Goal: Task Accomplishment & Management: Complete application form

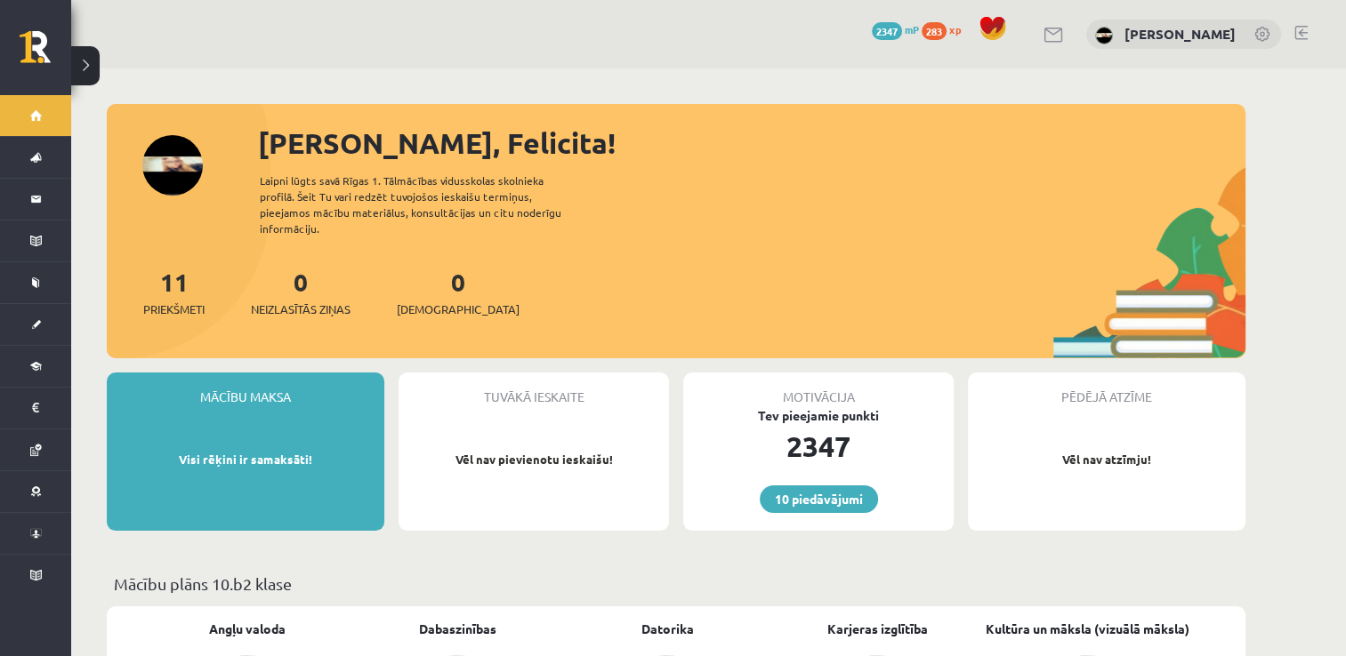
click at [1296, 34] on link at bounding box center [1300, 33] width 13 height 14
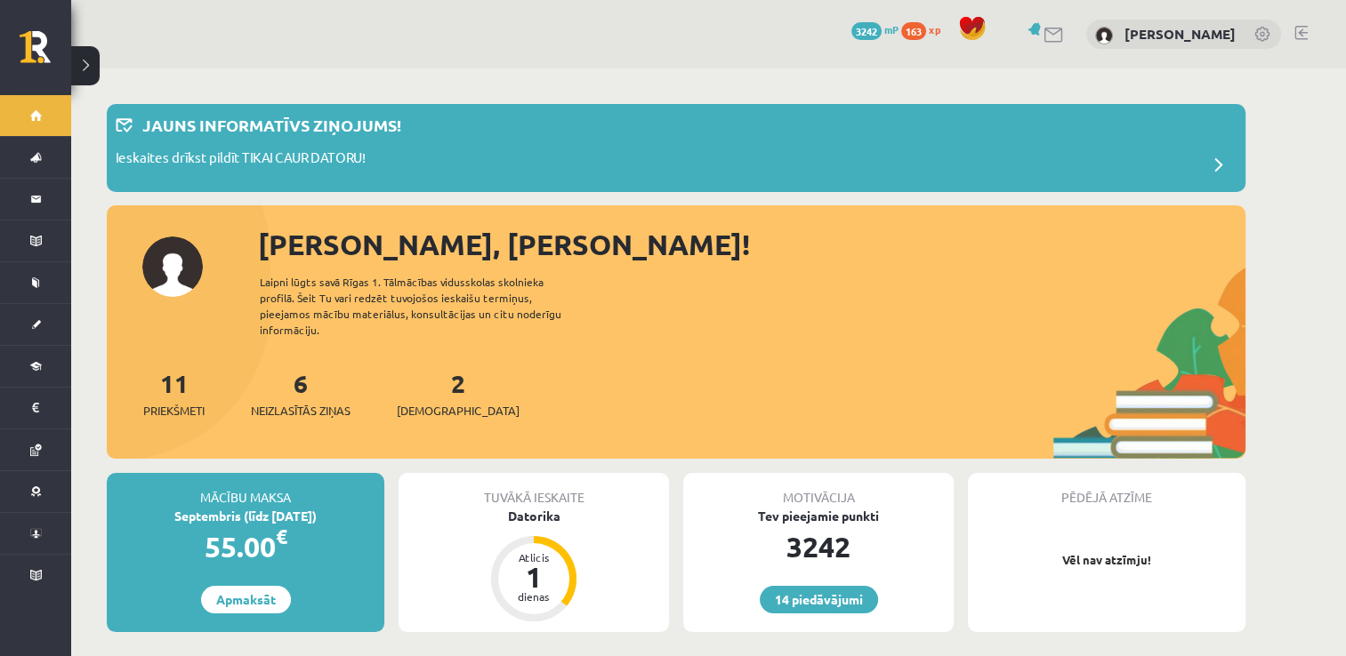
click at [441, 402] on span "[DEMOGRAPHIC_DATA]" at bounding box center [458, 411] width 123 height 18
click at [436, 374] on link "2 Ieskaites" at bounding box center [458, 393] width 123 height 52
click at [416, 402] on span "[DEMOGRAPHIC_DATA]" at bounding box center [458, 411] width 123 height 18
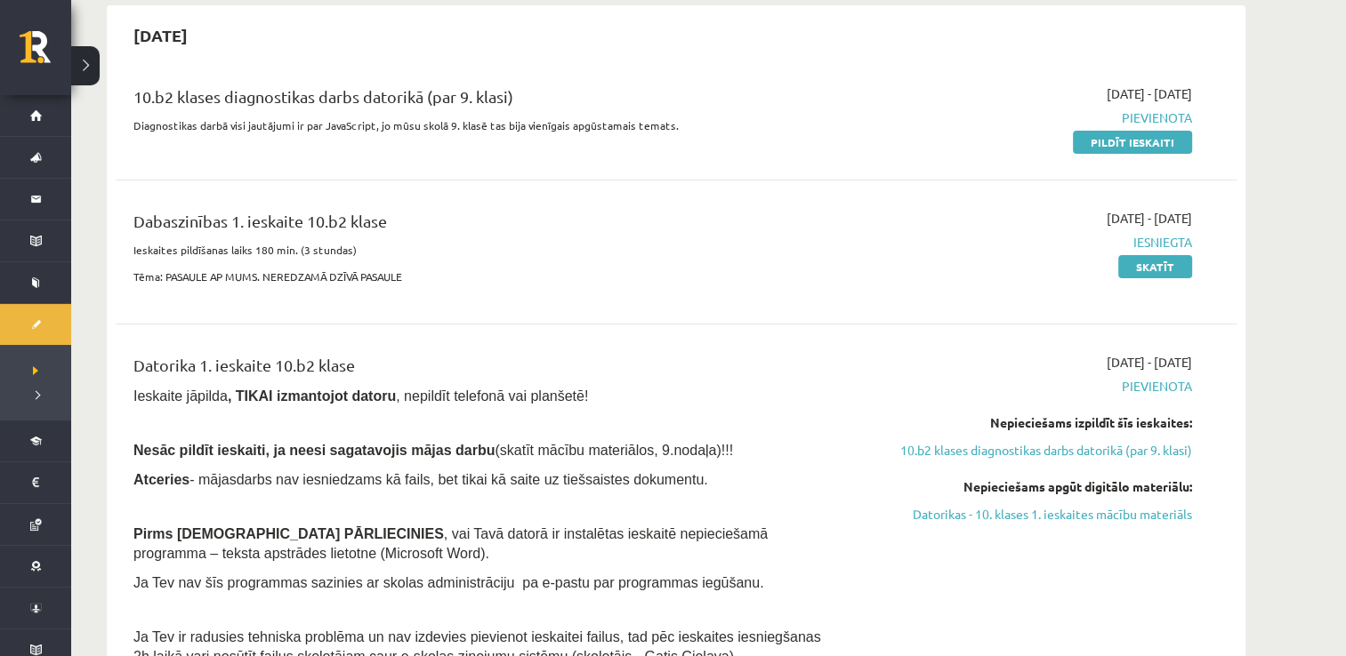
scroll to position [178, 0]
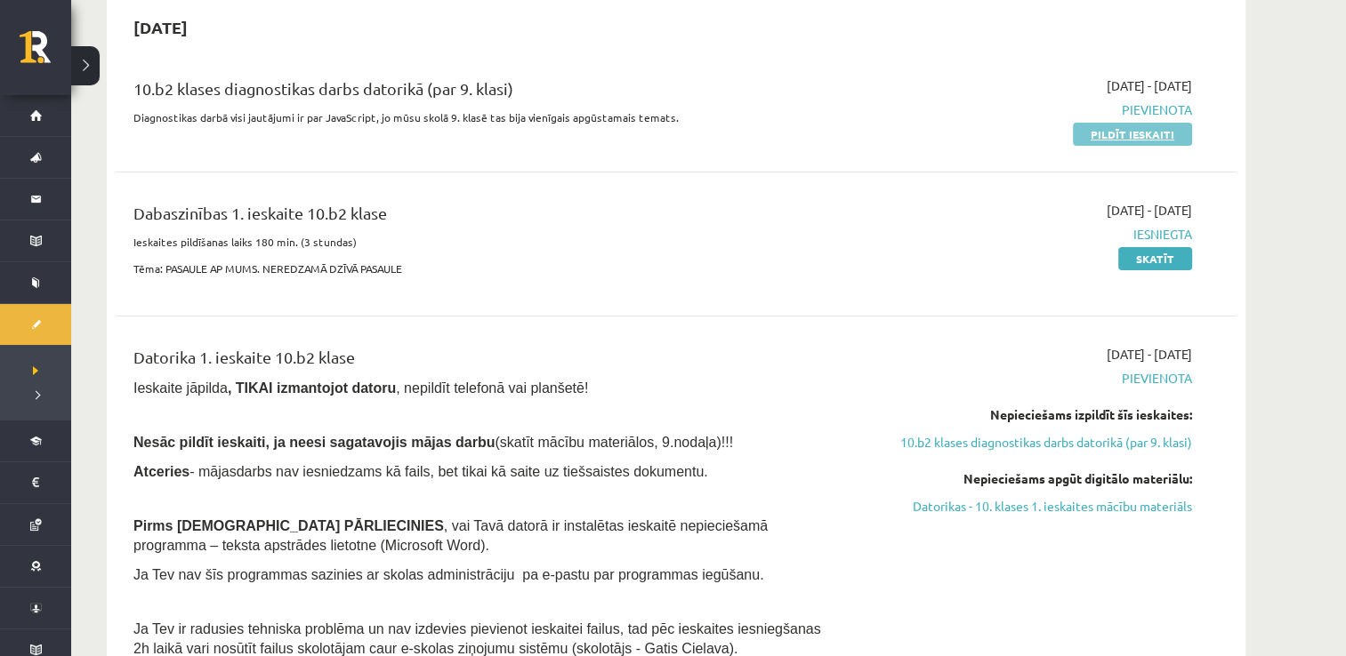
click at [1117, 126] on link "Pildīt ieskaiti" at bounding box center [1132, 134] width 119 height 23
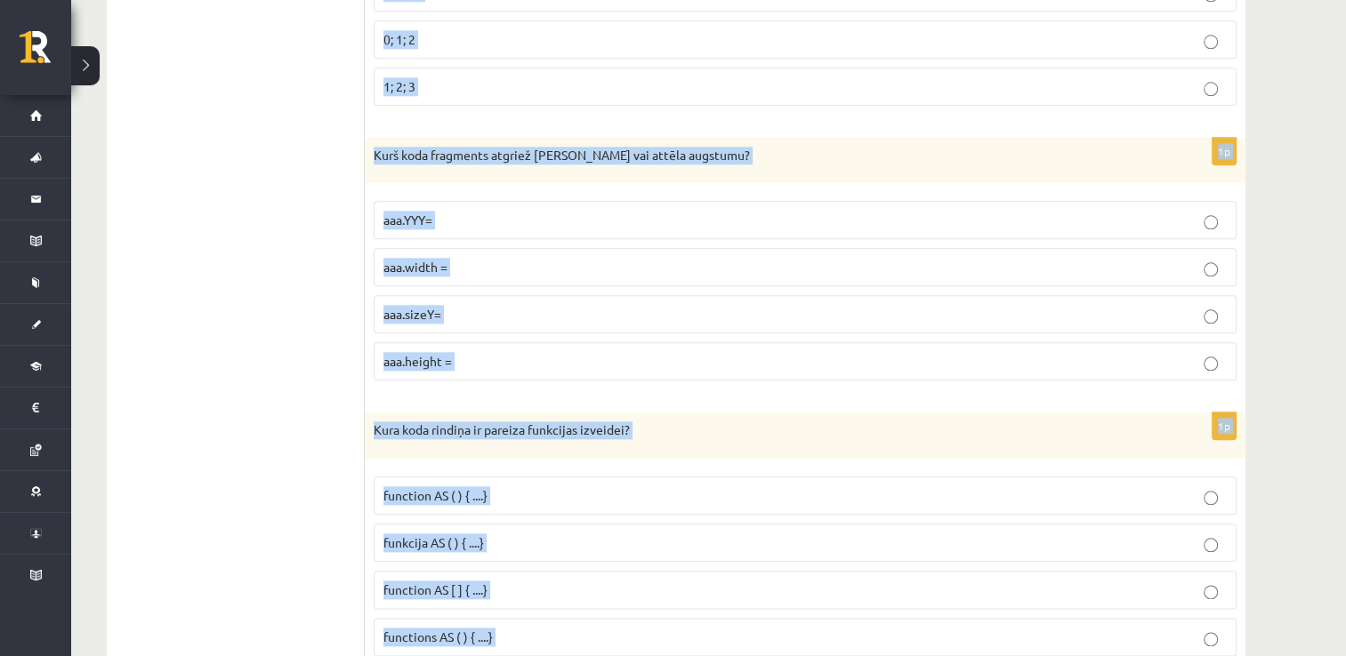
scroll to position [8970, 0]
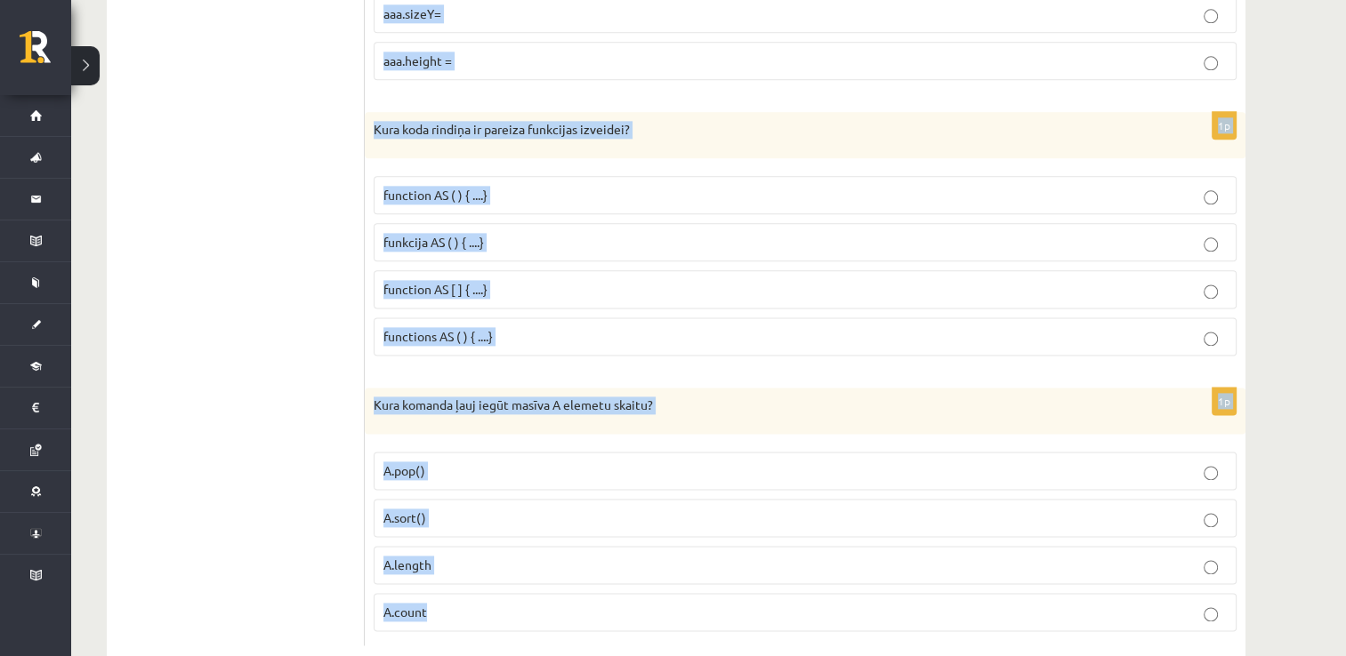
drag, startPoint x: 374, startPoint y: 375, endPoint x: 573, endPoint y: 564, distance: 274.4
copy form "JavaScript kodu raksta starp kuriem HTML tagiem? <script> un </script> <java> u…"
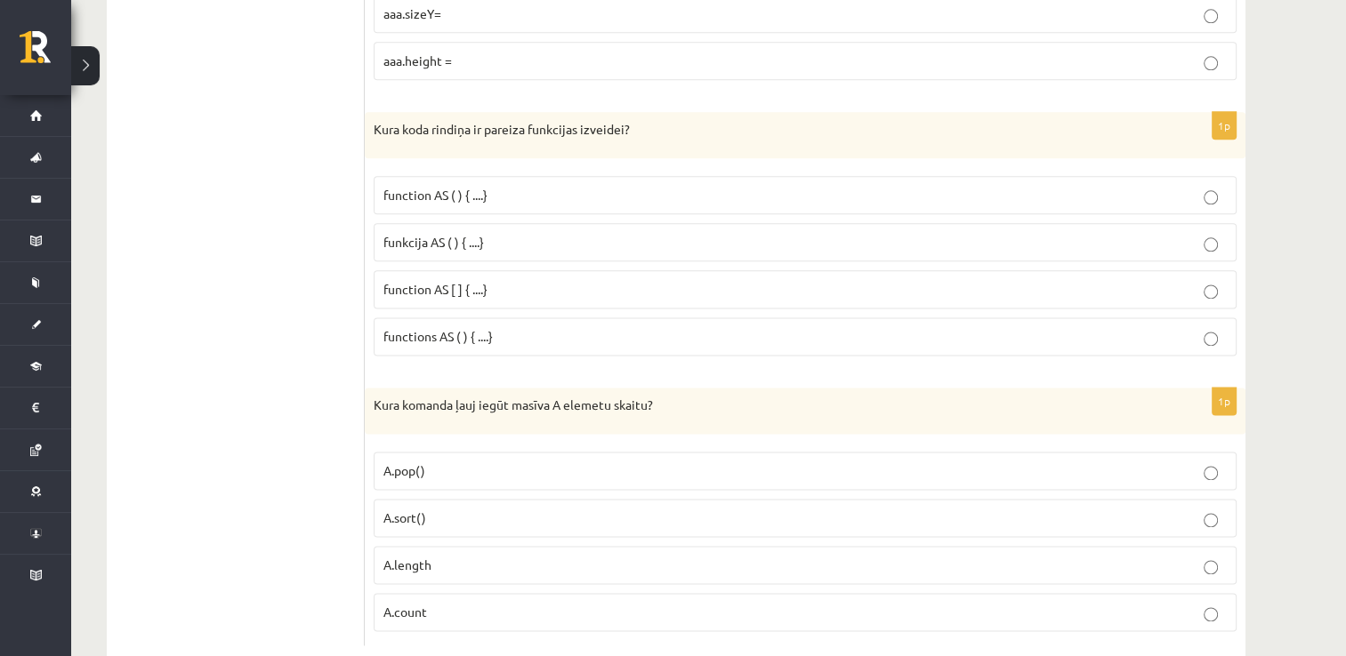
click at [447, 546] on label "A.length" at bounding box center [805, 565] width 863 height 38
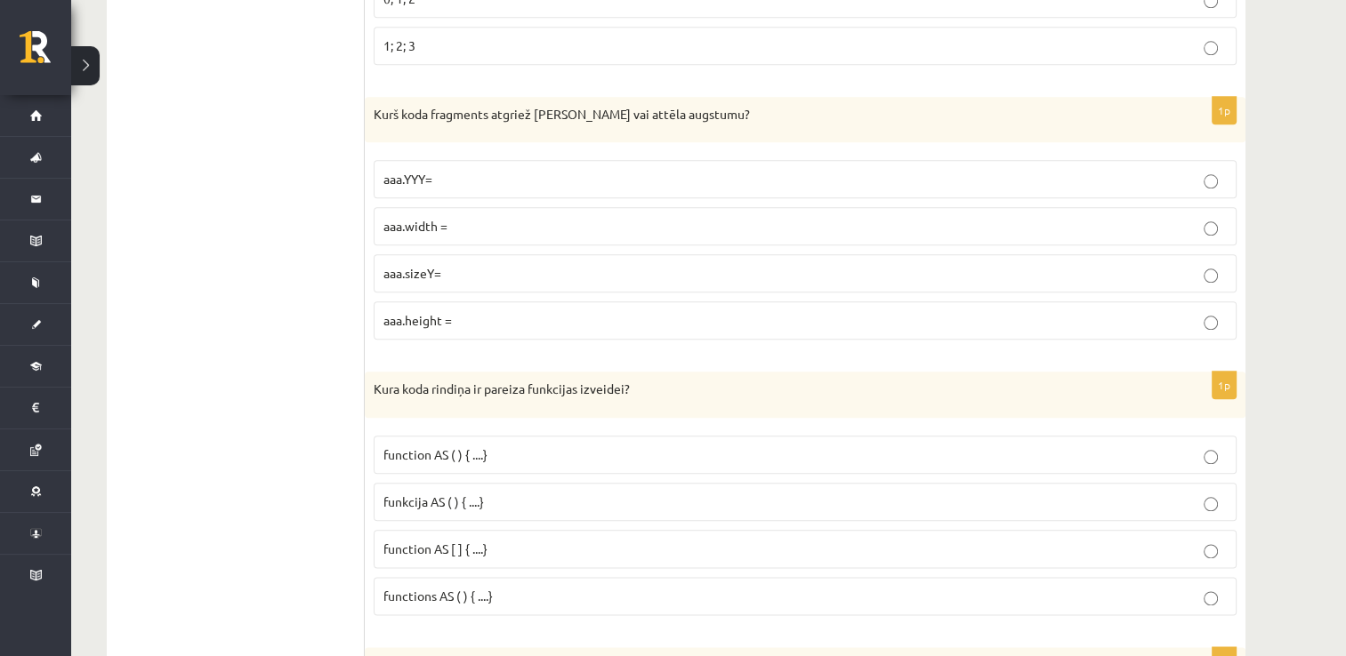
scroll to position [8703, 0]
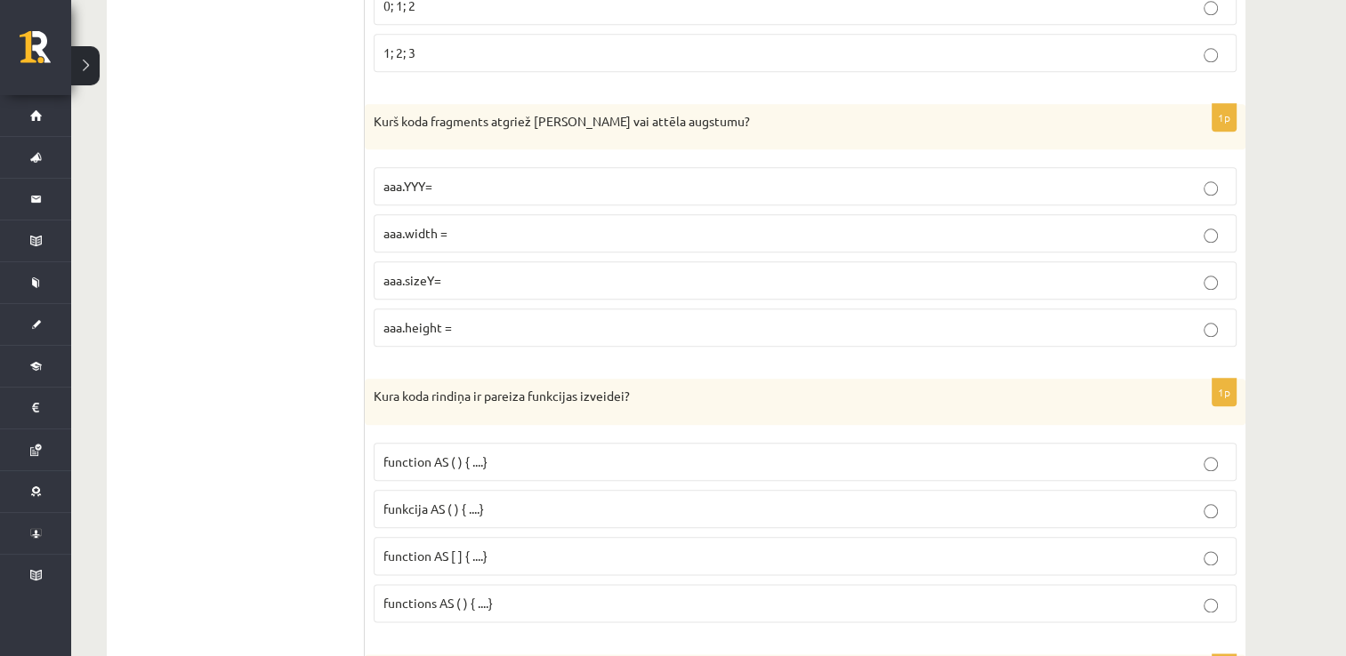
drag, startPoint x: 522, startPoint y: 520, endPoint x: 616, endPoint y: 90, distance: 440.6
click at [522, 547] on p "function AS [ ] { ....}" at bounding box center [804, 556] width 843 height 19
click at [502, 500] on p "funkcija AS ( ) { ....}" at bounding box center [804, 509] width 843 height 19
click at [502, 453] on p "function AS ( ) { ....}" at bounding box center [804, 462] width 843 height 19
click at [479, 318] on p "aaa.height =" at bounding box center [804, 327] width 843 height 19
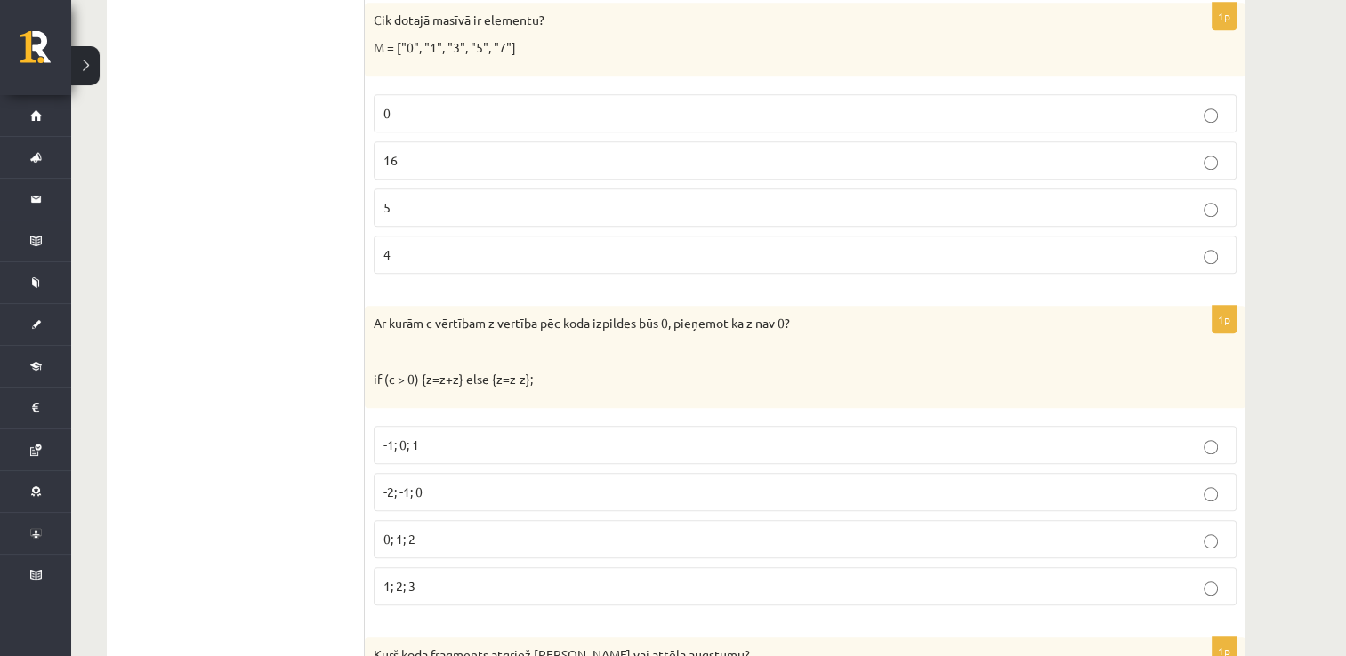
scroll to position [8170, 0]
click at [463, 436] on p "-1; 0; 1" at bounding box center [804, 445] width 843 height 19
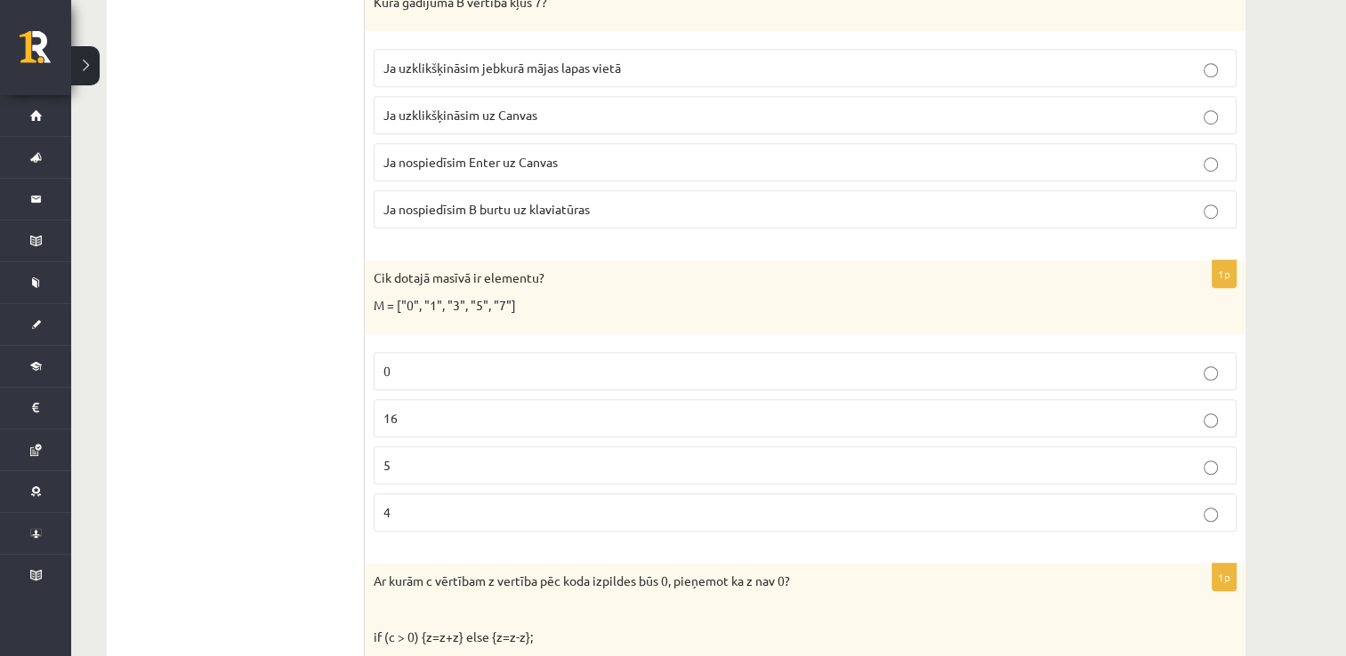
scroll to position [7903, 0]
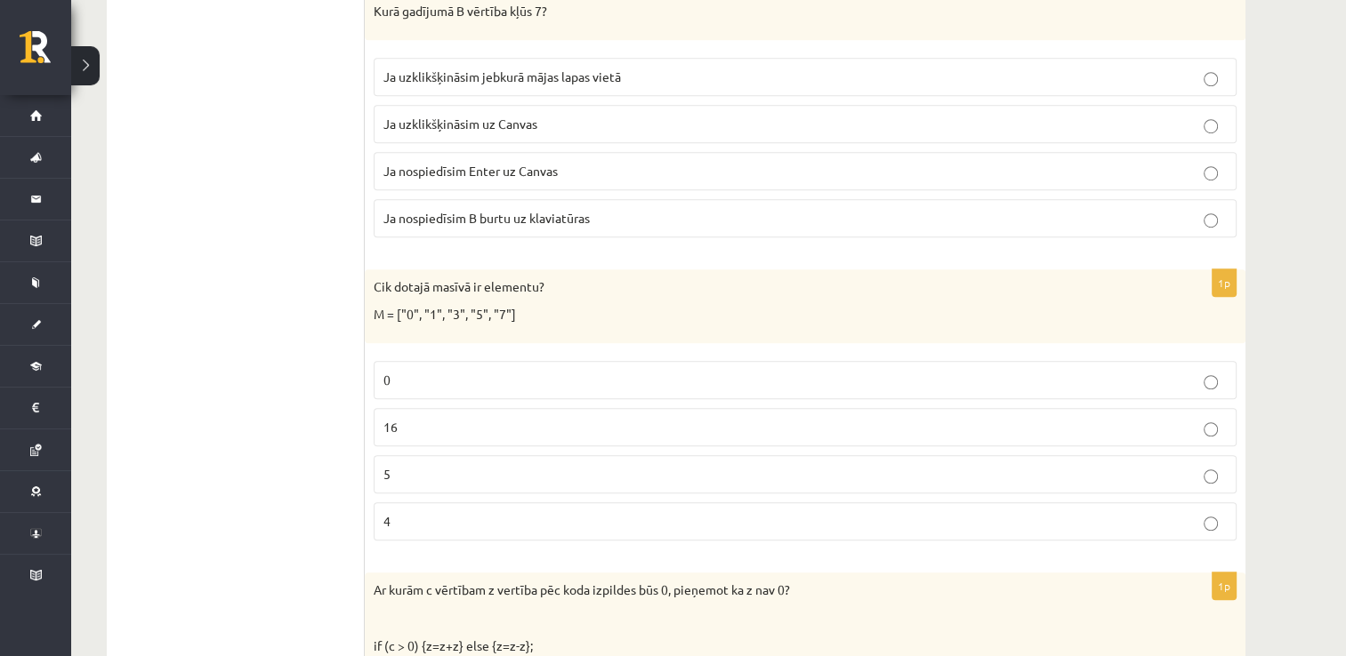
click at [384, 466] on span "5" at bounding box center [386, 474] width 7 height 16
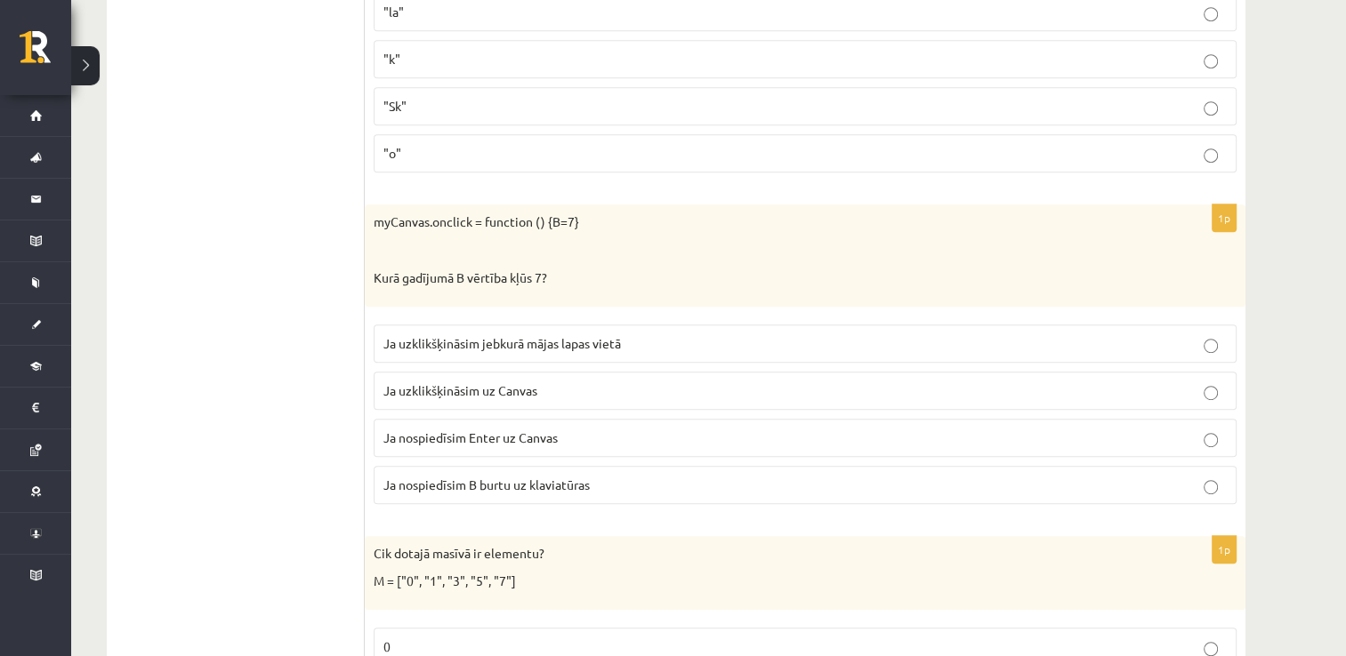
scroll to position [7547, 0]
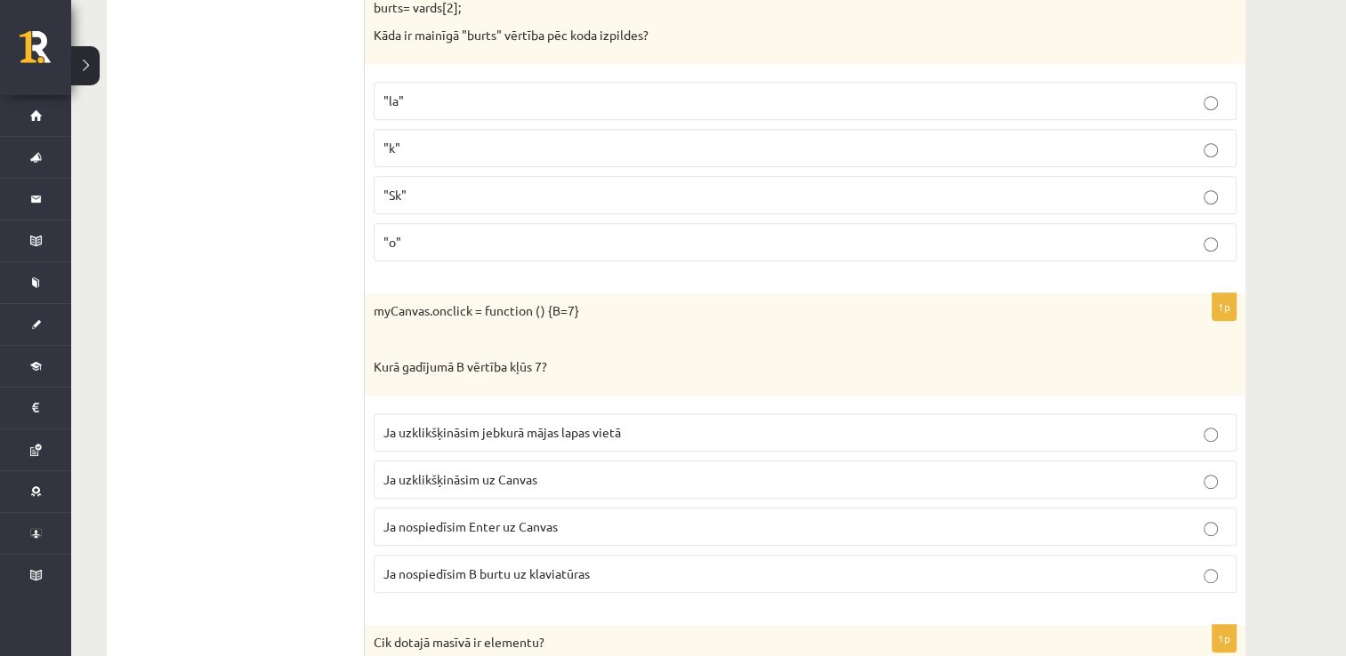
click at [589, 471] on p "Ja uzklikšķināsim uz Canvas" at bounding box center [804, 480] width 843 height 19
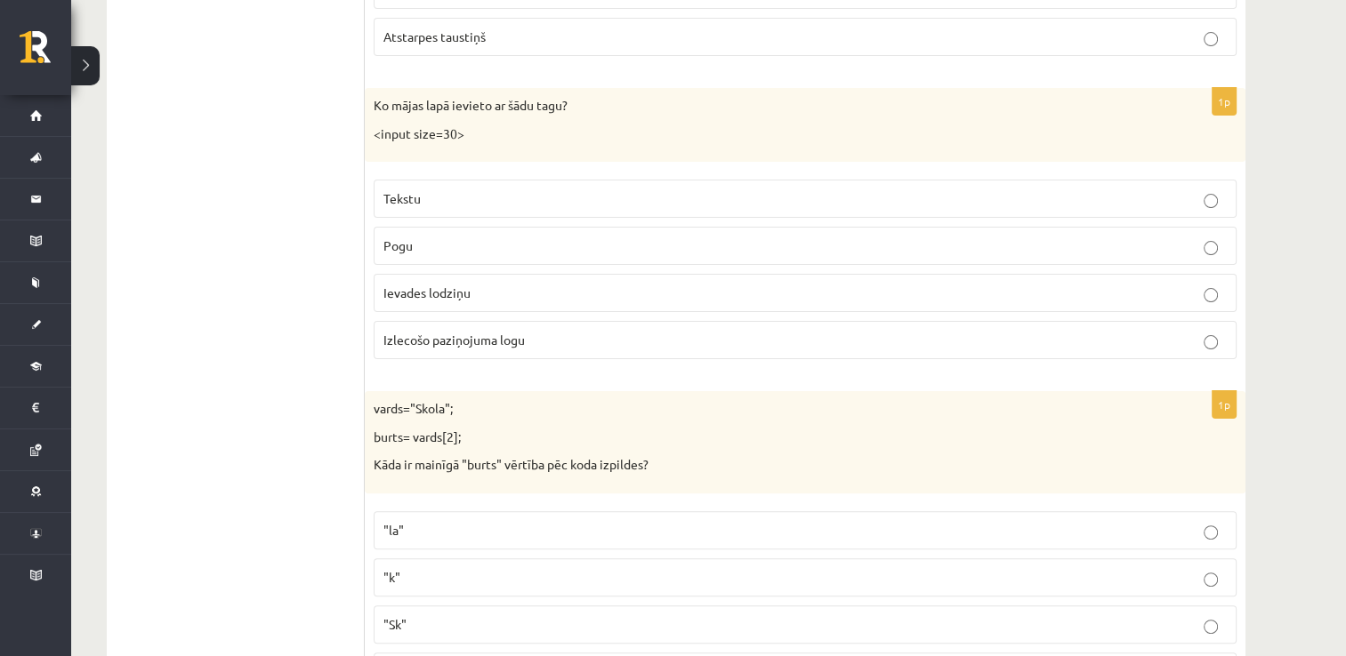
scroll to position [7102, 0]
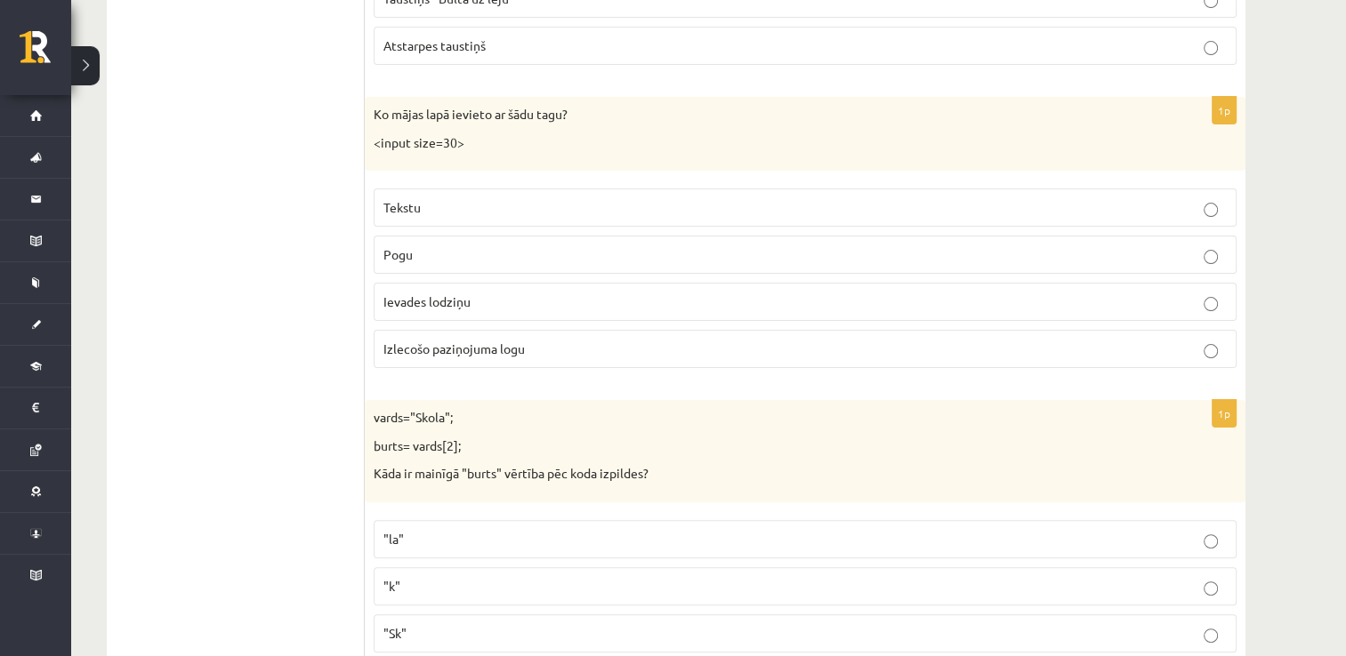
click at [500, 293] on p "Ievades lodziņu" at bounding box center [804, 302] width 843 height 19
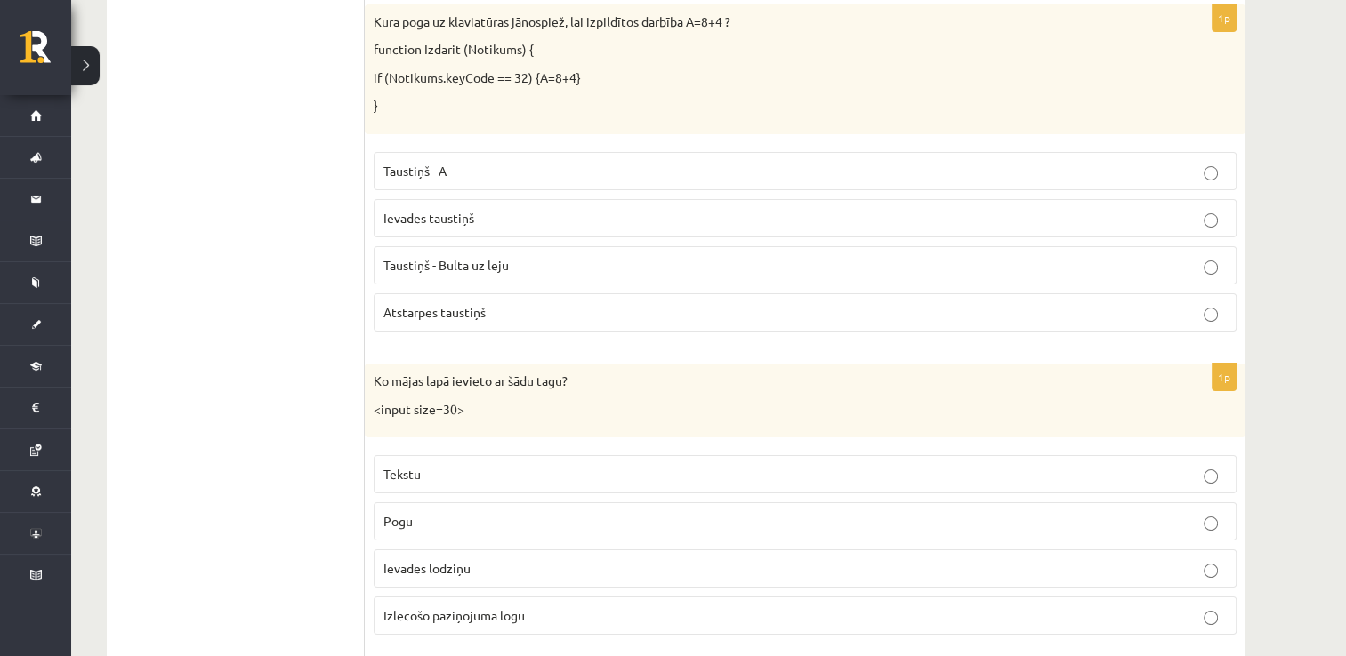
click at [479, 304] on span "Atstarpes taustiņš" at bounding box center [434, 312] width 102 height 16
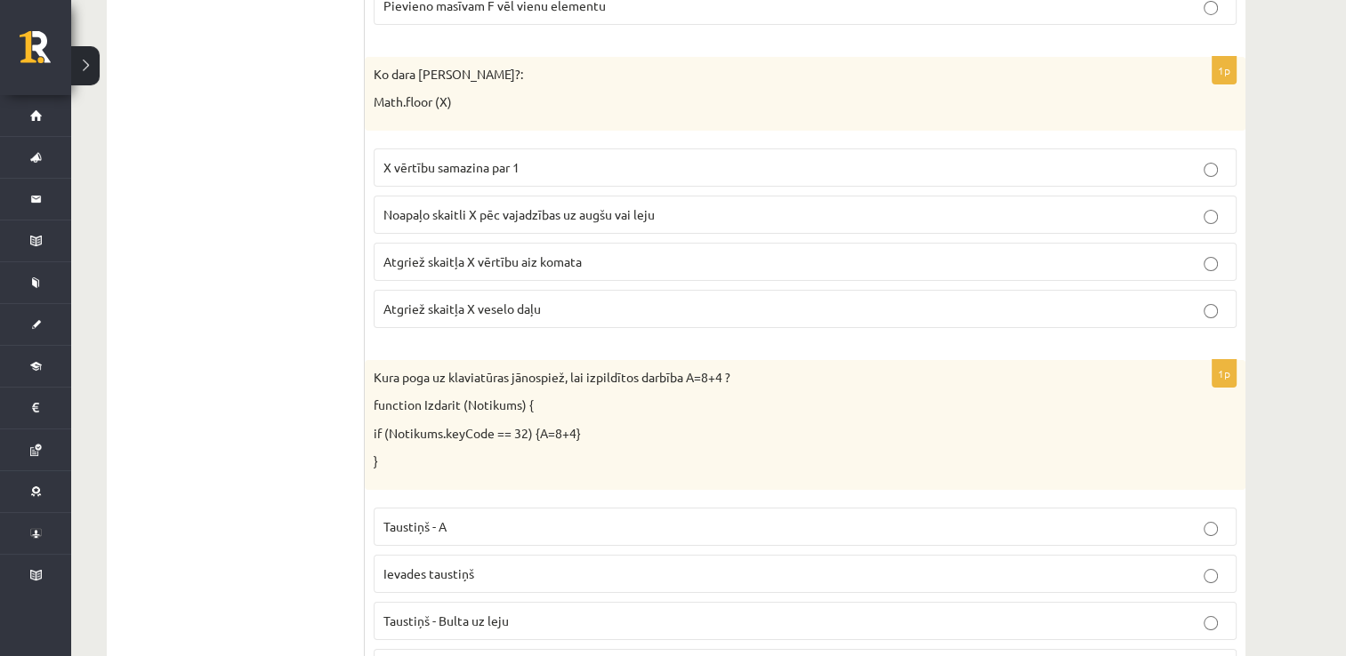
scroll to position [6308, 0]
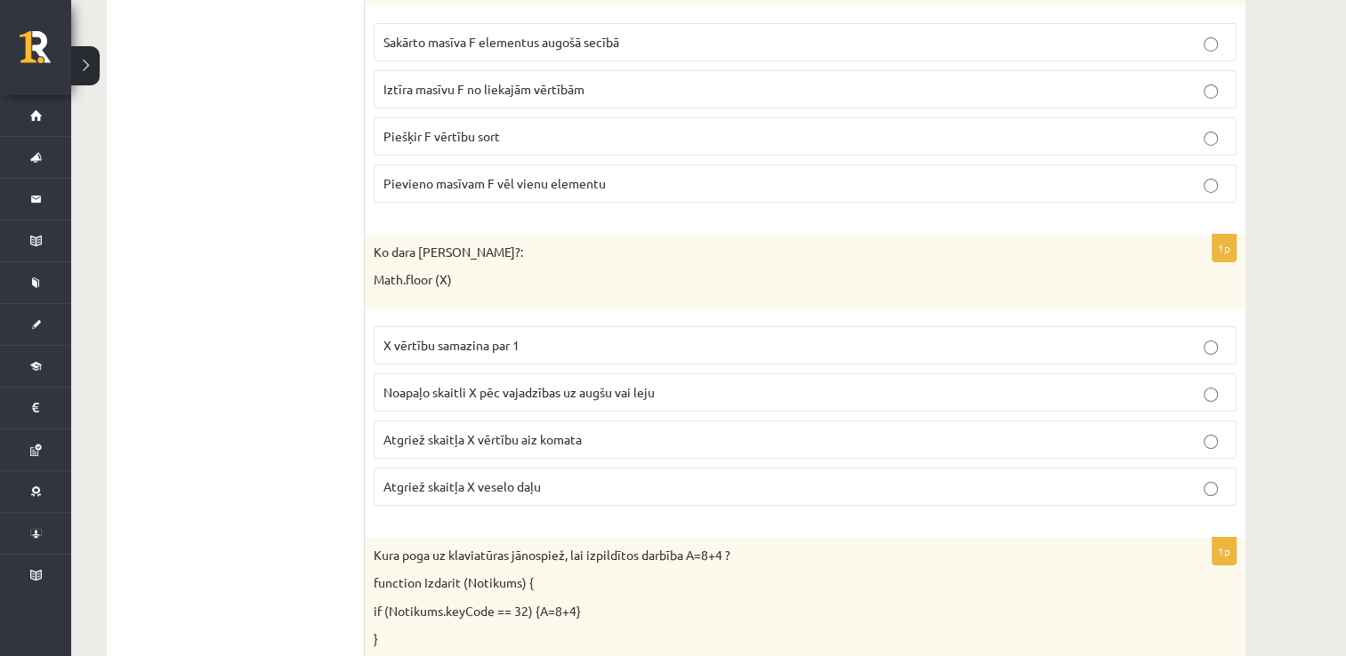
click at [537, 472] on label "Atgriež skaitļa X veselo daļu" at bounding box center [805, 487] width 863 height 38
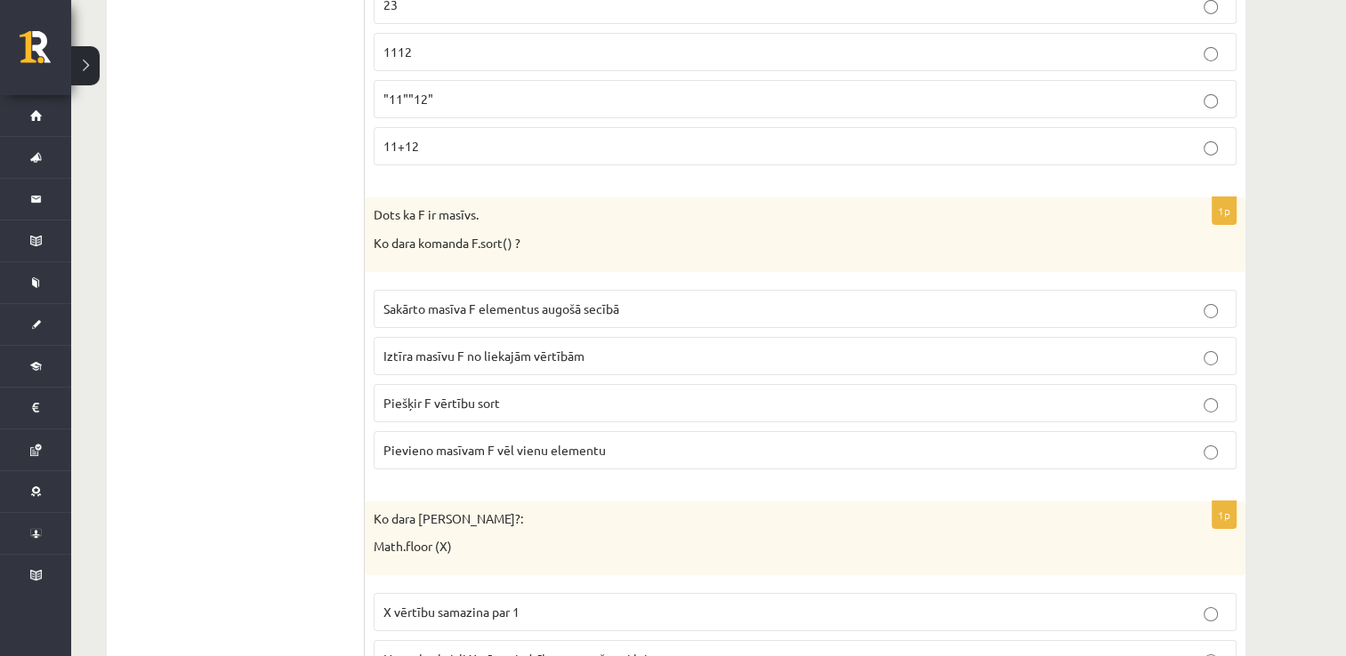
scroll to position [5952, 0]
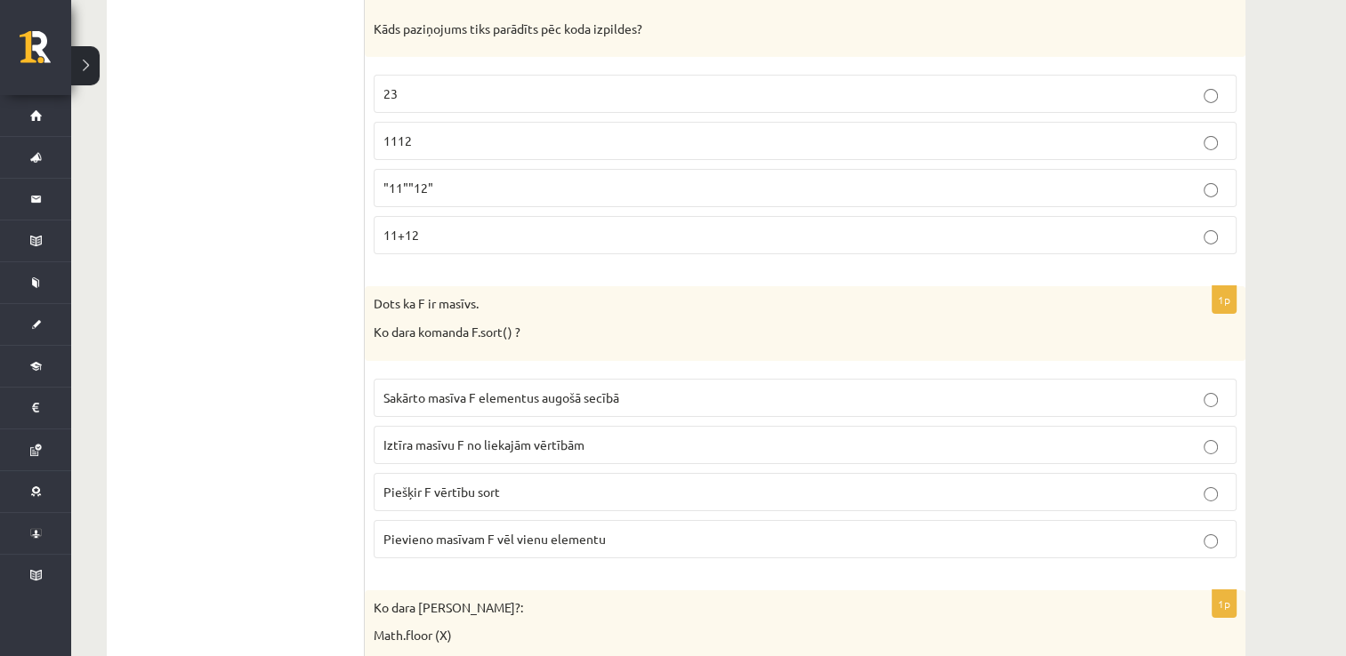
click at [652, 389] on p "Sakārto masīva F elementus augošā secībā" at bounding box center [804, 398] width 843 height 19
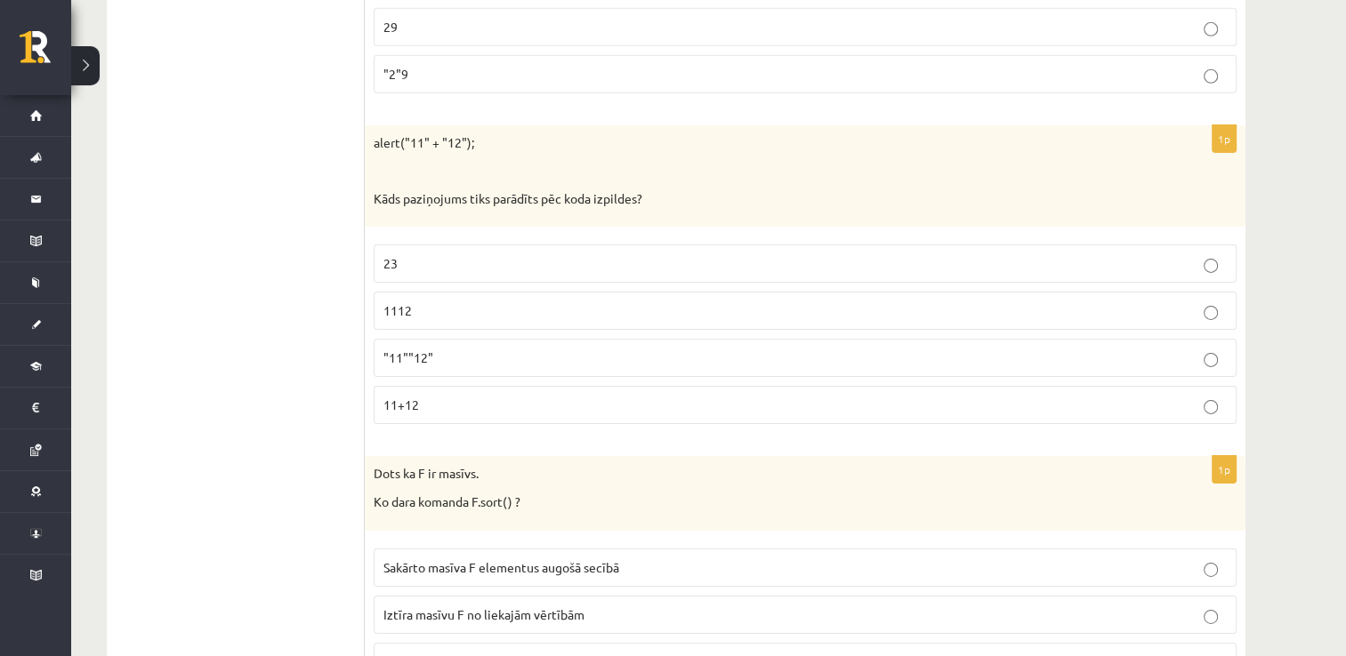
scroll to position [5774, 0]
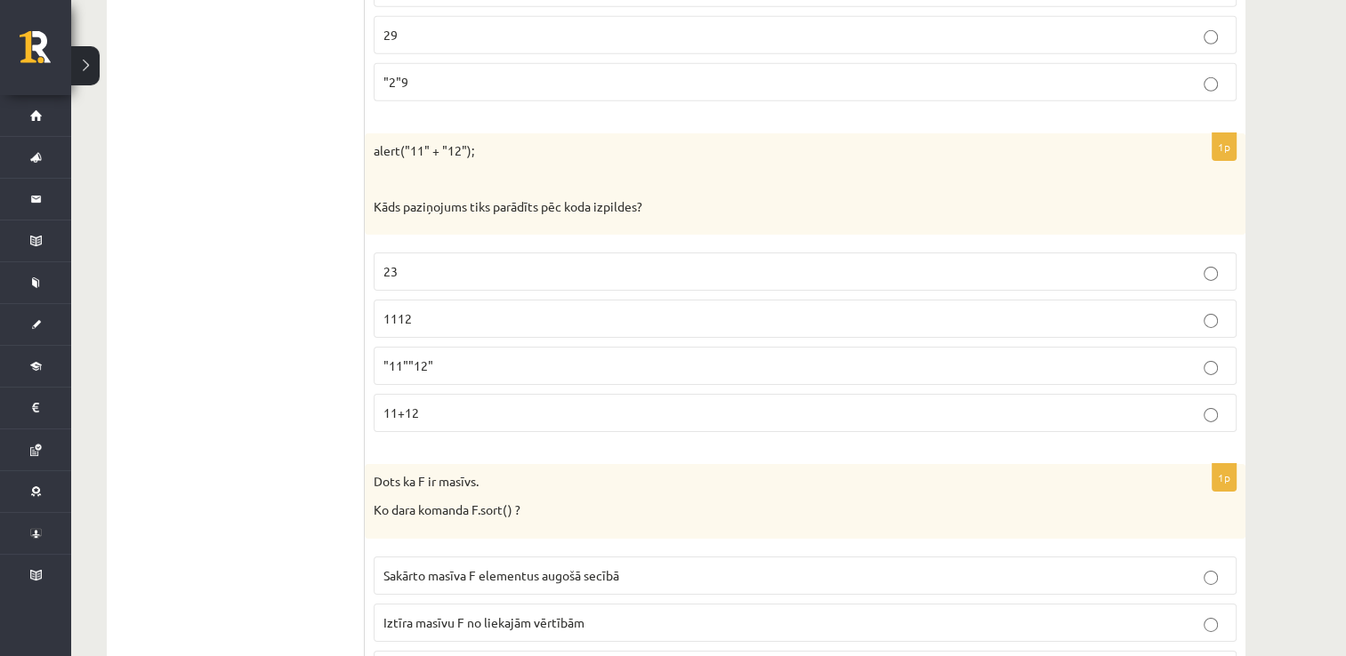
click at [420, 310] on p "1112" at bounding box center [804, 319] width 843 height 19
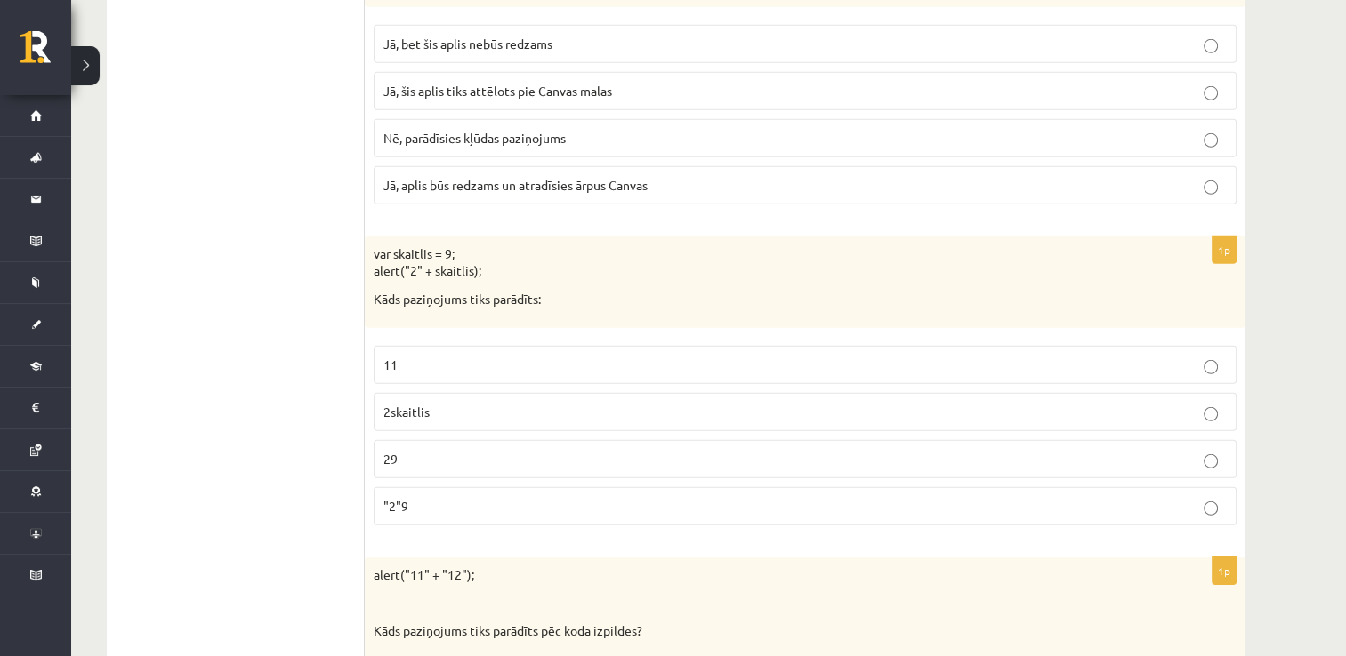
scroll to position [5329, 0]
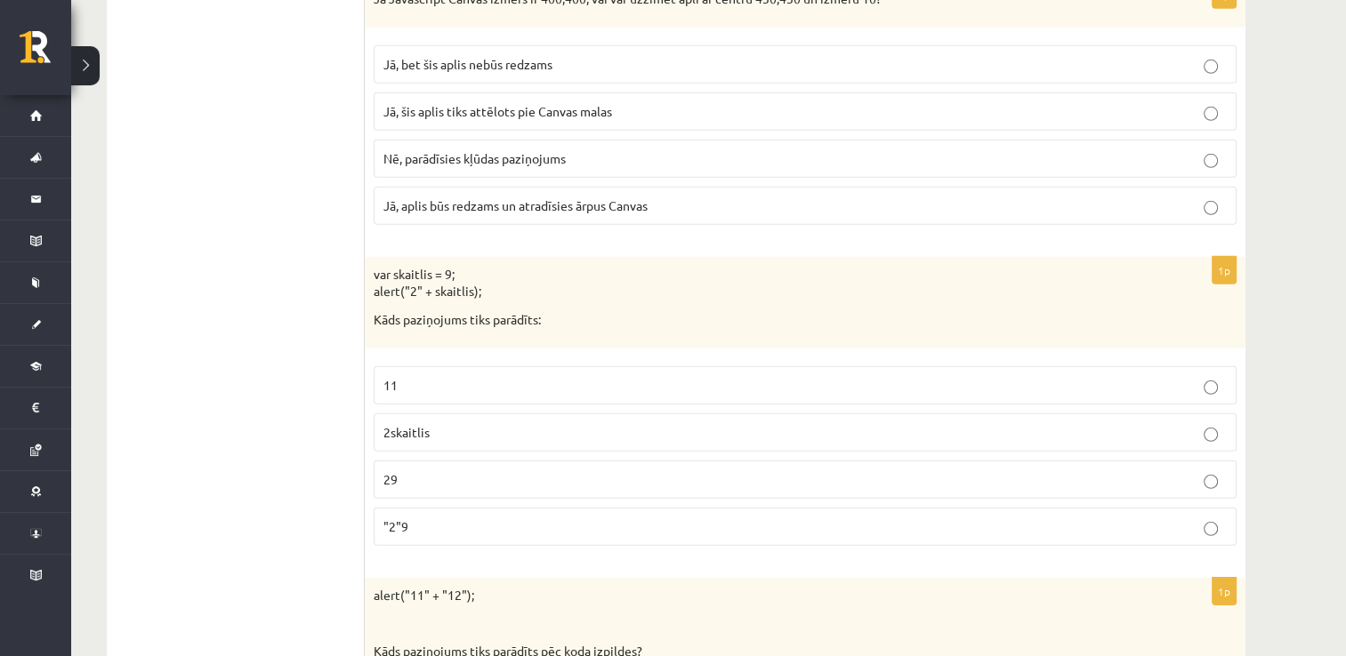
click at [392, 519] on span ""2"9" at bounding box center [395, 527] width 25 height 16
click at [407, 471] on p "29" at bounding box center [804, 480] width 843 height 19
click at [548, 56] on span "Jā, bet šis aplis nebūs redzams" at bounding box center [467, 64] width 169 height 16
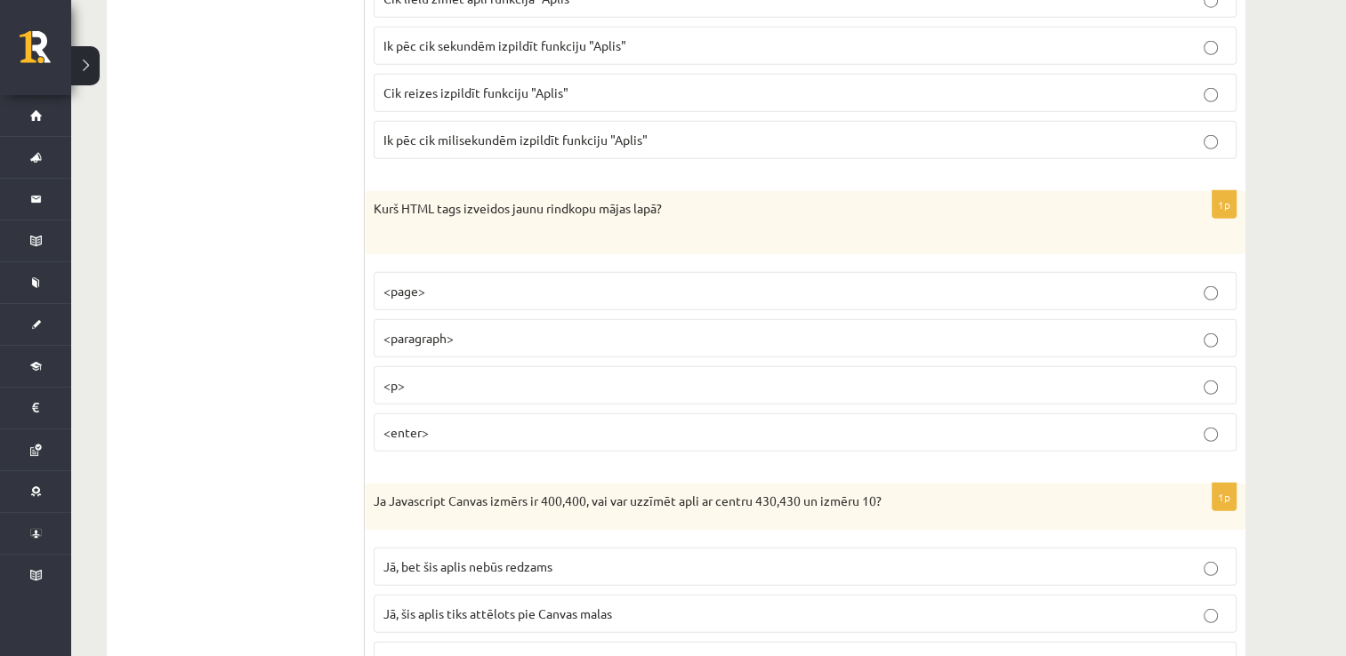
scroll to position [4796, 0]
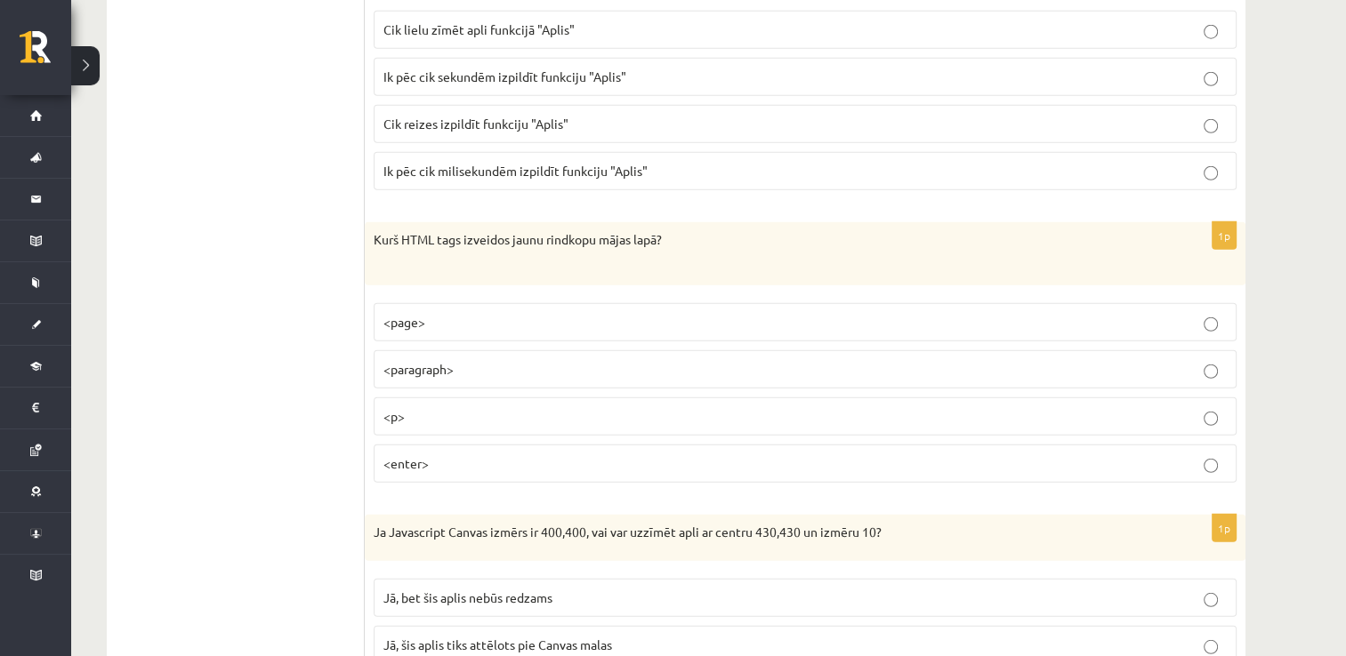
click at [402, 408] on span "<p>" at bounding box center [393, 416] width 21 height 16
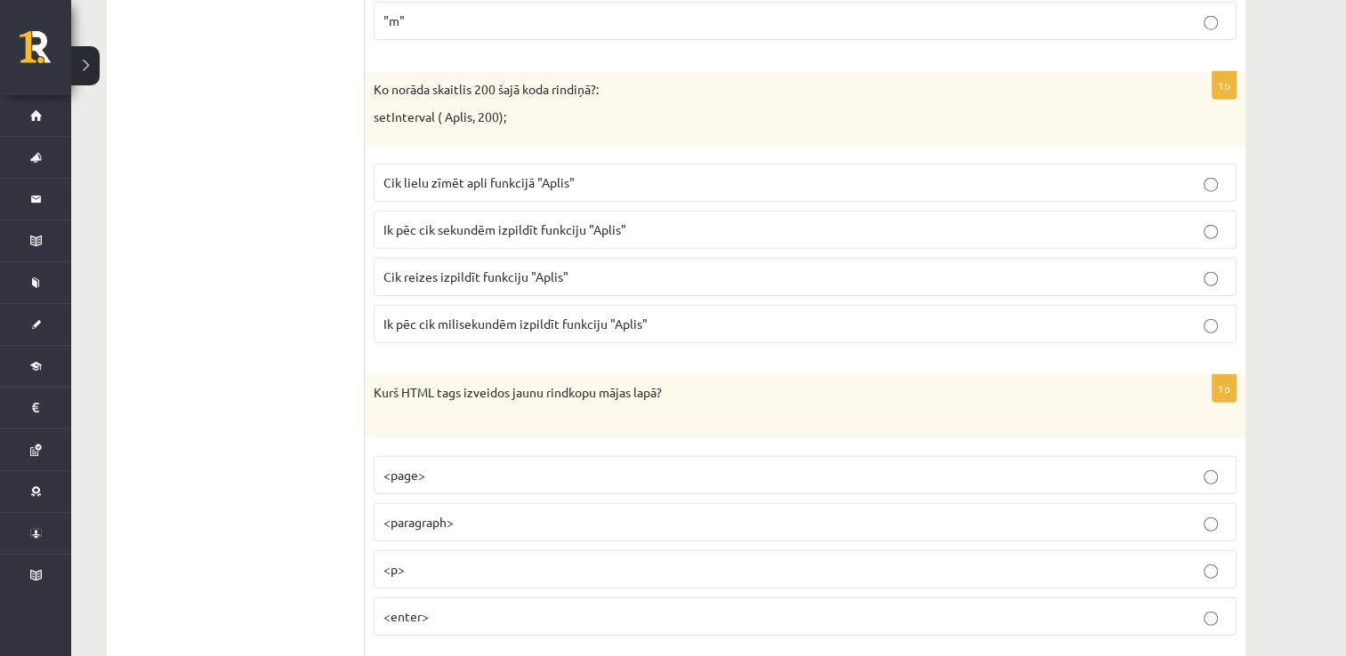
scroll to position [4618, 0]
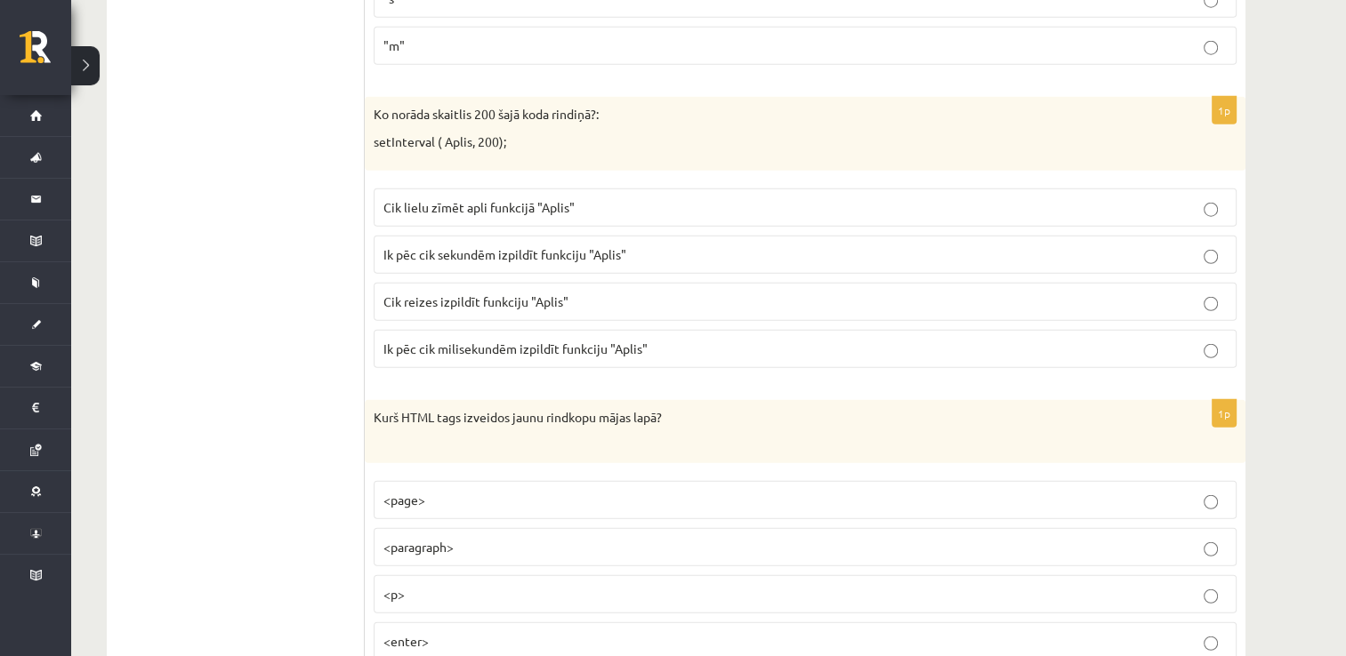
click at [590, 337] on label "Ik pēc cik milisekundēm izpildīt funkciju "Aplis"" at bounding box center [805, 349] width 863 height 38
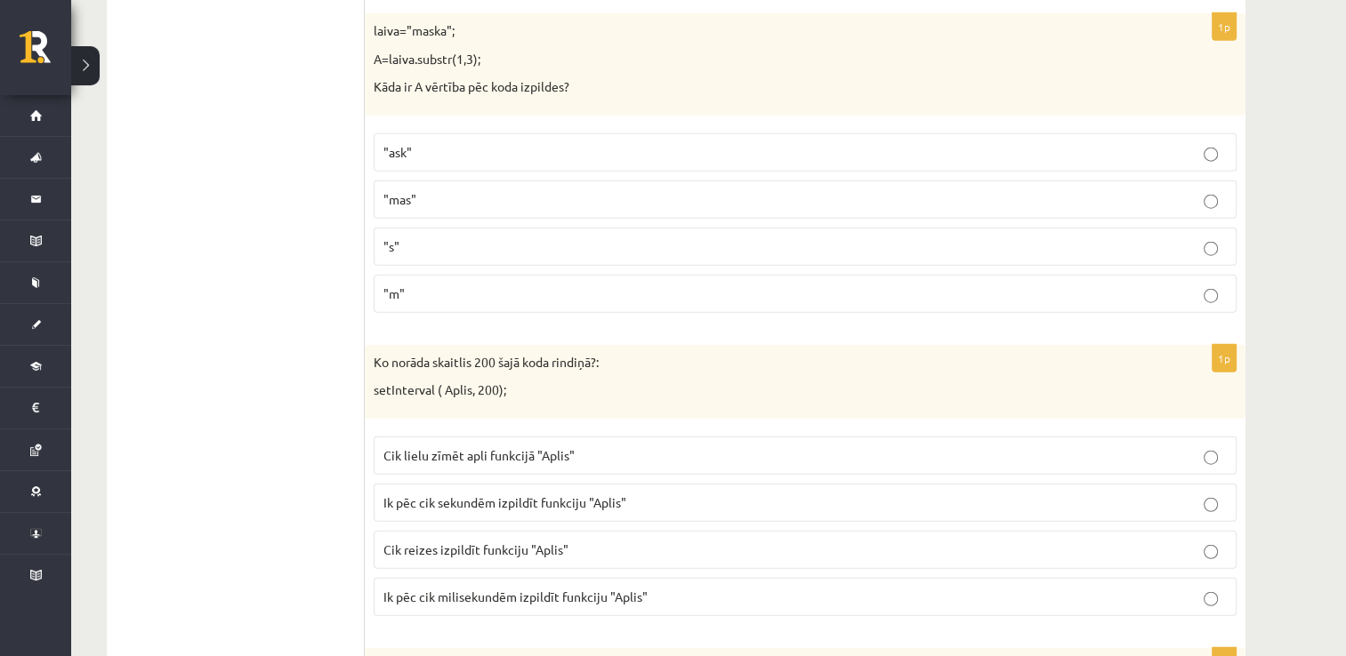
scroll to position [4262, 0]
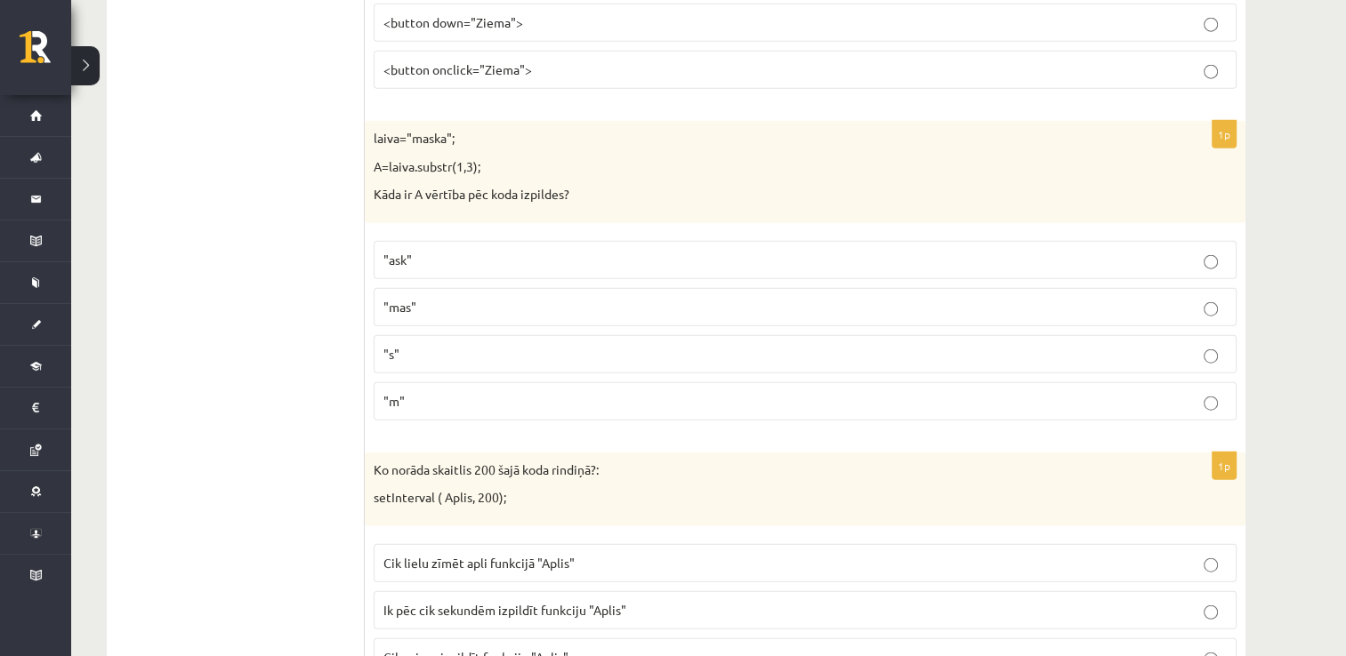
click at [460, 251] on p ""ask"" at bounding box center [804, 260] width 843 height 19
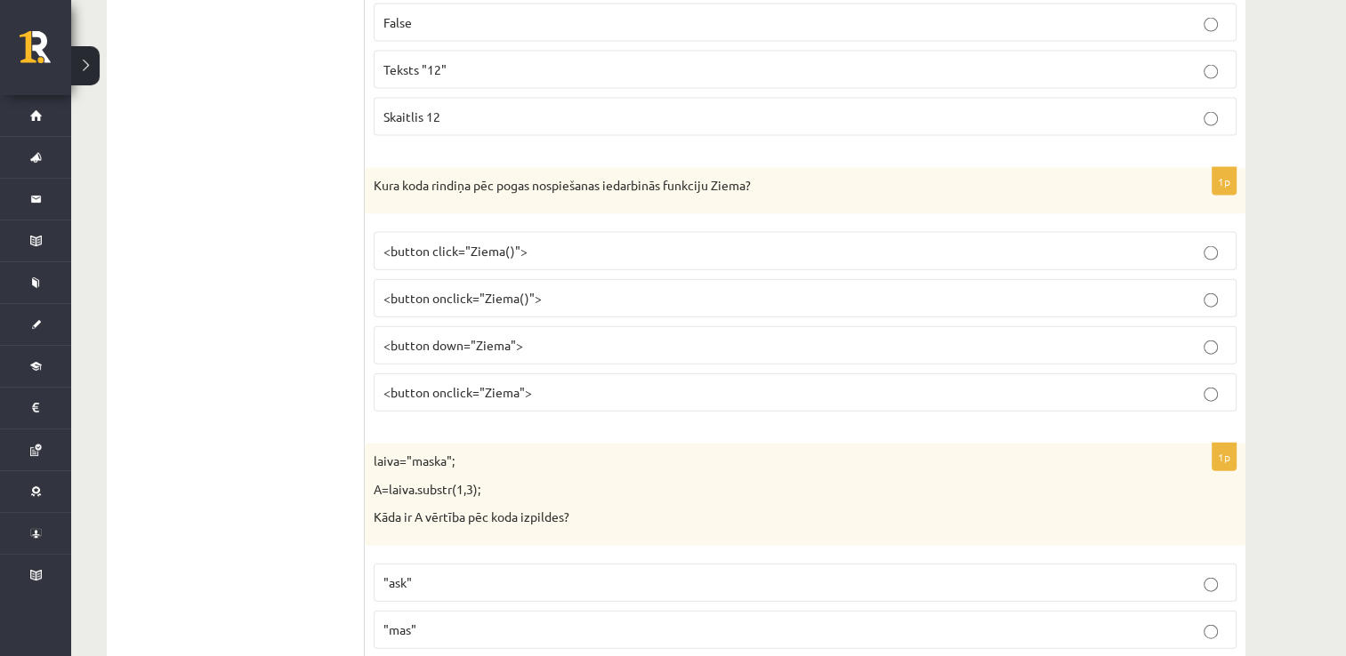
scroll to position [3906, 0]
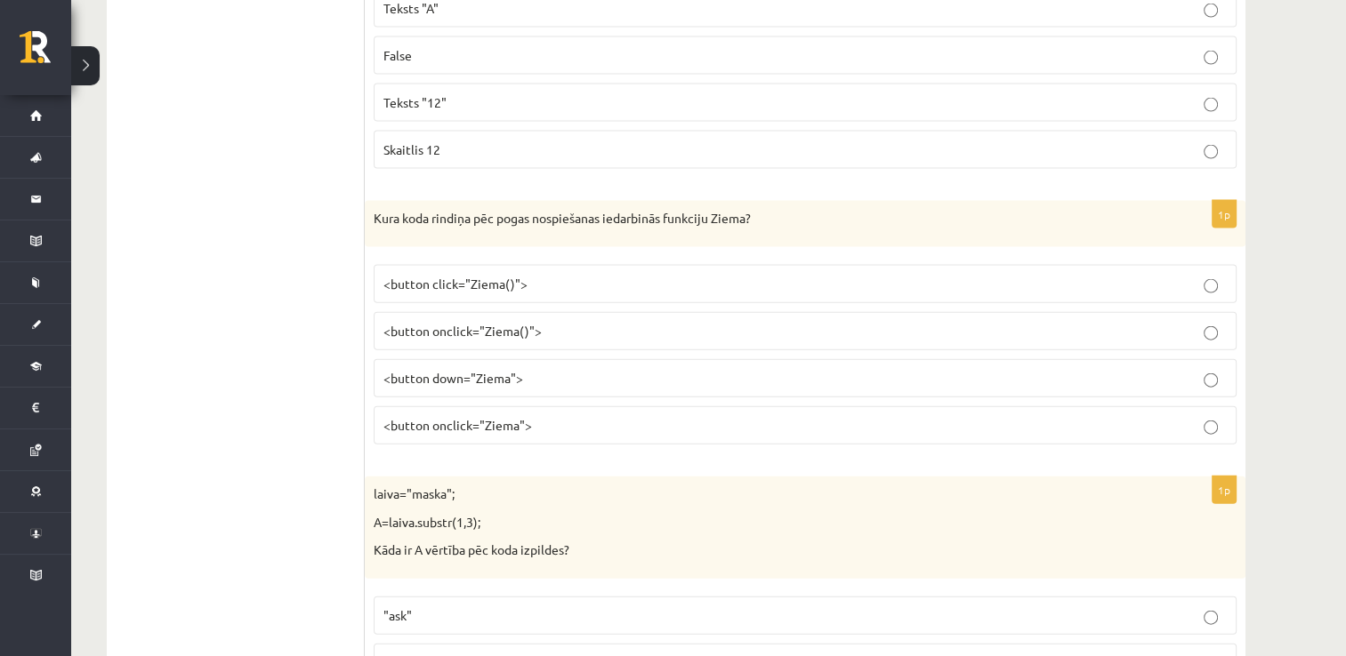
click at [527, 323] on span "<button onclick="Ziema()">" at bounding box center [462, 331] width 158 height 16
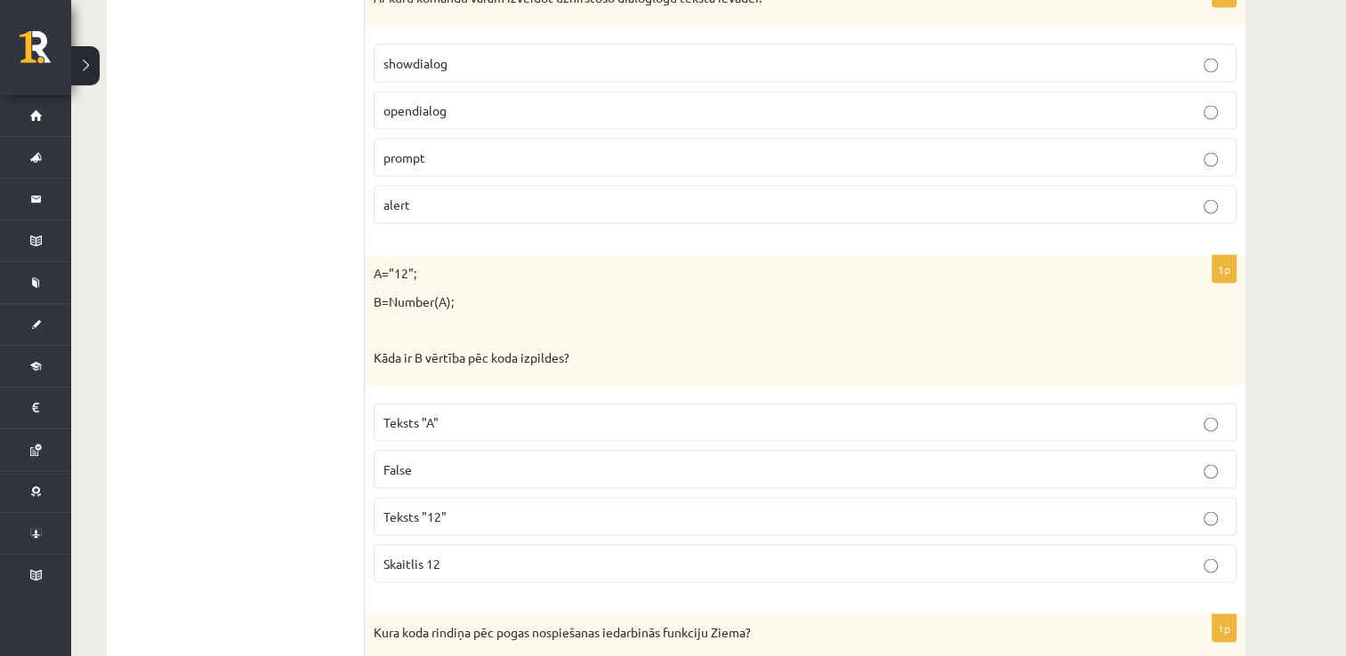
scroll to position [3461, 0]
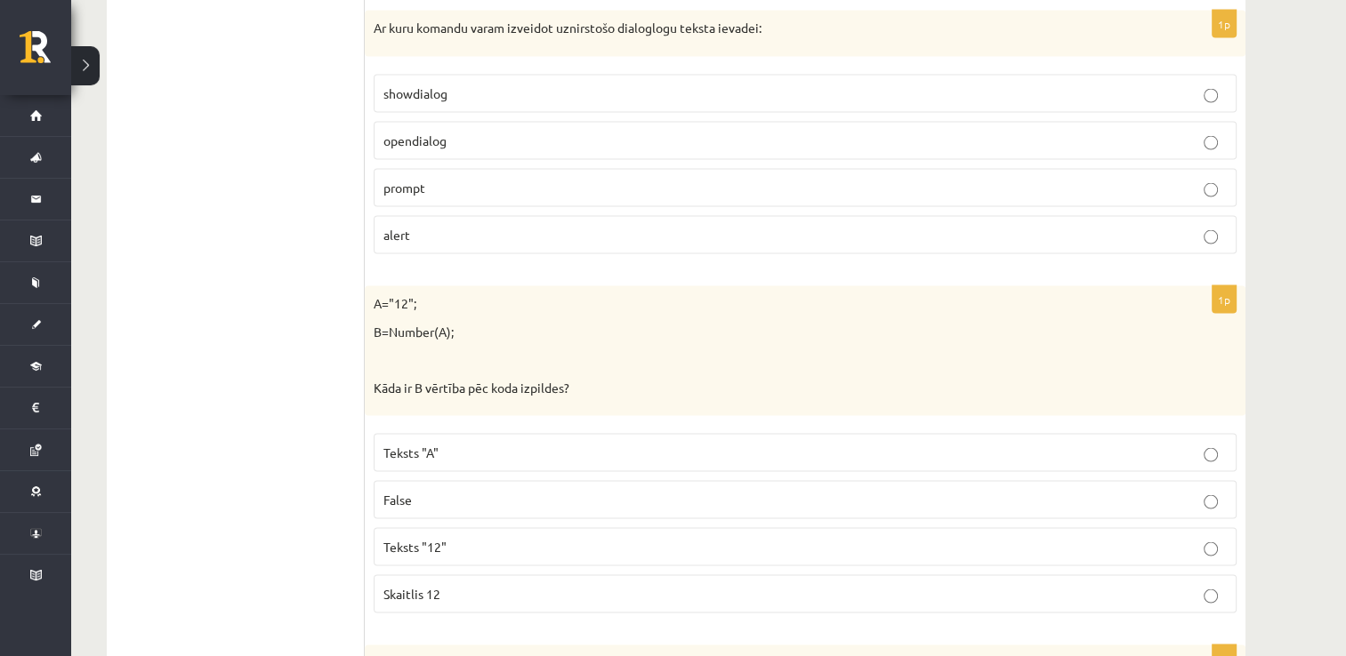
click at [411, 586] on span "Skaitlis 12" at bounding box center [411, 594] width 57 height 16
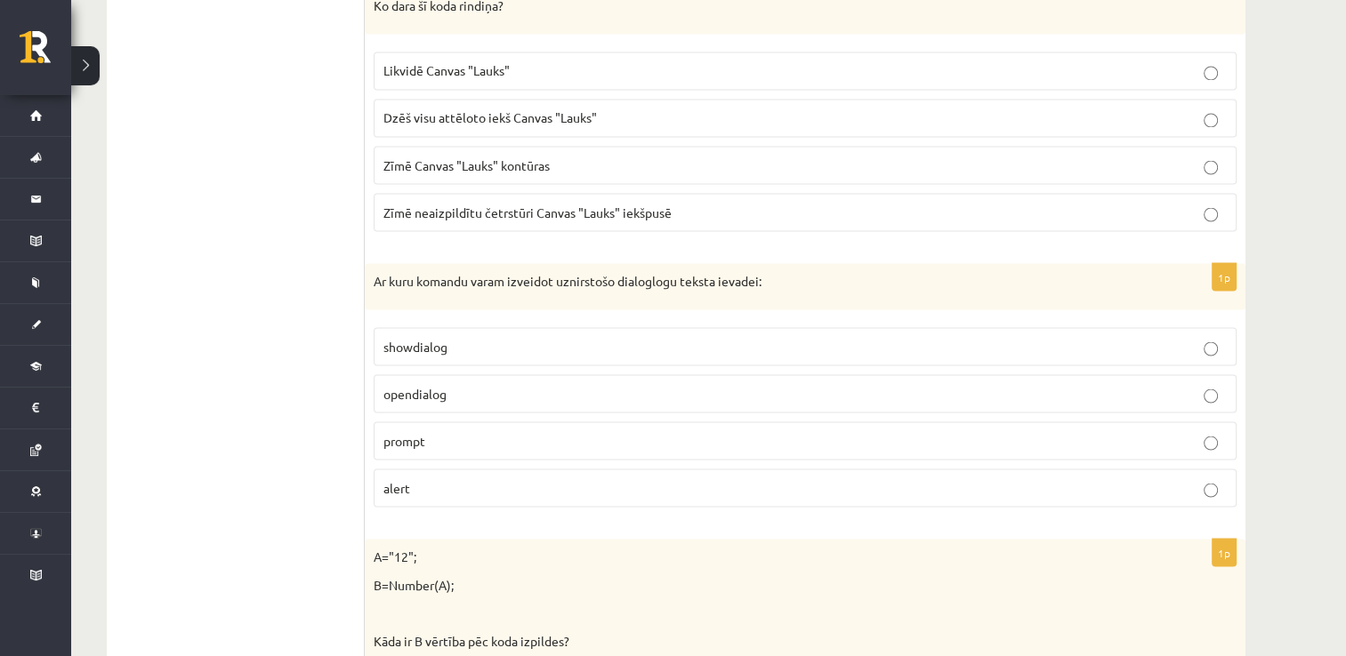
scroll to position [3105, 0]
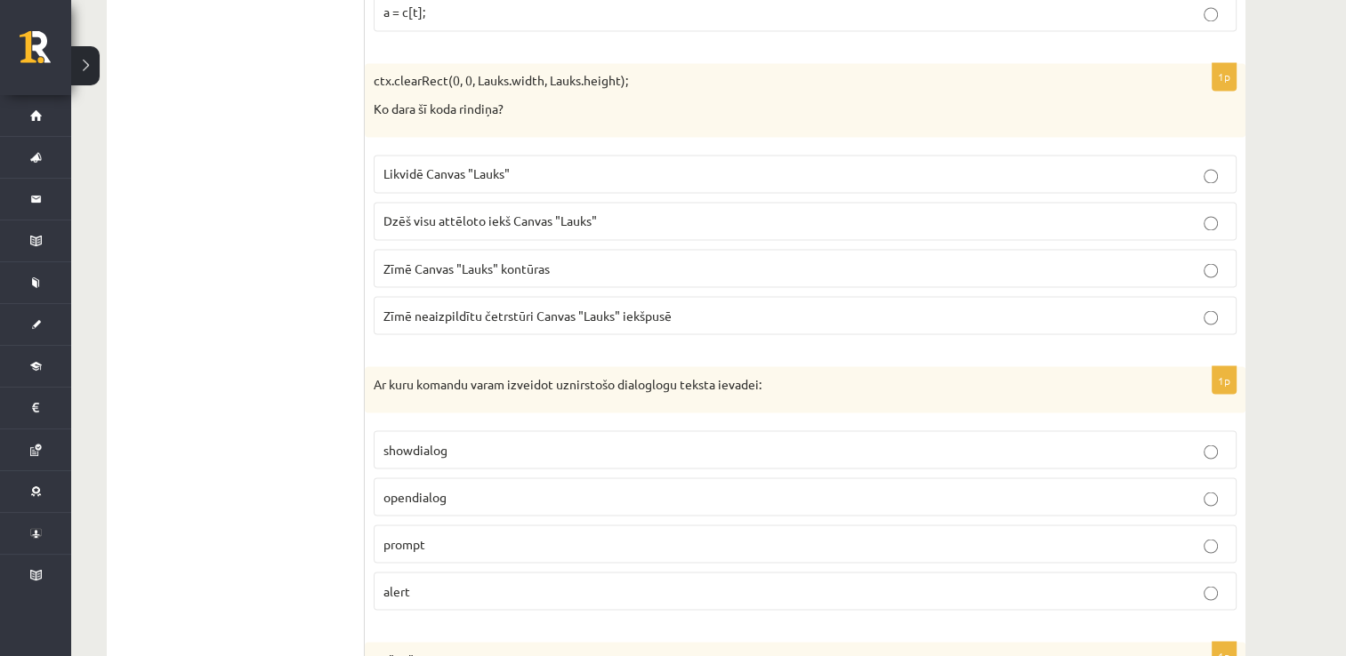
click at [576, 213] on span "Dzēš visu attēloto iekš Canvas "Lauks"" at bounding box center [489, 221] width 213 height 16
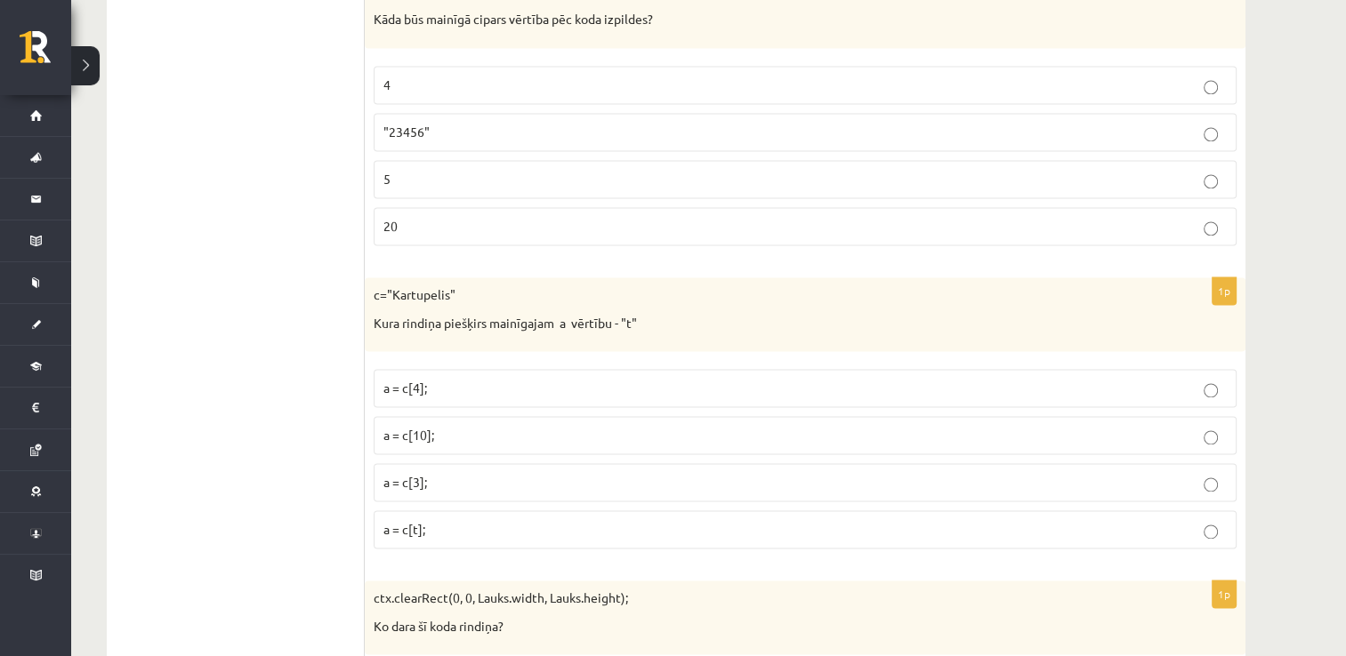
scroll to position [2572, 0]
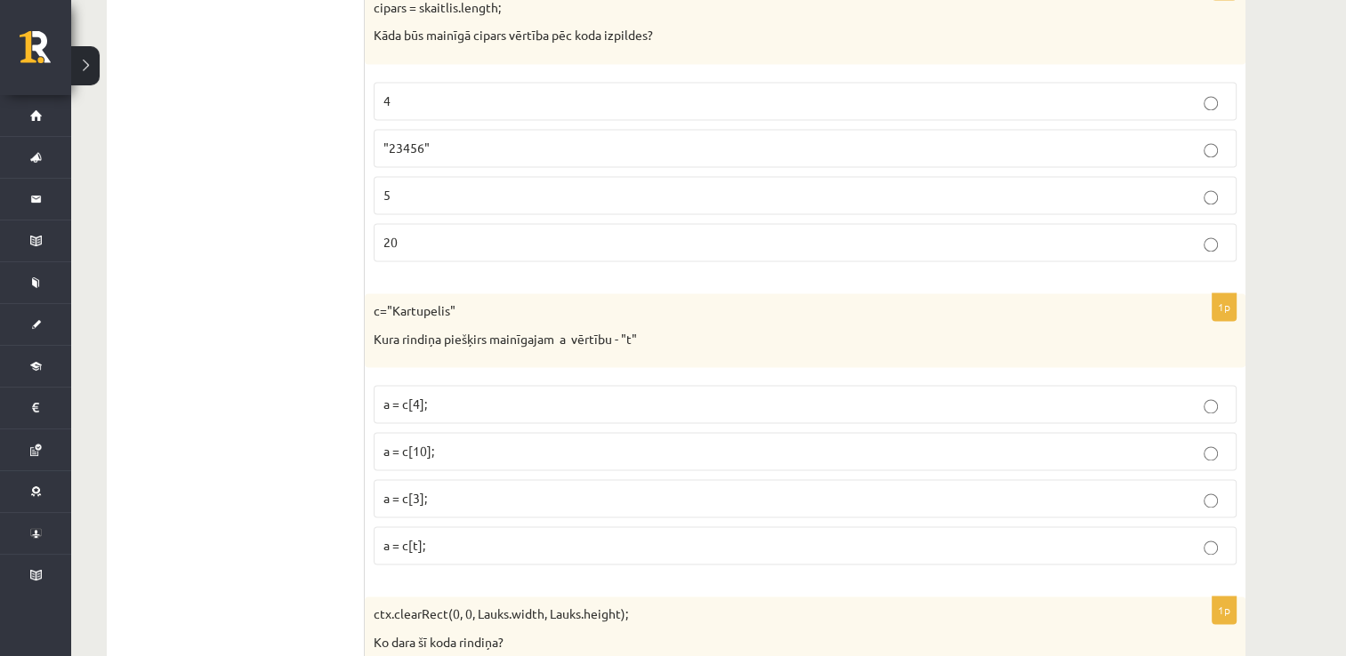
click at [454, 495] on p "a = c[3];" at bounding box center [804, 498] width 843 height 19
click at [459, 223] on label "20" at bounding box center [805, 242] width 863 height 38
click at [440, 197] on label "5" at bounding box center [805, 195] width 863 height 38
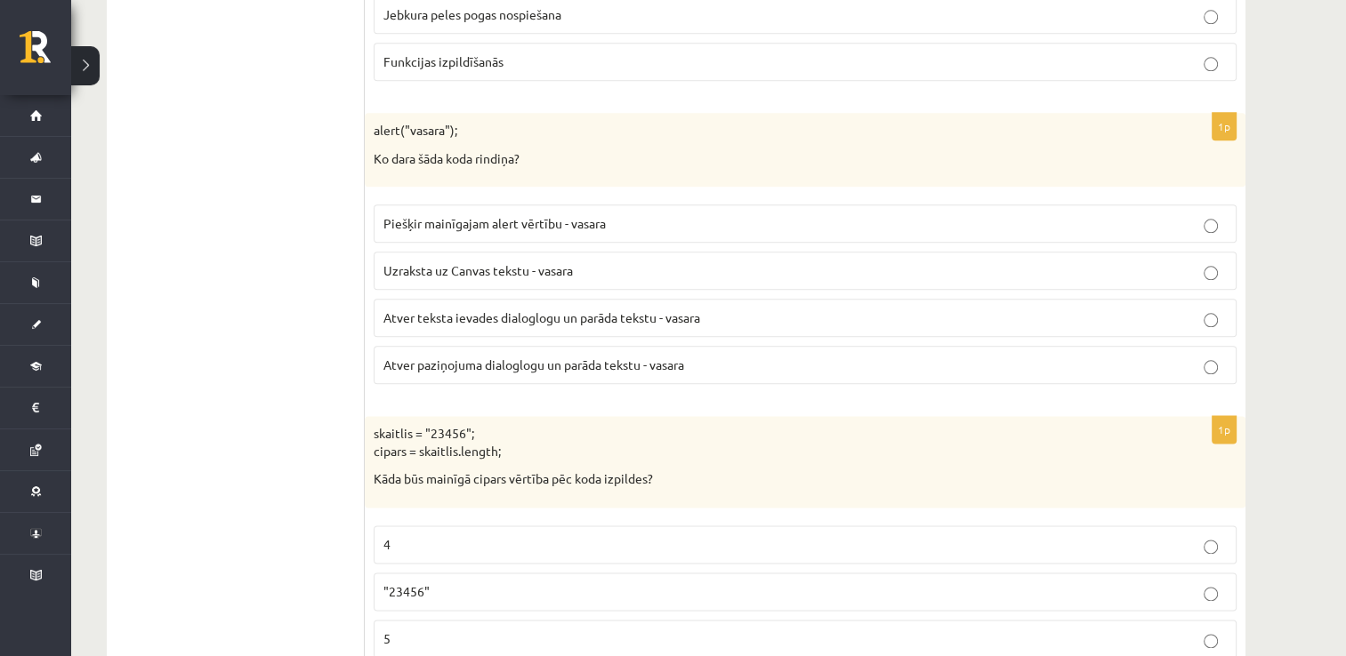
scroll to position [2127, 0]
click at [610, 358] on span "Atver paziņojuma dialoglogu un parāda tekstu - vasara" at bounding box center [533, 366] width 301 height 16
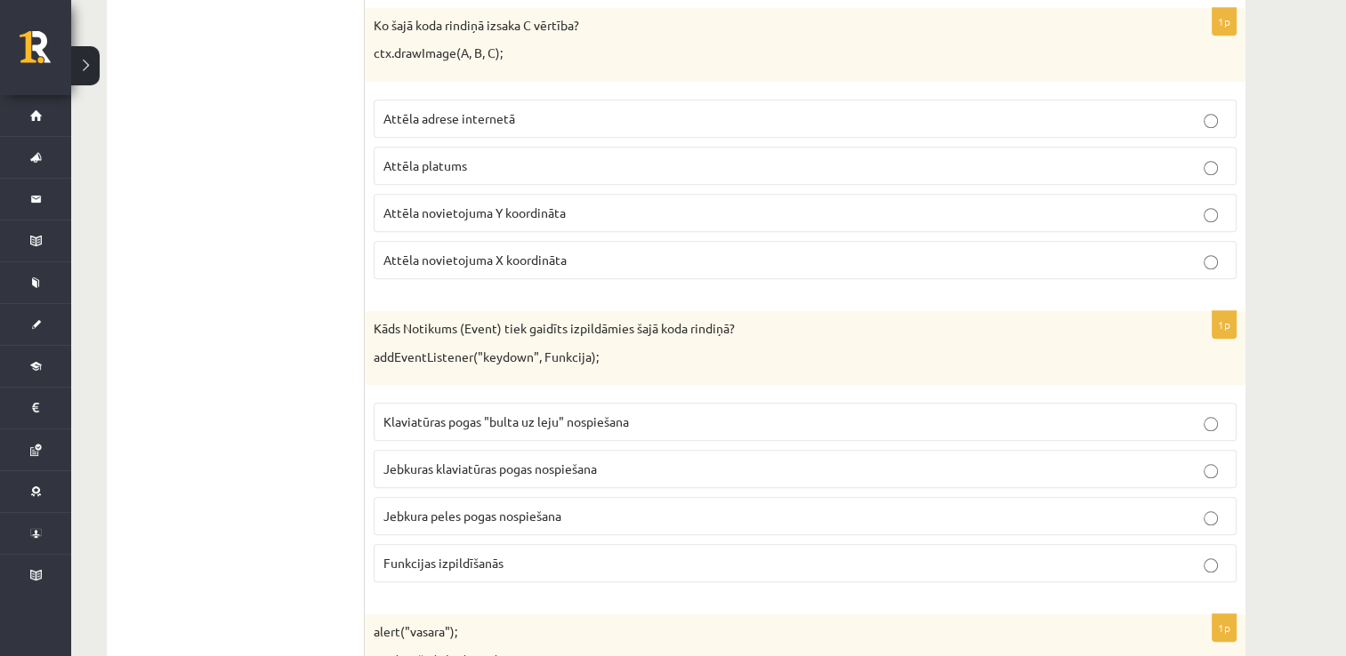
scroll to position [1593, 0]
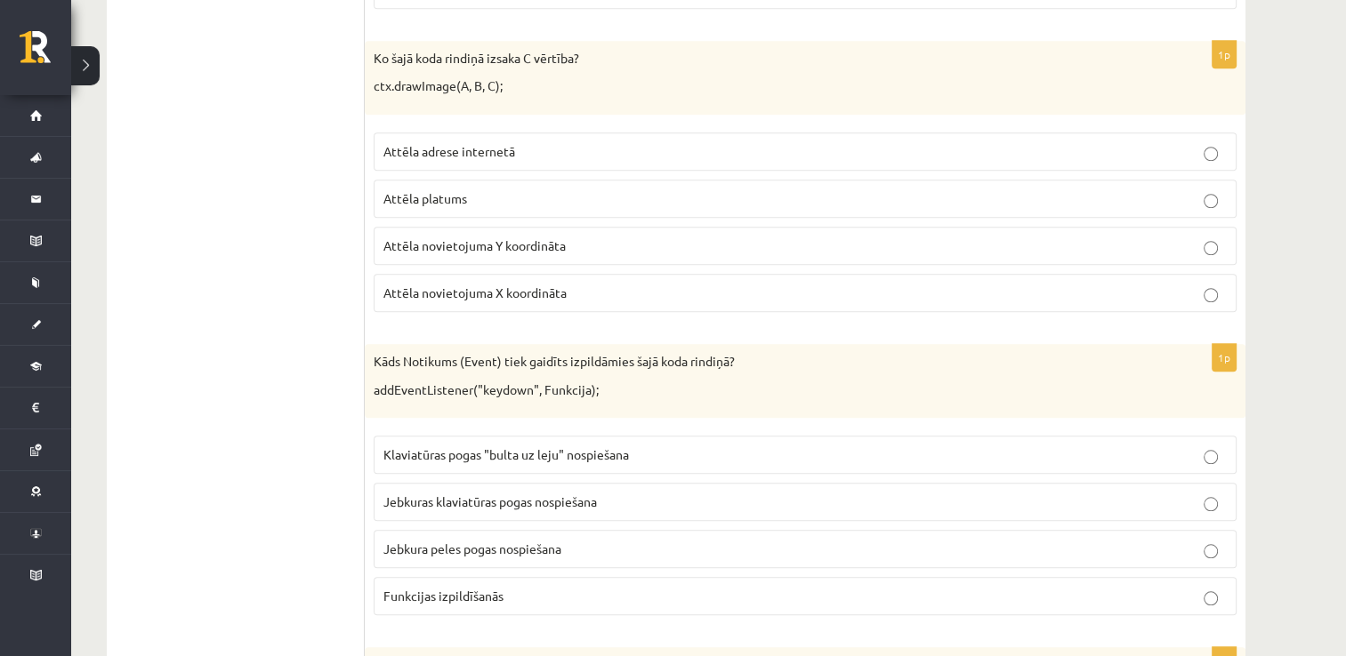
click at [560, 496] on span "Jebkuras klaviatūras pogas nospiešana" at bounding box center [489, 502] width 213 height 16
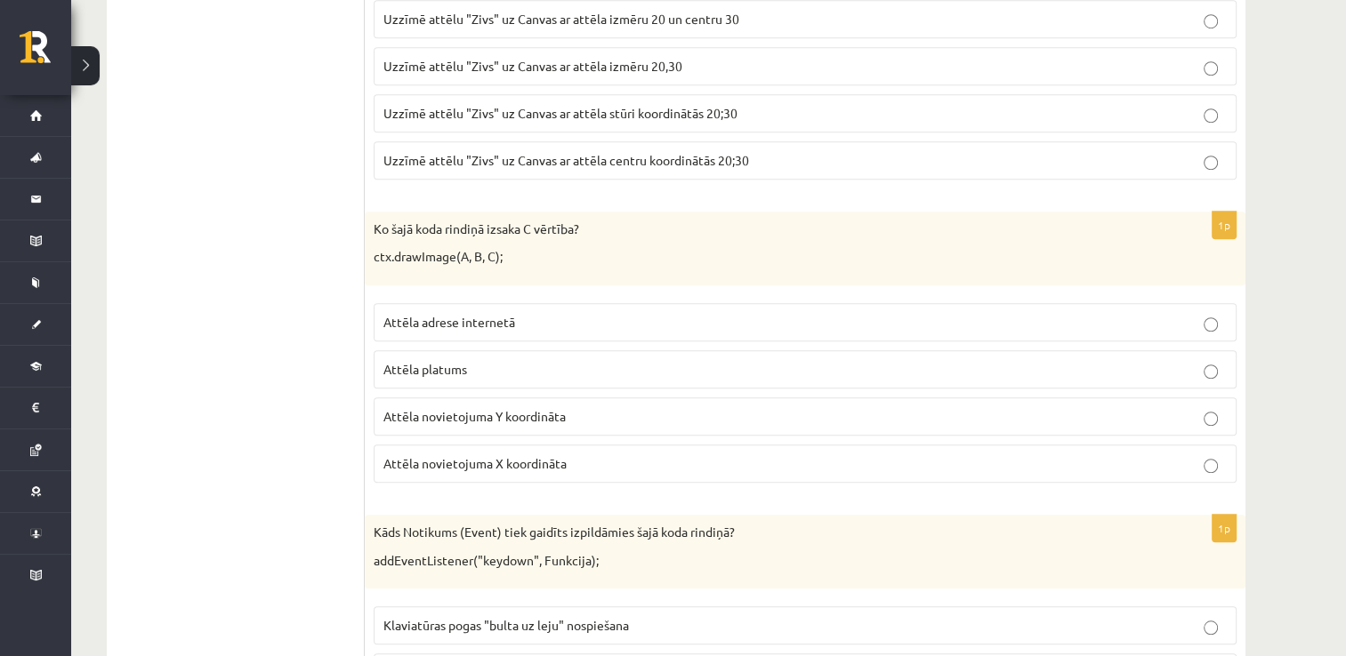
scroll to position [1326, 0]
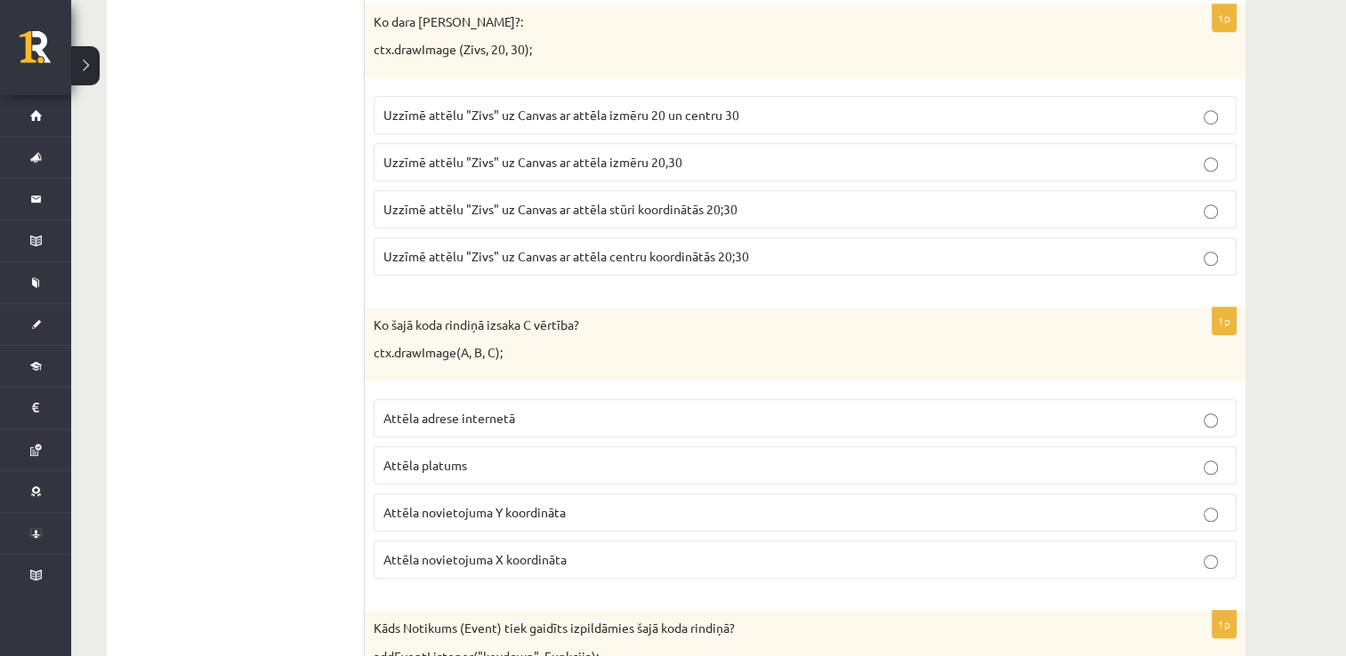
click at [611, 503] on p "Attēla novietojuma Y koordināta" at bounding box center [804, 512] width 843 height 19
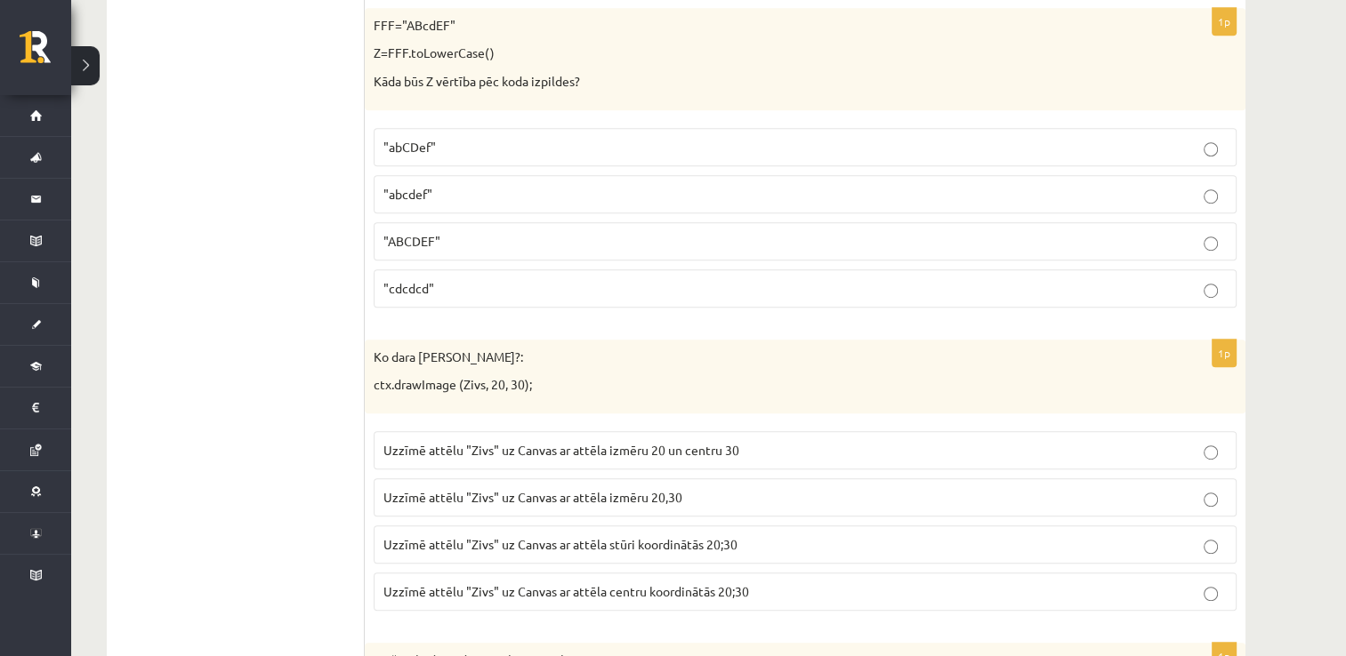
scroll to position [970, 0]
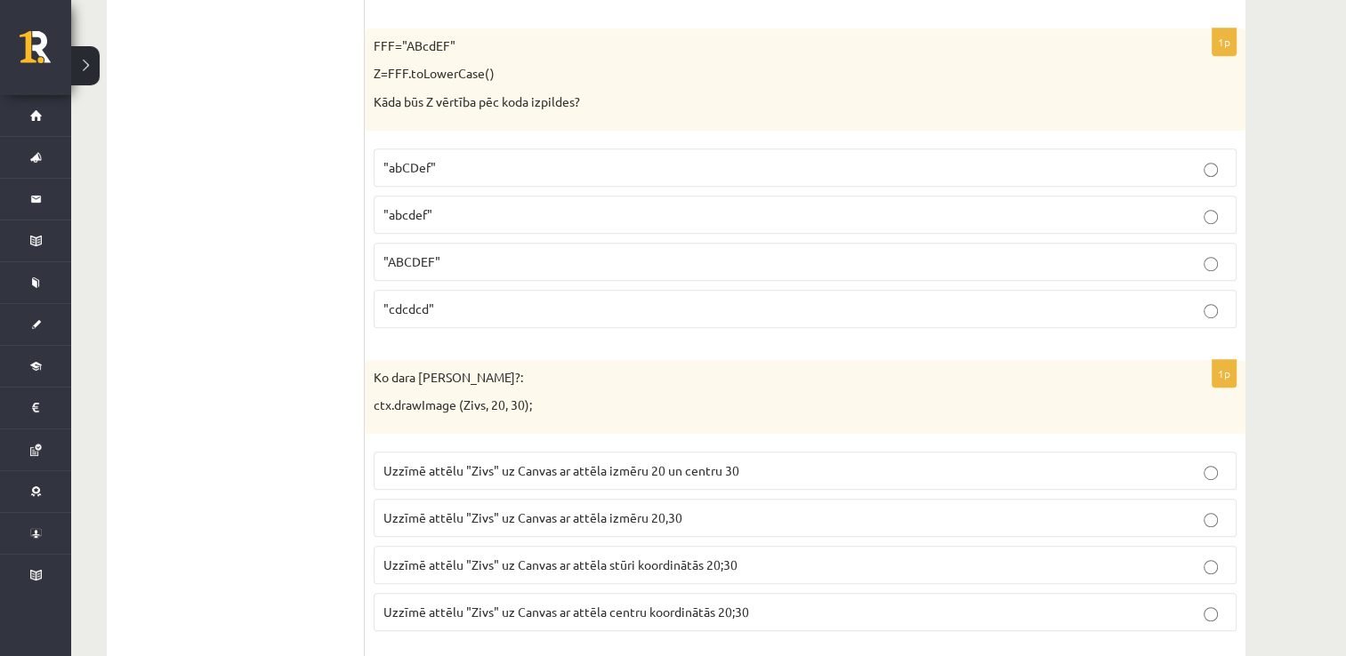
click at [817, 510] on p "Uzzīmē attēlu "Zivs" uz Canvas ar attēla izmēru 20,30" at bounding box center [804, 518] width 843 height 19
click at [745, 567] on p "Uzzīmē attēlu "Zivs" uz Canvas ar attēla stūri koordinātās 20;30" at bounding box center [804, 565] width 843 height 19
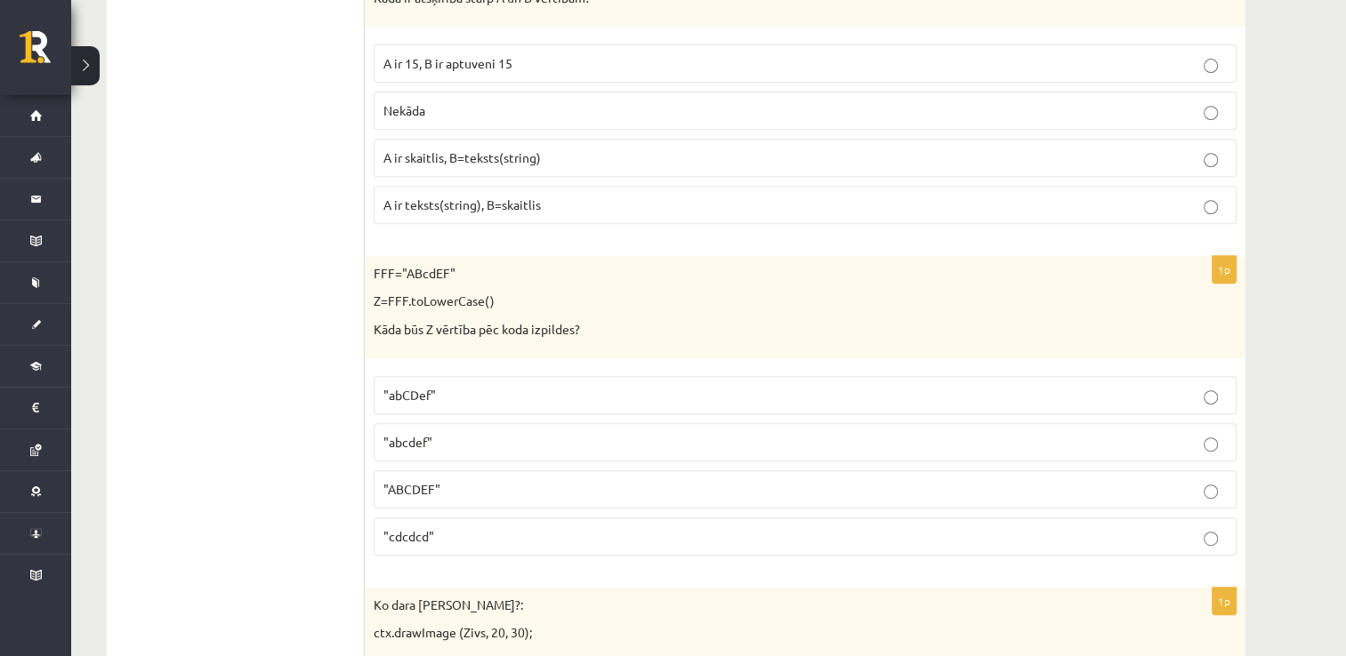
scroll to position [704, 0]
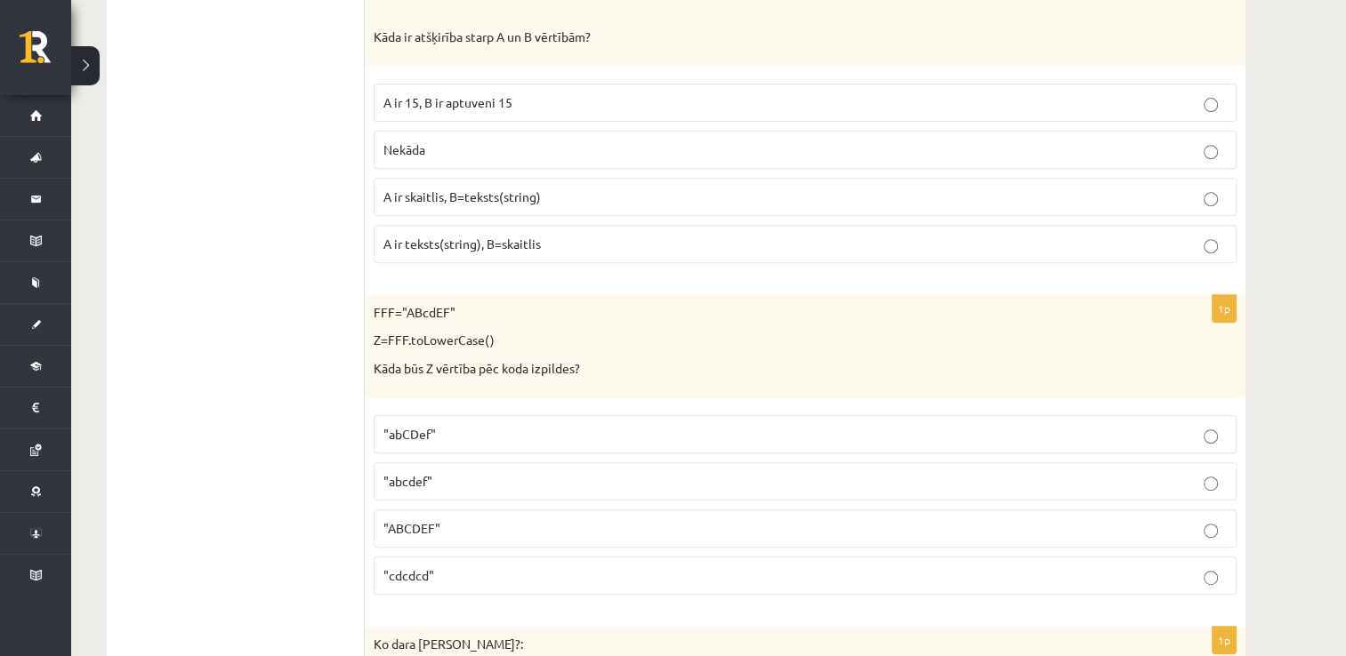
click at [449, 465] on label ""abcdef"" at bounding box center [805, 482] width 863 height 38
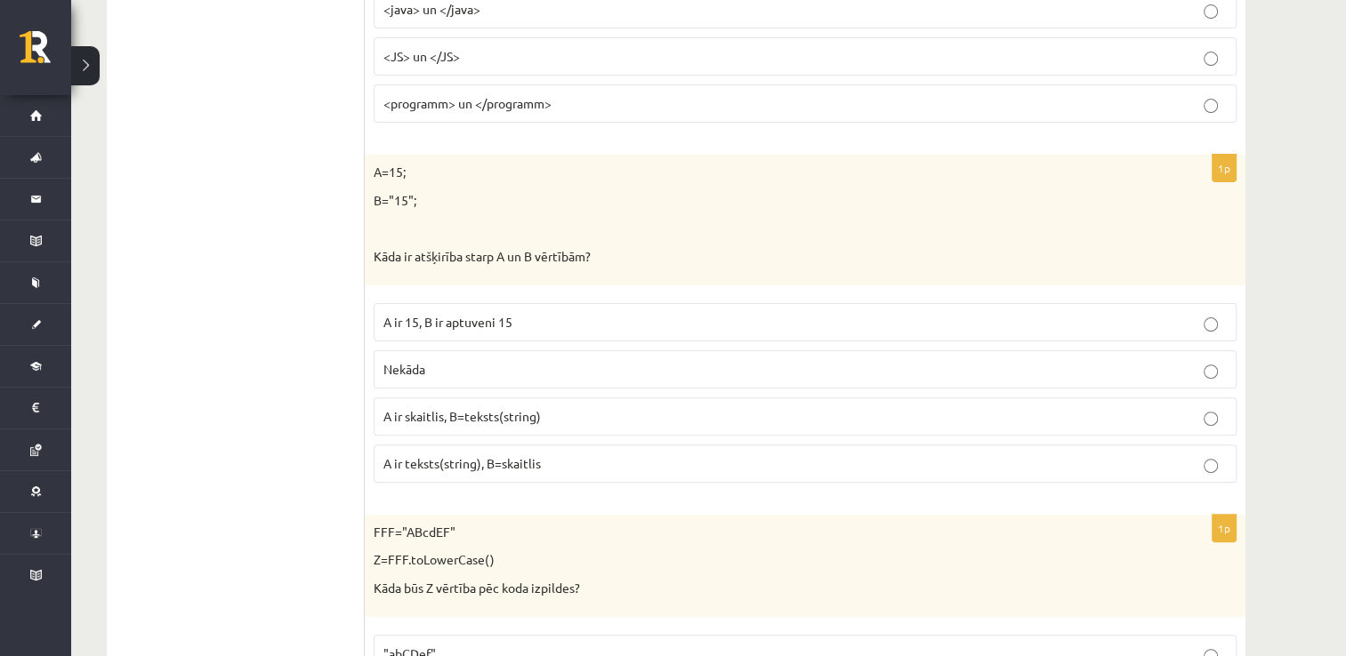
scroll to position [437, 0]
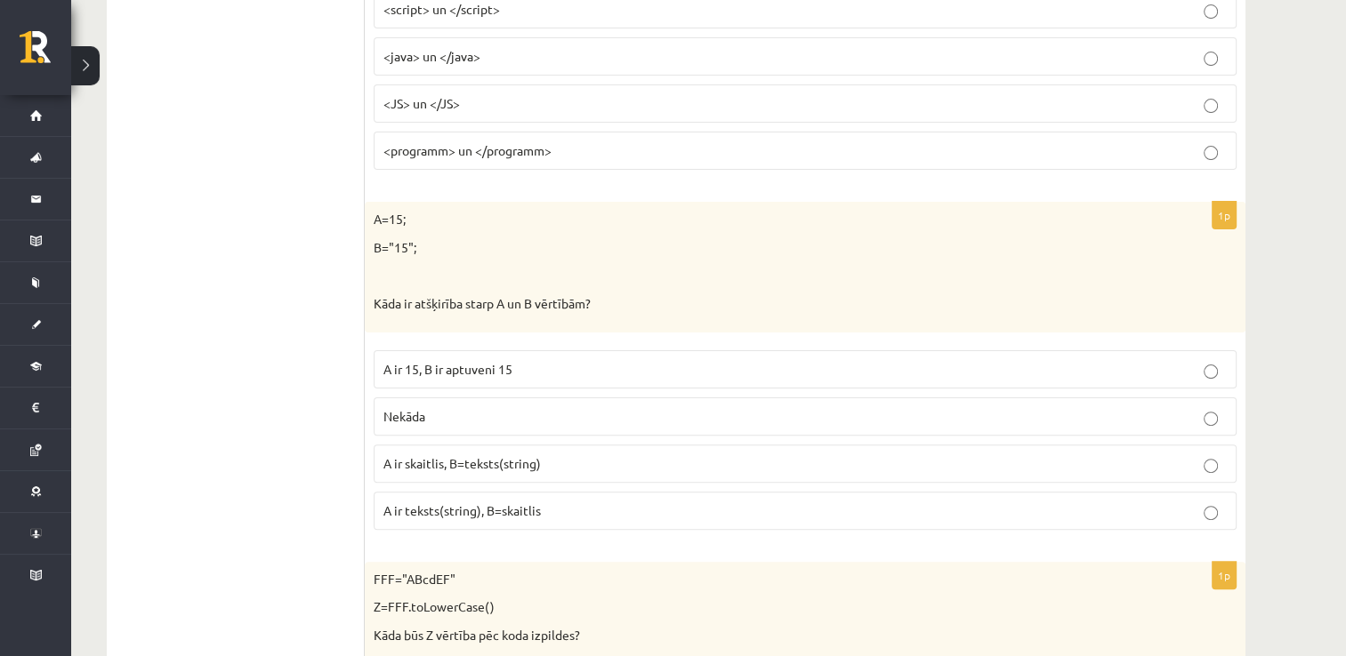
click at [500, 461] on span "A ir skaitlis, B=teksts(string)" at bounding box center [461, 463] width 157 height 16
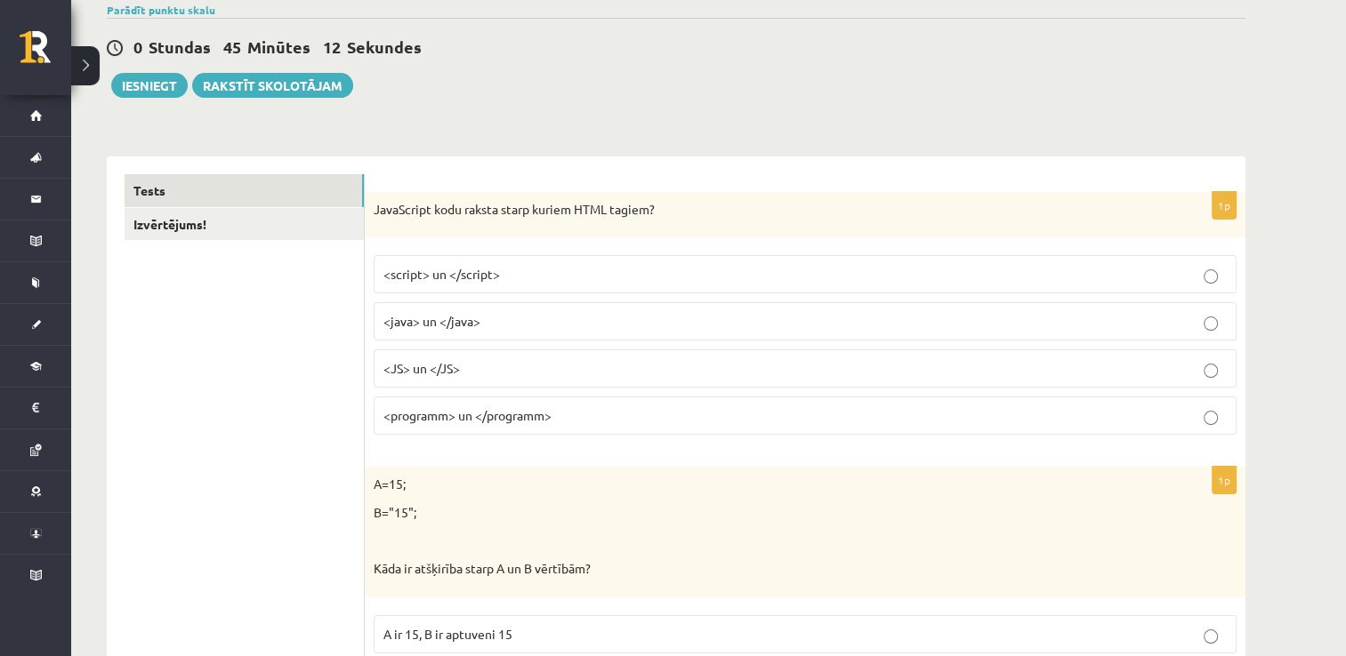
scroll to position [170, 0]
click at [549, 279] on p "<script> un </script>" at bounding box center [804, 276] width 843 height 19
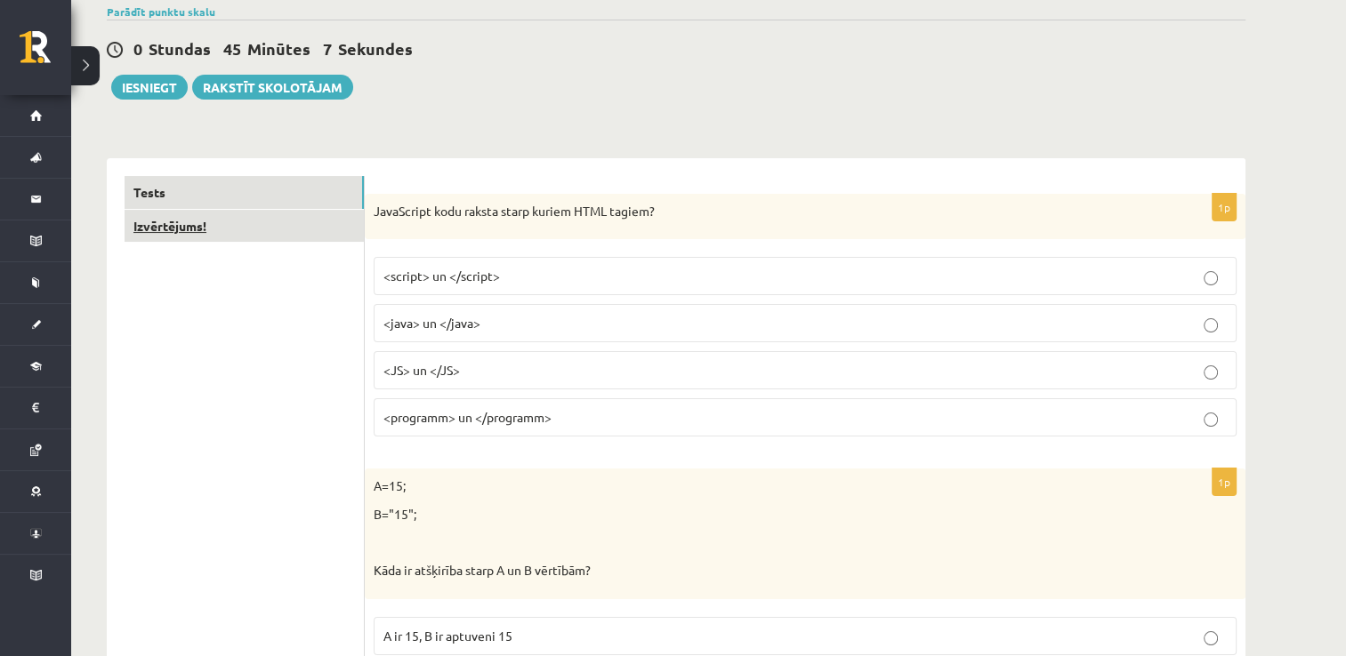
click at [260, 219] on link "Izvērtējums!" at bounding box center [244, 226] width 239 height 33
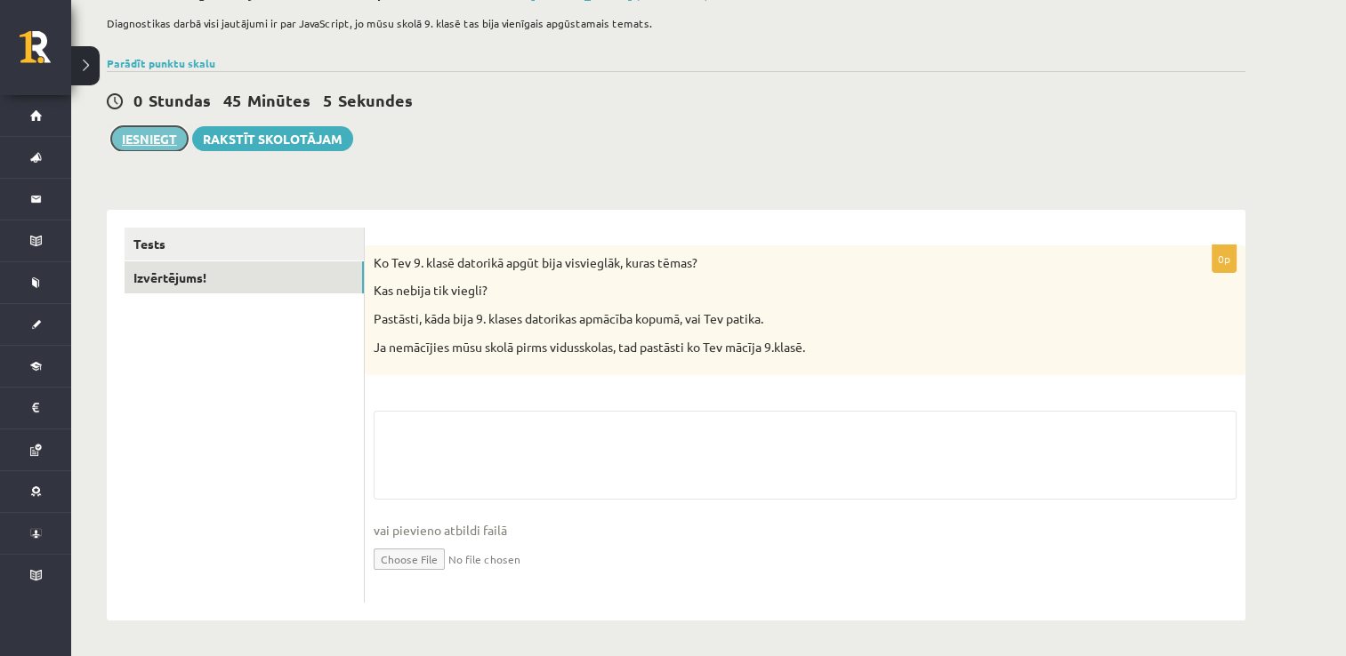
click at [170, 126] on button "Iesniegt" at bounding box center [149, 138] width 77 height 25
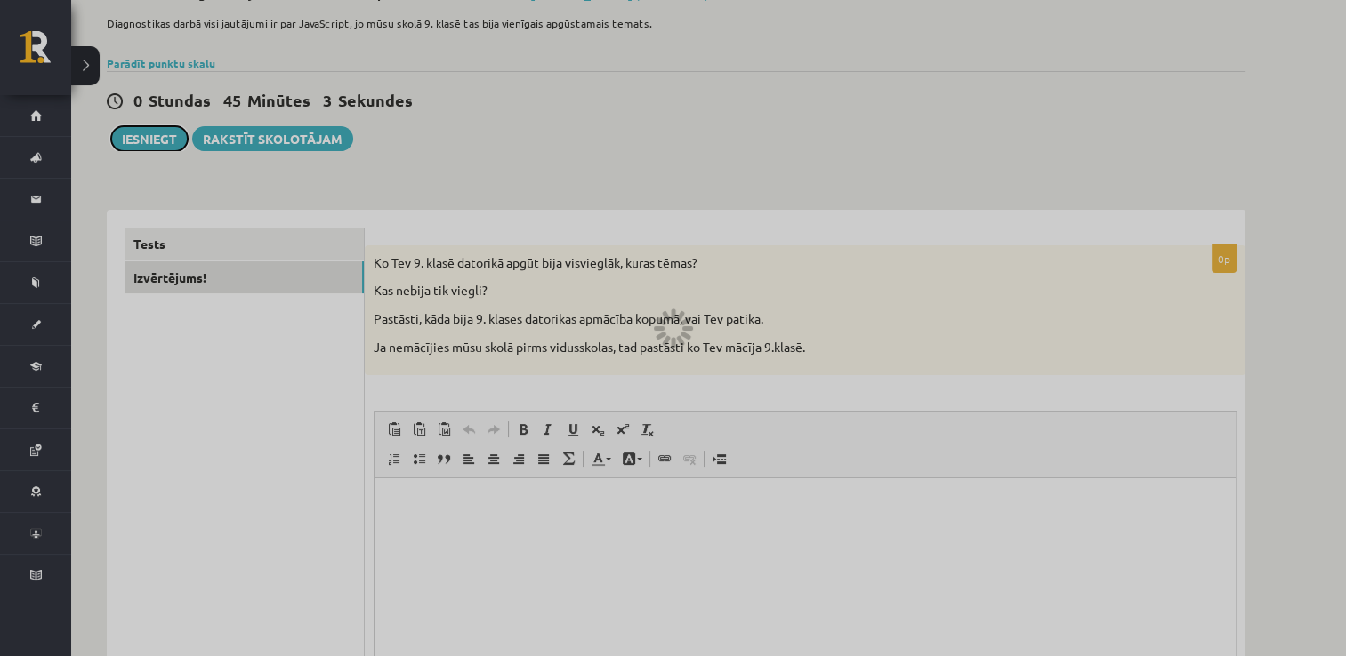
scroll to position [0, 0]
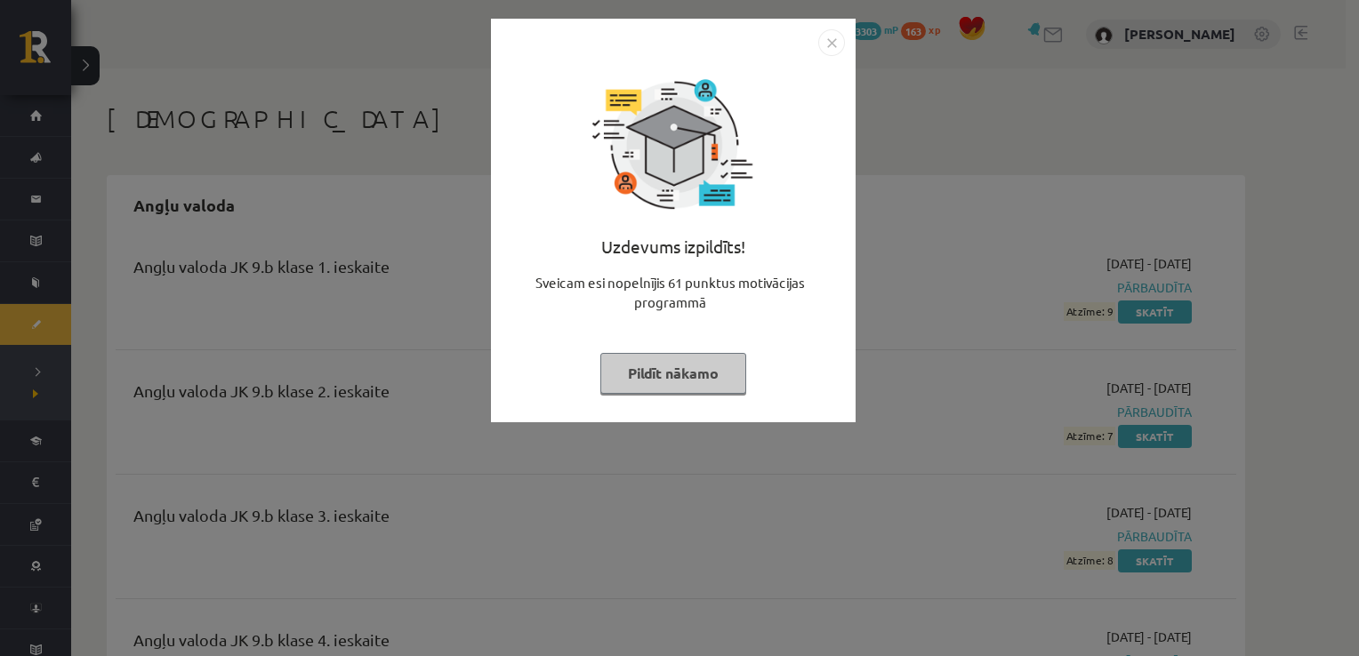
click at [725, 384] on button "Pildīt nākamo" at bounding box center [673, 373] width 146 height 41
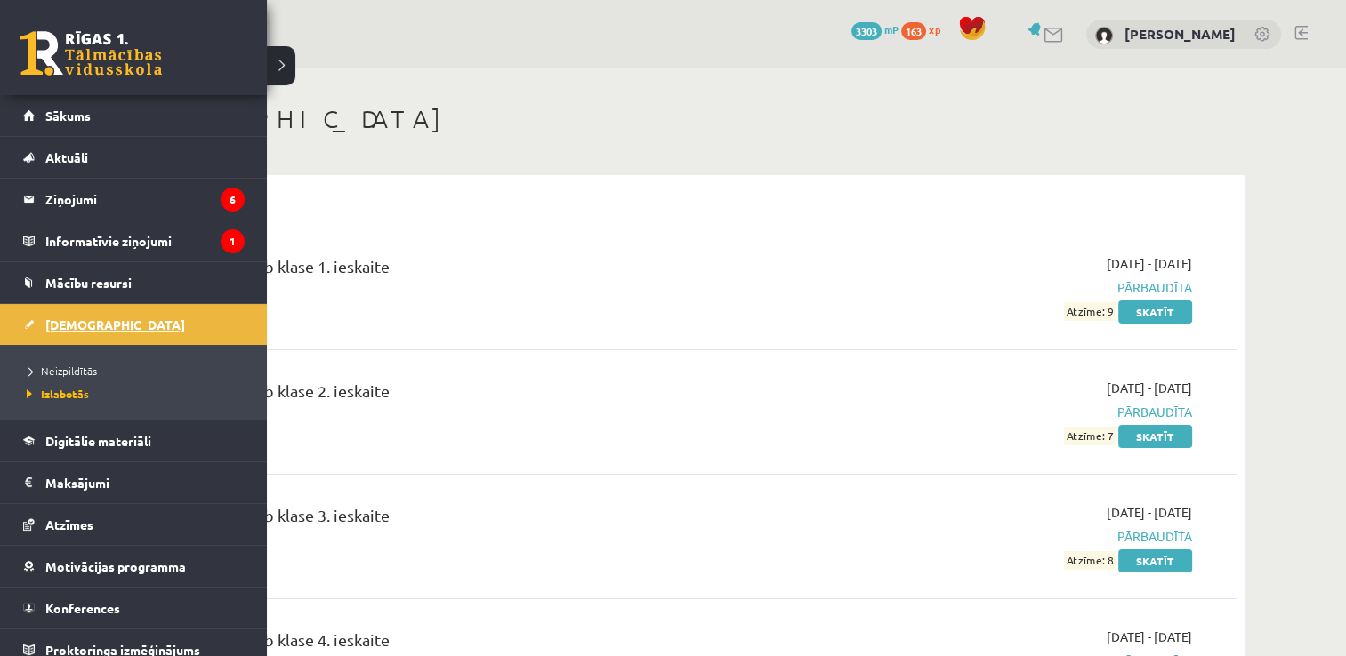
click at [68, 305] on link "[DEMOGRAPHIC_DATA]" at bounding box center [133, 324] width 221 height 41
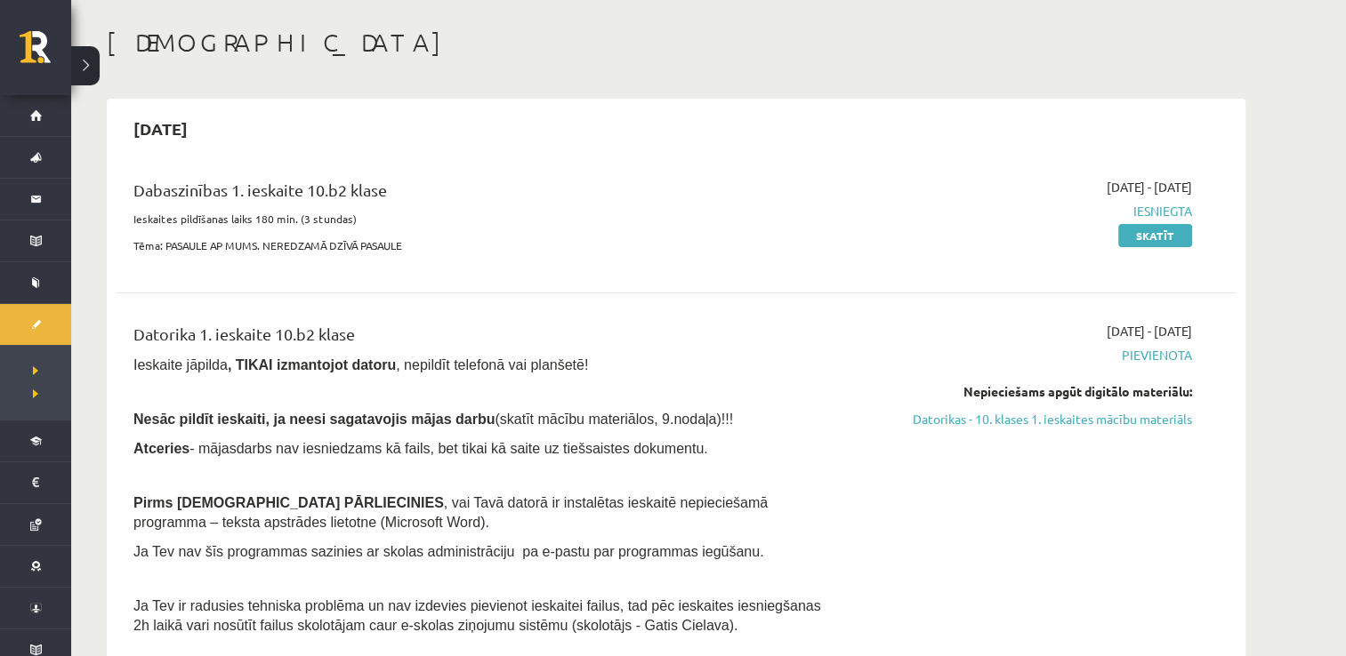
scroll to position [178, 0]
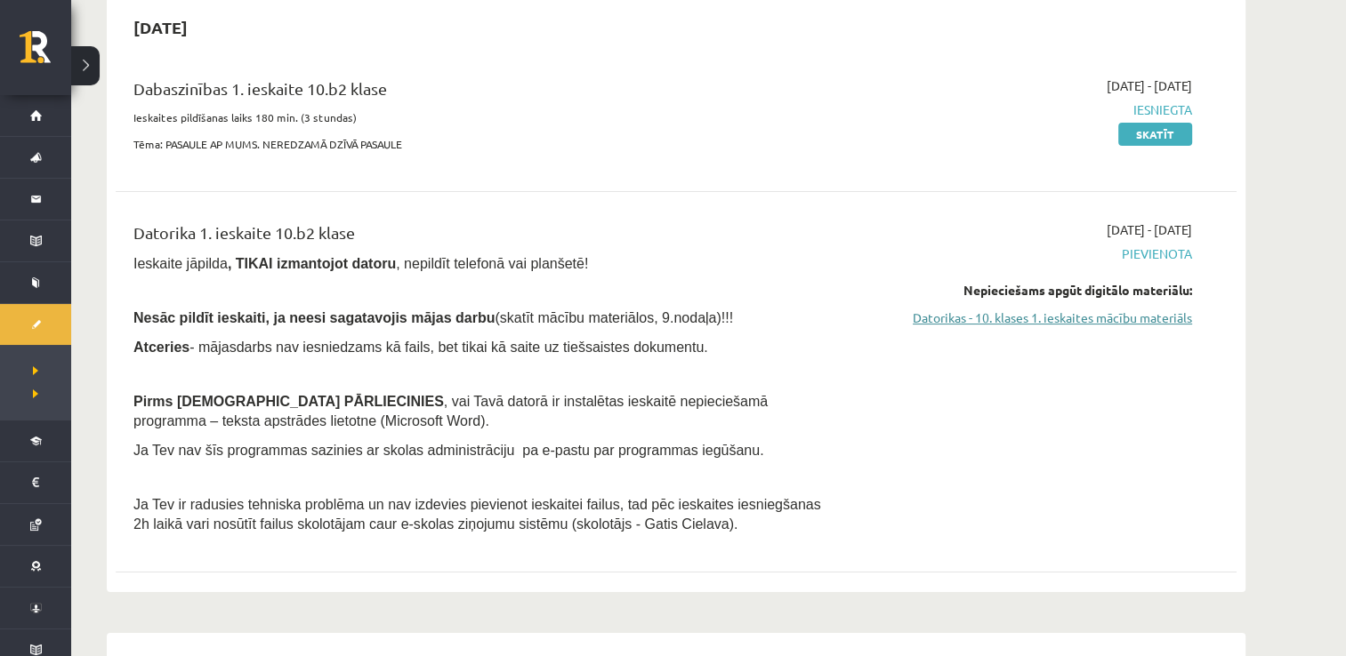
click at [987, 316] on link "Datorikas - 10. klases 1. ieskaites mācību materiāls" at bounding box center [1024, 318] width 335 height 19
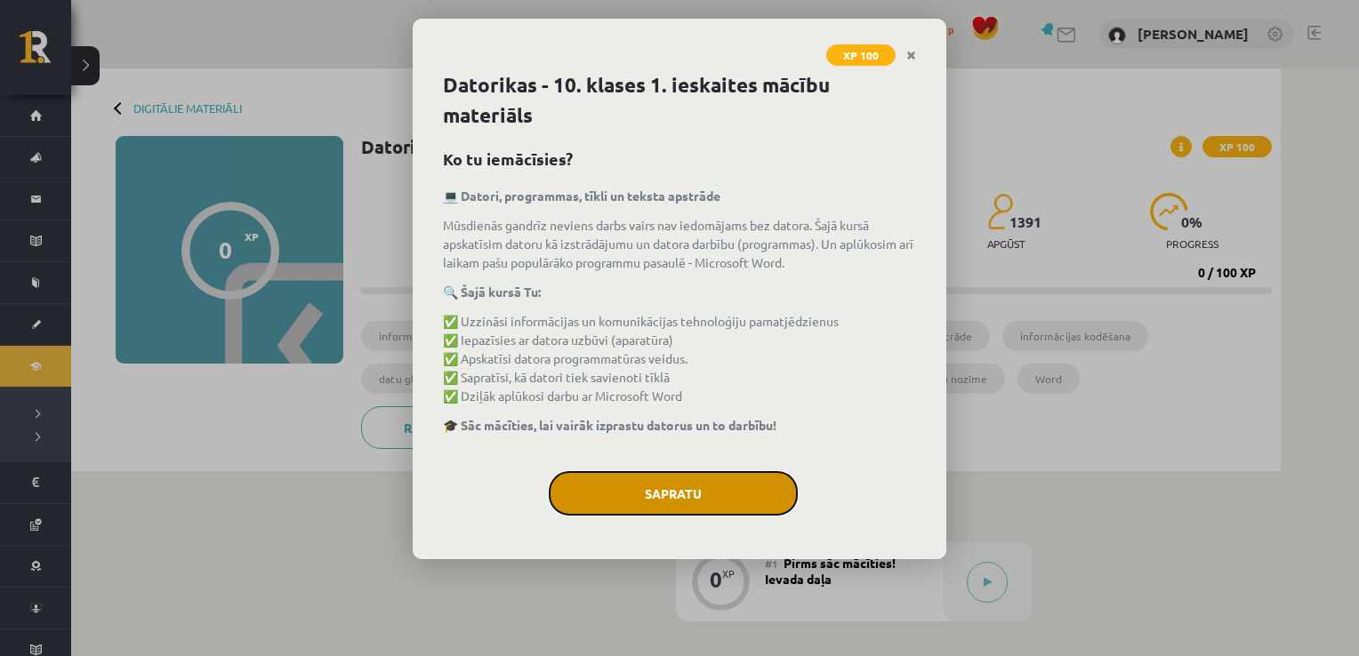
click at [749, 493] on button "Sapratu" at bounding box center [673, 493] width 249 height 44
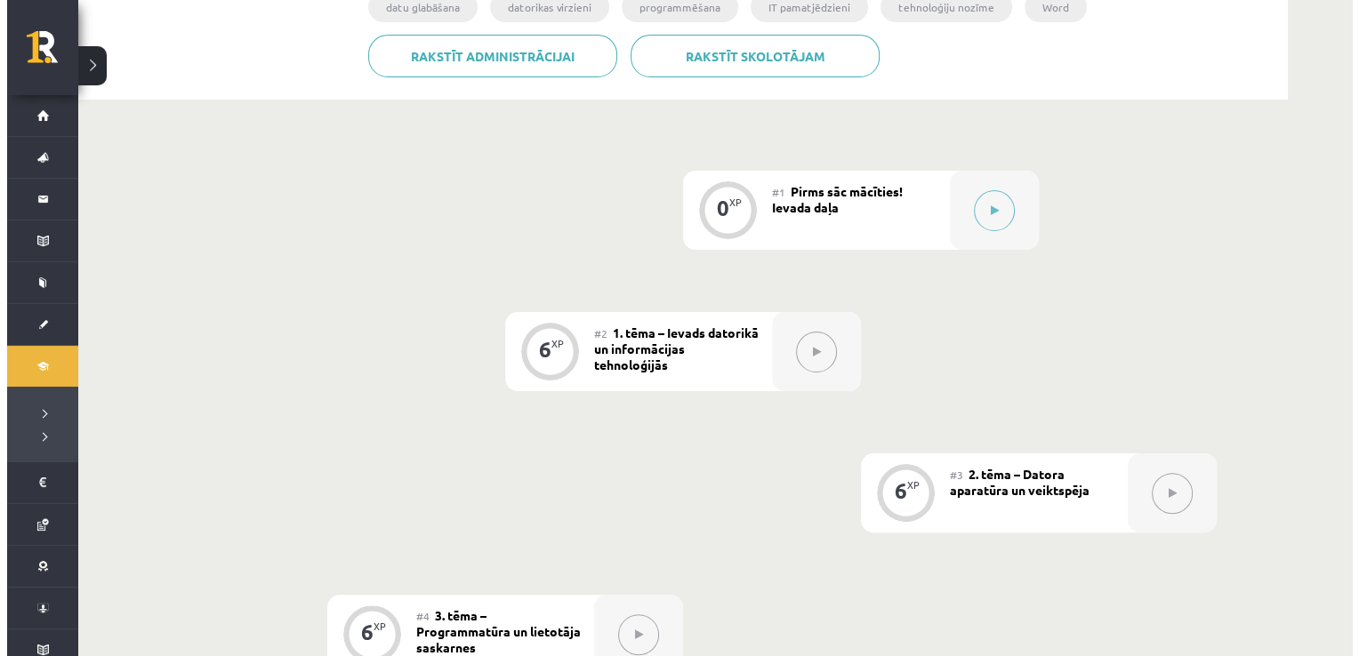
scroll to position [246, 0]
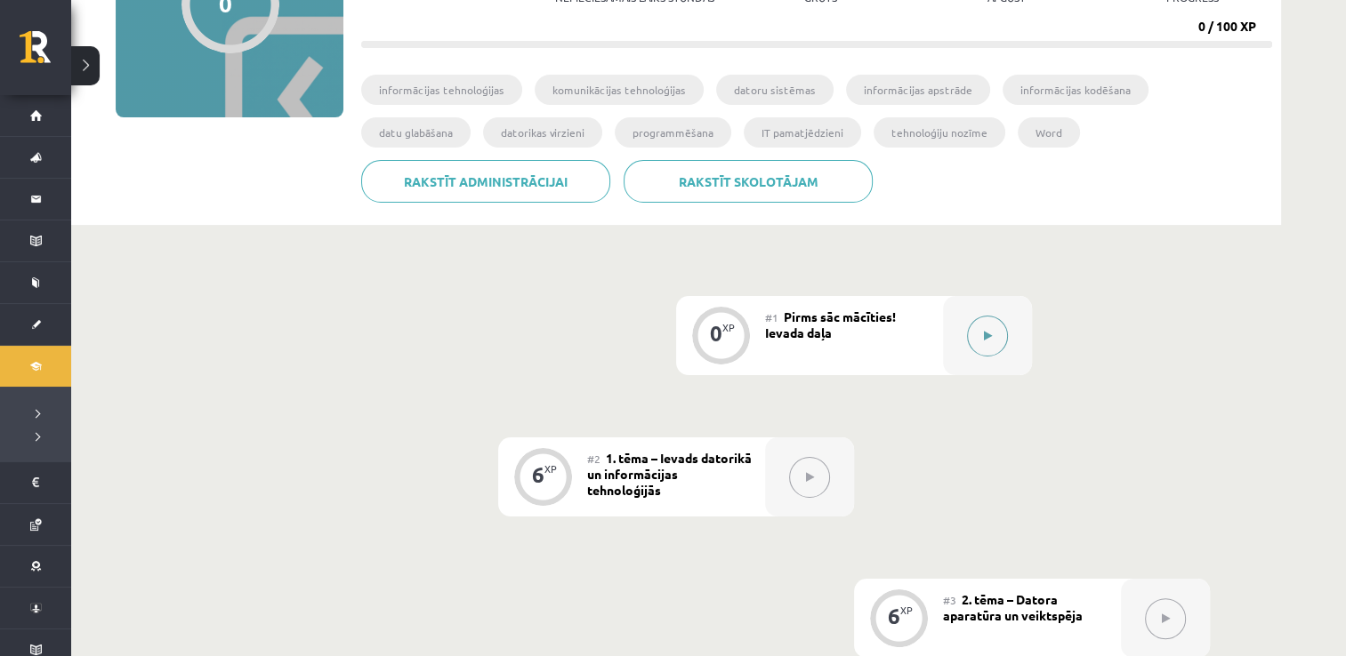
click at [984, 331] on icon at bounding box center [988, 336] width 8 height 11
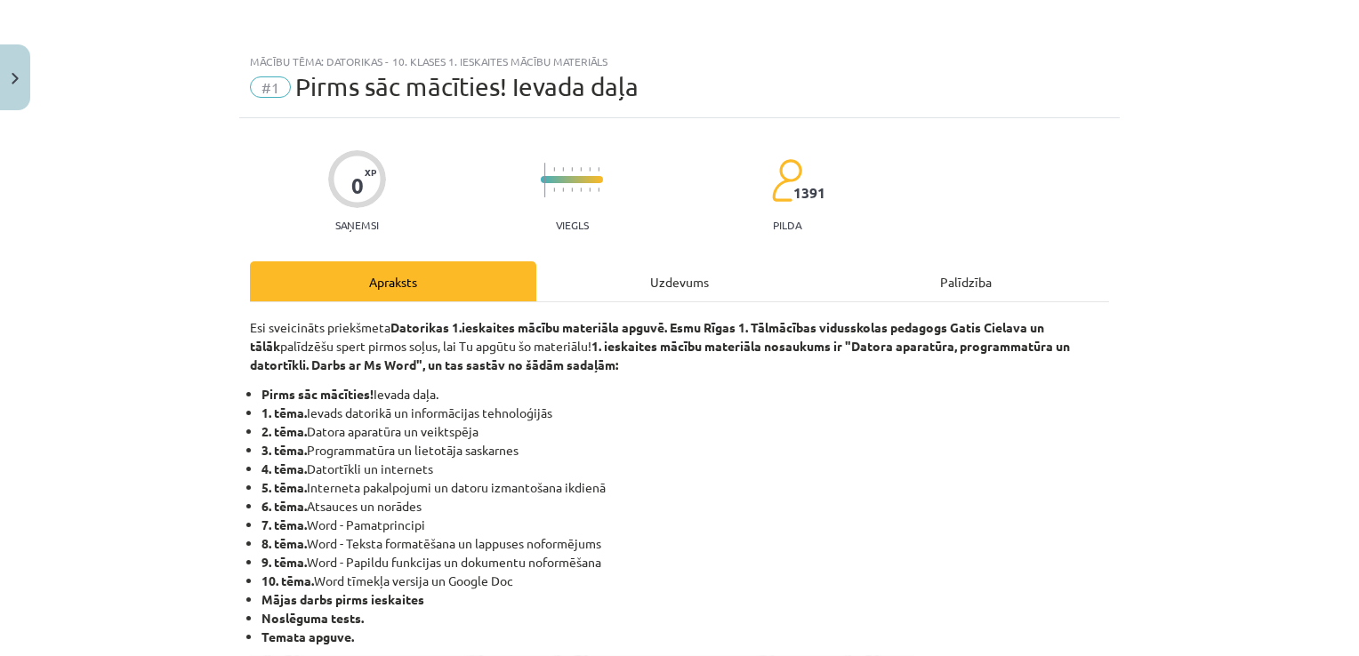
click at [616, 281] on div "Uzdevums" at bounding box center [679, 282] width 286 height 40
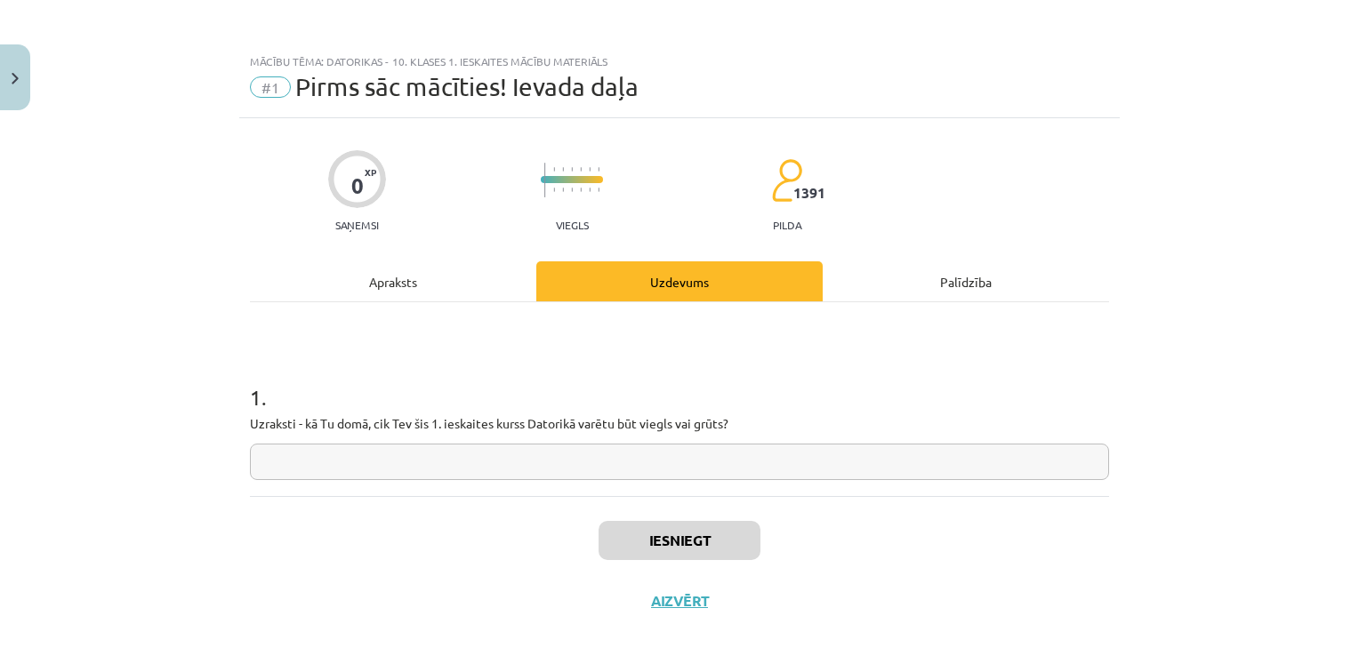
scroll to position [18, 0]
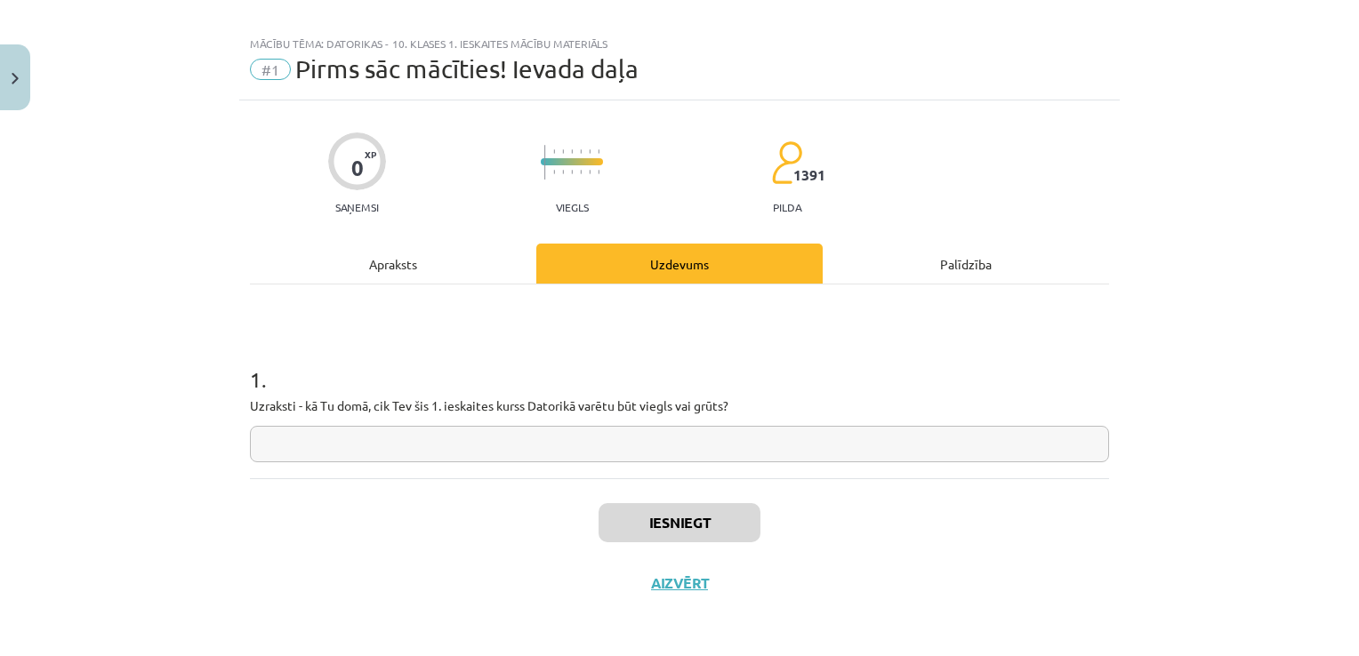
click at [648, 440] on input "text" at bounding box center [679, 444] width 859 height 36
type input "*"
click at [650, 521] on button "Iesniegt" at bounding box center [680, 522] width 162 height 39
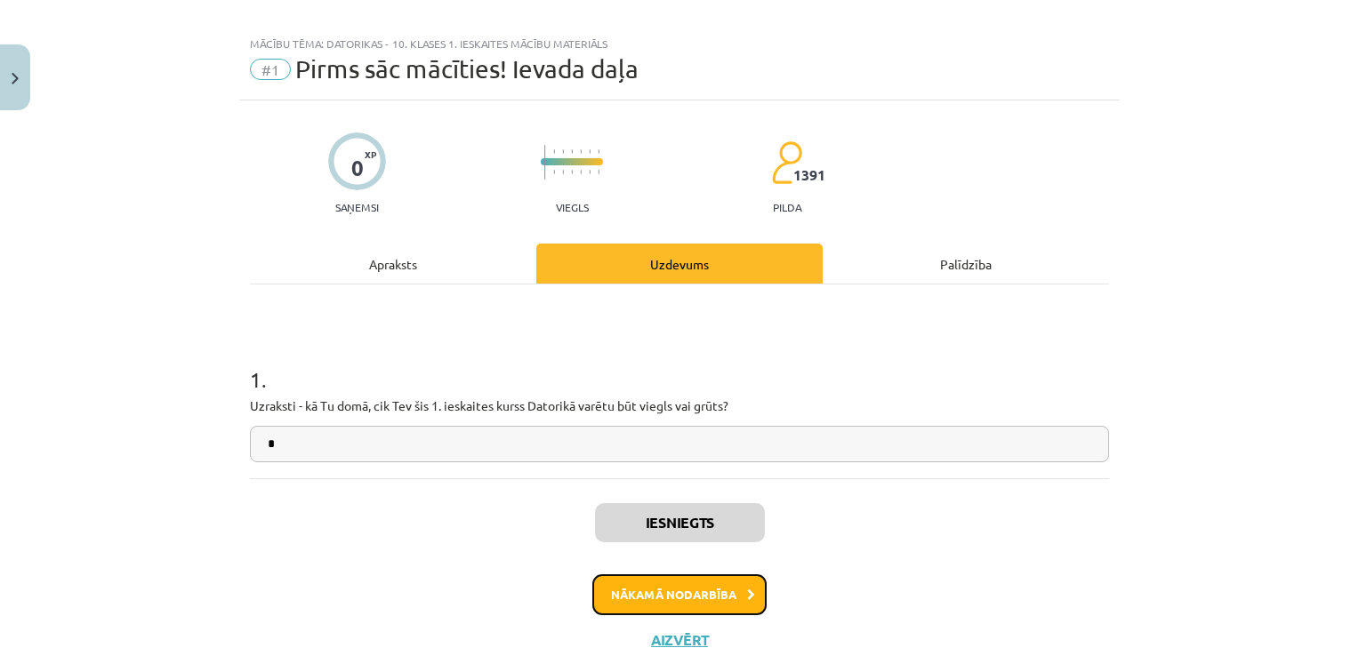
click at [658, 580] on button "Nākamā nodarbība" at bounding box center [679, 595] width 174 height 41
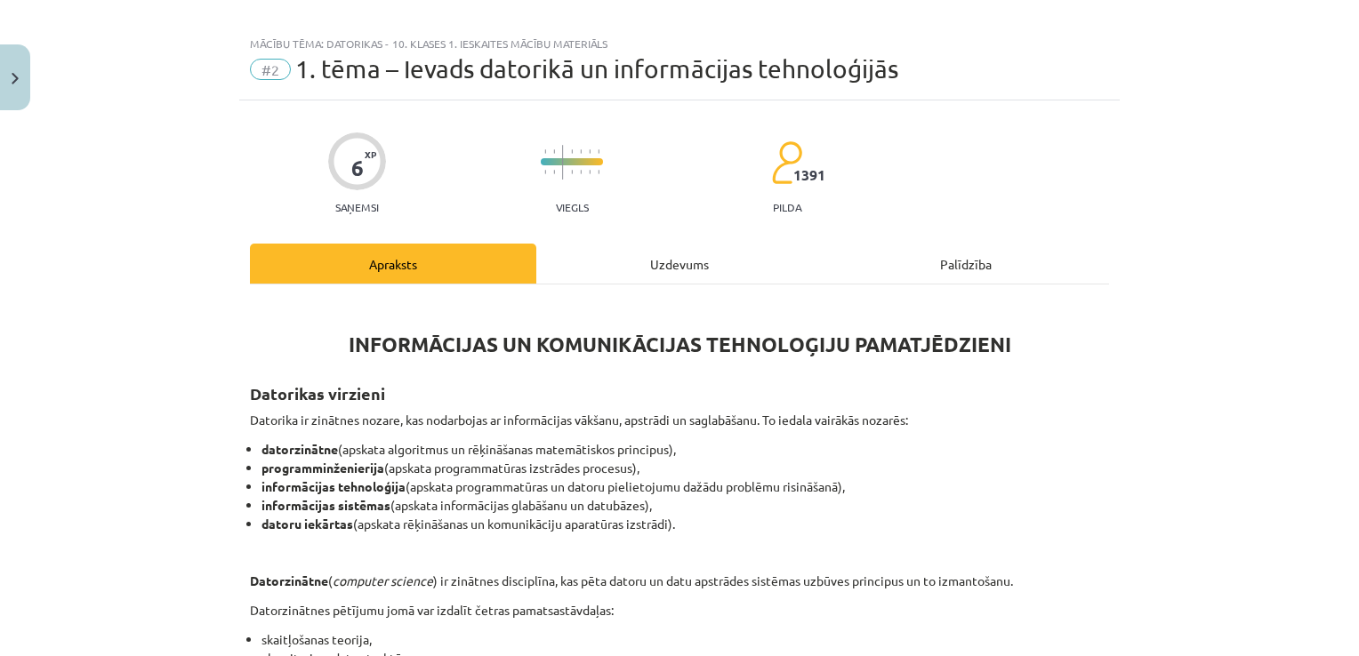
scroll to position [44, 0]
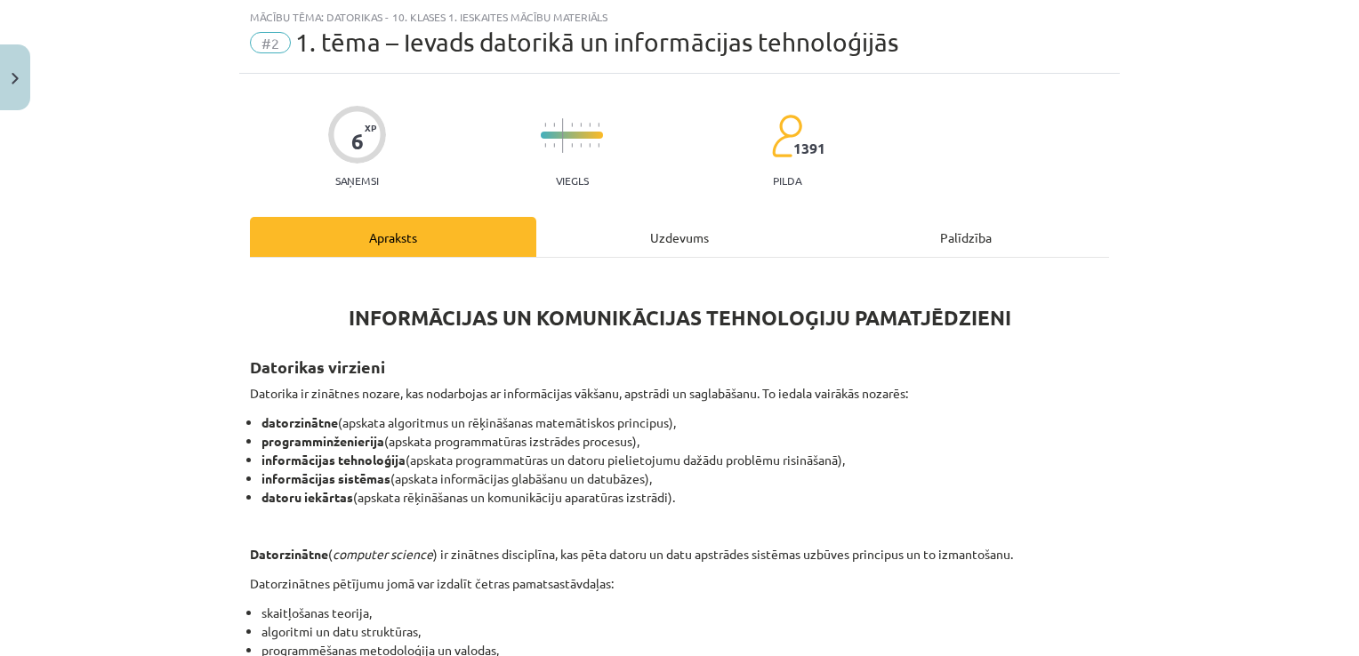
click at [701, 246] on div "Uzdevums" at bounding box center [679, 237] width 286 height 40
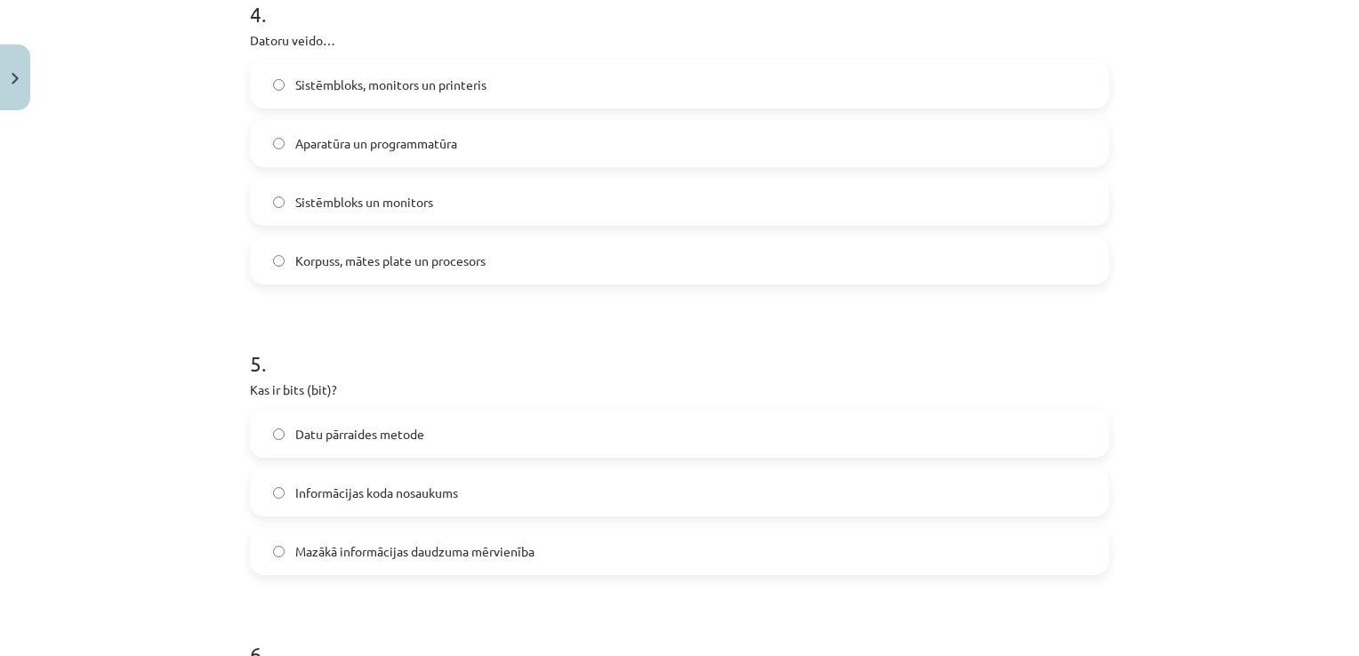
scroll to position [1729, 0]
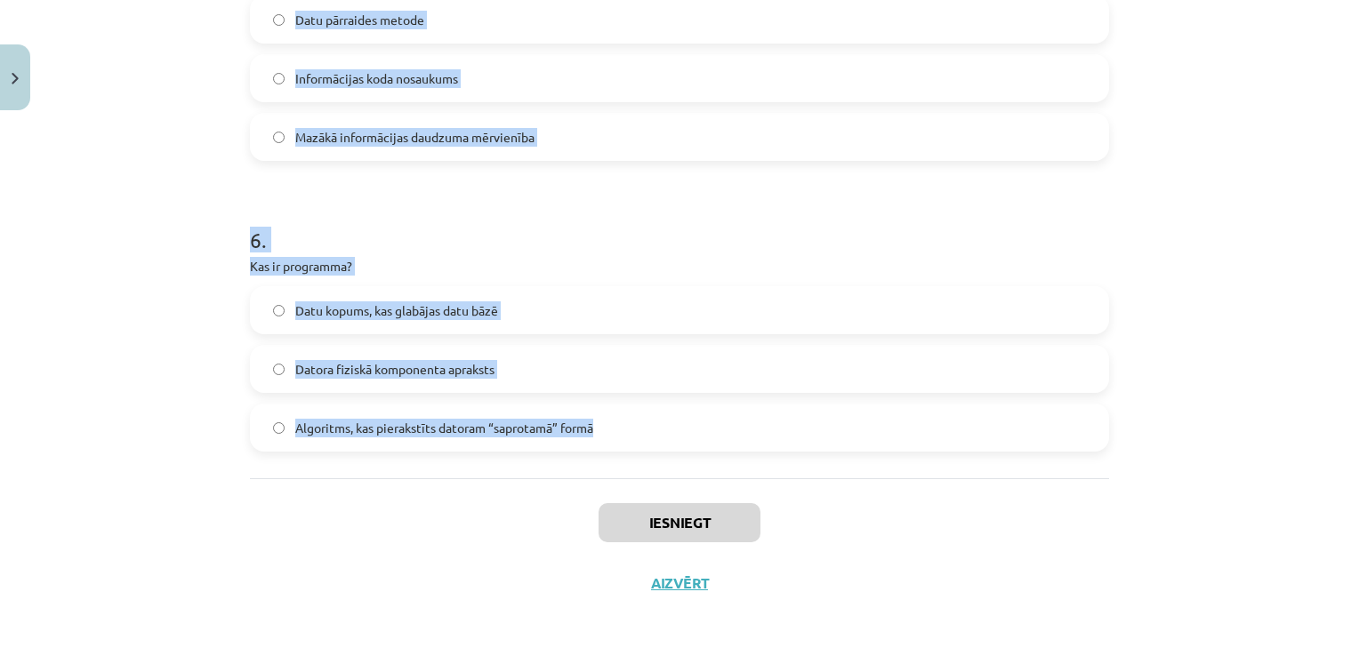
drag, startPoint x: 220, startPoint y: 326, endPoint x: 1041, endPoint y: 473, distance: 834.2
click at [1041, 473] on div "Mācību tēma: Datorikas - 10. klases 1. ieskaites mācību materiāls #2 1. tēma – …" at bounding box center [679, 328] width 1359 height 656
copy form "1 . Kura no šīm nav informācijas daudzuma mērvienība? Kilobaits (KB) Hertz (Hz)…"
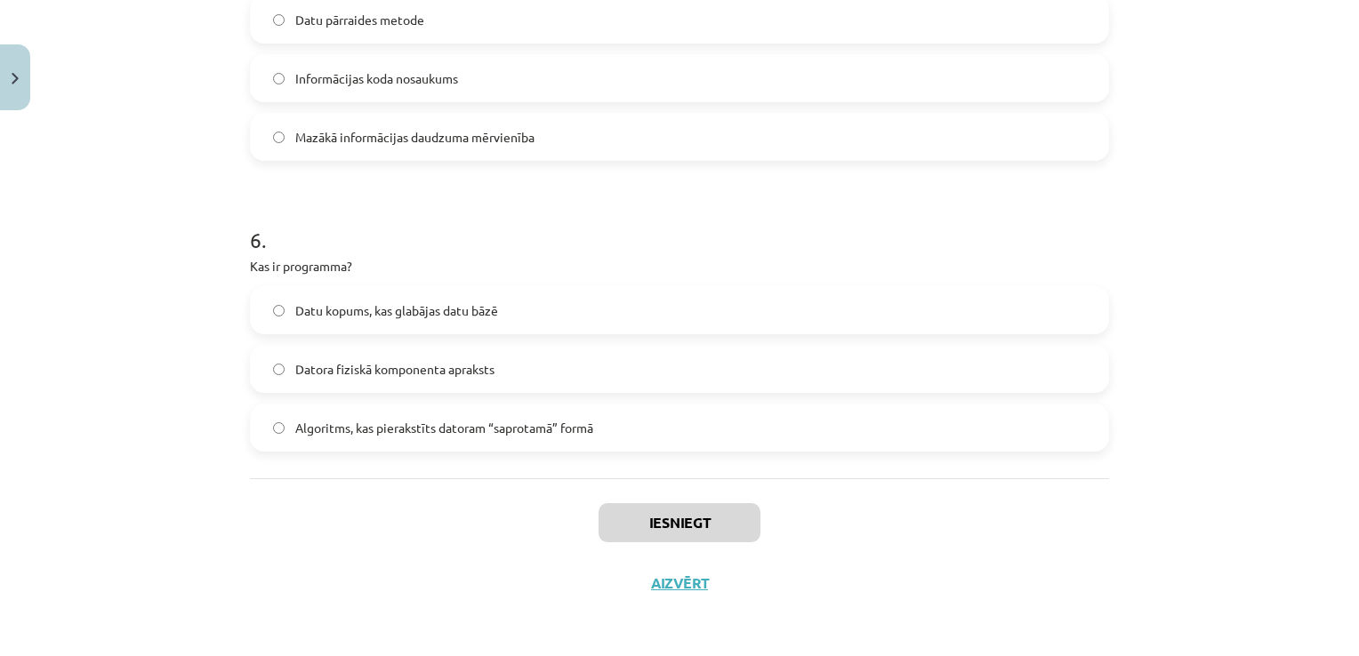
click at [410, 511] on div "Iesniegt Aizvērt" at bounding box center [679, 541] width 859 height 125
click at [747, 412] on label "Algoritms, kas pierakstīts datoram “saprotamā” formā" at bounding box center [680, 428] width 856 height 44
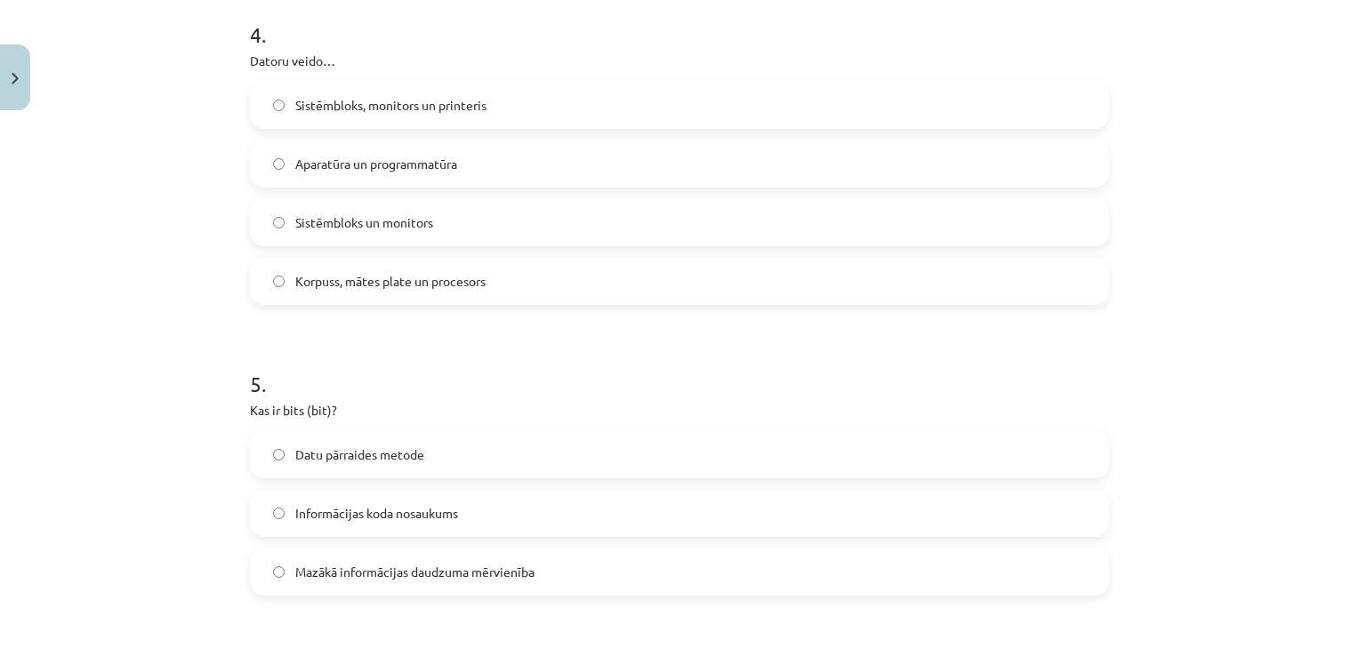
scroll to position [1285, 0]
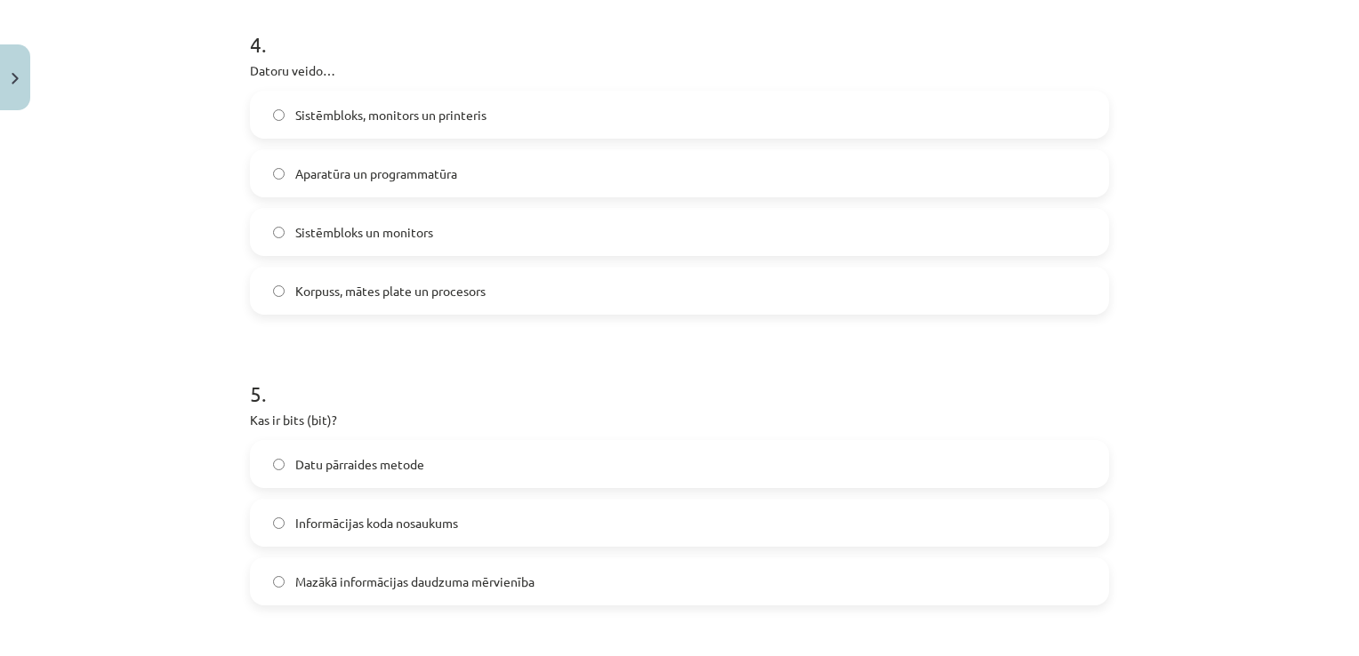
click at [538, 592] on label "Mazākā informācijas daudzuma mērvienība" at bounding box center [680, 582] width 856 height 44
click at [434, 182] on label "Aparatūra un programmatūra" at bounding box center [680, 173] width 856 height 44
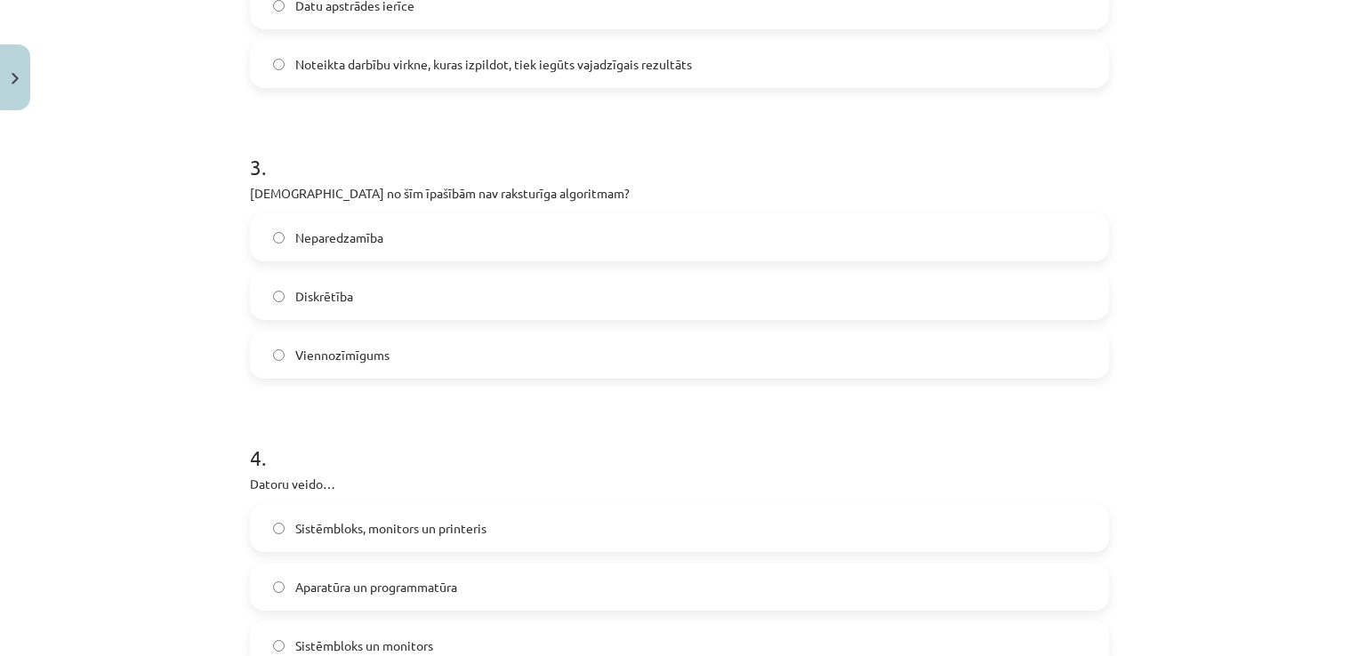
scroll to position [840, 0]
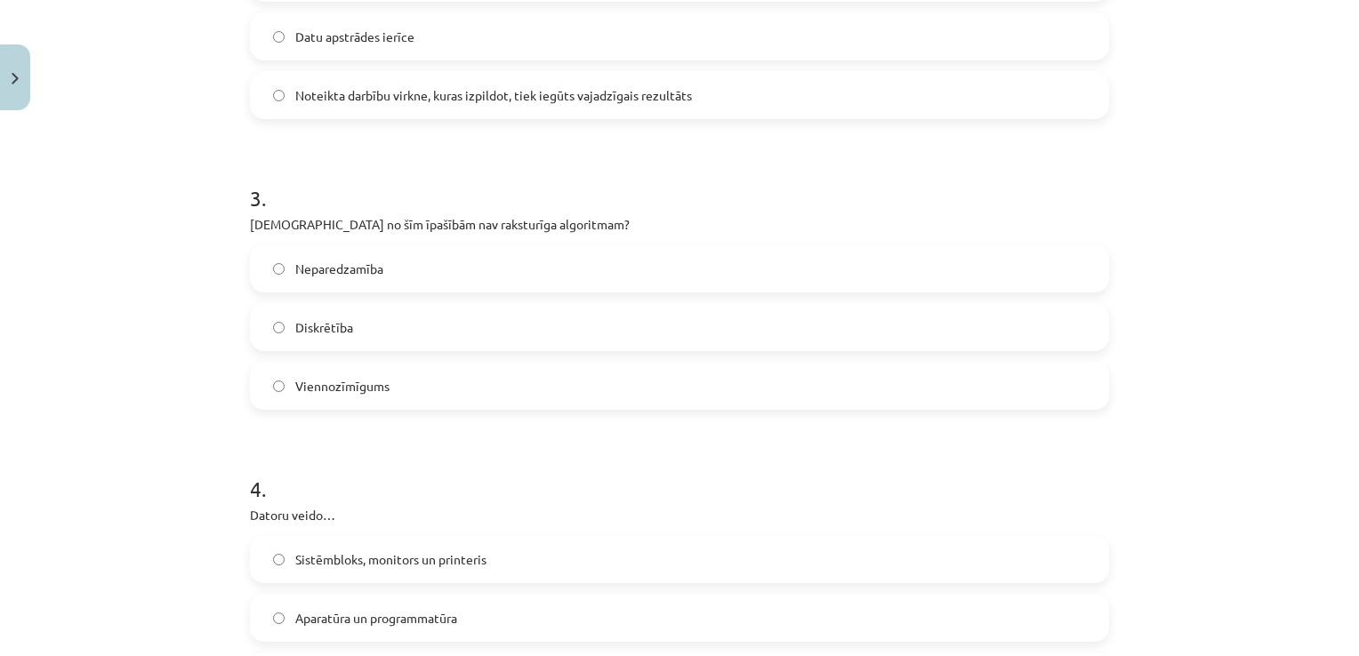
click at [487, 270] on label "Neparedzamība" at bounding box center [680, 268] width 856 height 44
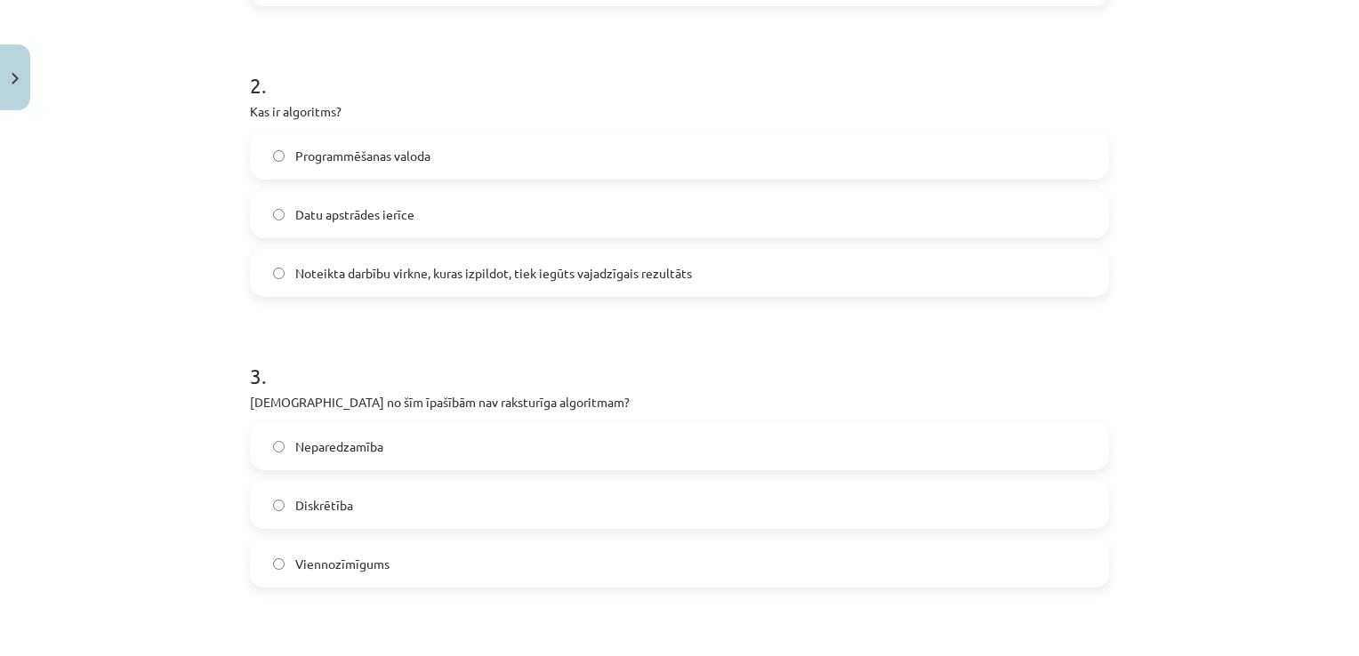
scroll to position [484, 0]
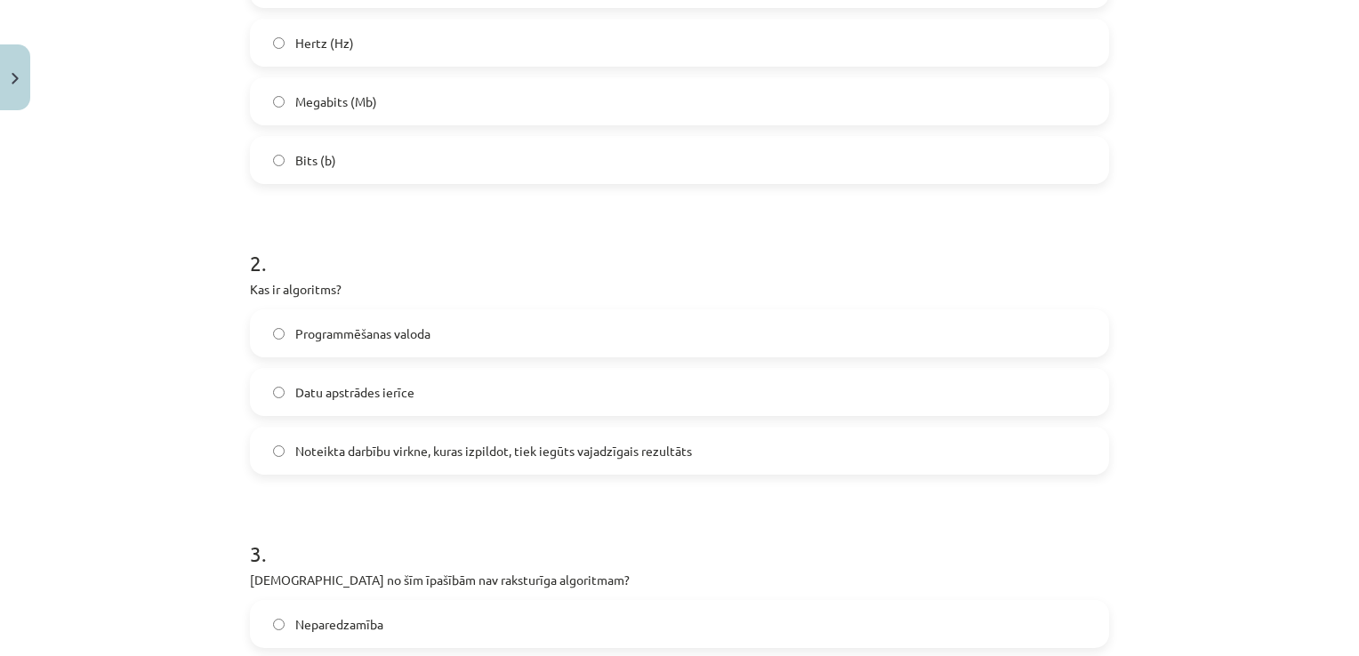
click at [640, 455] on span "Noteikta darbību virkne, kuras izpildot, tiek iegūts vajadzīgais rezultāts" at bounding box center [493, 451] width 397 height 19
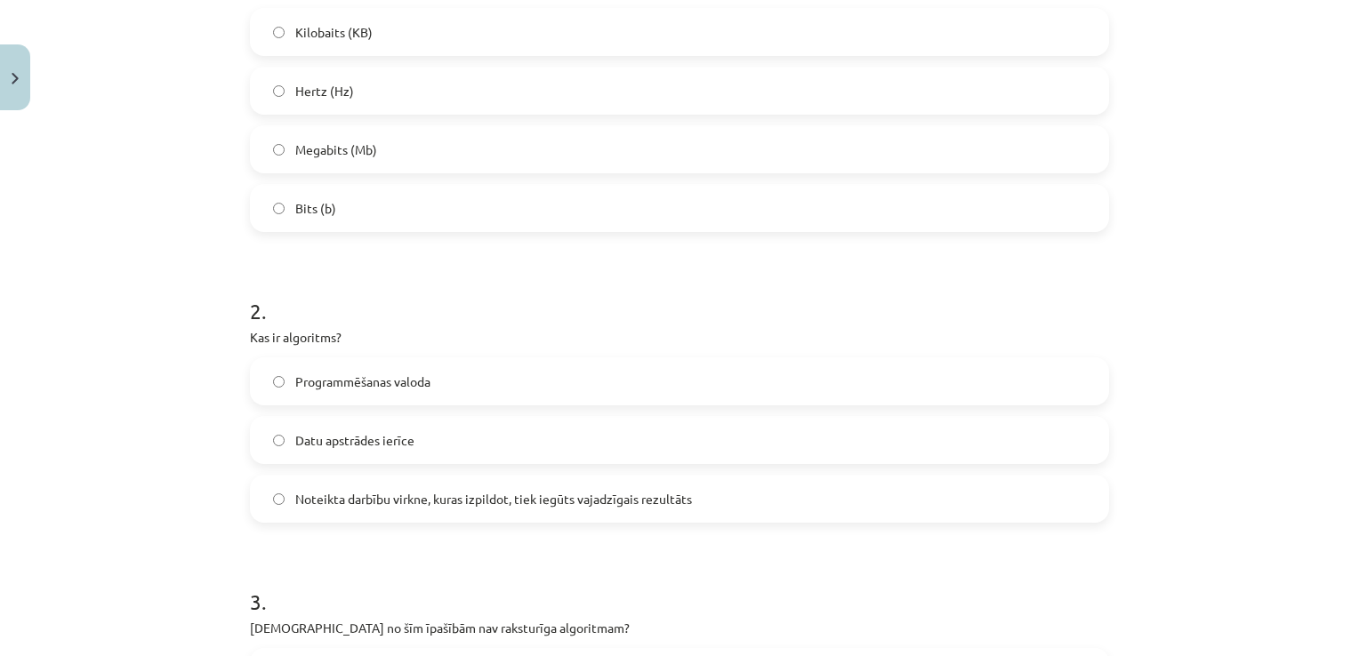
scroll to position [395, 0]
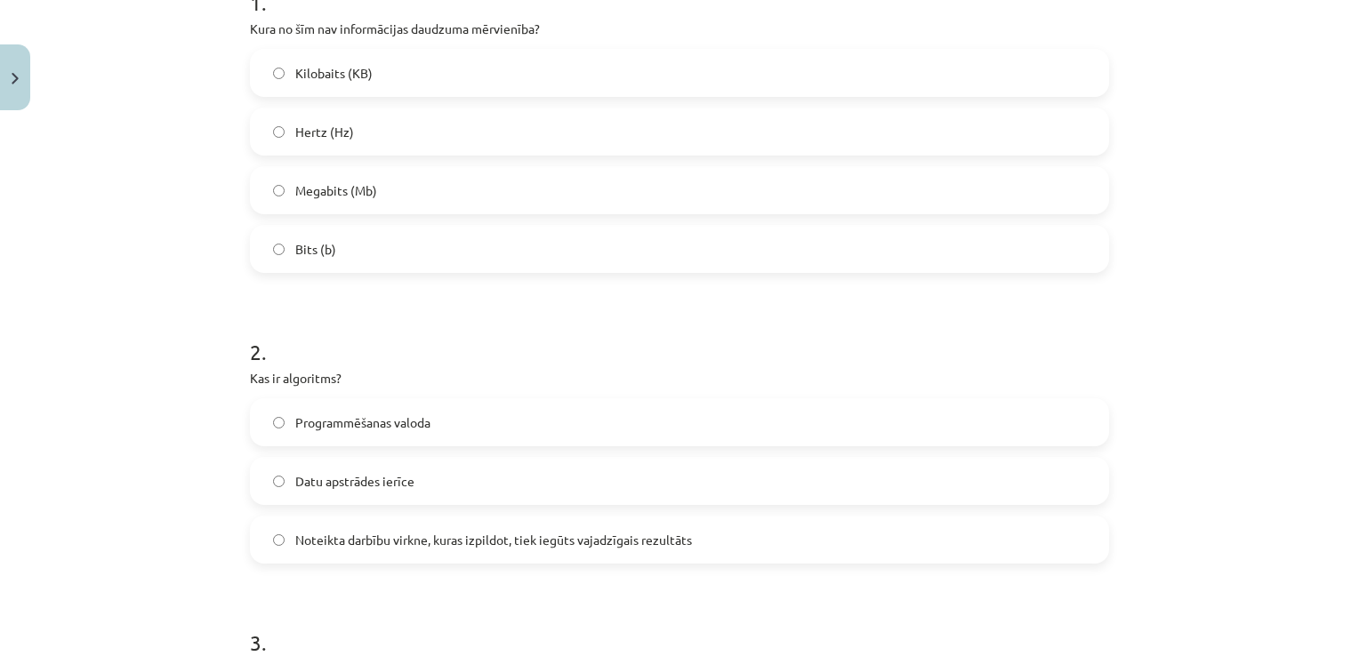
click at [439, 142] on label "Hertz (Hz)" at bounding box center [680, 131] width 856 height 44
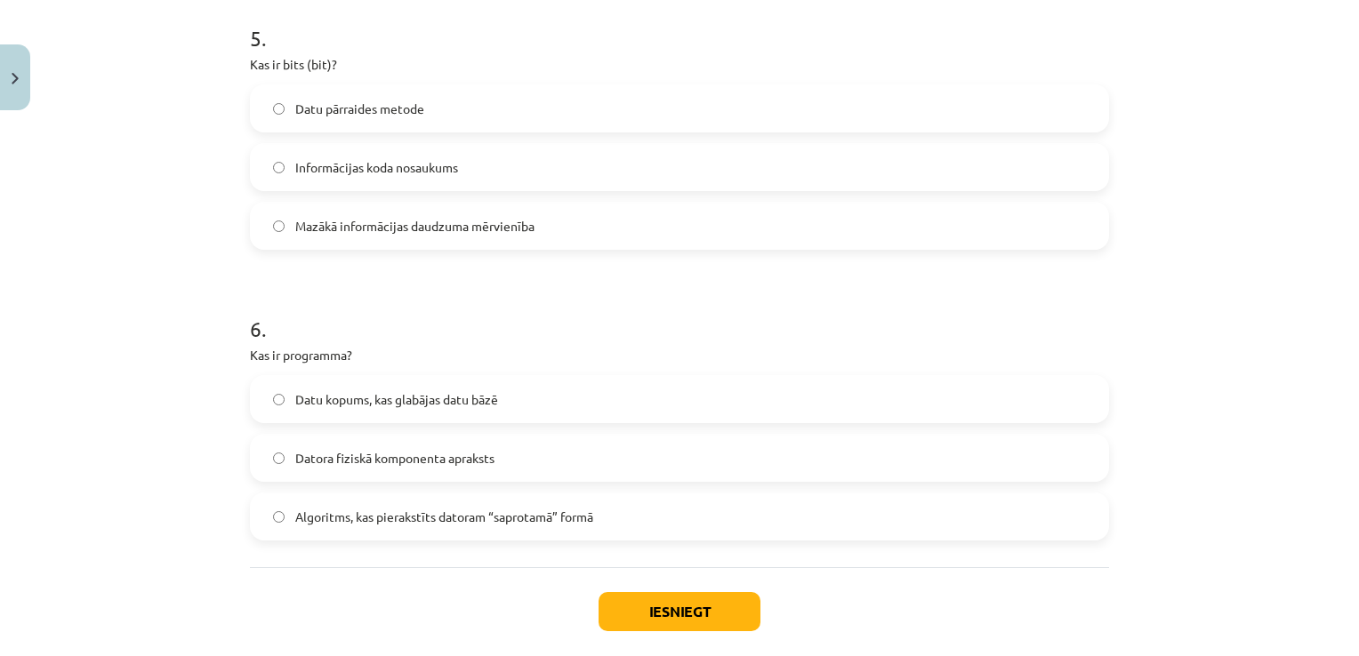
scroll to position [1729, 0]
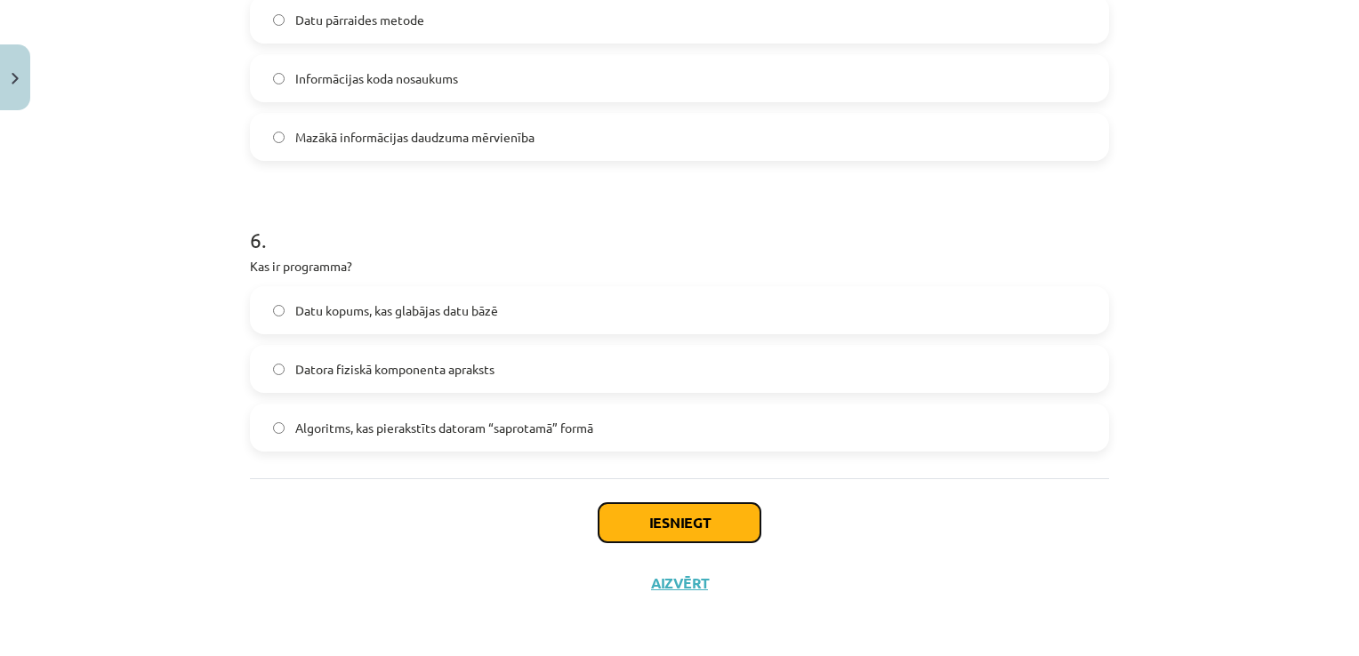
click at [669, 518] on button "Iesniegt" at bounding box center [680, 522] width 162 height 39
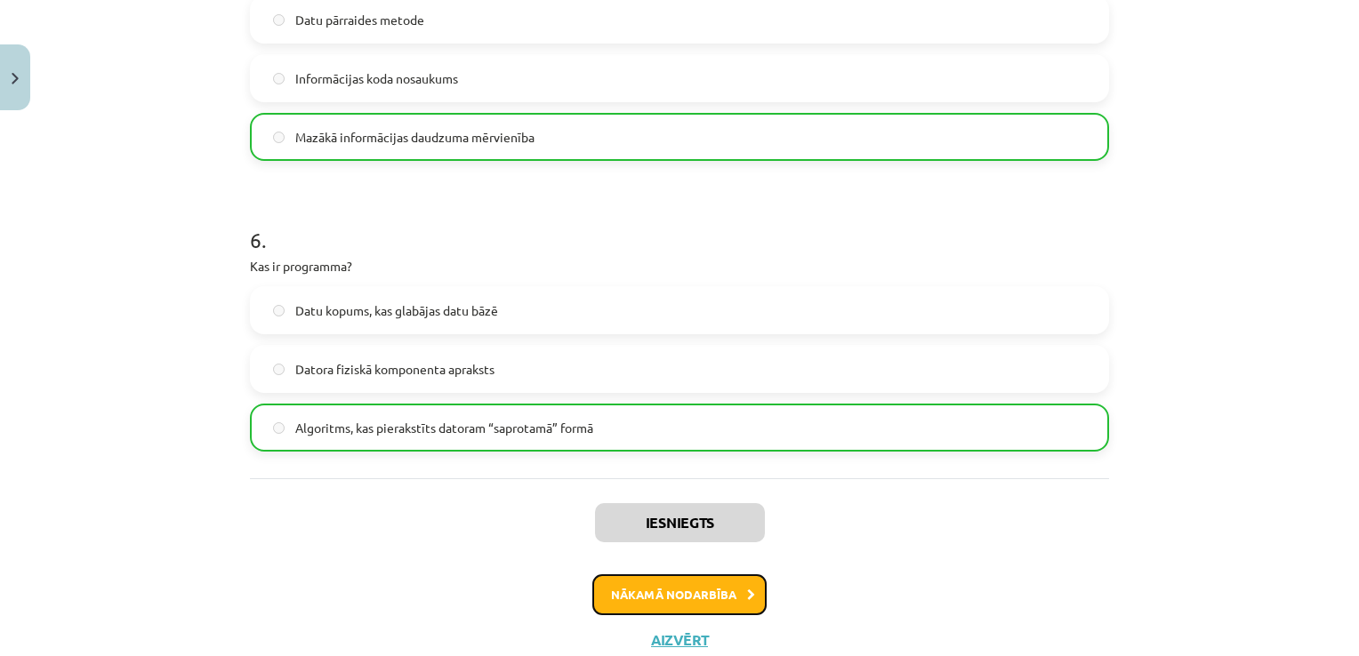
click at [679, 579] on button "Nākamā nodarbība" at bounding box center [679, 595] width 174 height 41
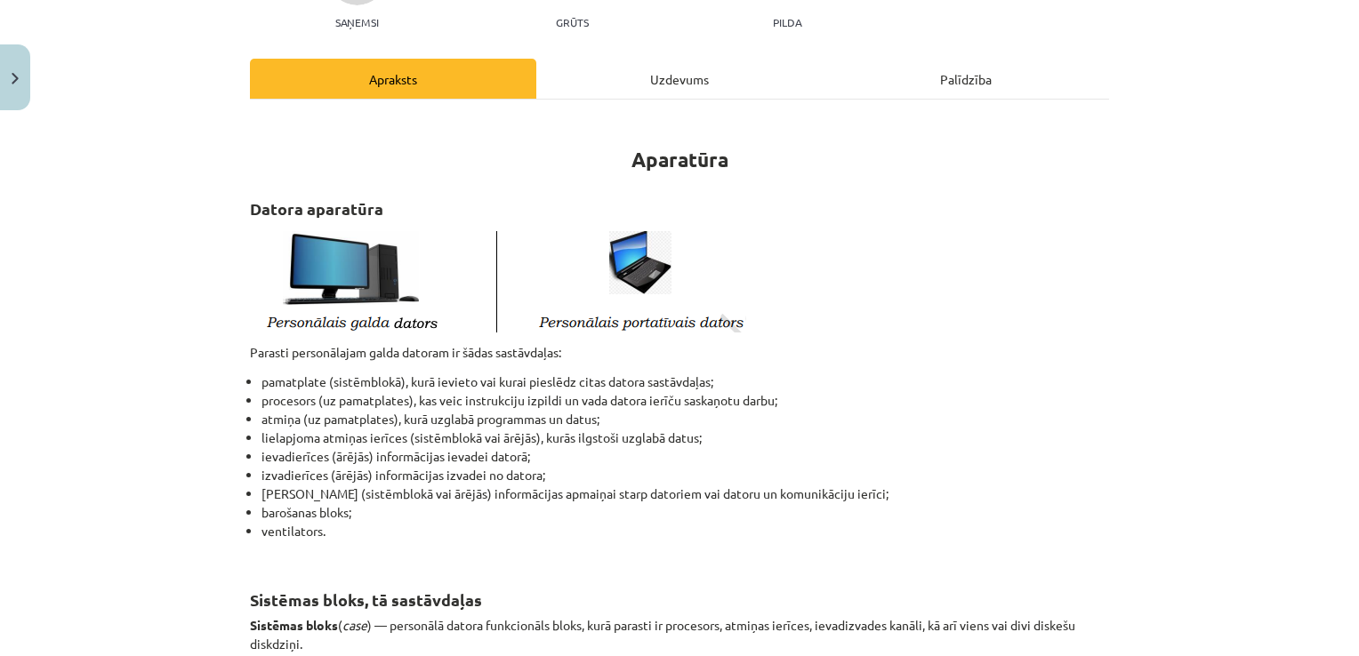
scroll to position [44, 0]
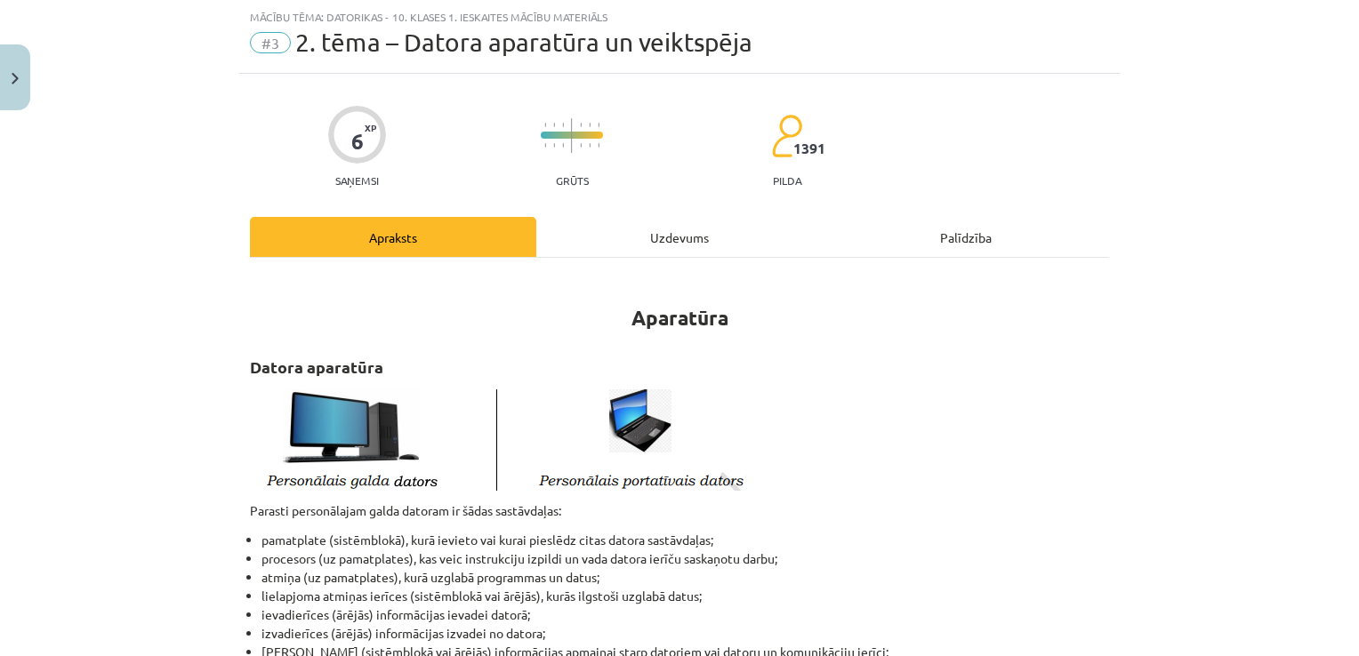
click at [705, 226] on div "Uzdevums" at bounding box center [679, 237] width 286 height 40
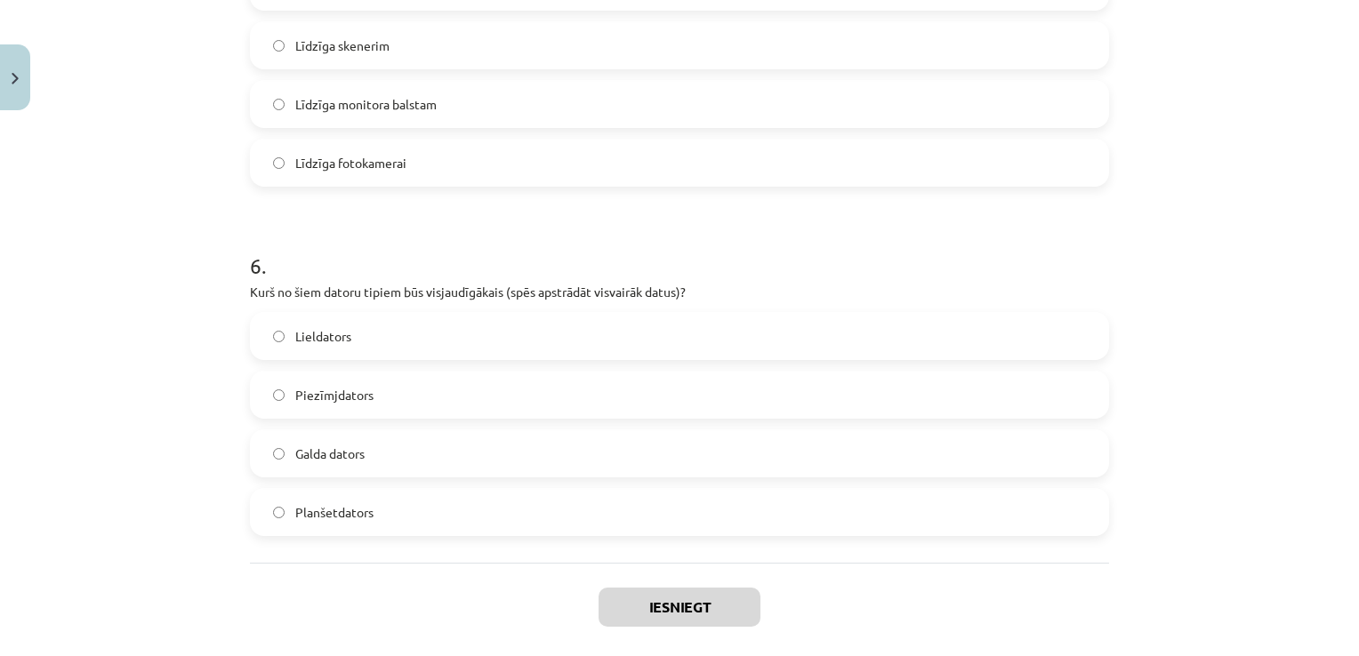
scroll to position [1964, 0]
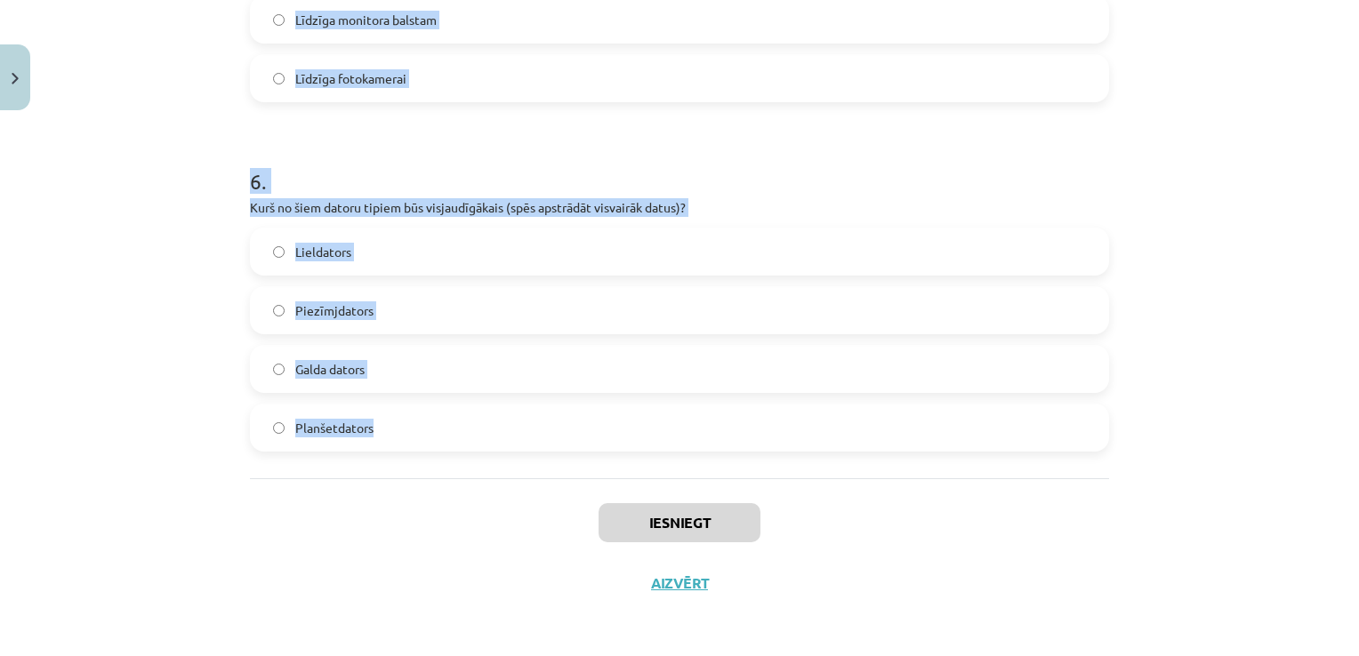
drag, startPoint x: 392, startPoint y: 401, endPoint x: 760, endPoint y: 415, distance: 367.6
copy form "1 . Kura no minētajām nav datora sistēmblokā ievietojama ierīce? Procesors Moni…"
click at [381, 260] on label "Lieldators" at bounding box center [680, 252] width 856 height 44
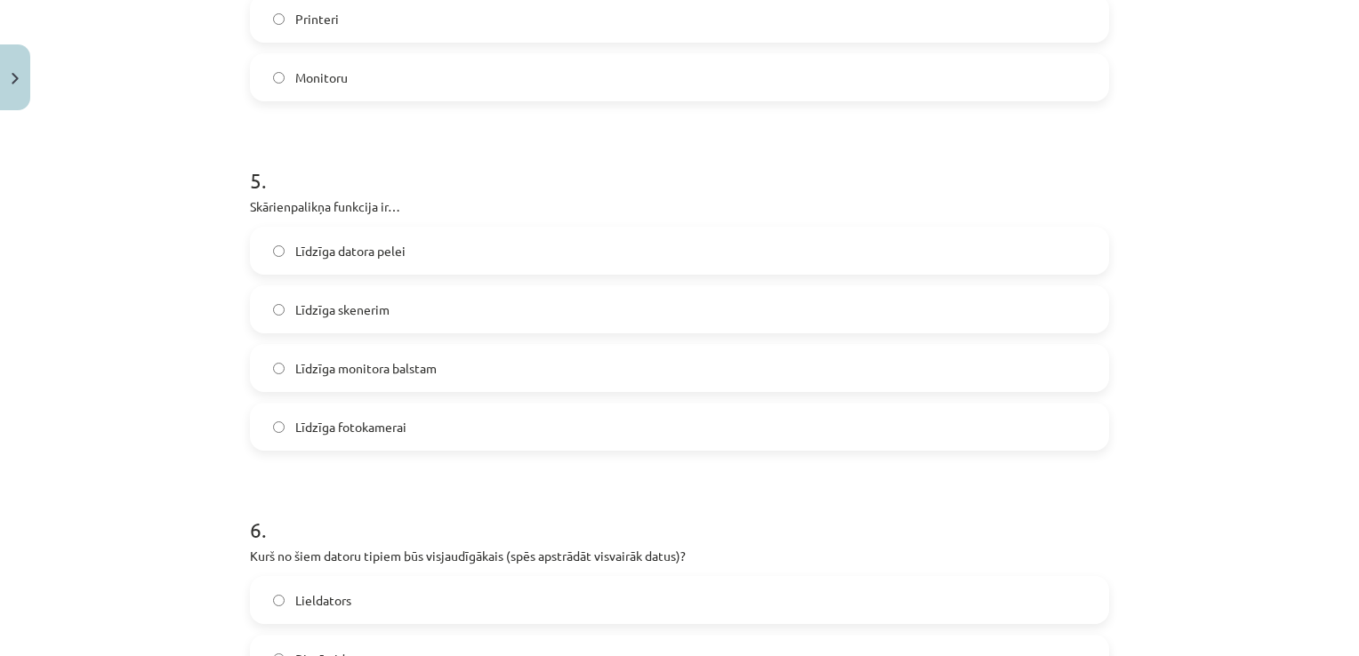
scroll to position [1608, 0]
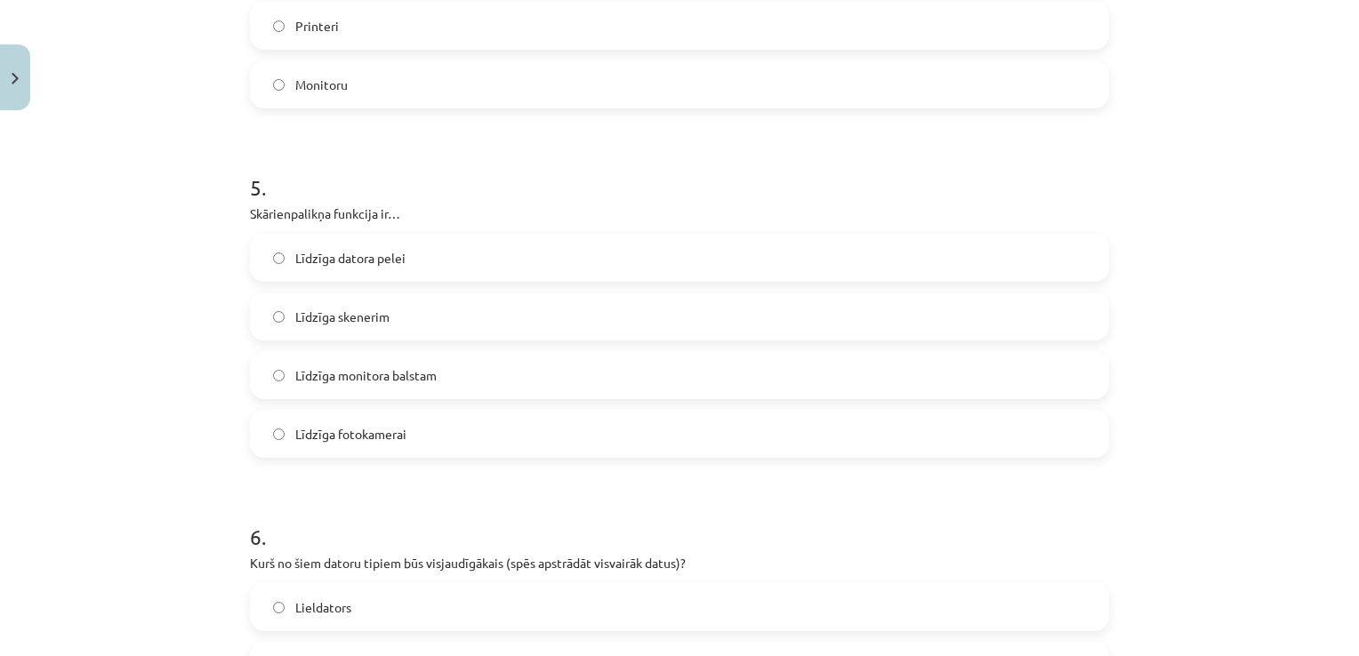
click at [459, 250] on label "Līdzīga datora pelei" at bounding box center [680, 258] width 856 height 44
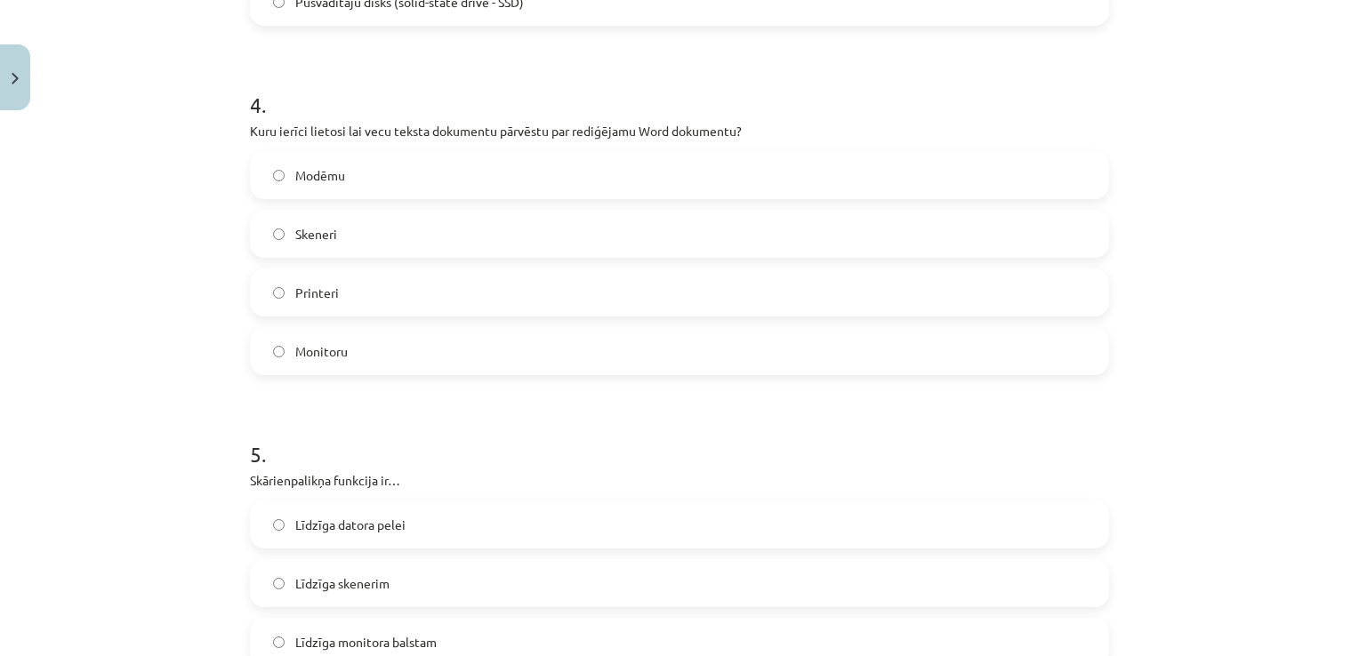
click at [403, 236] on label "Skeneri" at bounding box center [680, 234] width 856 height 44
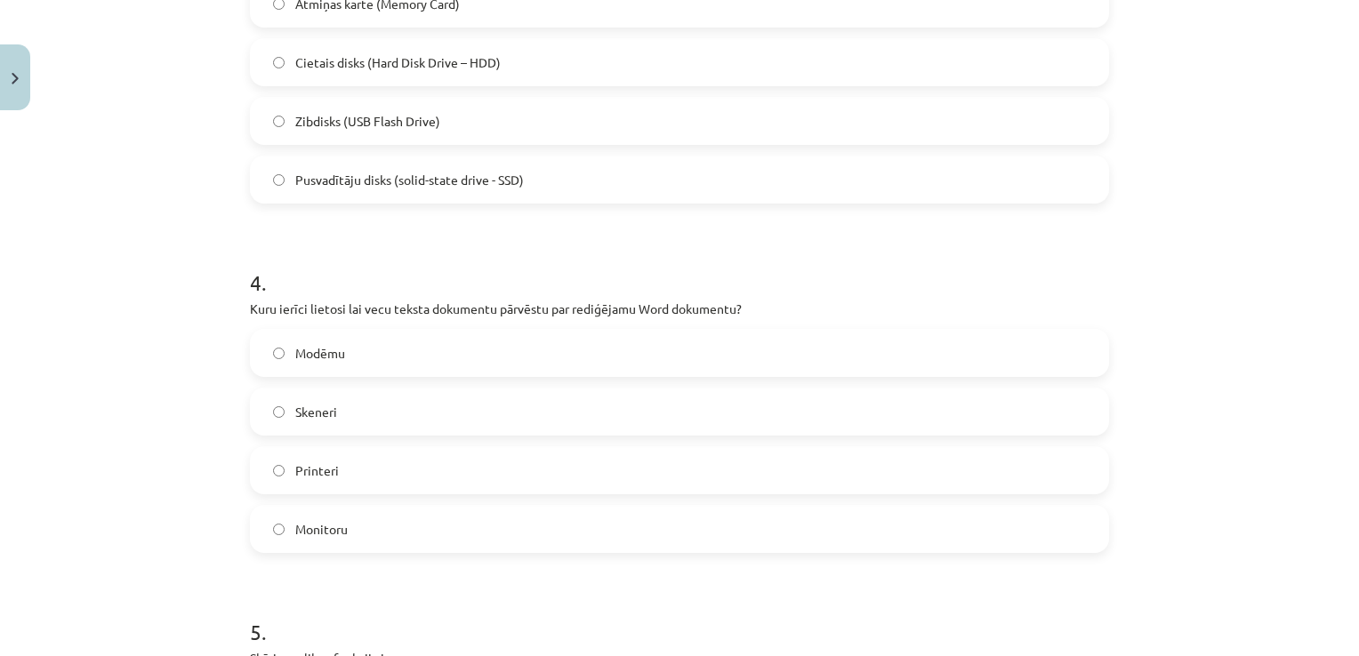
scroll to position [986, 0]
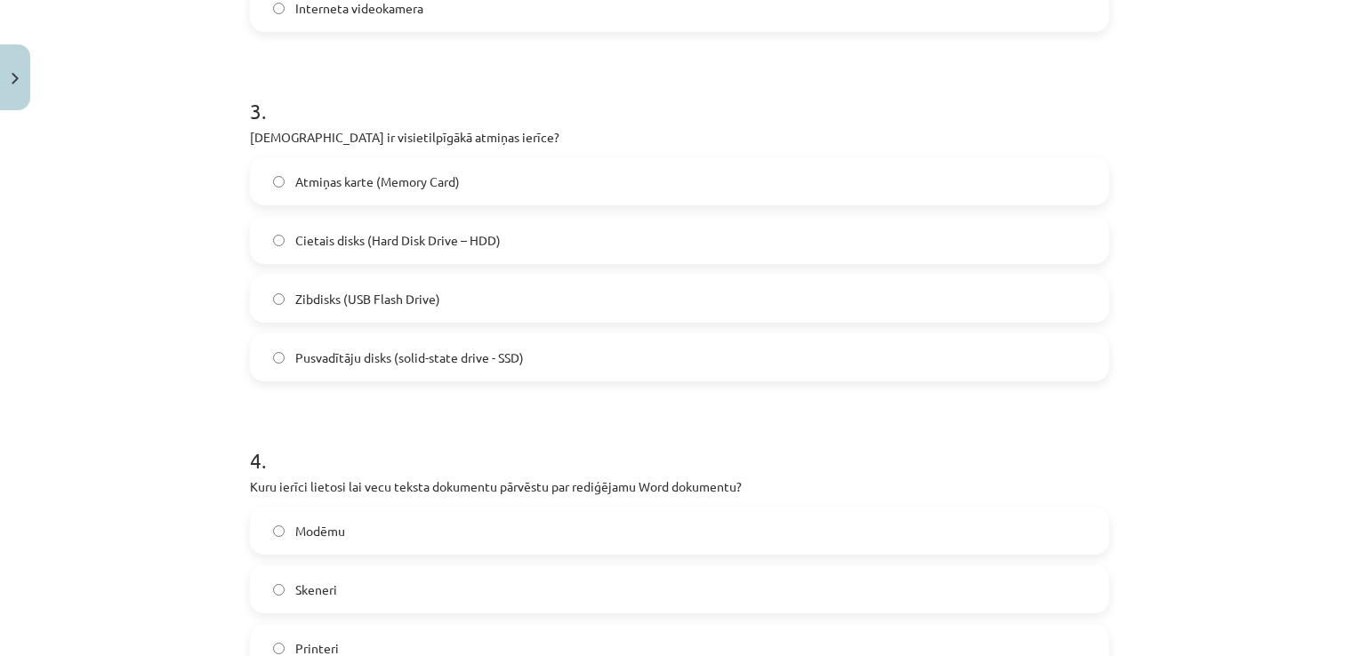
click at [557, 237] on label "Cietais disks (Hard Disk Drive – HDD)" at bounding box center [680, 240] width 856 height 44
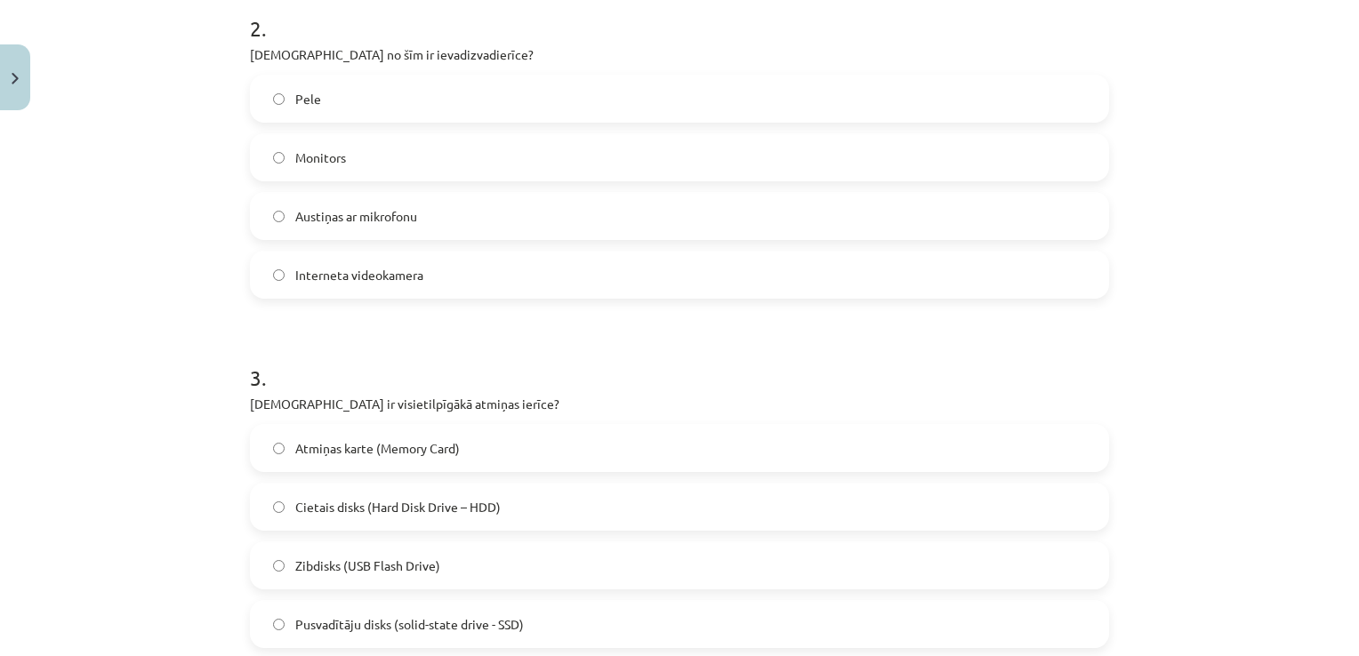
scroll to position [541, 0]
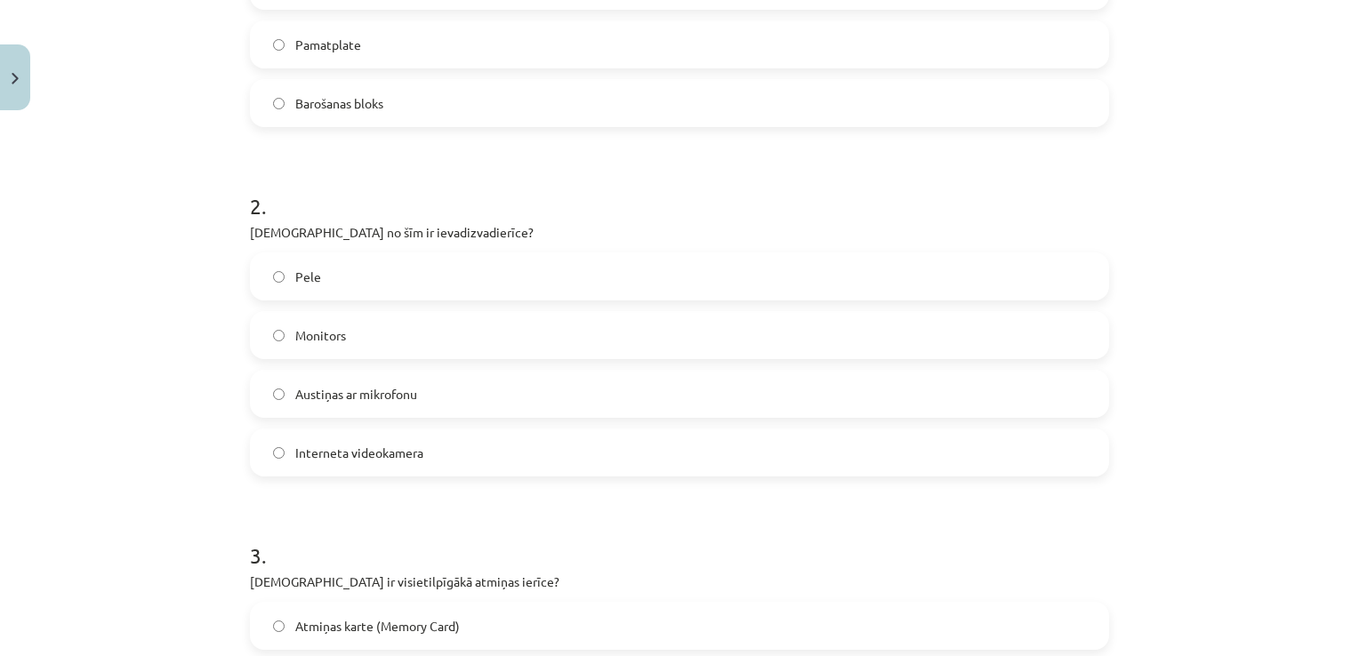
click at [496, 340] on label "Monitors" at bounding box center [680, 335] width 856 height 44
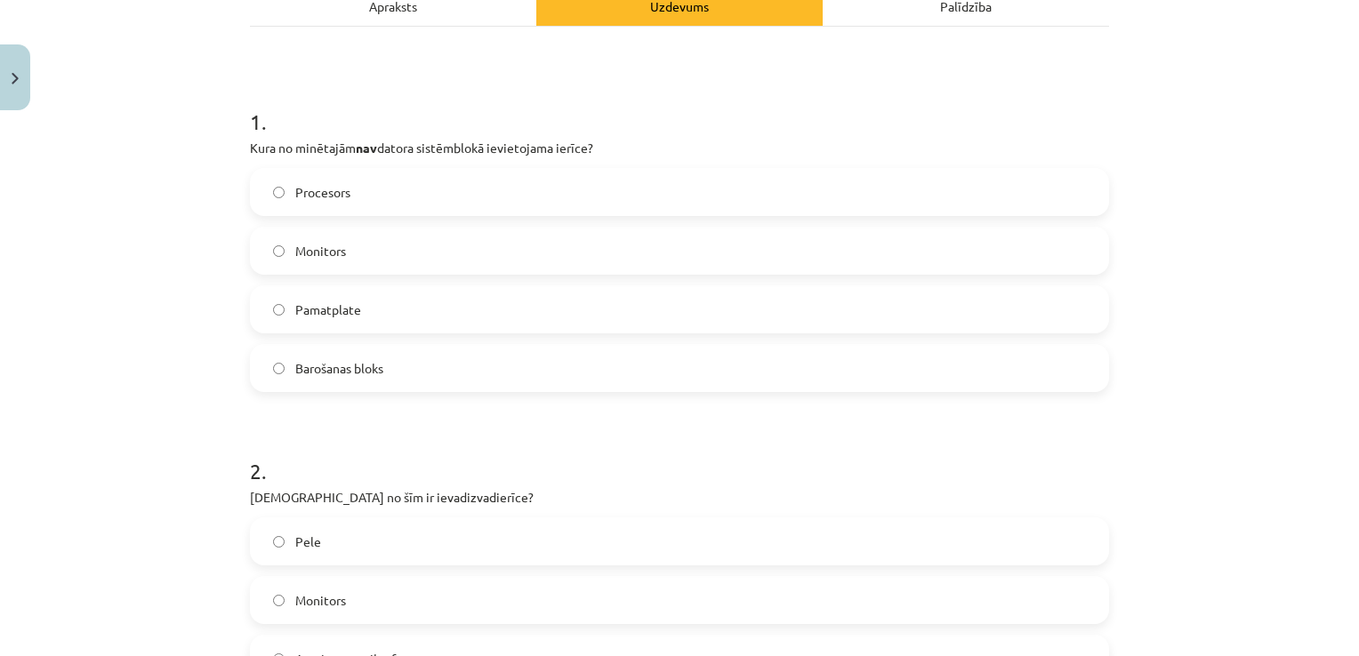
scroll to position [274, 0]
click at [491, 263] on label "Monitors" at bounding box center [680, 252] width 856 height 44
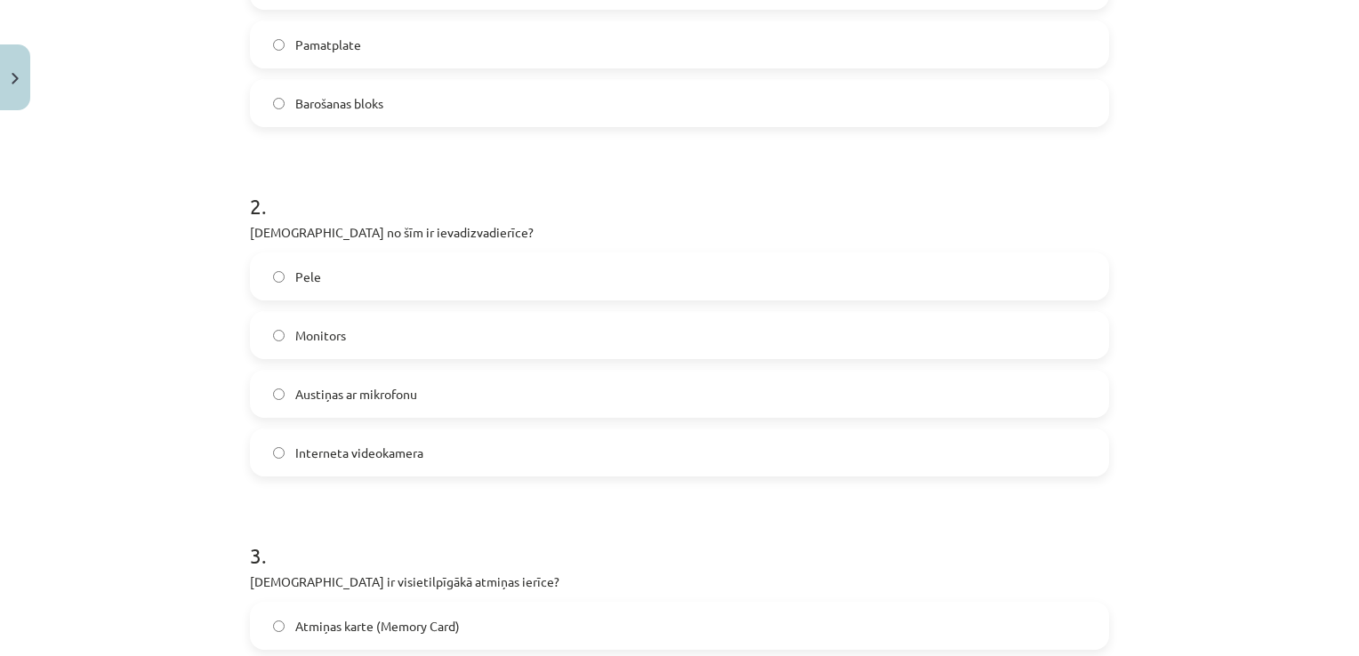
click at [542, 398] on label "Austiņas ar mikrofonu" at bounding box center [680, 394] width 856 height 44
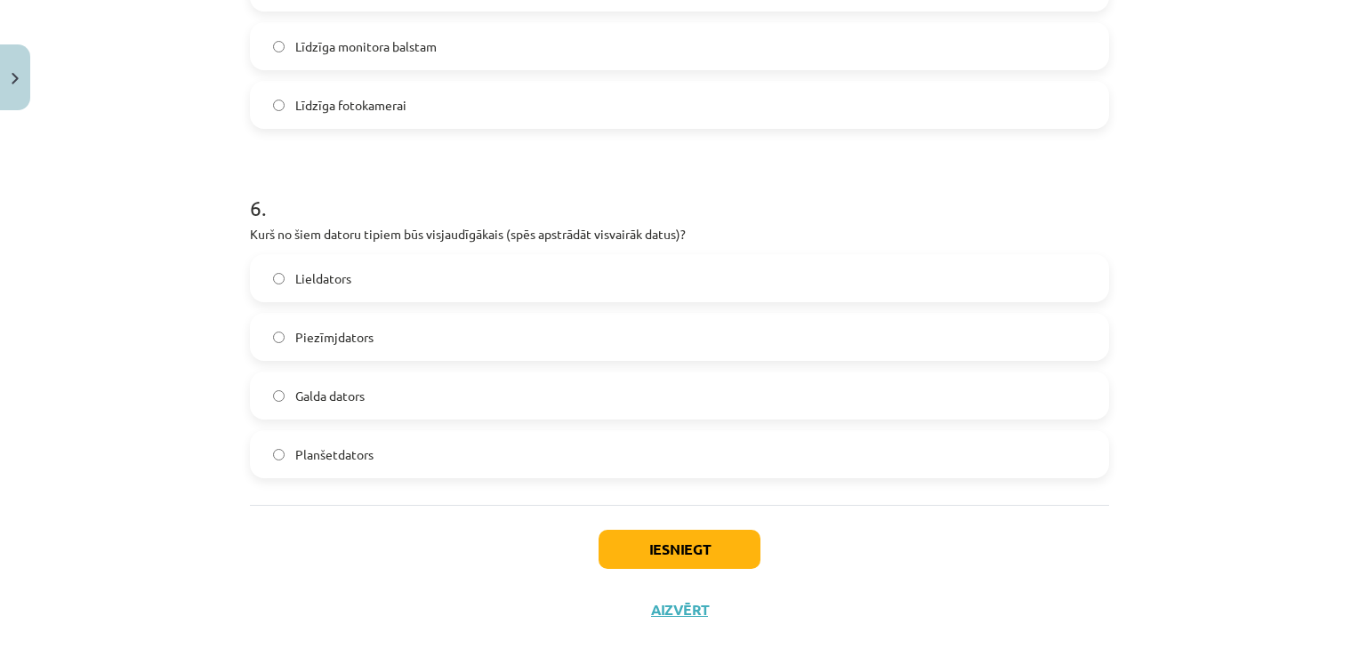
scroll to position [1964, 0]
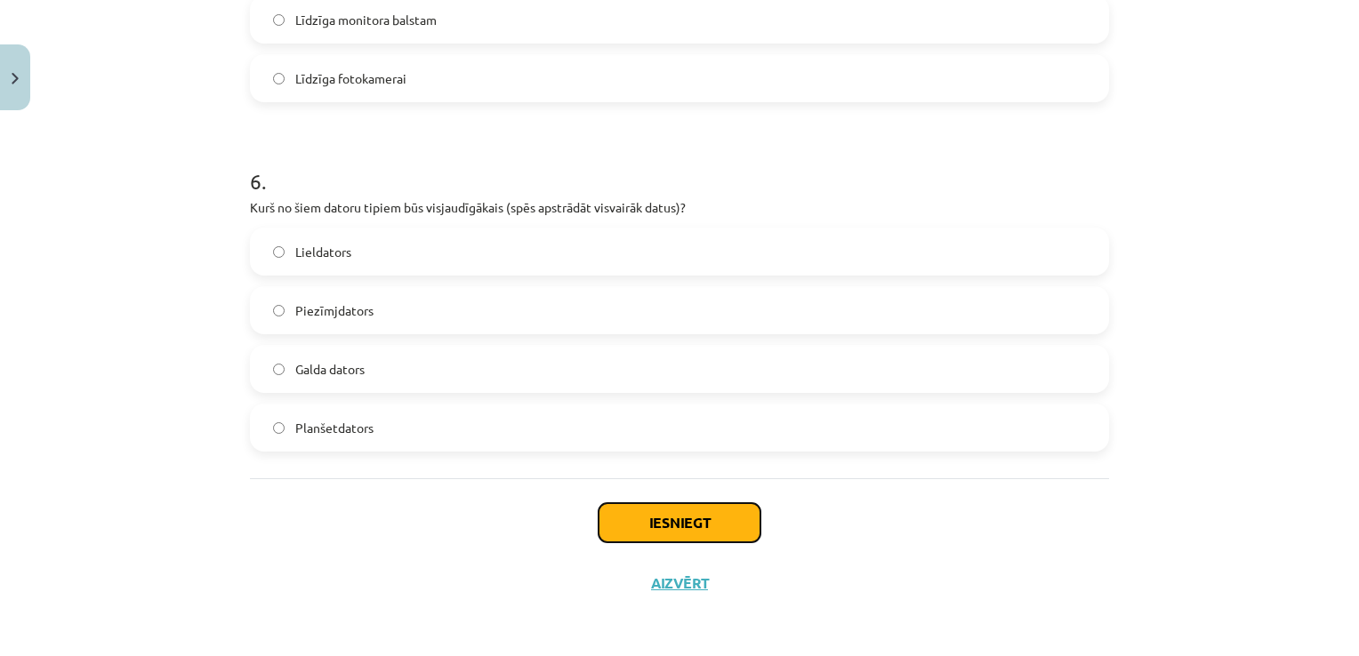
click at [732, 539] on button "Iesniegt" at bounding box center [680, 522] width 162 height 39
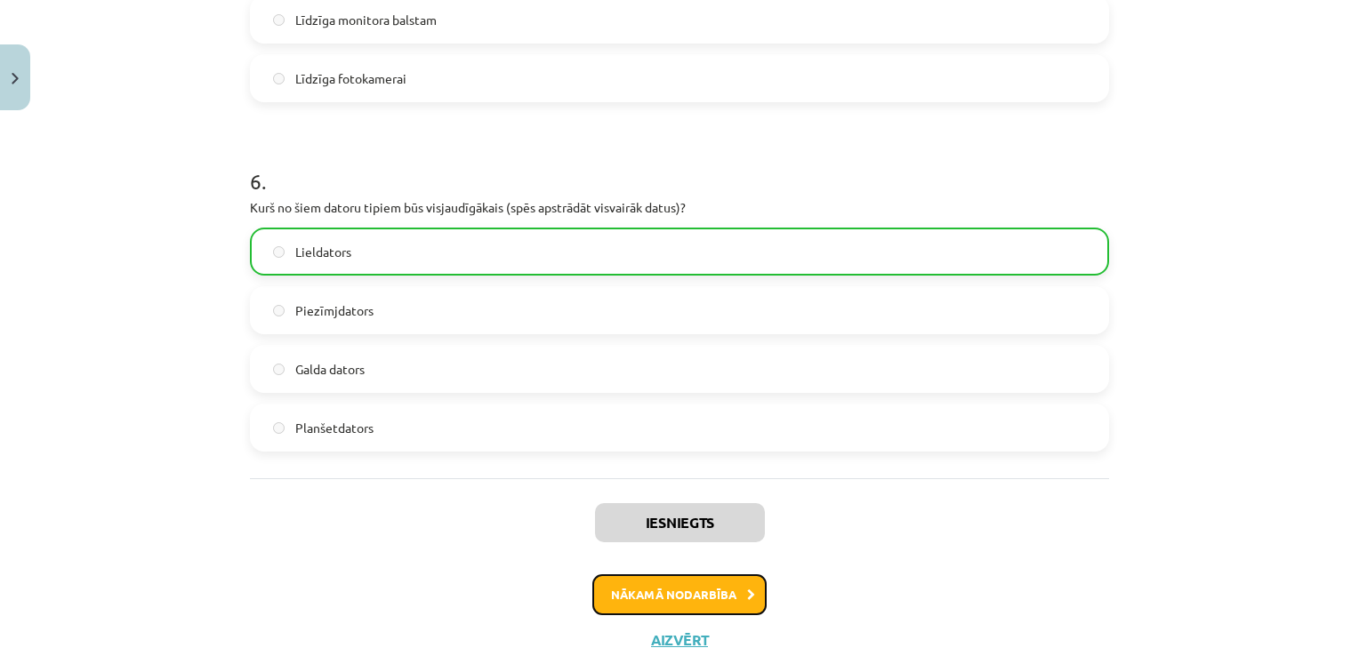
click at [688, 584] on button "Nākamā nodarbība" at bounding box center [679, 595] width 174 height 41
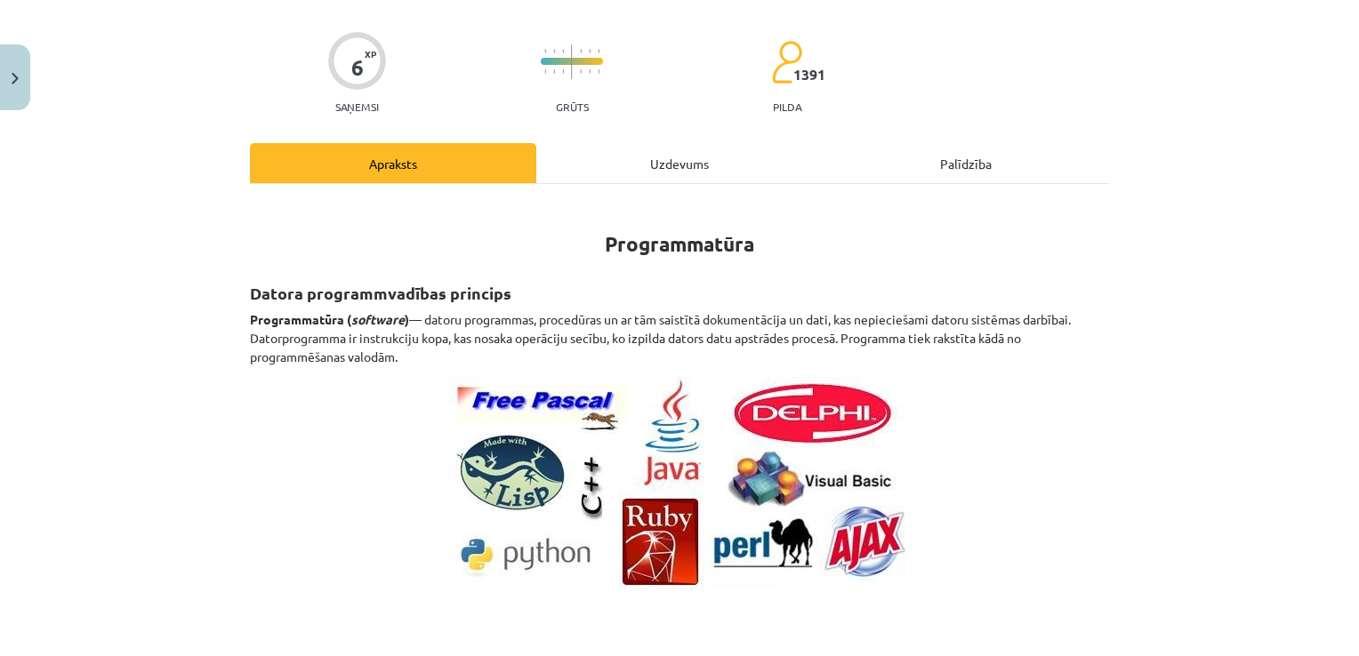
scroll to position [44, 0]
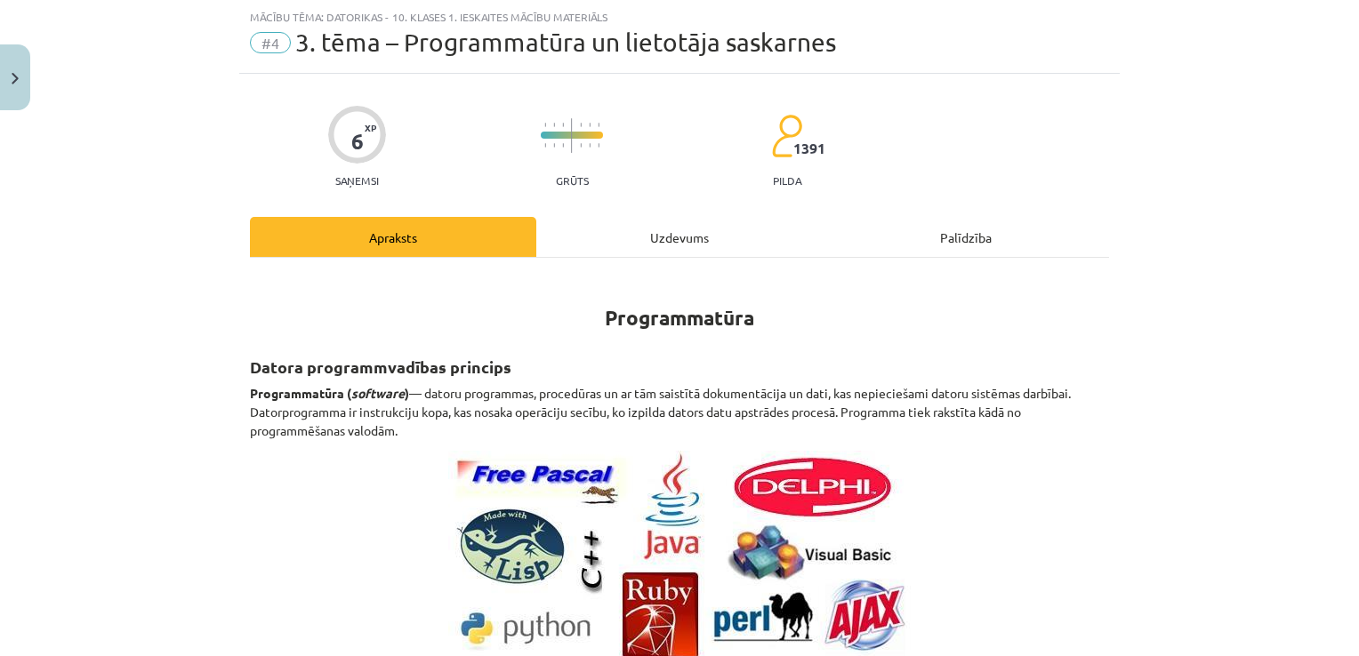
click at [686, 245] on div "Uzdevums" at bounding box center [679, 237] width 286 height 40
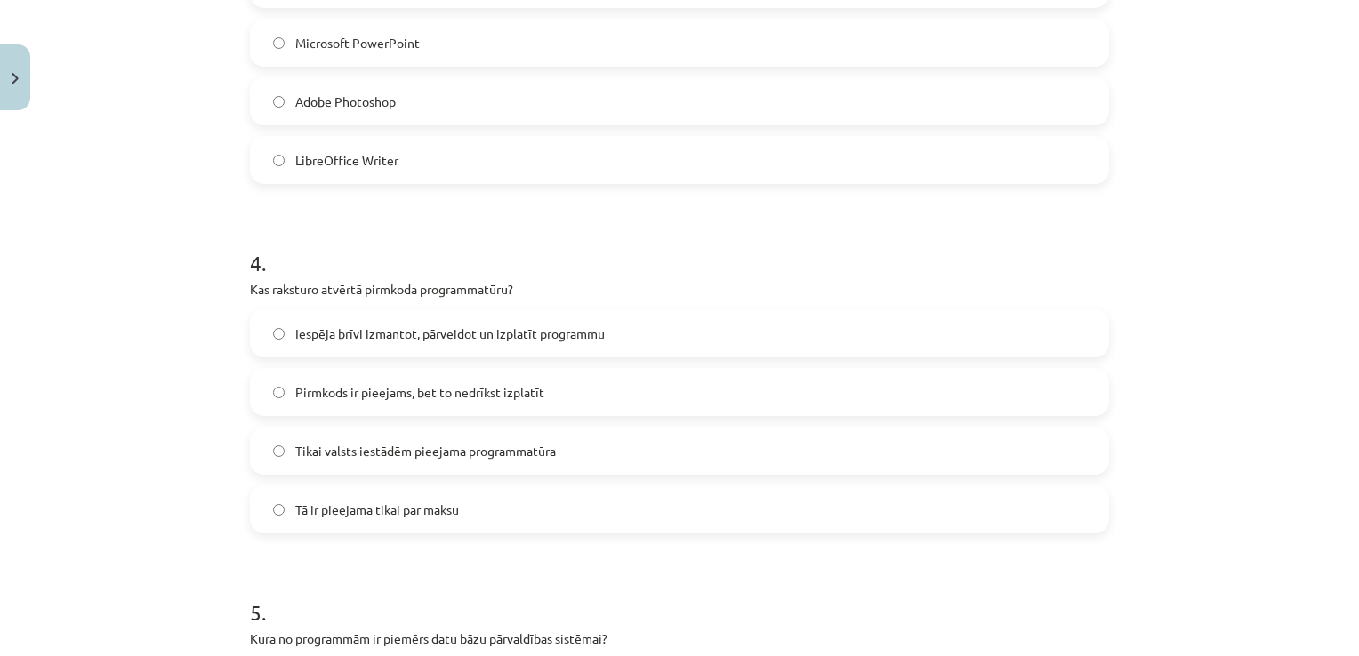
scroll to position [1847, 0]
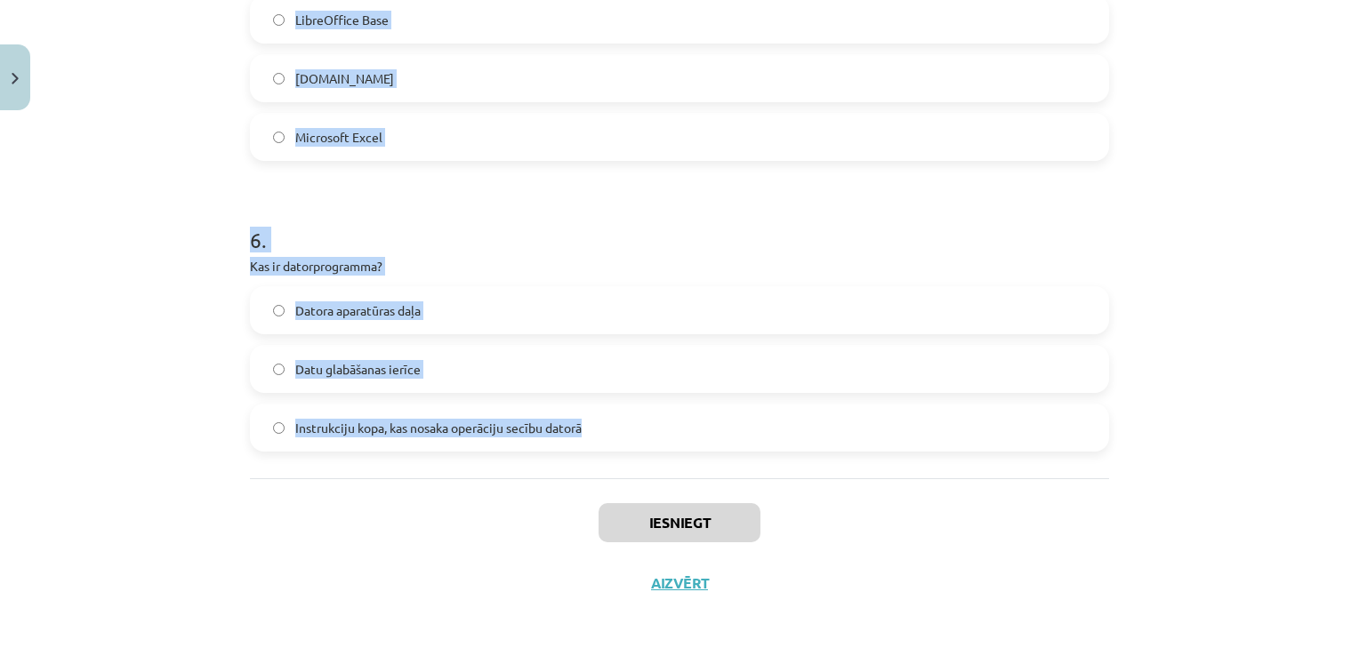
drag, startPoint x: 232, startPoint y: 345, endPoint x: 733, endPoint y: 406, distance: 504.5
copy form "1 . Kura funkcija ir tipiska operētājsistēmai? Programmu automātiska izveide Vi…"
click at [287, 420] on label "Instrukciju kopa, kas nosaka operāciju secību datorā" at bounding box center [680, 428] width 856 height 44
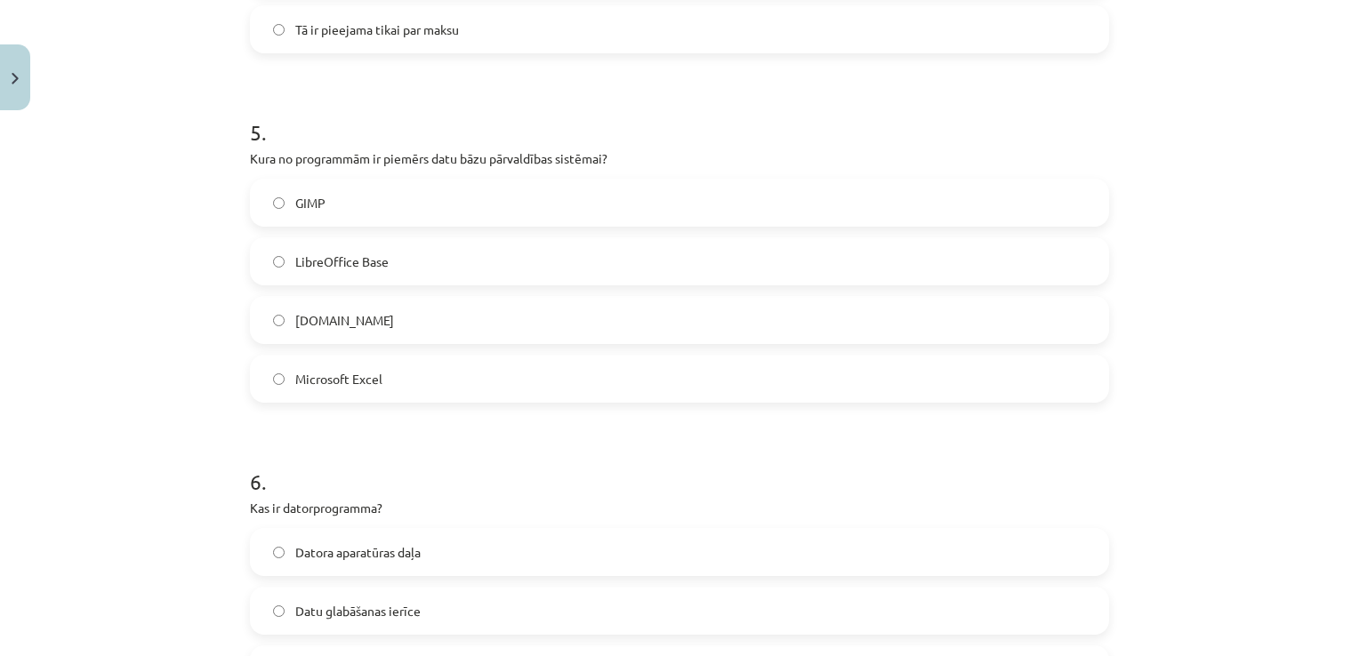
scroll to position [1580, 0]
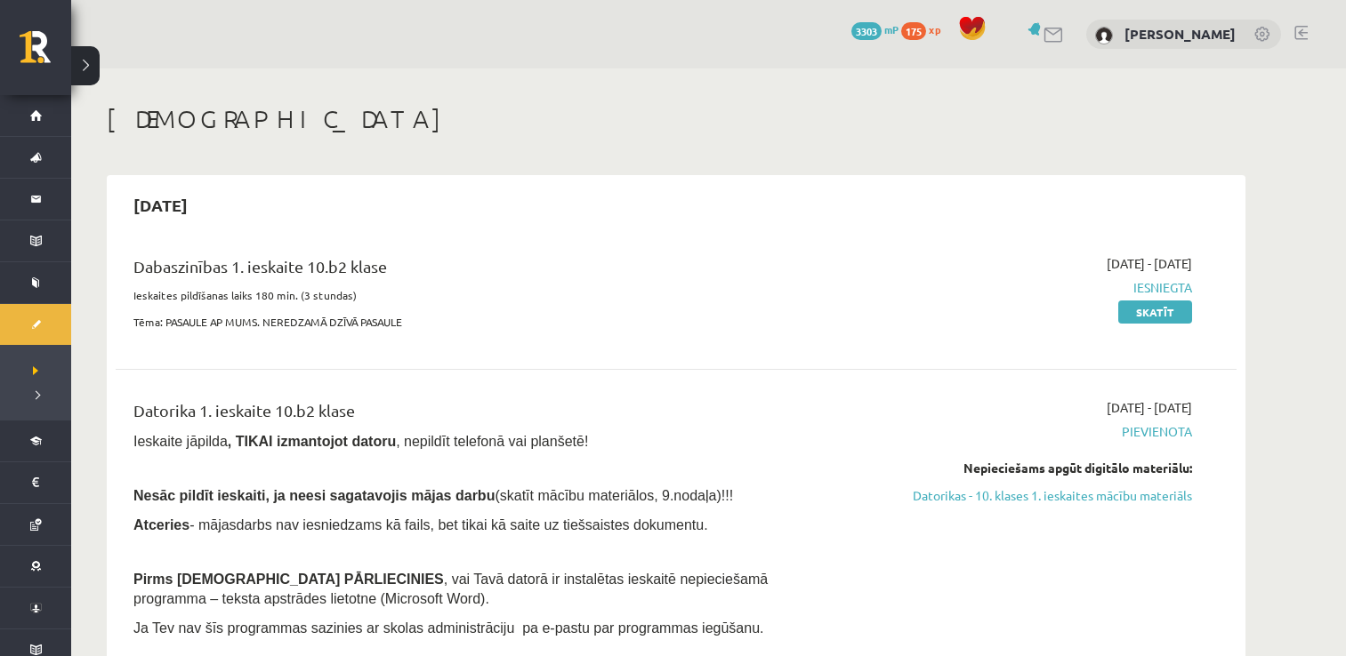
scroll to position [178, 0]
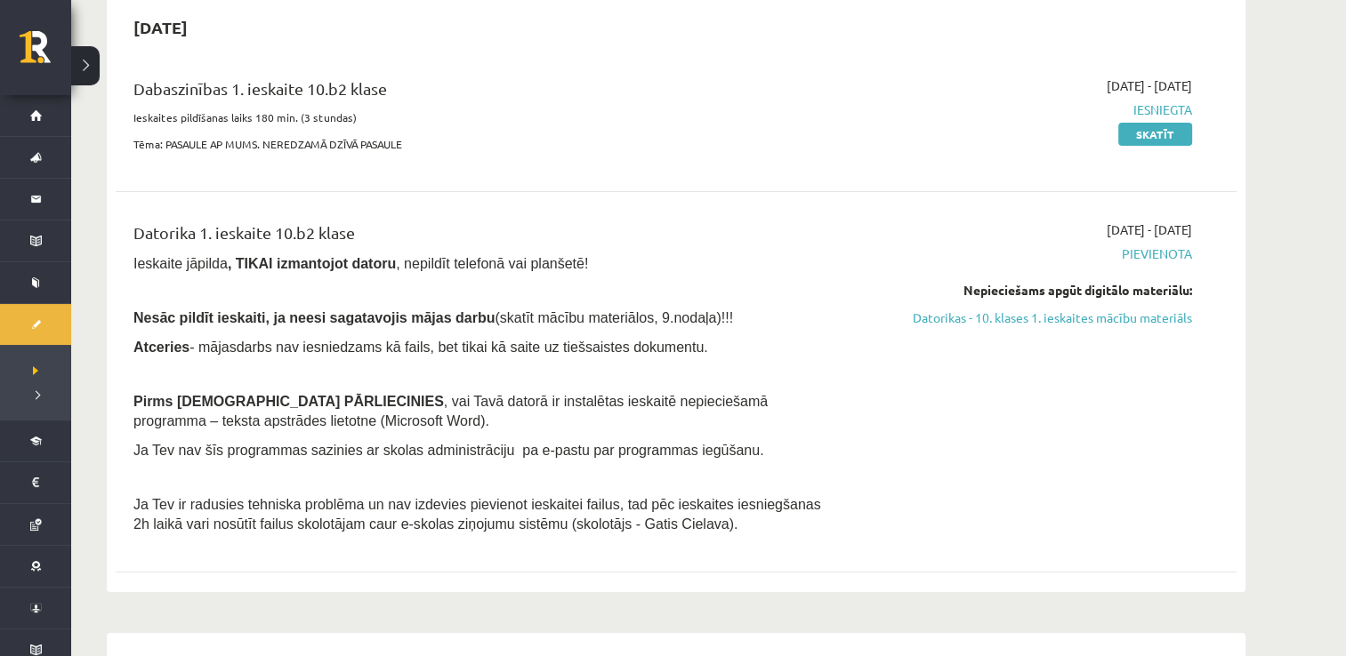
click at [1147, 306] on div "Nepieciešams apgūt digitālo materiālu: Datorikas - 10. klases 1. ieskaites mācī…" at bounding box center [1024, 304] width 335 height 46
click at [1155, 315] on link "Datorikas - 10. klases 1. ieskaites mācību materiāls" at bounding box center [1024, 318] width 335 height 19
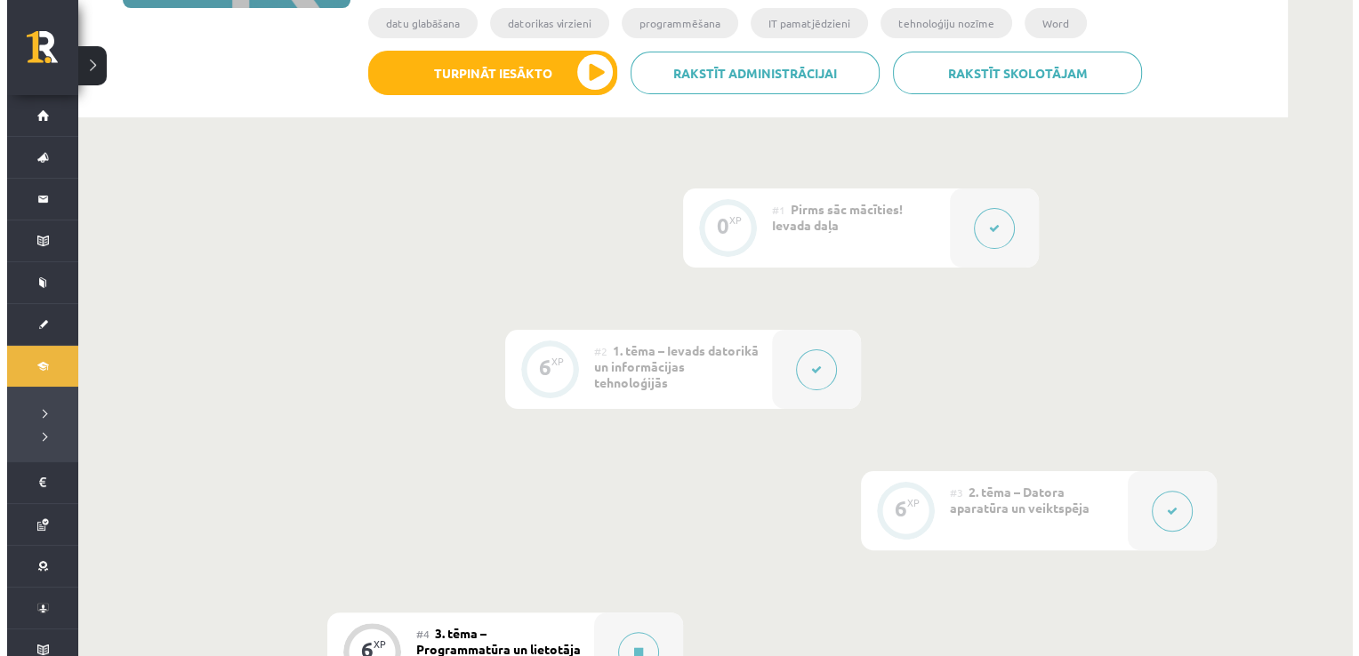
scroll to position [712, 0]
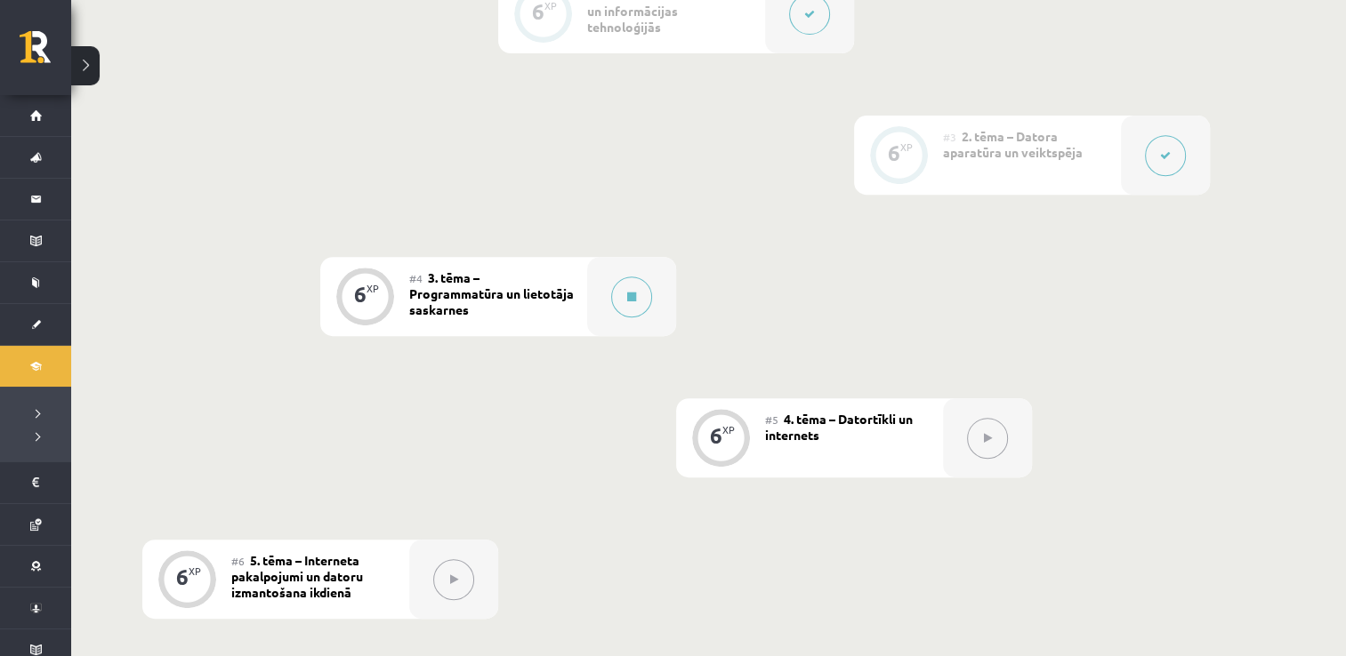
click at [560, 300] on div "#4 3. tēma – Programmatūra un lietotāja saskarnes" at bounding box center [498, 296] width 178 height 79
click at [612, 282] on div at bounding box center [631, 296] width 89 height 79
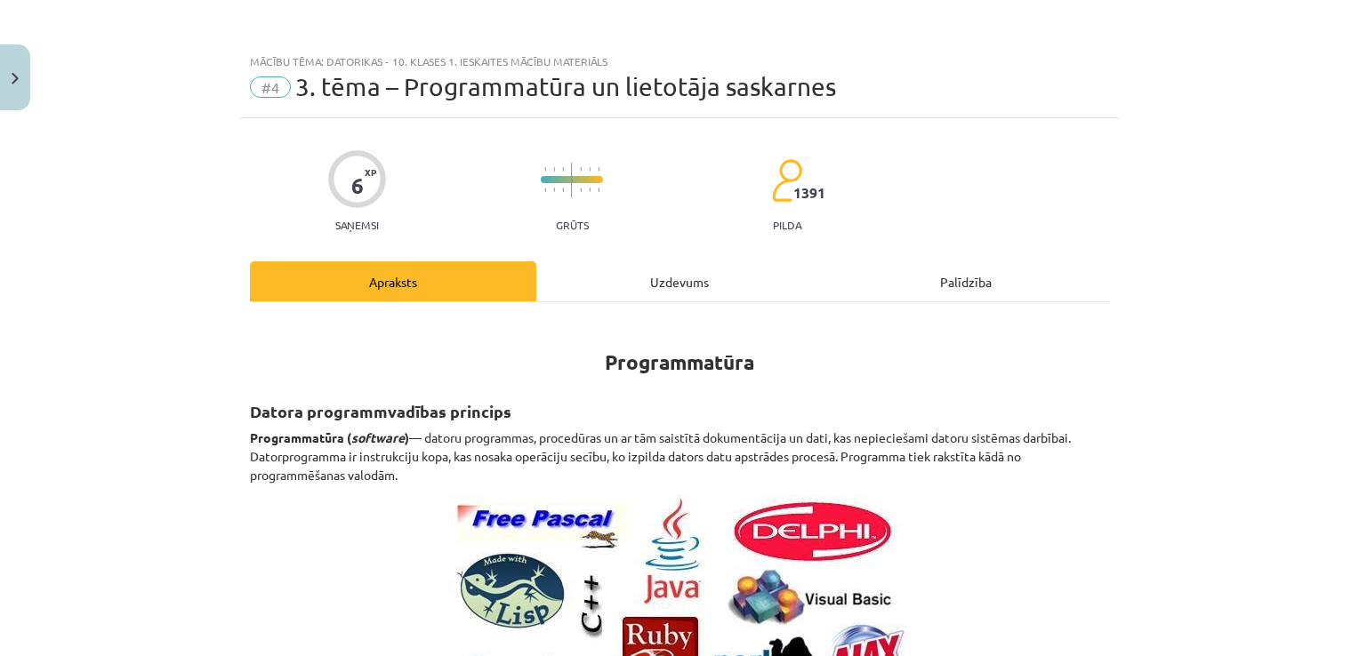
click at [738, 272] on div "Uzdevums" at bounding box center [679, 282] width 286 height 40
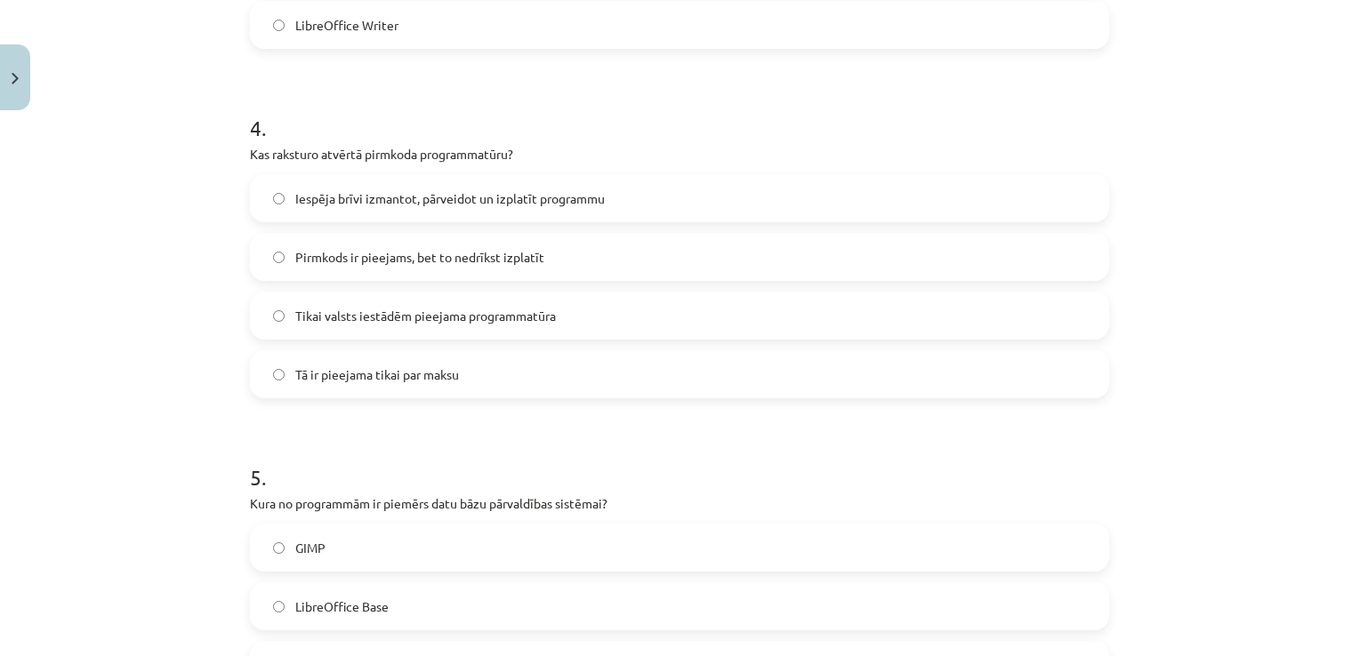
scroll to position [1847, 0]
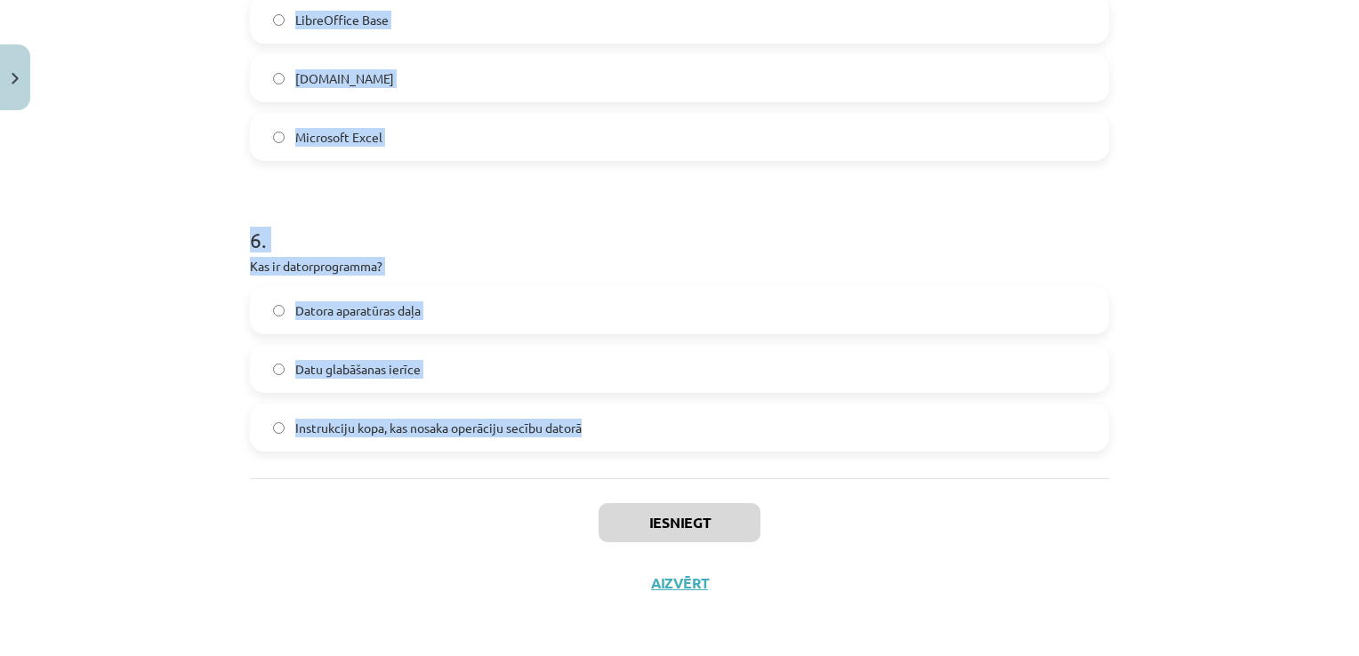
drag, startPoint x: 215, startPoint y: 335, endPoint x: 783, endPoint y: 393, distance: 570.5
click at [783, 393] on div "Mācību tēma: Datorikas - 10. klases 1. ieskaites mācību materiāls #4 3. tēma – …" at bounding box center [679, 328] width 1359 height 656
click at [295, 435] on span "Instrukciju kopa, kas nosaka operāciju secību datorā" at bounding box center [438, 428] width 286 height 19
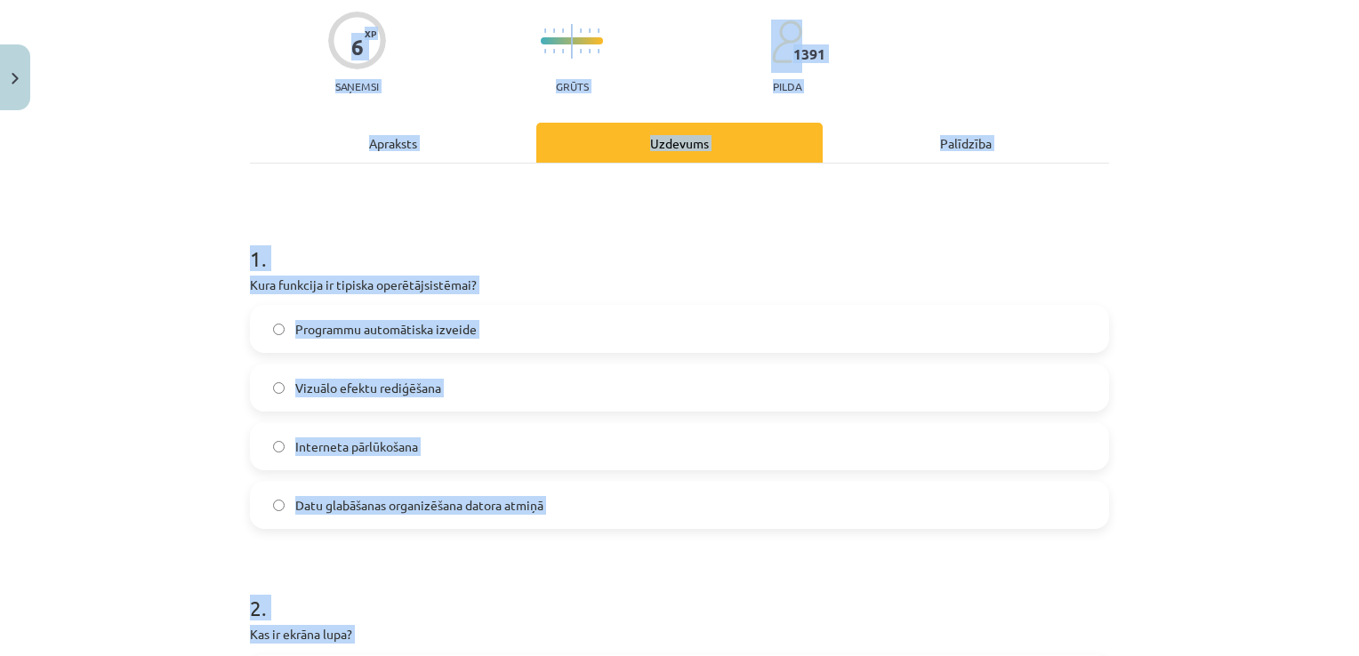
scroll to position [0, 0]
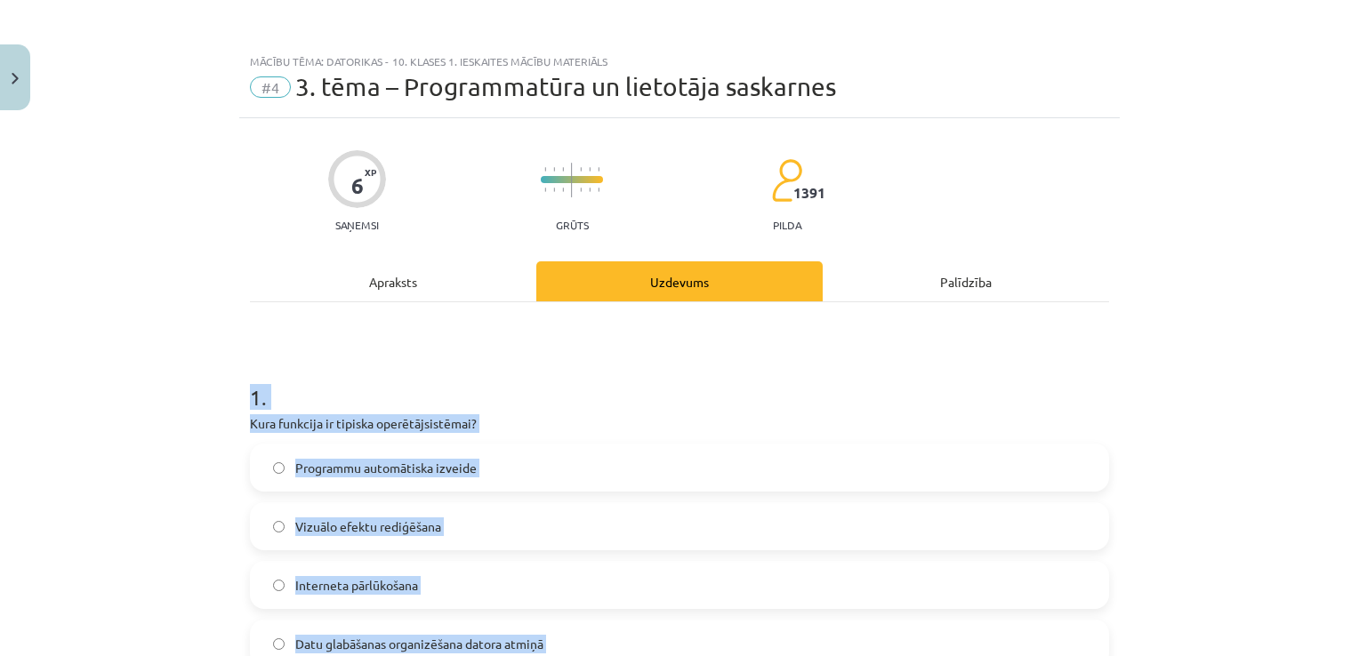
drag, startPoint x: 672, startPoint y: 410, endPoint x: 221, endPoint y: 383, distance: 451.8
click at [221, 383] on div "Mācību tēma: Datorikas - 10. klases 1. ieskaites mācību materiāls #4 3. tēma – …" at bounding box center [679, 328] width 1359 height 656
copy form "1 . Kura funkcija ir tipiska operētājsistēmai? Programmu automātiska izveide Vi…"
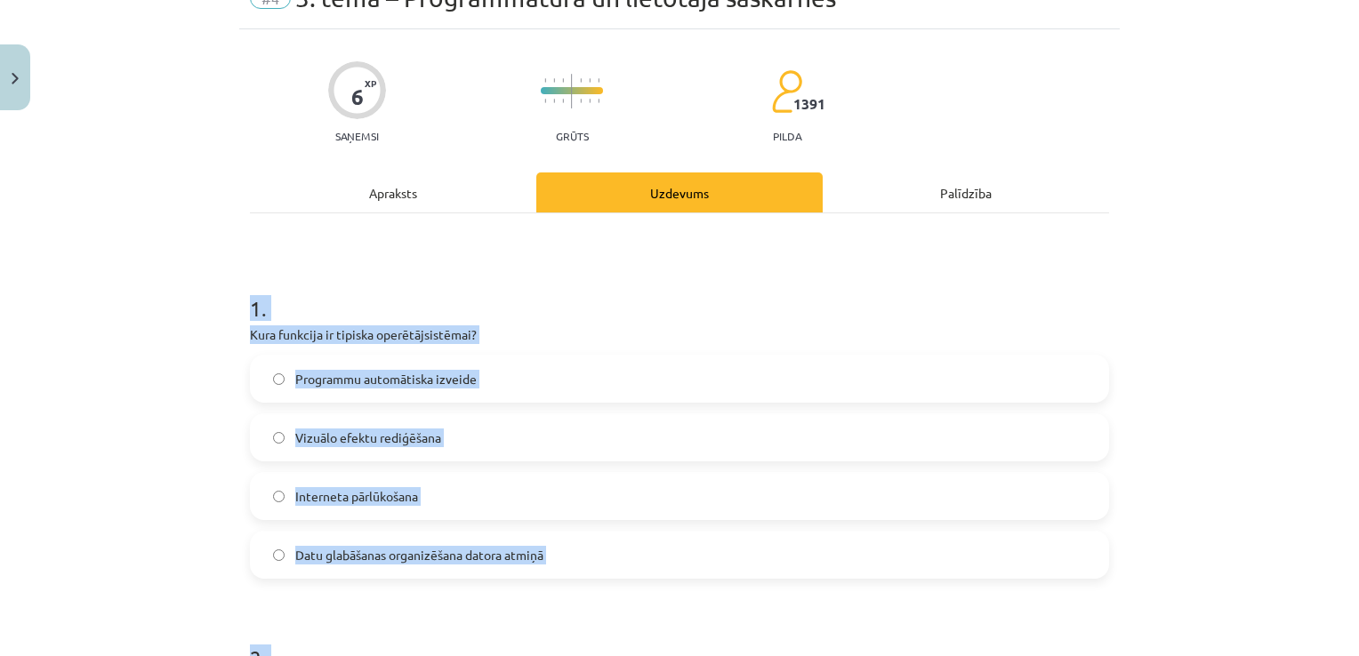
click at [491, 553] on span "Datu glabāšanas organizēšana datora atmiņā" at bounding box center [419, 555] width 248 height 19
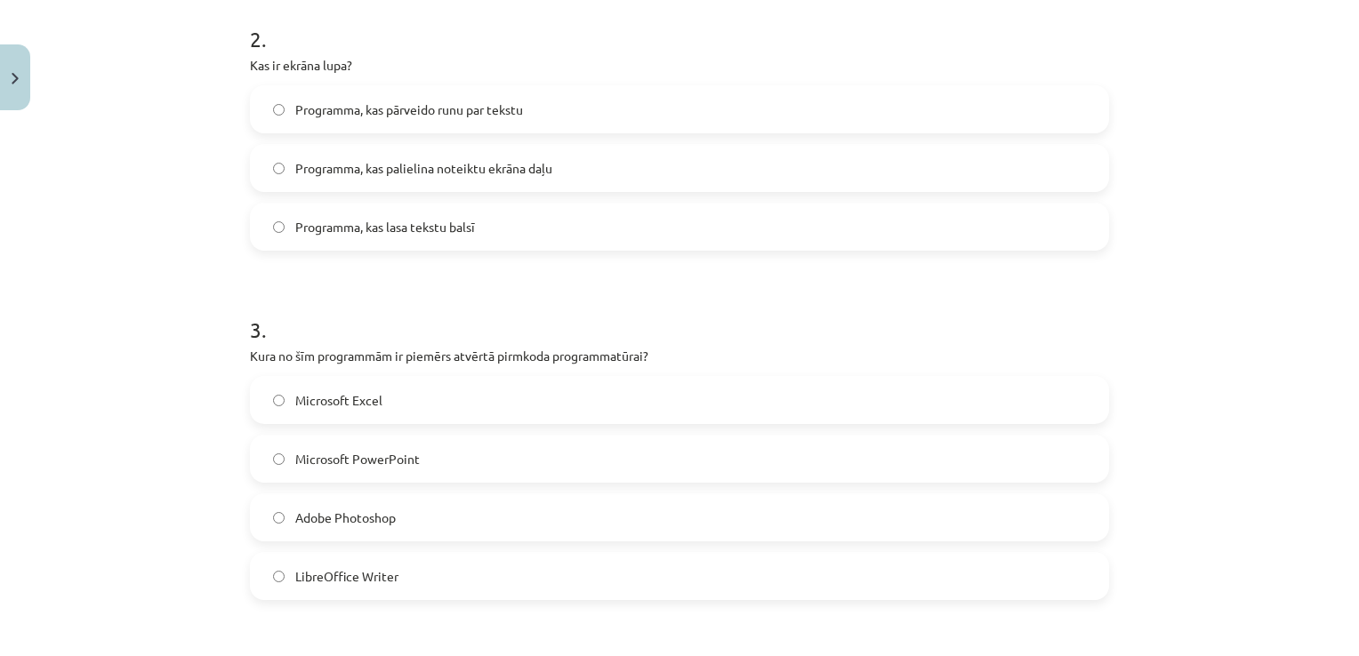
scroll to position [712, 0]
click at [566, 144] on label "Programma, kas palielina noteiktu ekrāna daļu" at bounding box center [680, 164] width 856 height 44
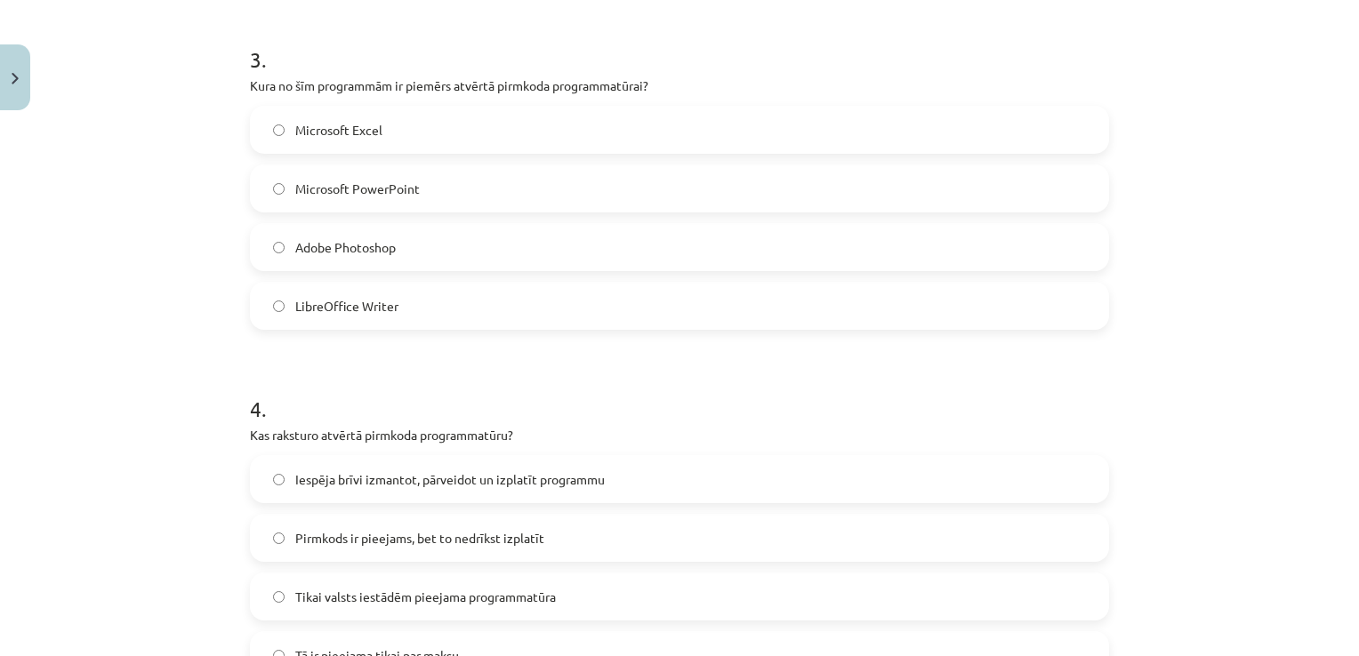
click at [462, 297] on label "LibreOffice Writer" at bounding box center [680, 306] width 856 height 44
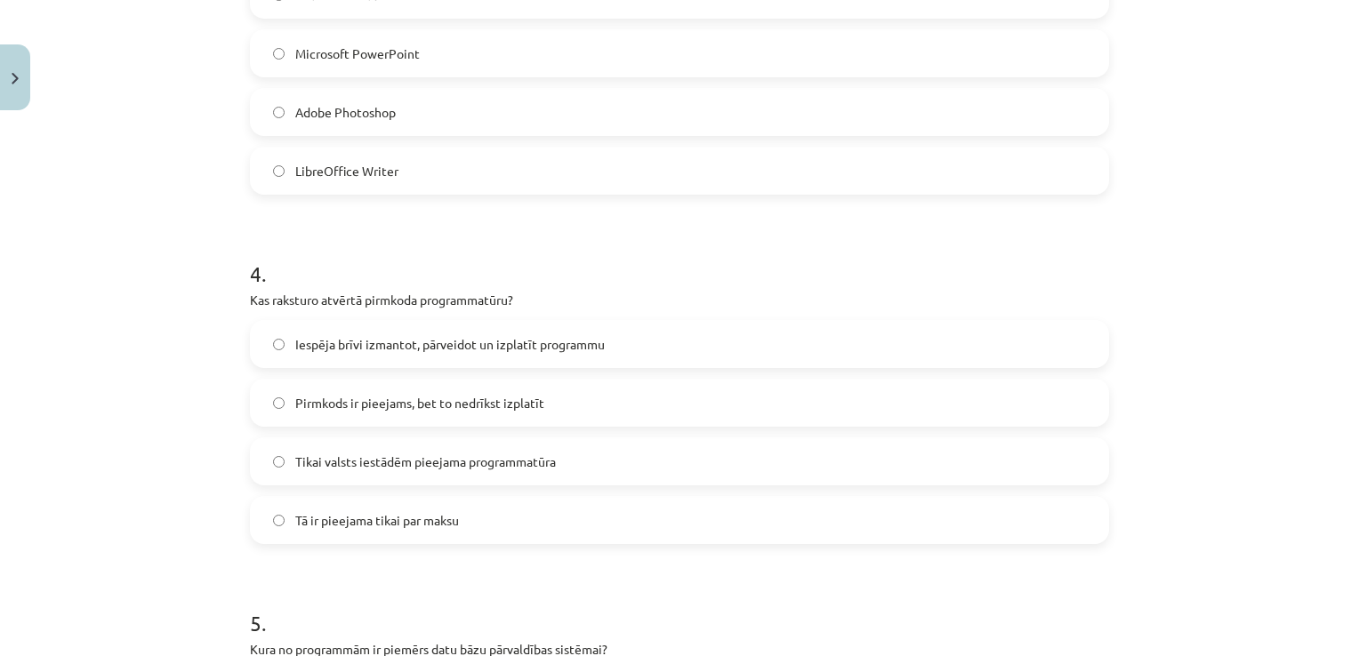
scroll to position [1334, 0]
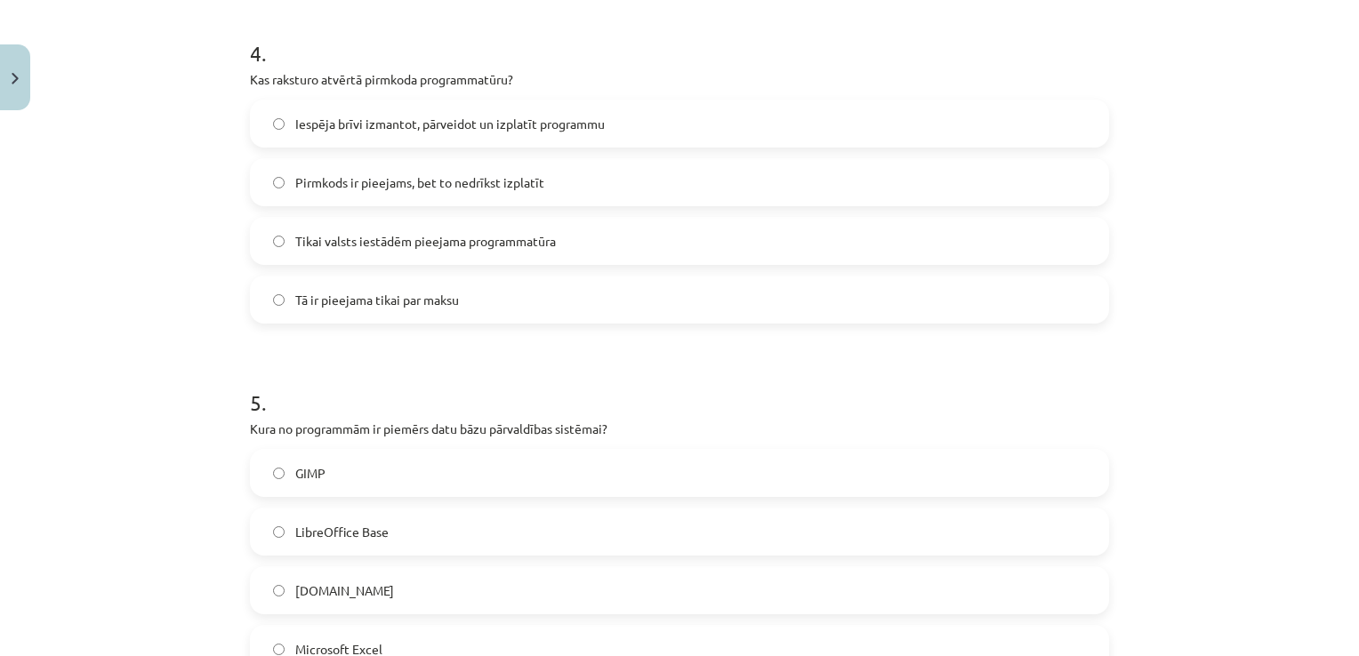
click at [615, 95] on div "4 . Kas raksturo atvērtā pirmkoda programmatūru? Iespēja brīvi izmantot, pārvei…" at bounding box center [679, 167] width 859 height 314
click at [624, 120] on label "Iespēja brīvi izmantot, pārveidot un izplatīt programmu" at bounding box center [680, 123] width 856 height 44
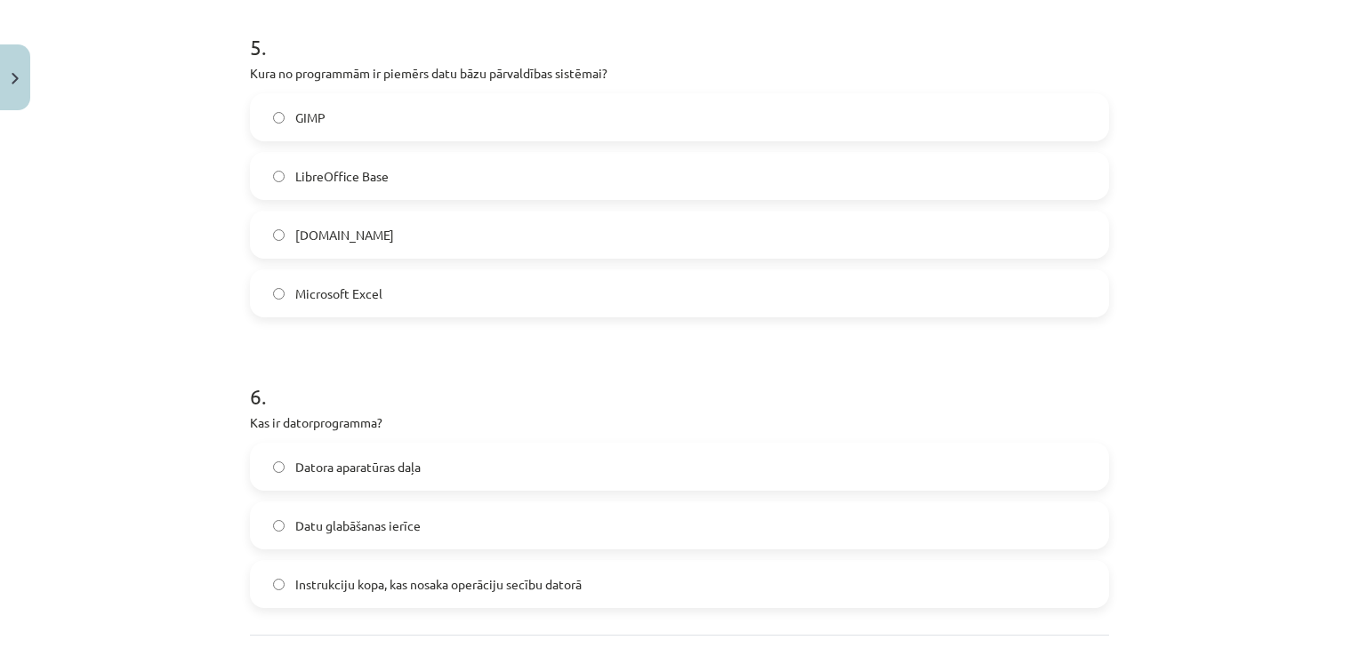
click at [425, 156] on label "LibreOffice Base" at bounding box center [680, 176] width 856 height 44
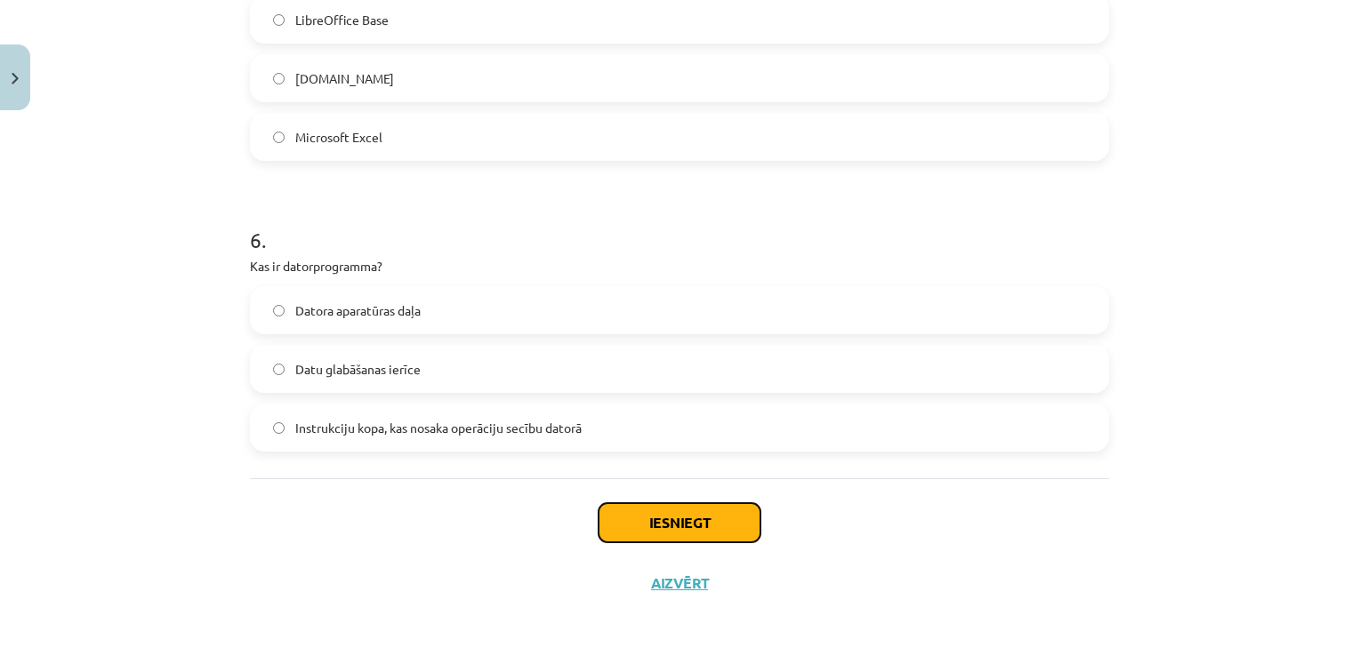
click at [670, 511] on button "Iesniegt" at bounding box center [680, 522] width 162 height 39
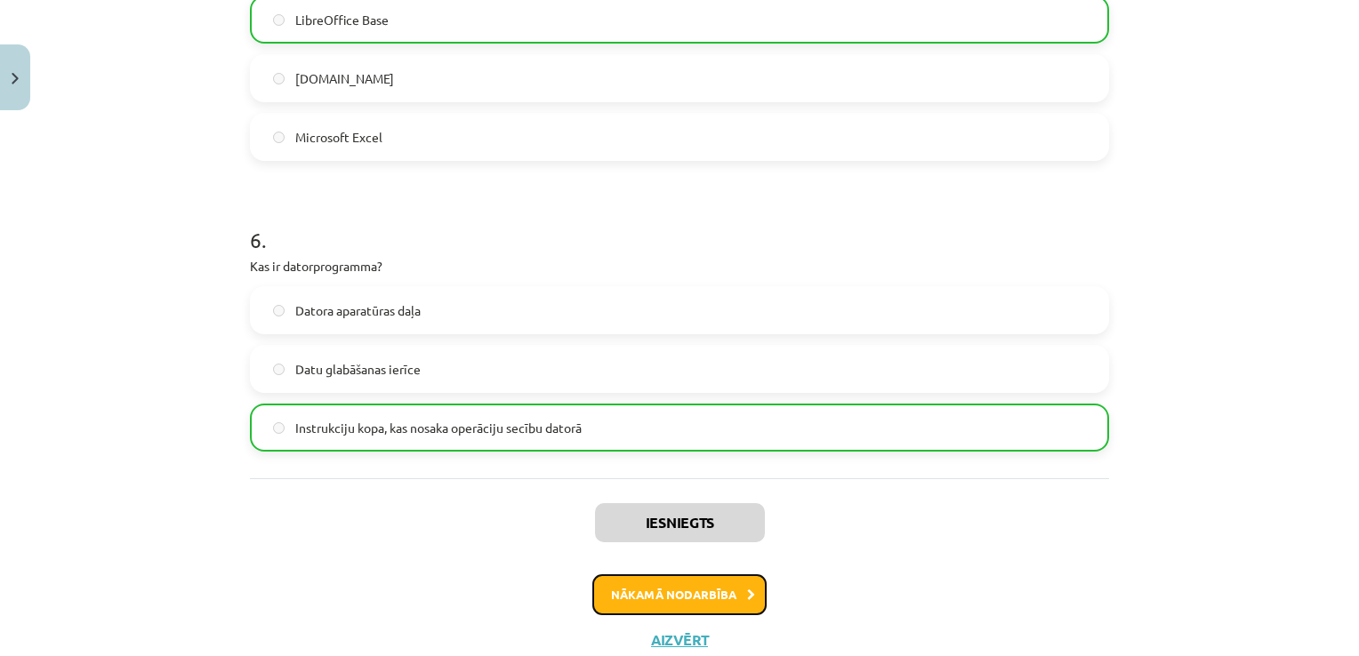
click at [678, 585] on button "Nākamā nodarbība" at bounding box center [679, 595] width 174 height 41
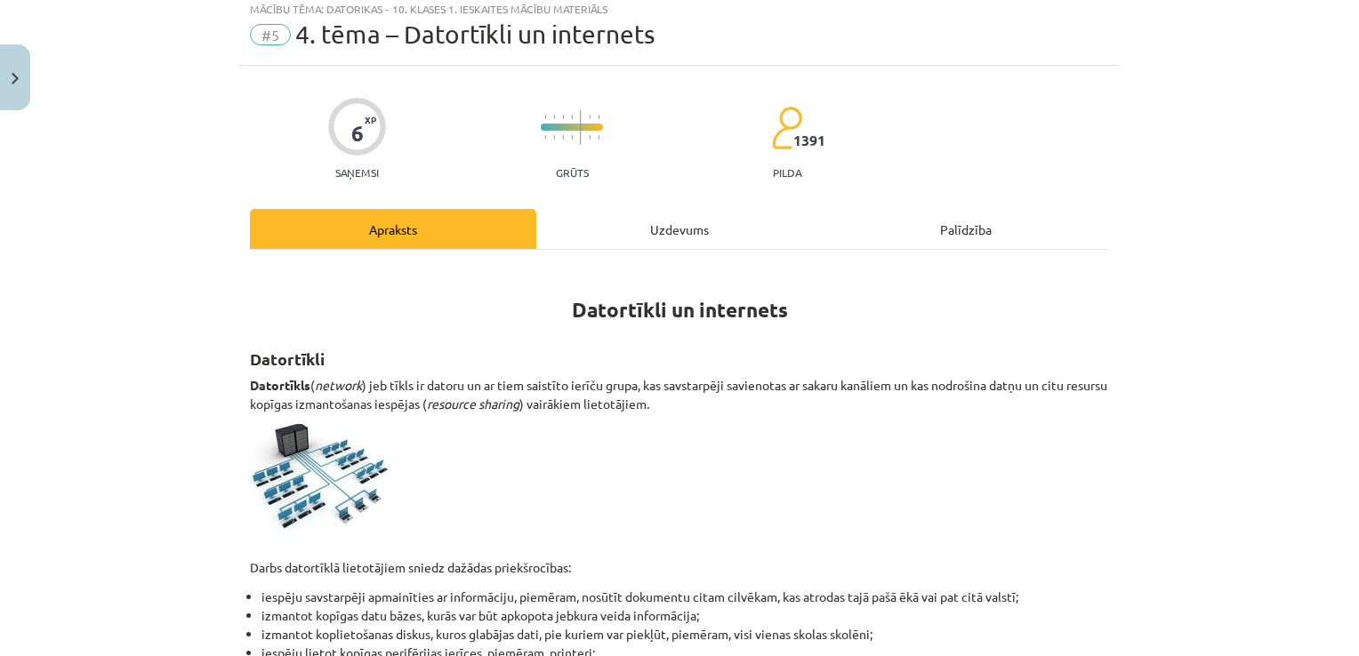
scroll to position [44, 0]
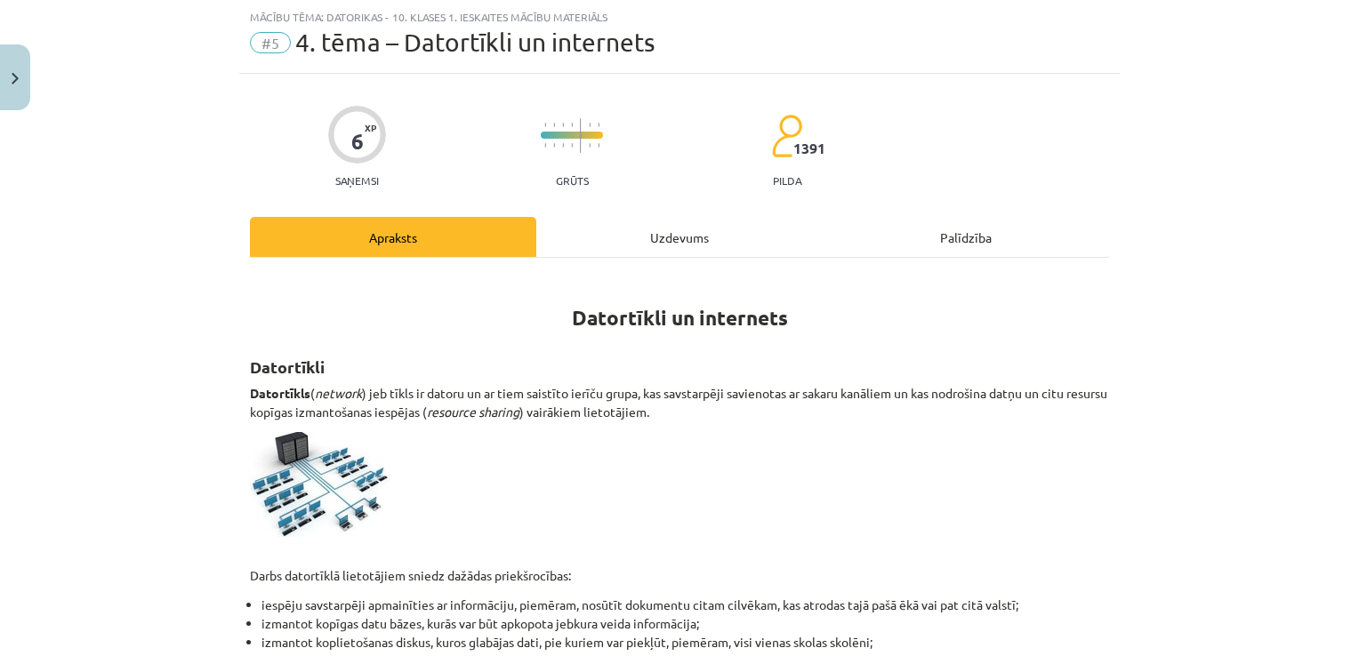
click at [697, 244] on div "Uzdevums" at bounding box center [679, 237] width 286 height 40
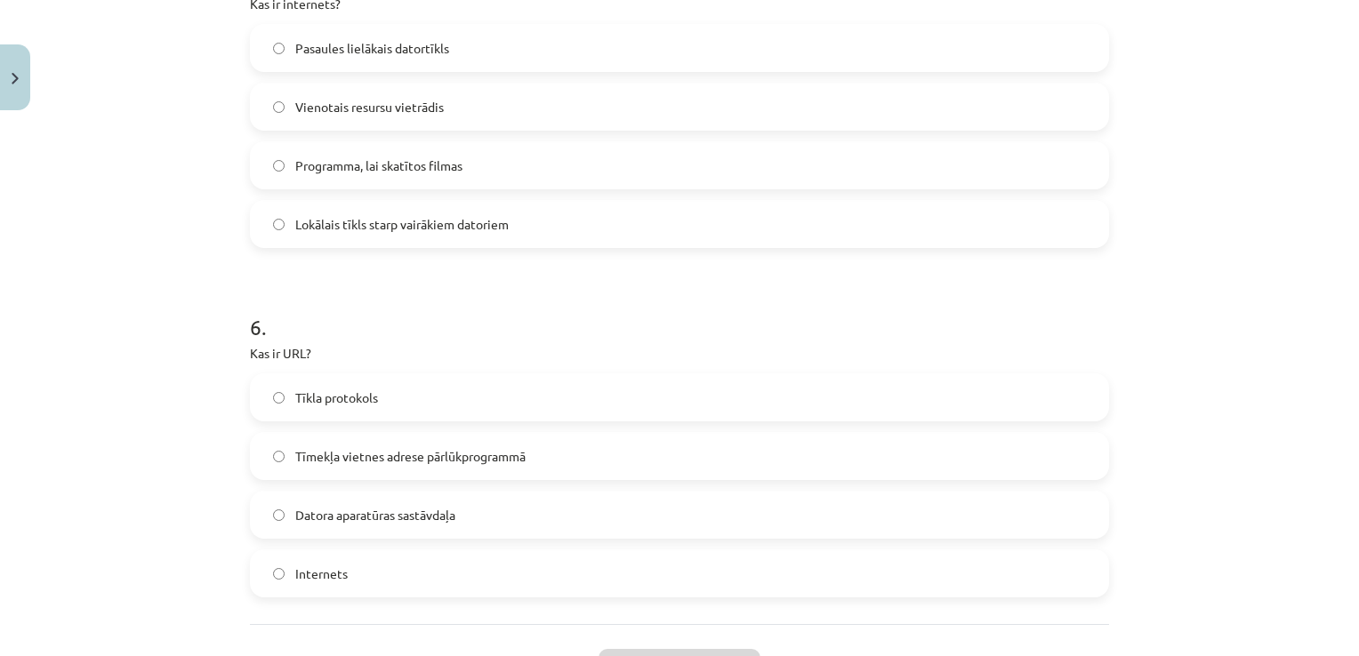
scroll to position [1934, 0]
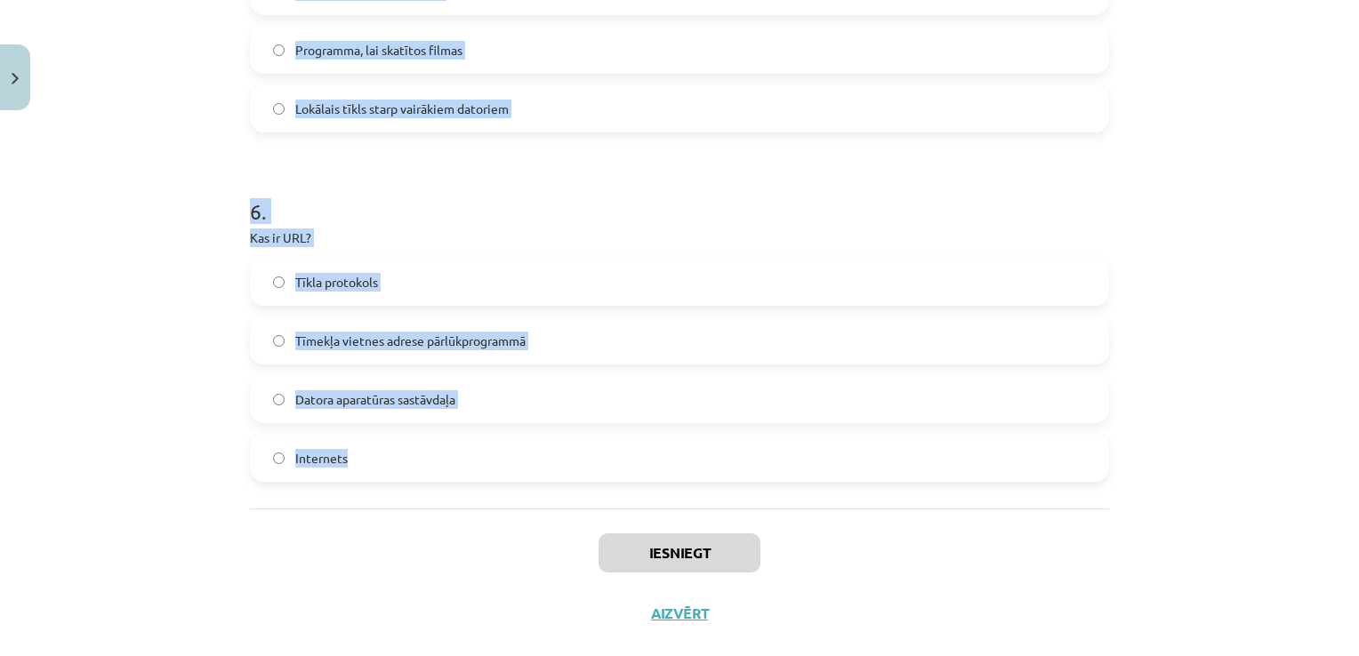
drag, startPoint x: 238, startPoint y: 340, endPoint x: 628, endPoint y: 448, distance: 404.5
copy form "1 . Kas ir hipersaite (hyperlink)? Datu glabāšanas ierīce Datortīklu kabeļu sis…"
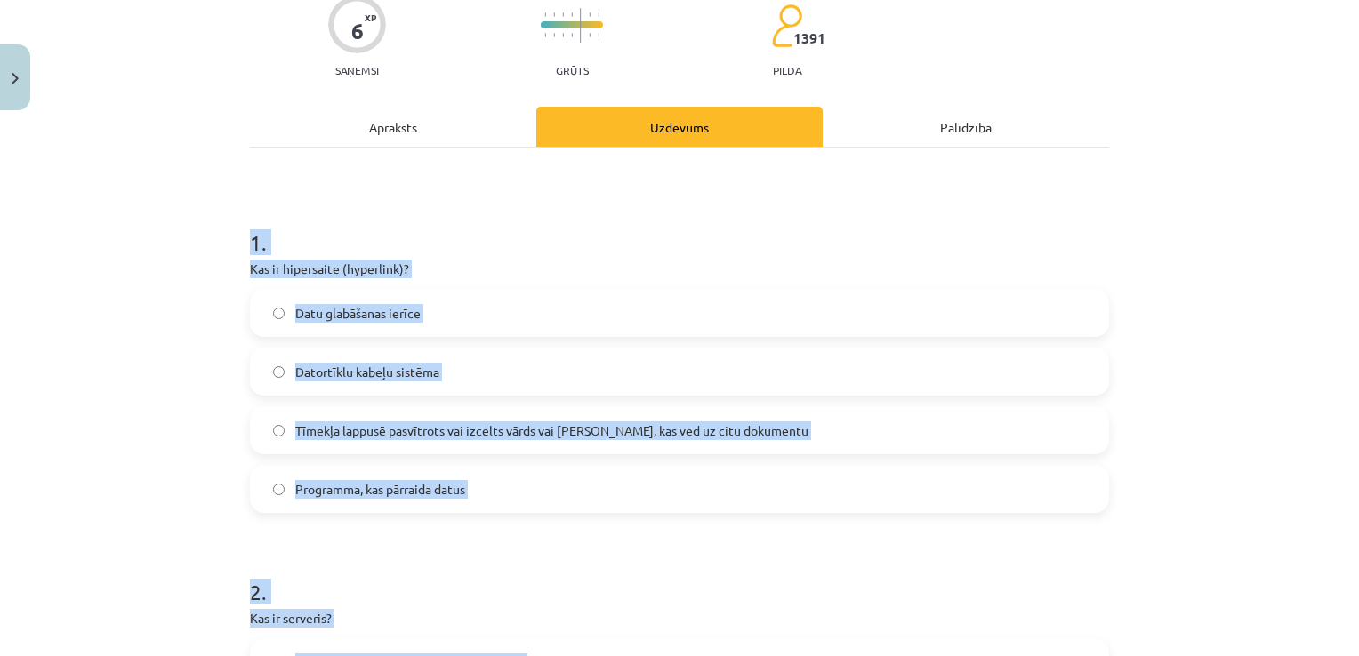
scroll to position [0, 0]
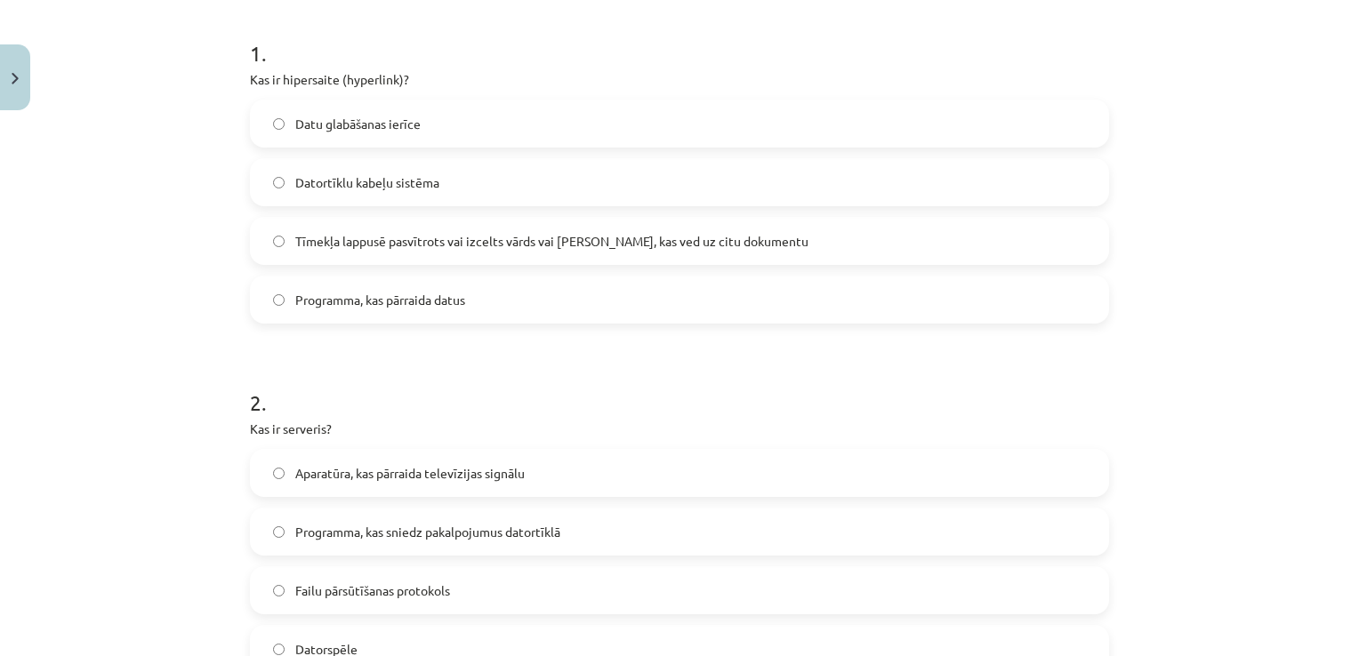
scroll to position [356, 0]
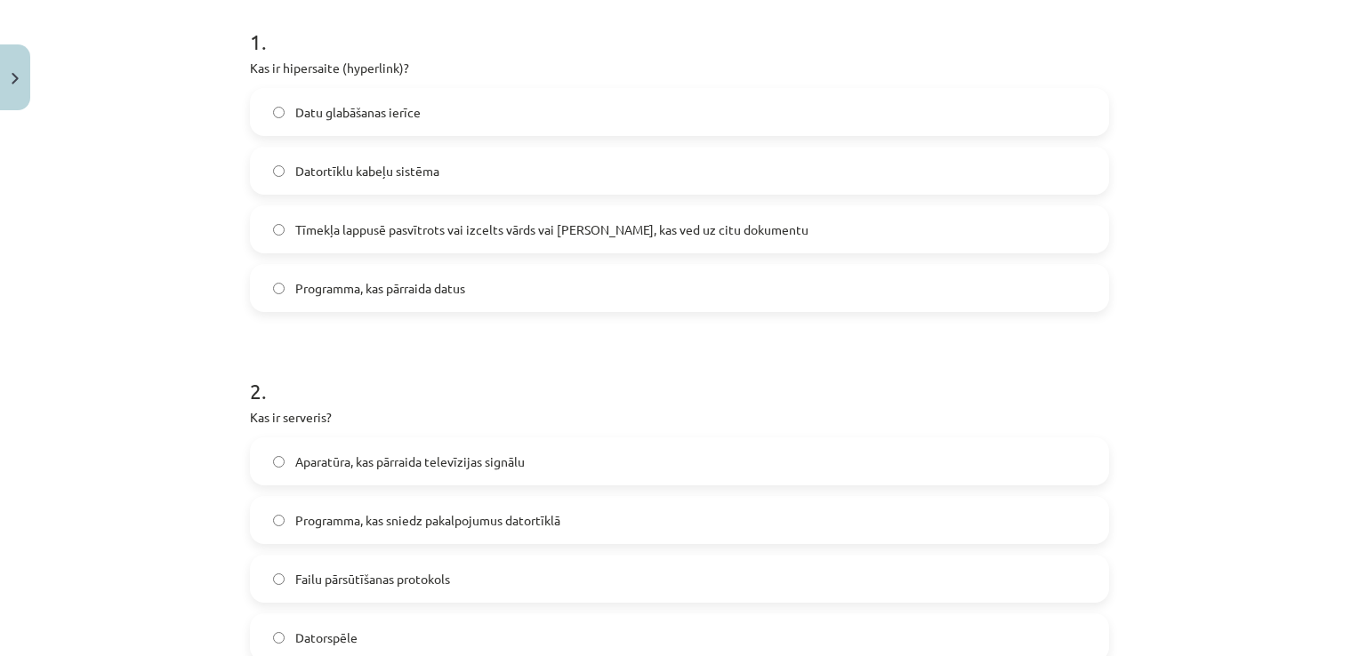
click at [659, 221] on span "Tīmekļa lappusē pasvītrots vai izcelts vārds vai frāze, kas ved uz citu dokumen…" at bounding box center [551, 230] width 513 height 19
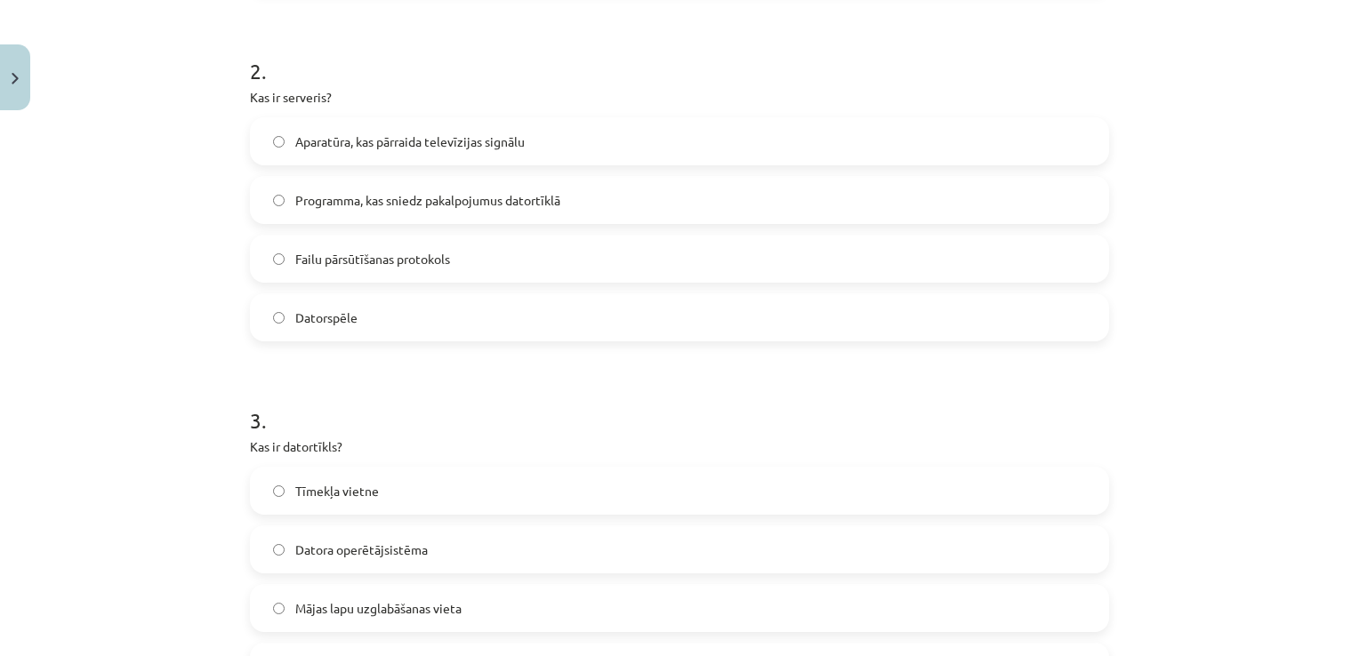
scroll to position [712, 0]
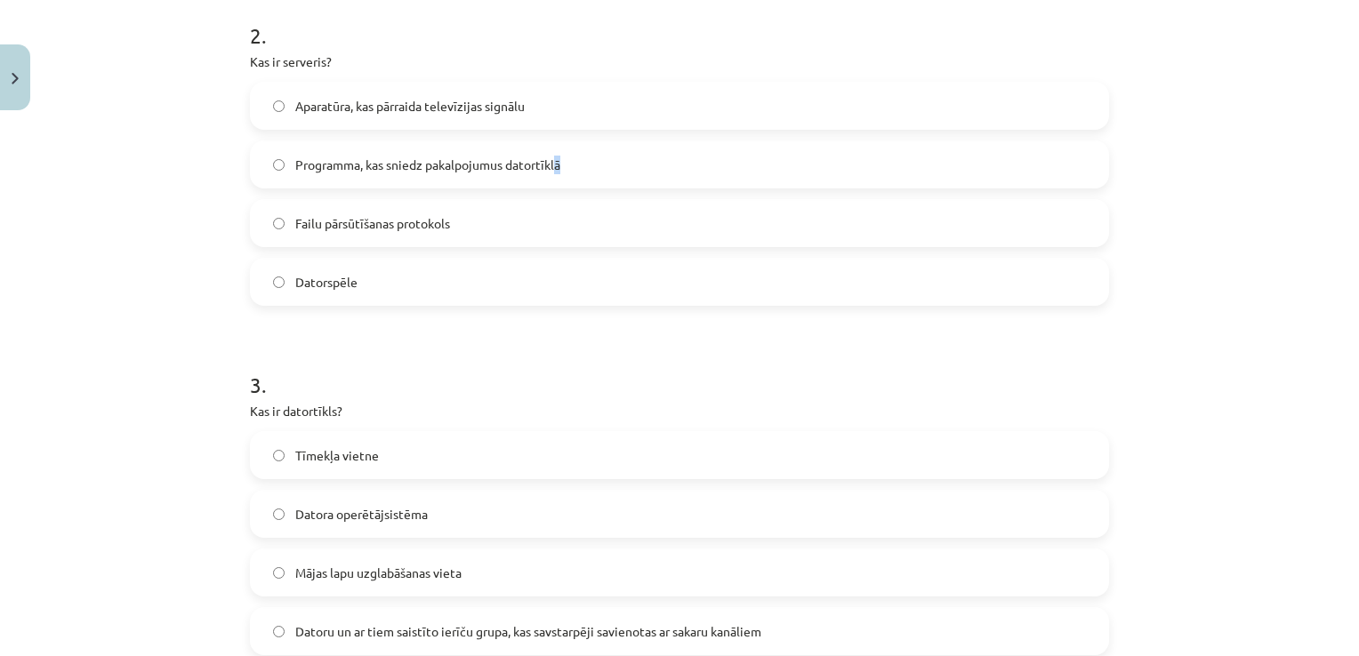
click at [554, 167] on span "Programma, kas sniedz pakalpojumus datortīklā" at bounding box center [427, 165] width 265 height 19
click at [418, 156] on span "Programma, kas sniedz pakalpojumus datortīklā" at bounding box center [427, 165] width 265 height 19
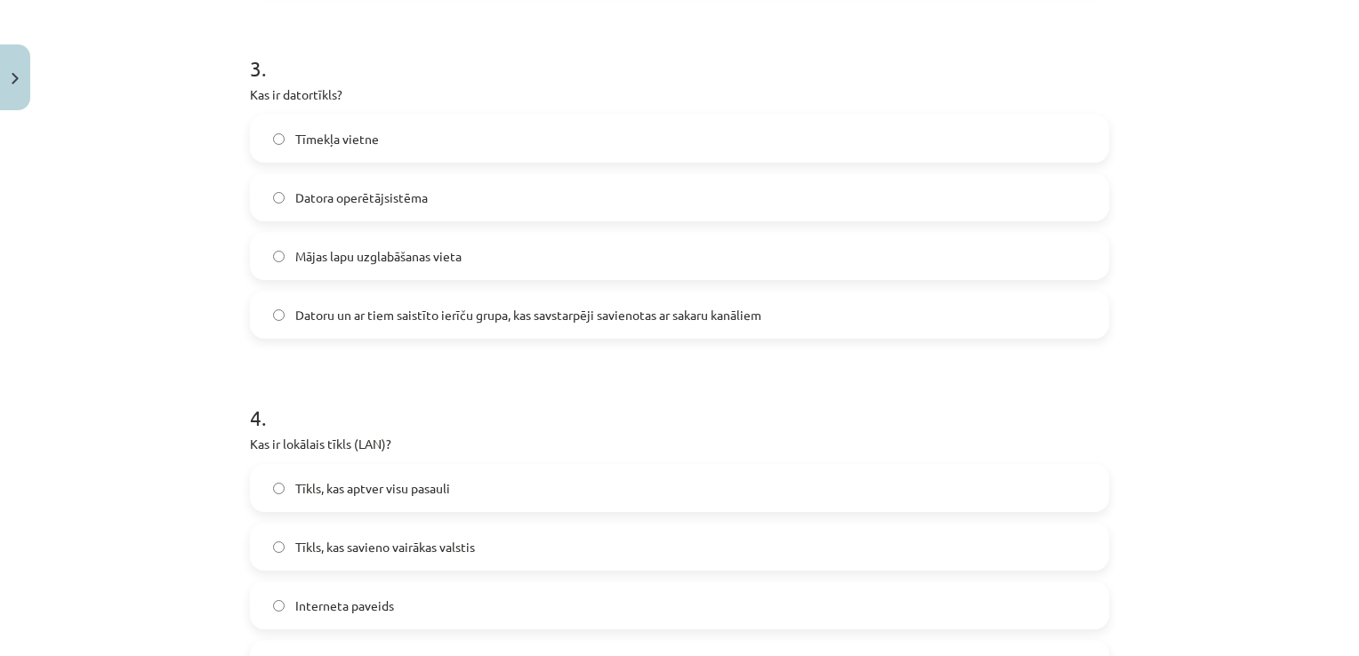
scroll to position [1067, 0]
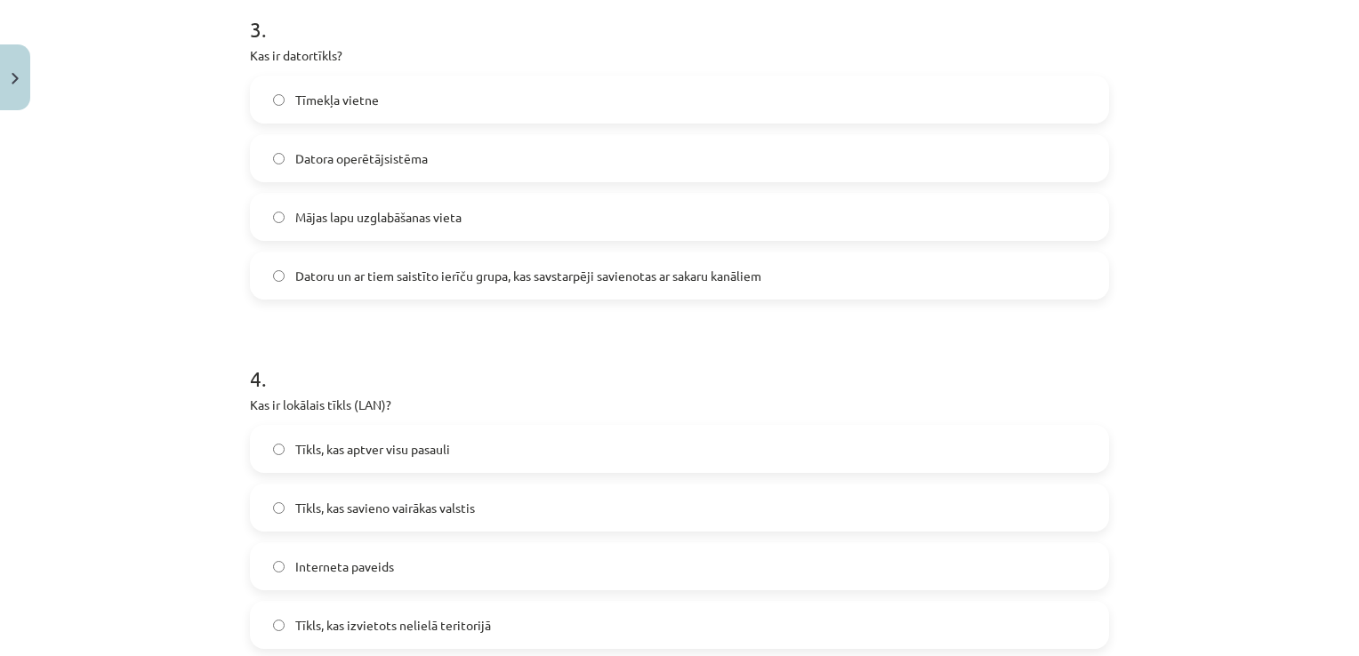
click at [719, 294] on label "Datoru un ar tiem saistīto ierīču grupa, kas savstarpēji savienotas ar sakaru k…" at bounding box center [680, 276] width 856 height 44
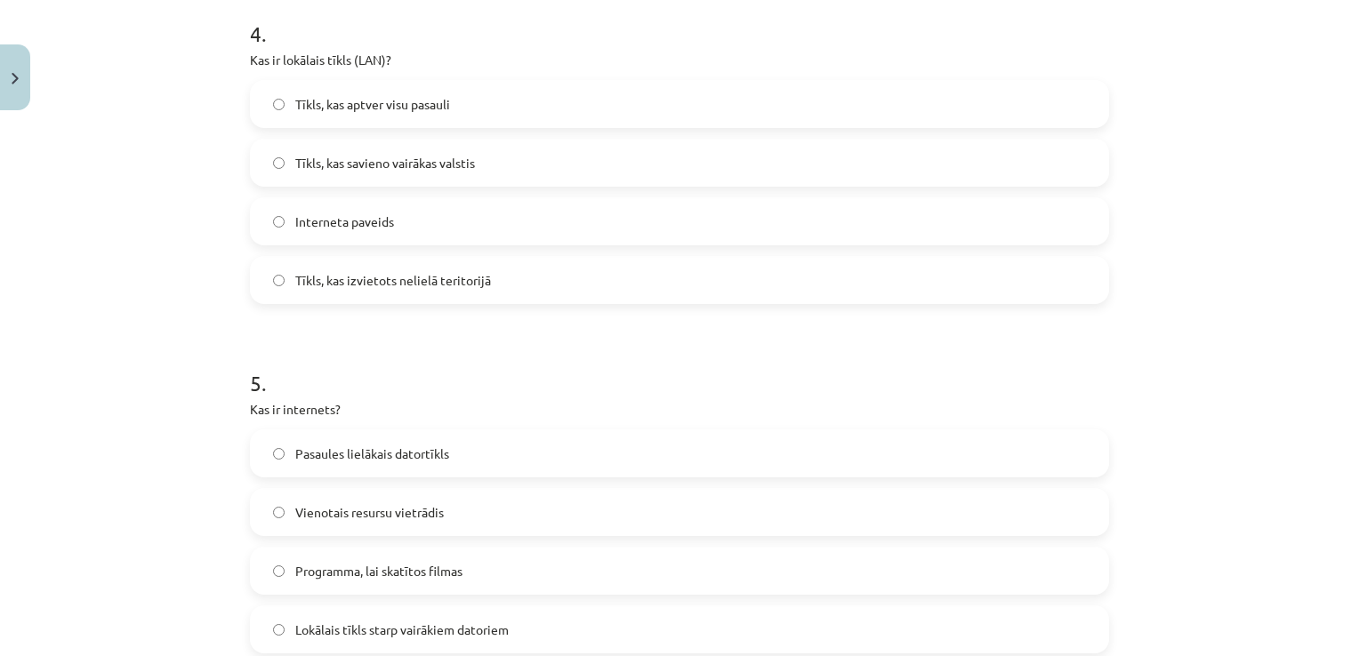
scroll to position [1423, 0]
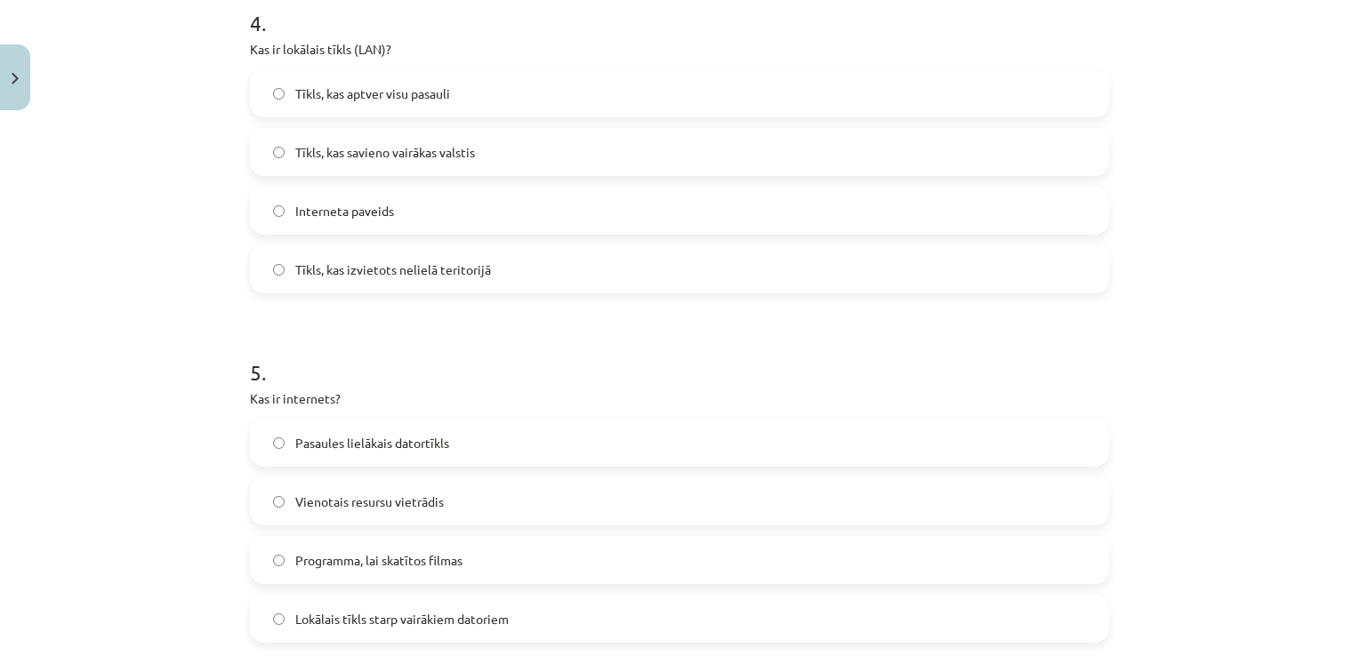
click at [476, 279] on label "Tīkls, kas izvietots nelielā teritorijā" at bounding box center [680, 269] width 856 height 44
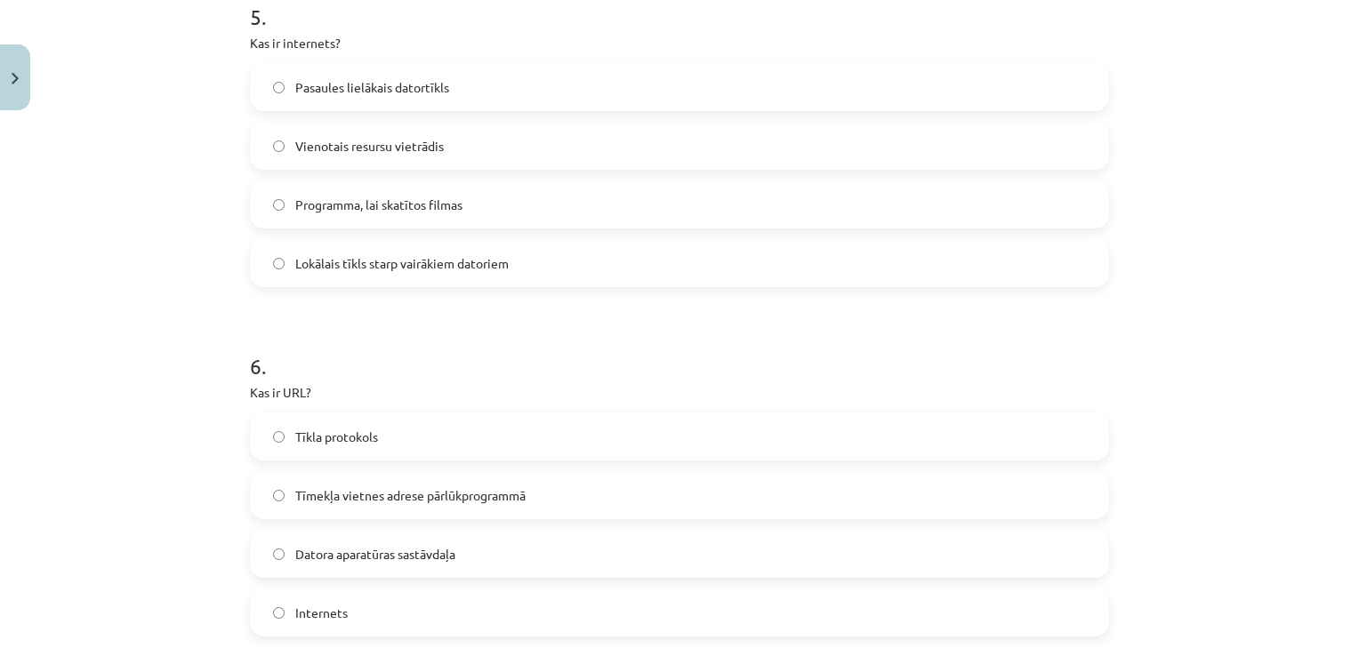
click at [452, 89] on label "Pasaules lielākais datortīkls" at bounding box center [680, 87] width 856 height 44
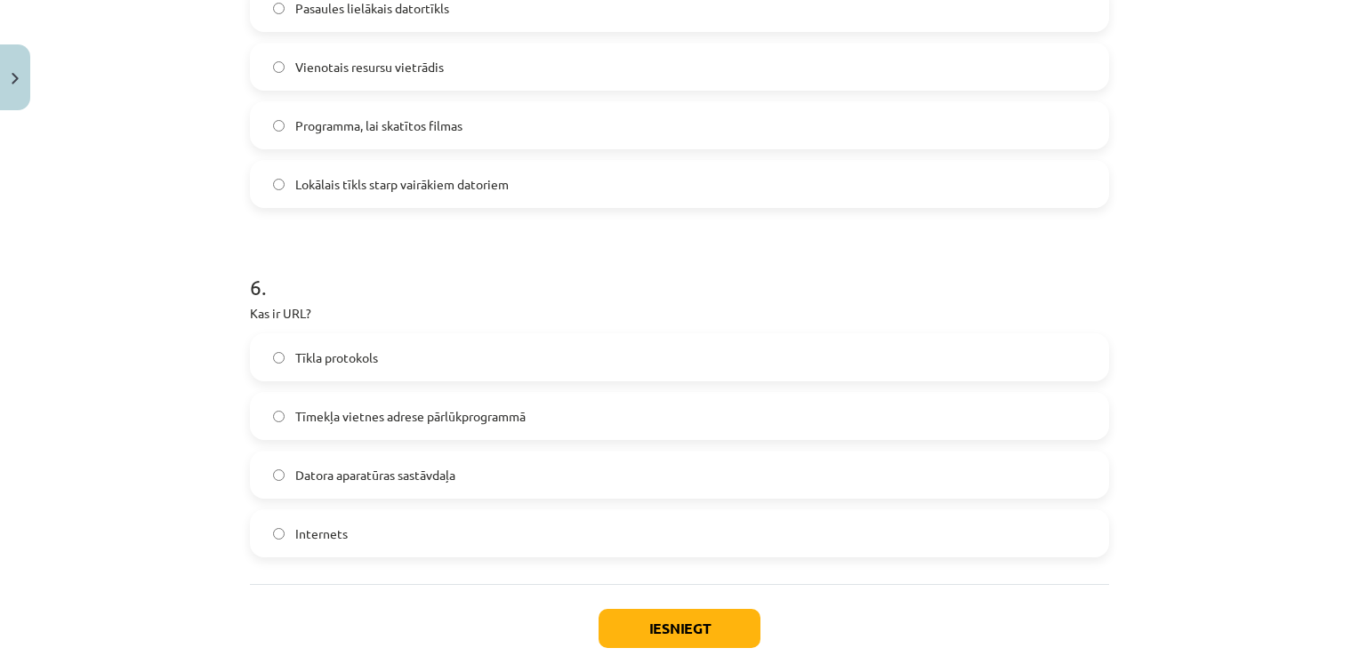
scroll to position [1868, 0]
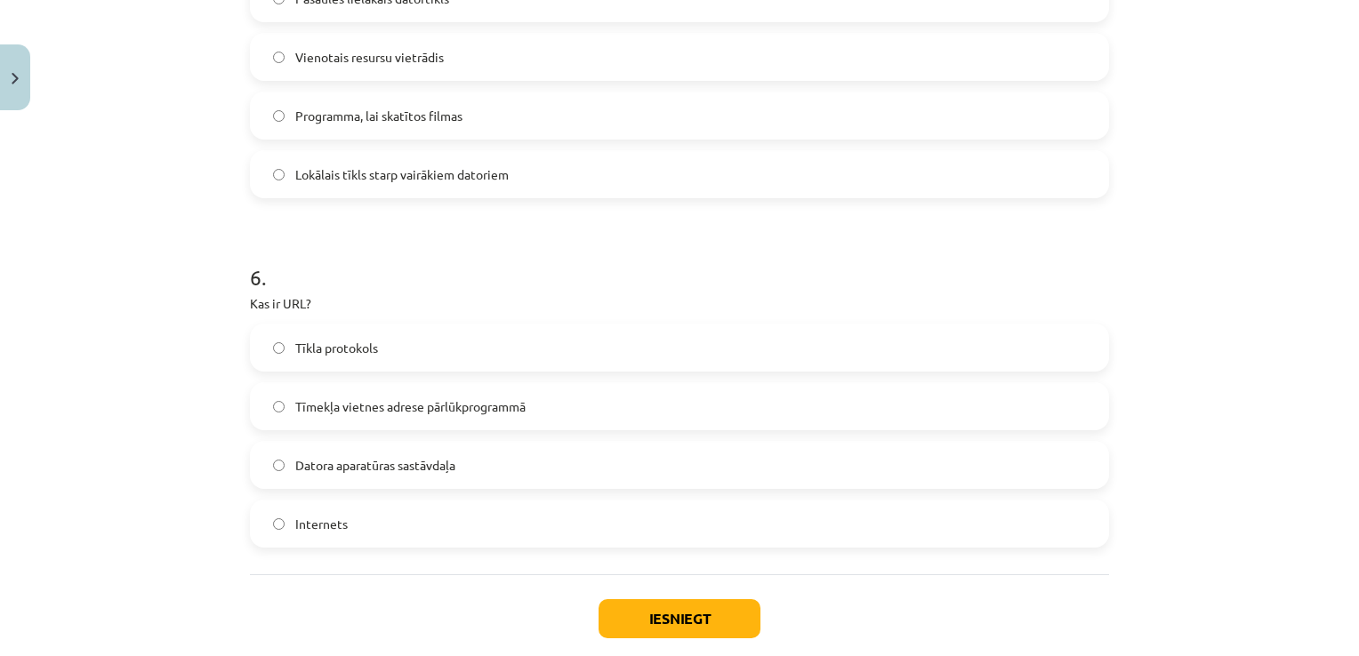
click at [499, 405] on span "Tīmekļa vietnes adrese pārlūkprogrammā" at bounding box center [410, 407] width 230 height 19
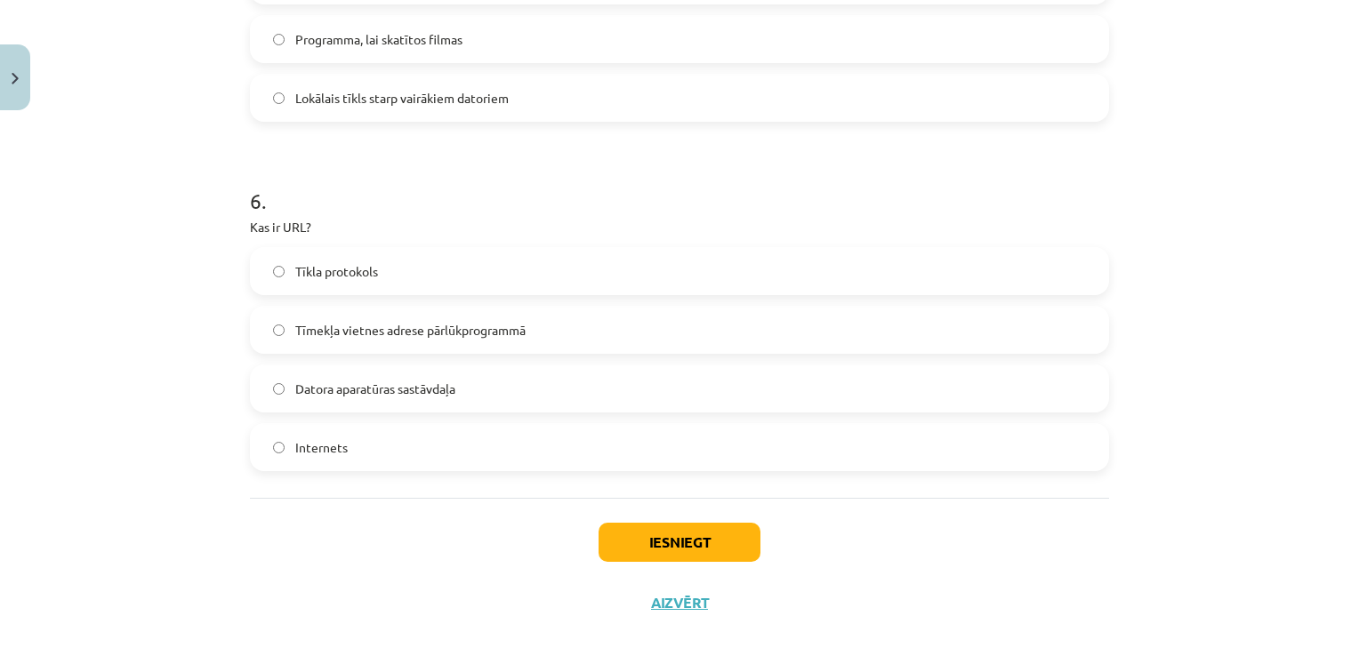
scroll to position [1964, 0]
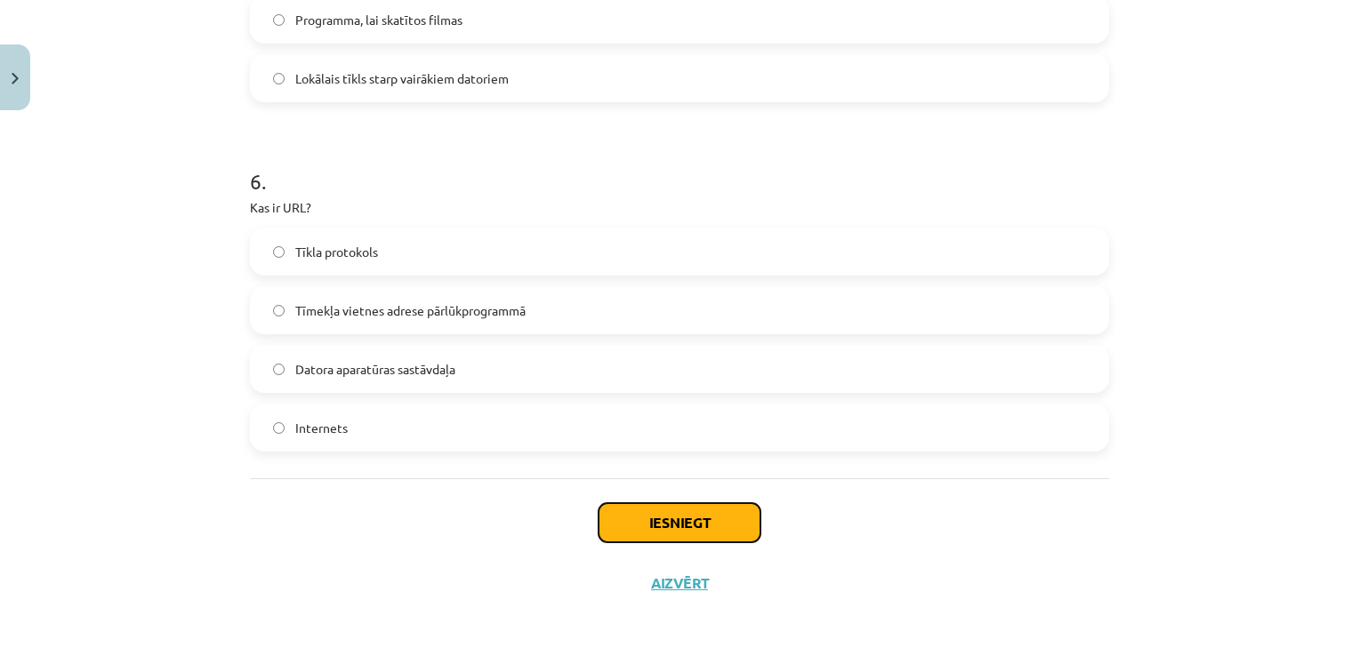
click at [670, 529] on button "Iesniegt" at bounding box center [680, 522] width 162 height 39
click at [991, 560] on div "Iesniegt Aizvērt" at bounding box center [679, 541] width 859 height 125
click at [882, 539] on div "Iesniegt Aizvērt" at bounding box center [679, 541] width 859 height 125
click at [694, 522] on button "Iesniegt" at bounding box center [680, 522] width 162 height 39
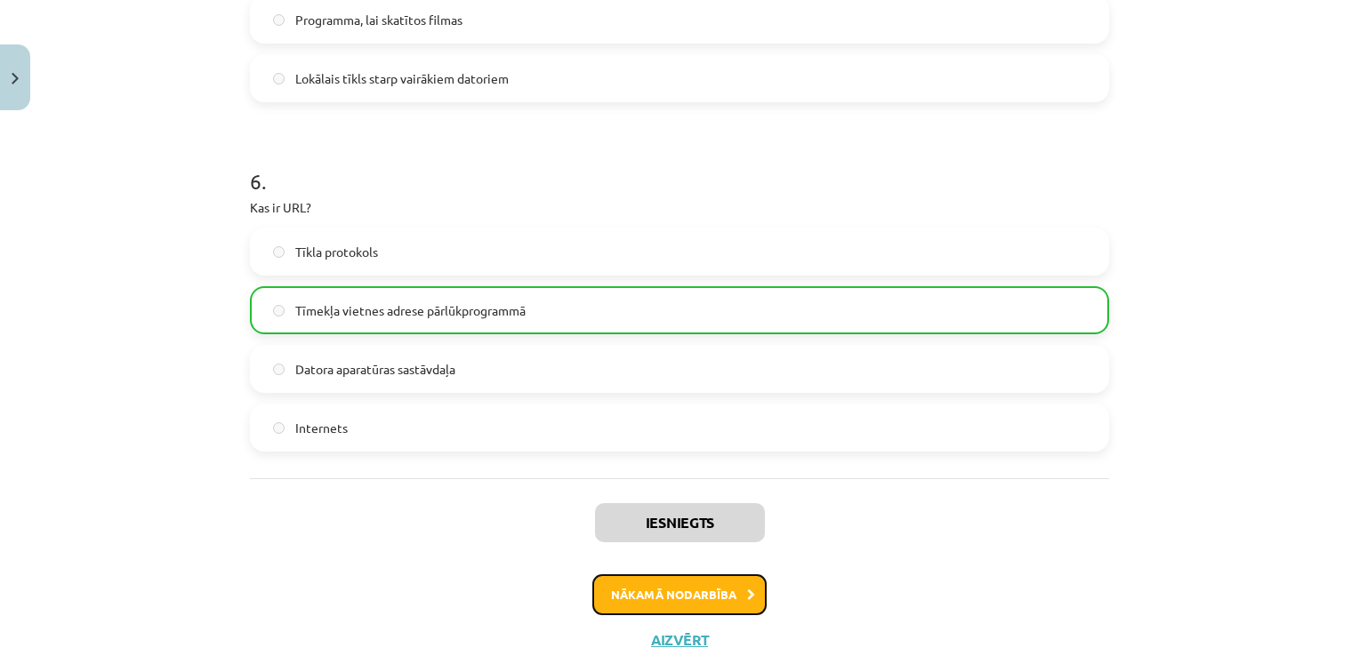
click at [672, 582] on button "Nākamā nodarbība" at bounding box center [679, 595] width 174 height 41
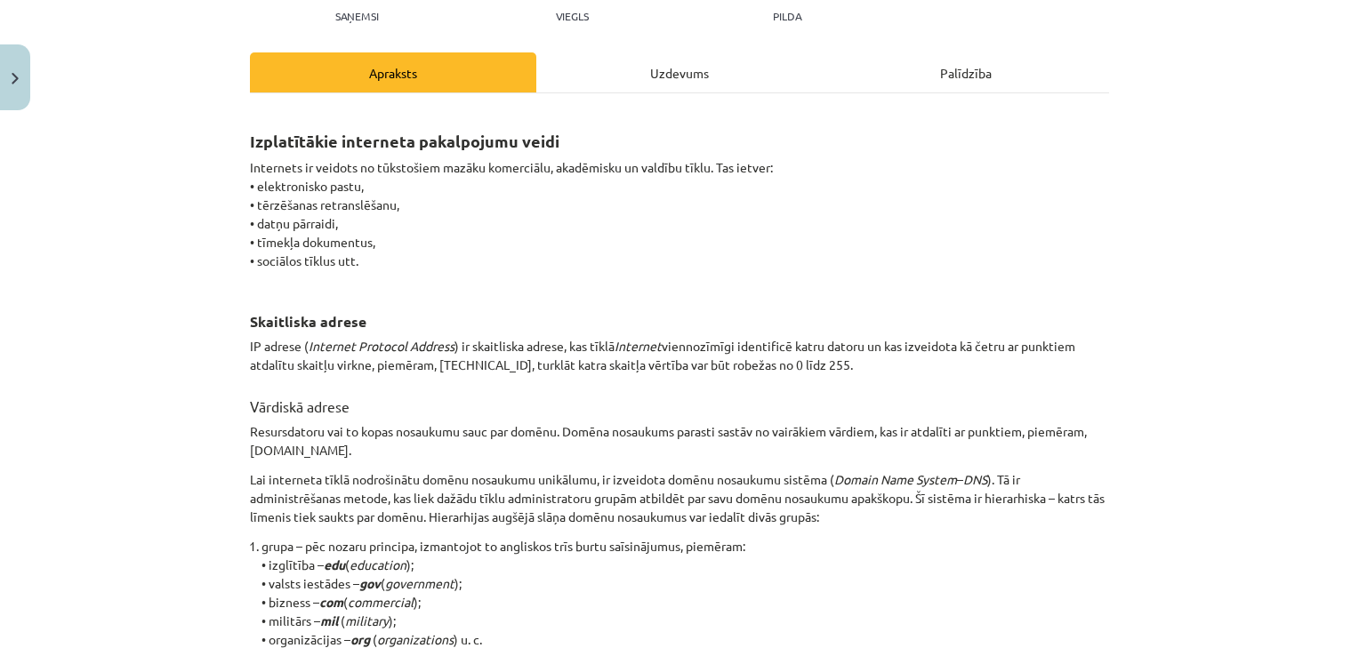
scroll to position [44, 0]
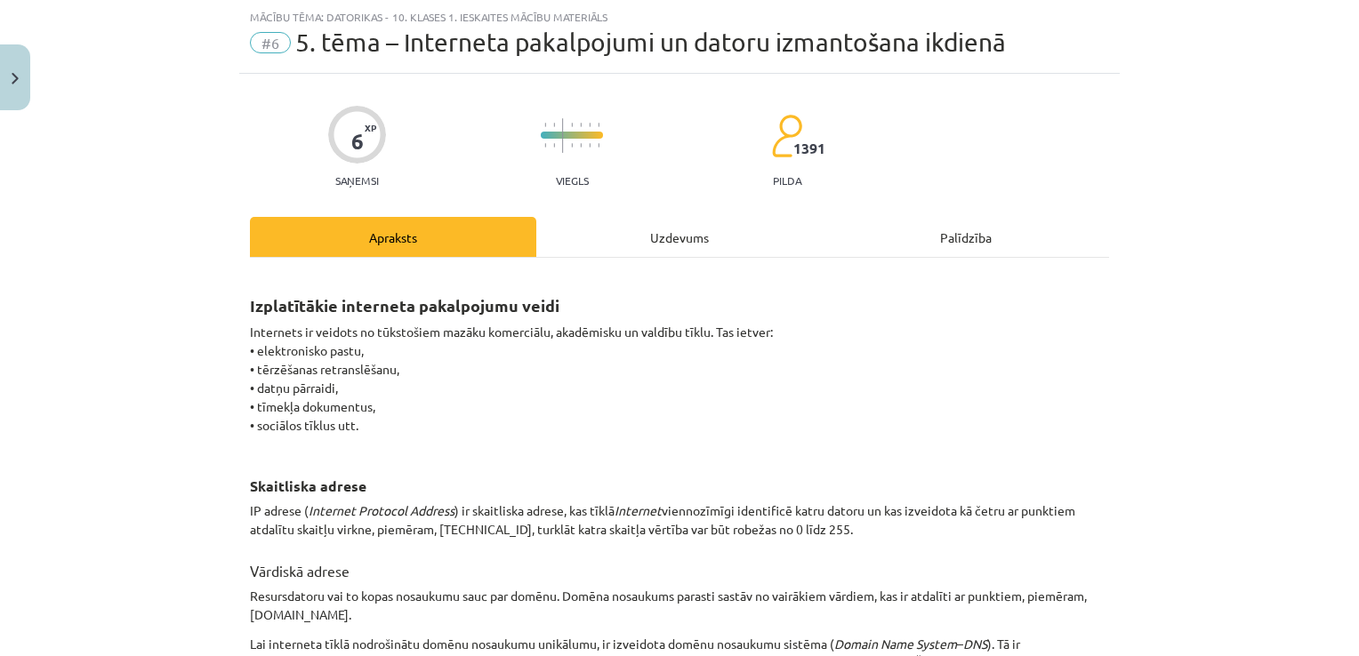
click at [648, 238] on div "Uzdevums" at bounding box center [679, 237] width 286 height 40
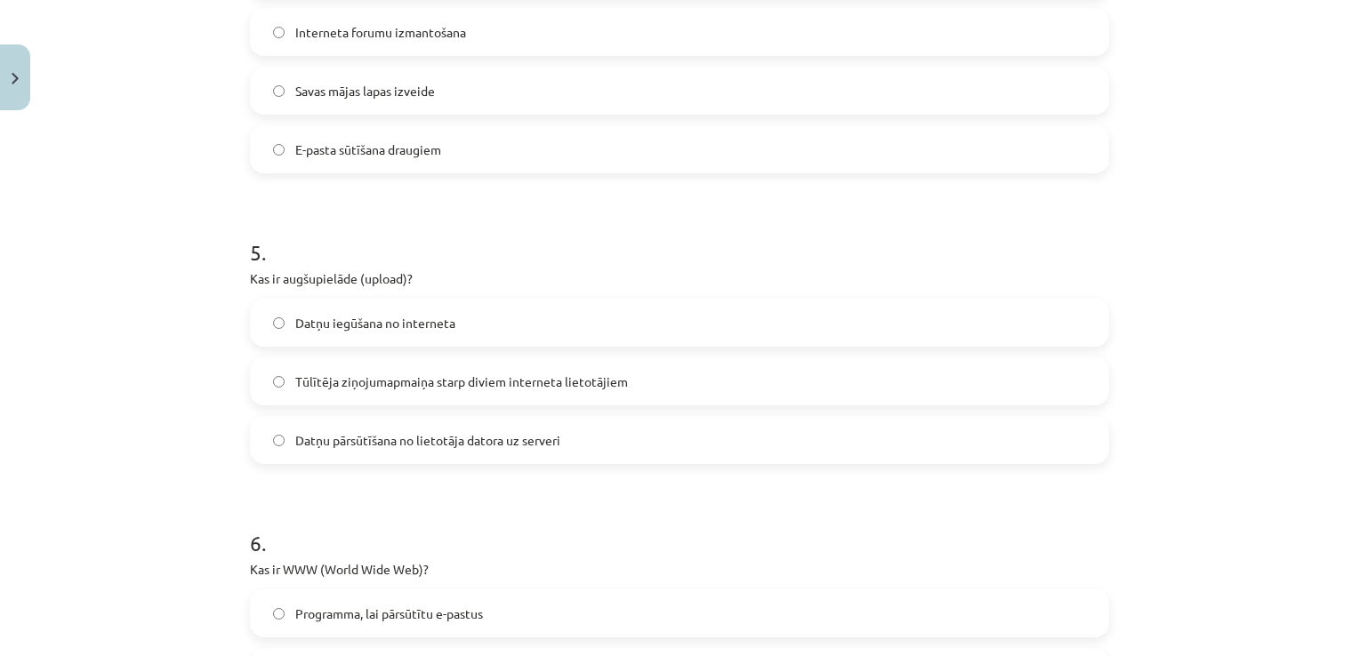
scroll to position [1847, 0]
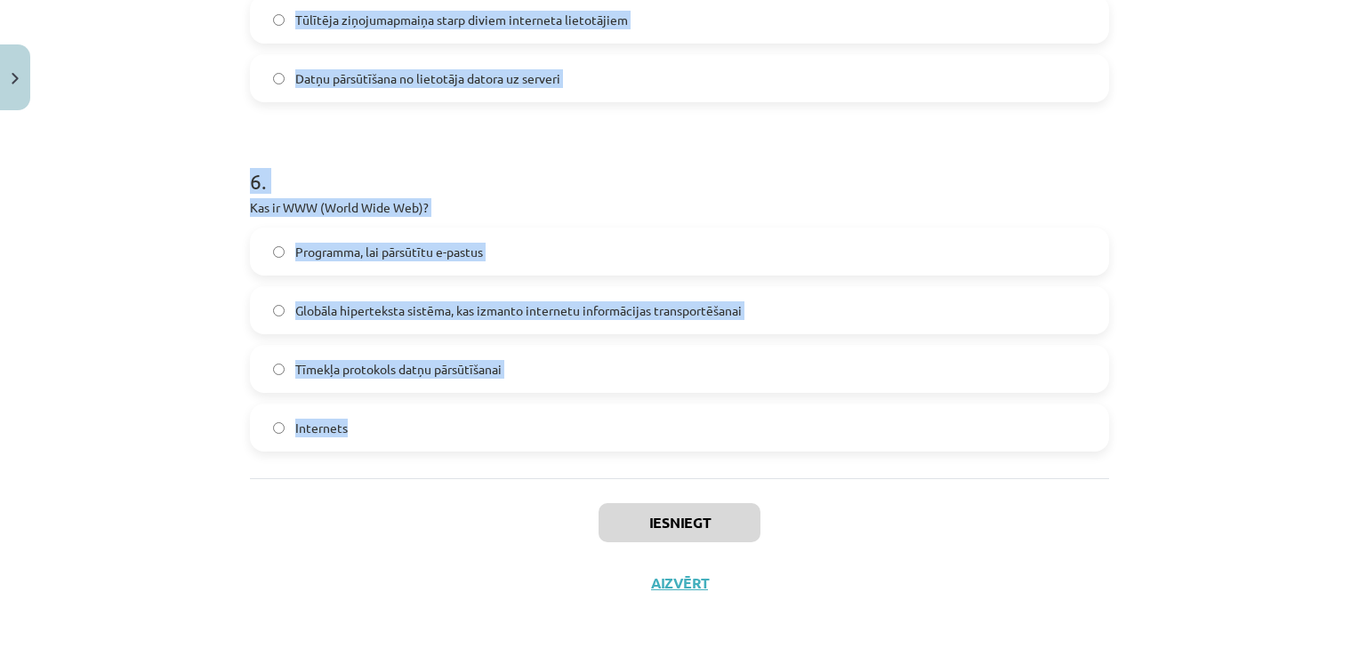
drag, startPoint x: 240, startPoint y: 333, endPoint x: 616, endPoint y: 455, distance: 395.0
copy form "1 . Kura no šīm iespējām ir IP adrese? 1234:abcd:5678 www.example.com http://IP…"
click at [585, 319] on label "Globāla hiperteksta sistēma, kas izmanto internetu informācijas transportēšanai" at bounding box center [680, 310] width 856 height 44
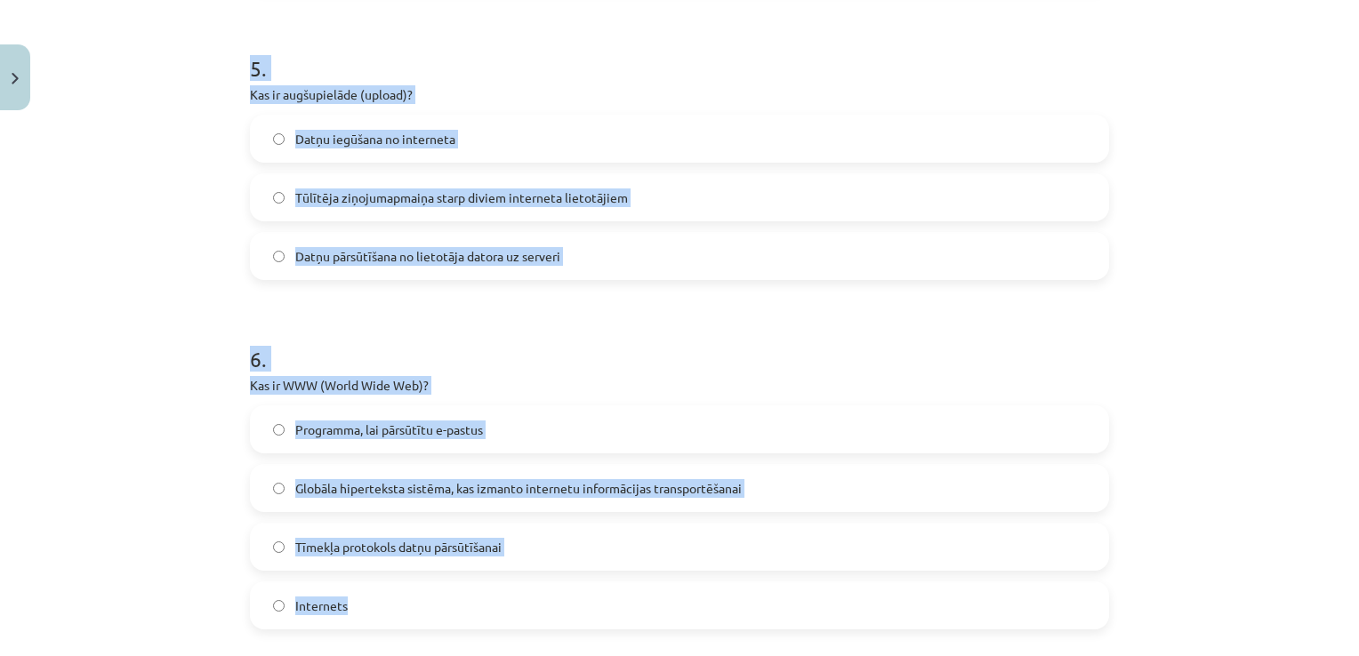
click at [687, 317] on h1 "6 ." at bounding box center [679, 343] width 859 height 55
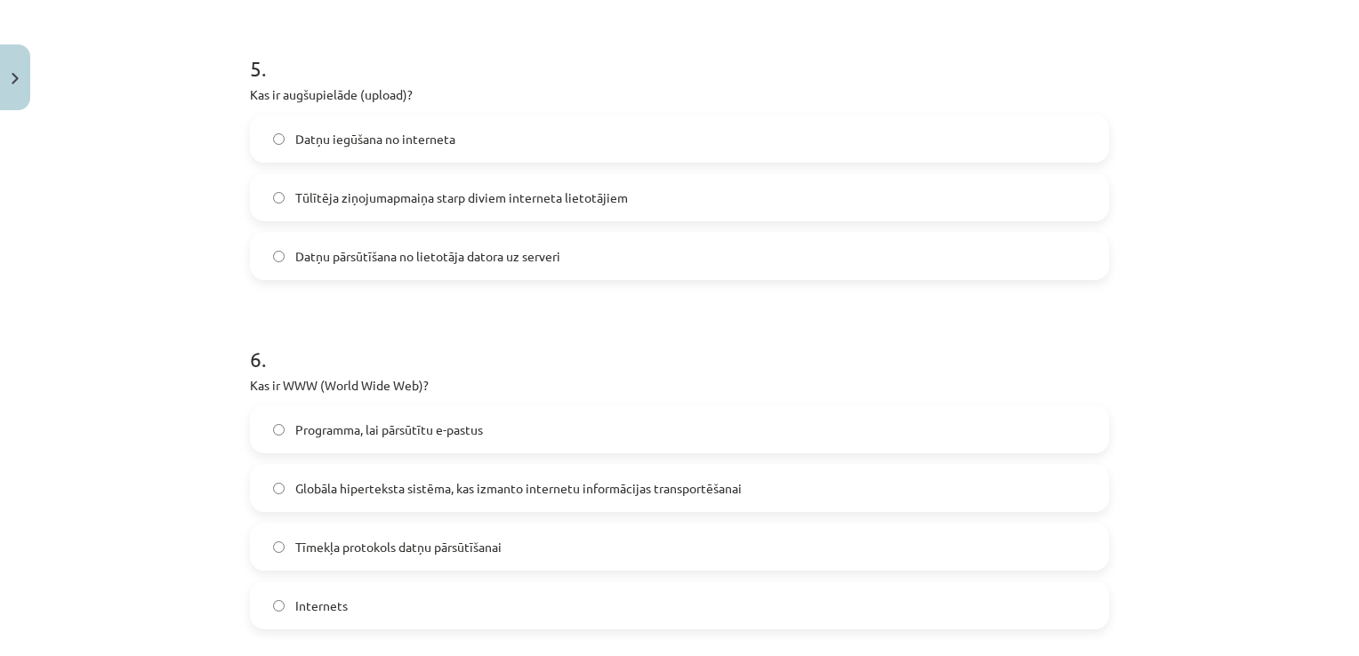
scroll to position [1491, 0]
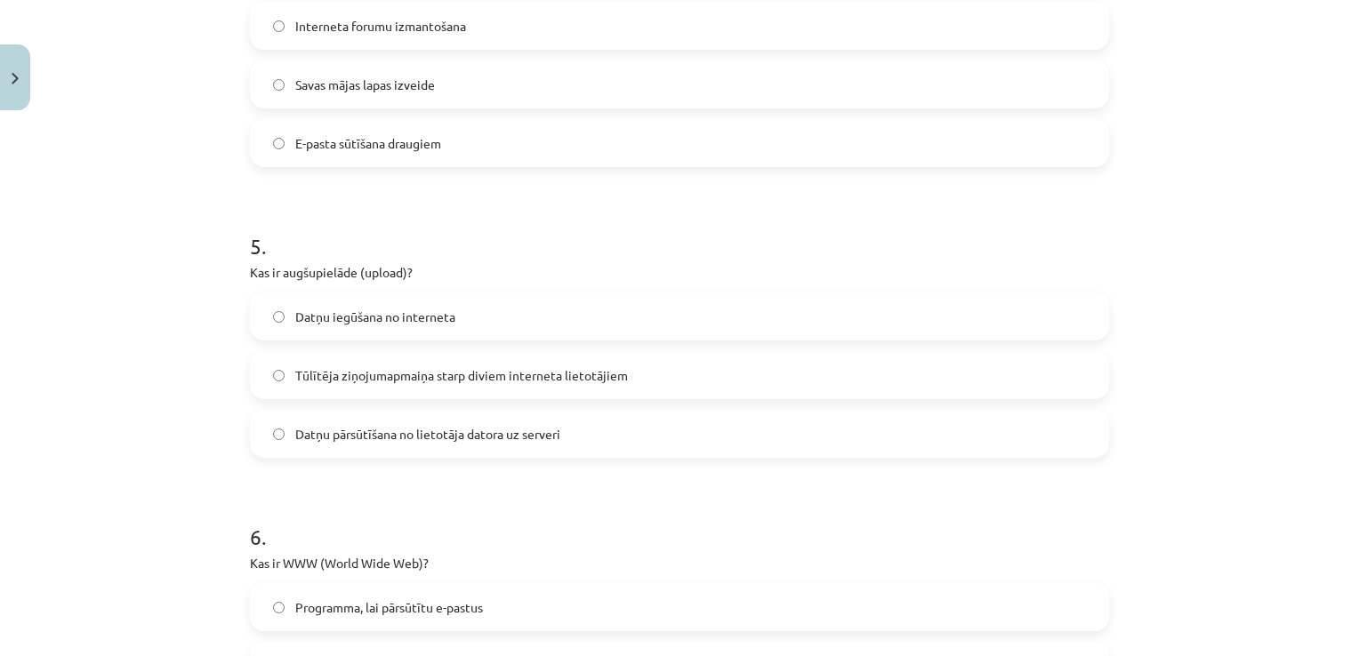
click at [574, 425] on label "Datņu pārsūtīšana no lietotāja datora uz serveri" at bounding box center [680, 434] width 856 height 44
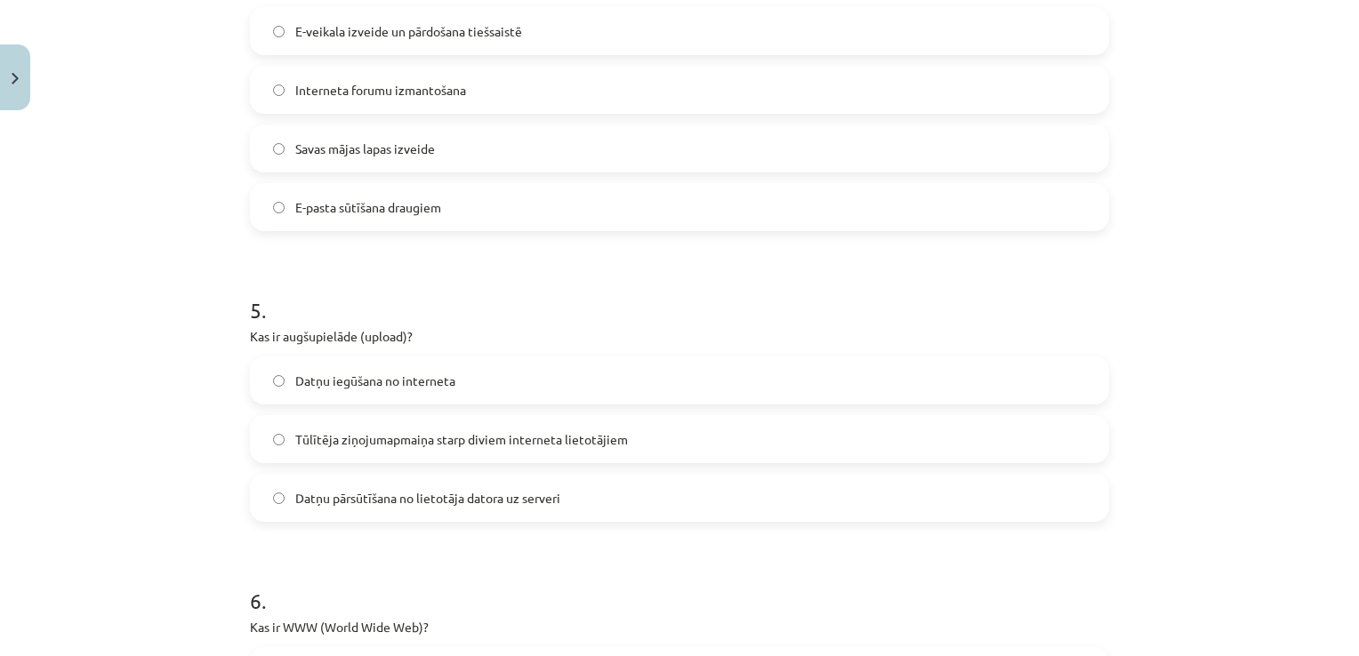
scroll to position [1313, 0]
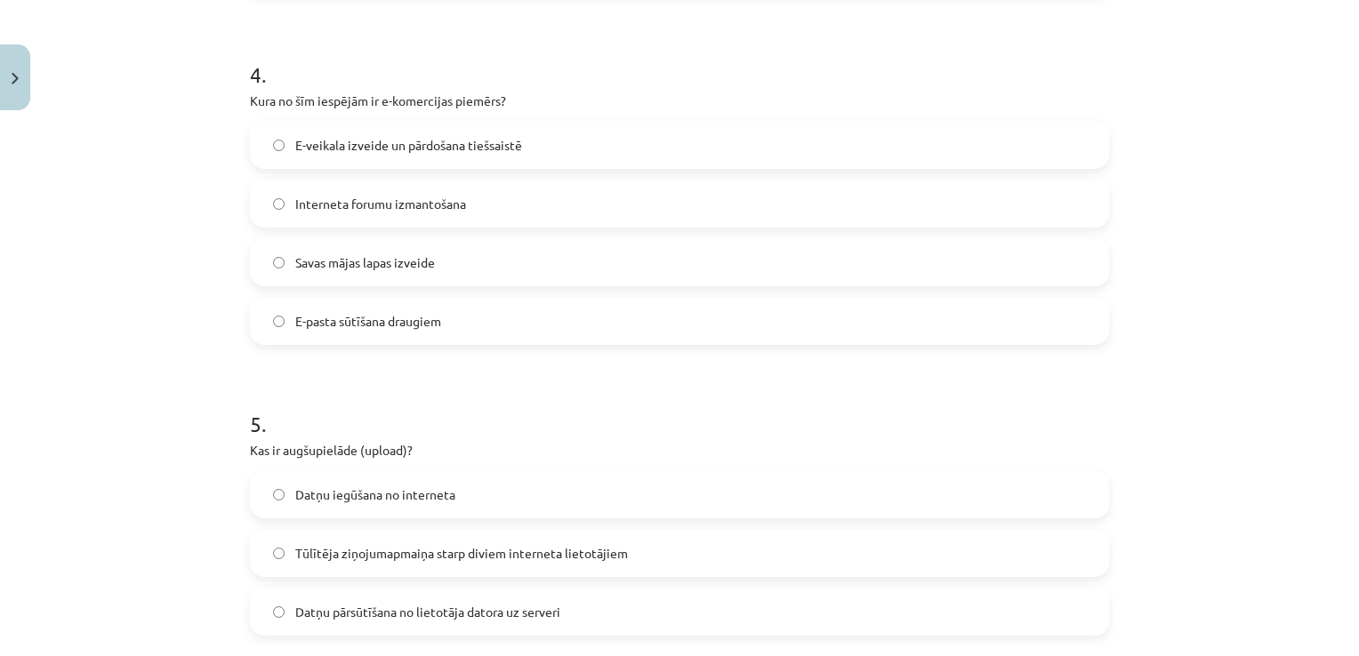
click at [511, 143] on span "E-veikala izveide un pārdošana tiešsaistē" at bounding box center [408, 145] width 227 height 19
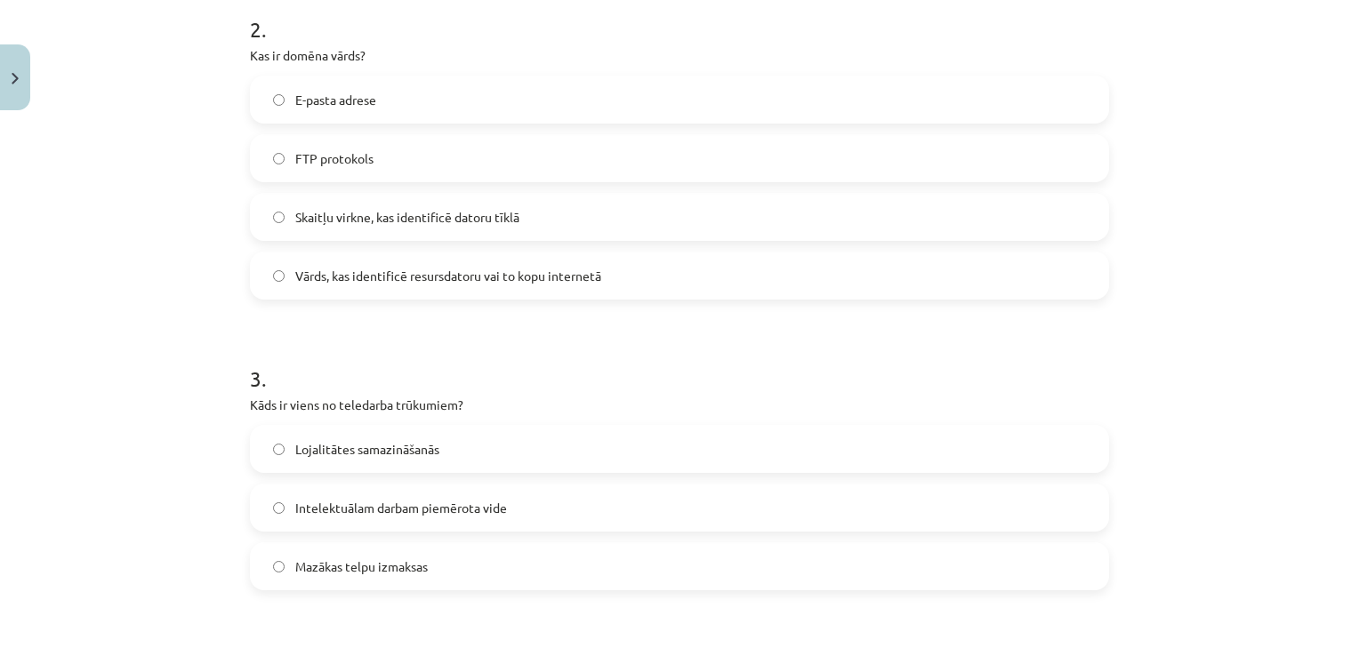
scroll to position [690, 0]
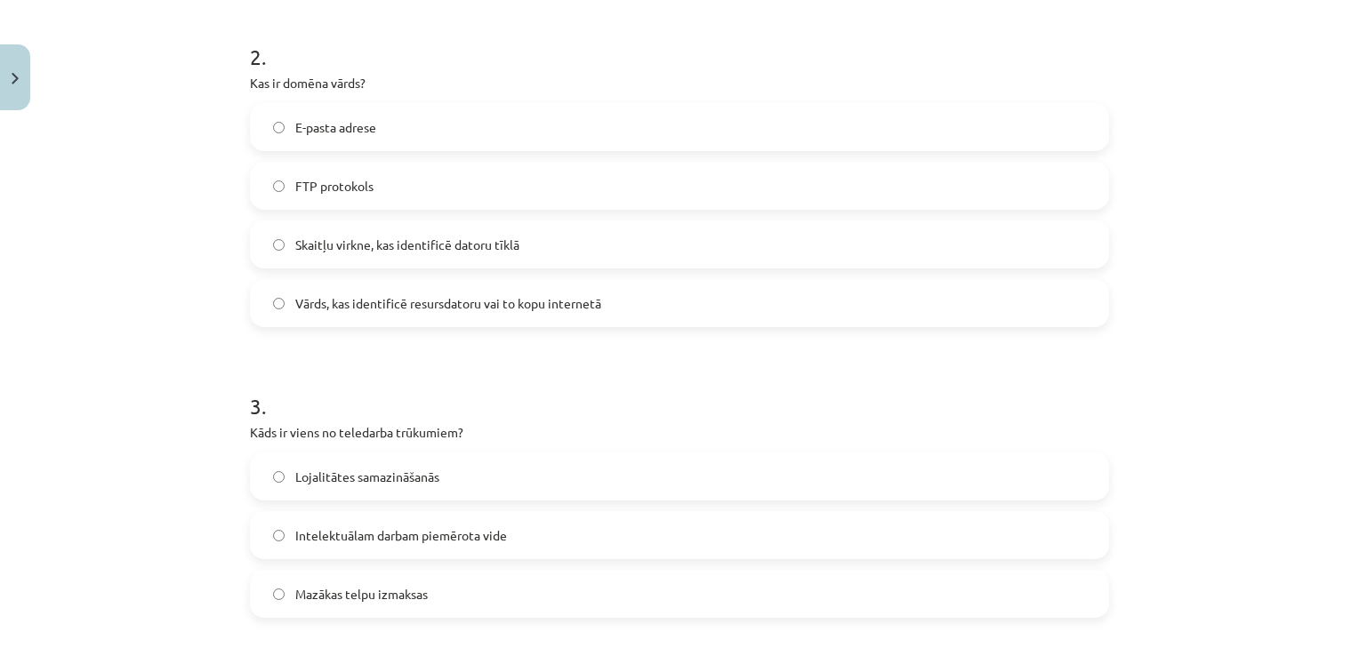
click at [472, 584] on label "Mazākas telpu izmaksas" at bounding box center [680, 594] width 856 height 44
click at [466, 471] on label "Lojalitātes samazināšanās" at bounding box center [680, 477] width 856 height 44
click at [527, 301] on span "Vārds, kas identificē resursdatoru vai to kopu internetā" at bounding box center [448, 303] width 306 height 19
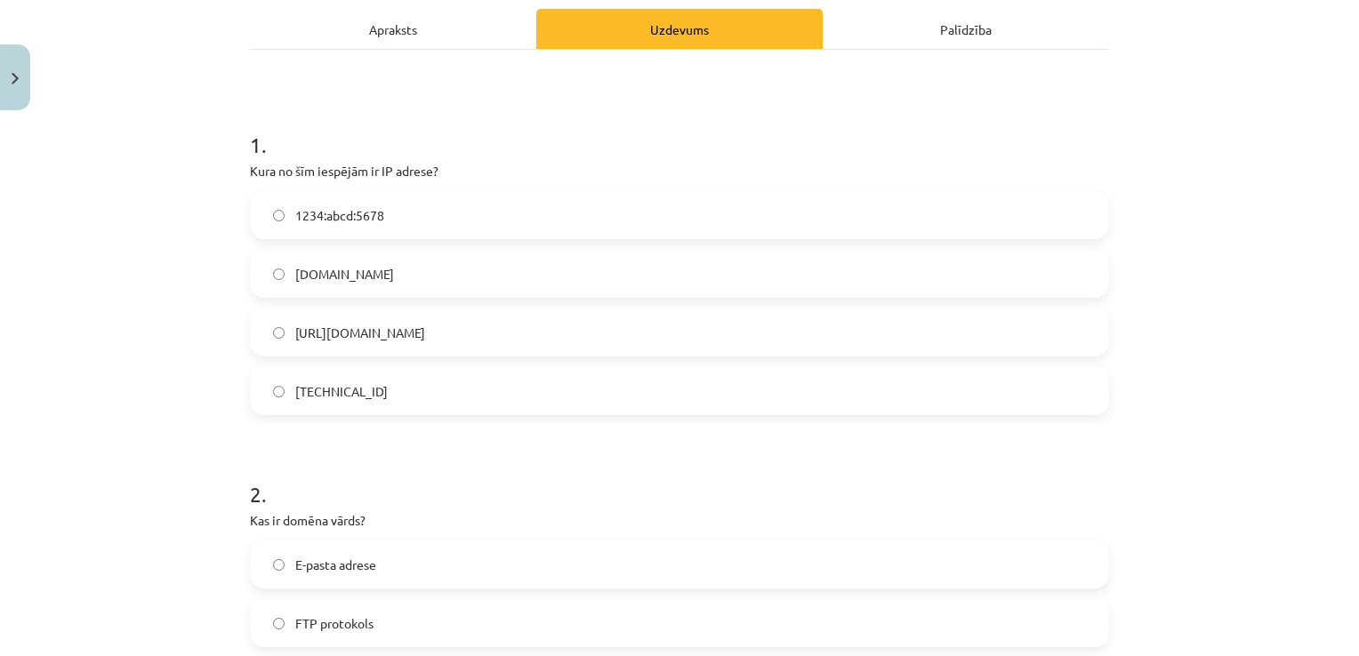
scroll to position [246, 0]
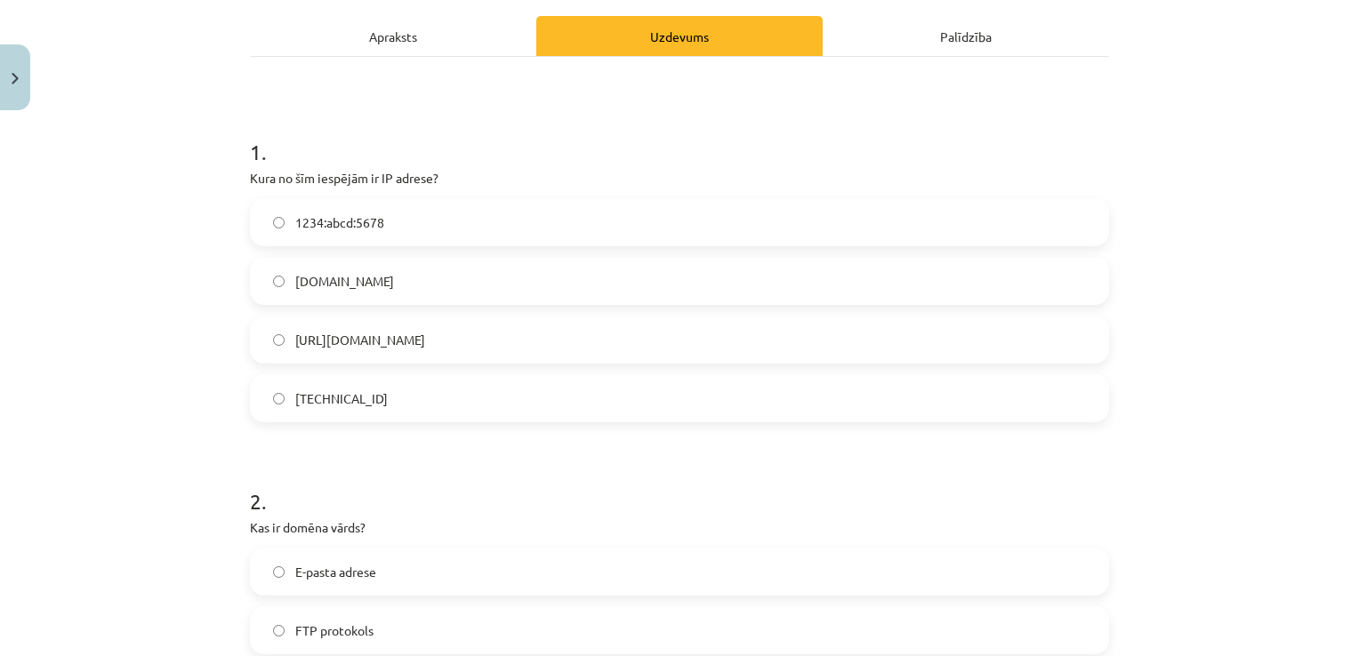
click at [429, 393] on label "192.100.81.101" at bounding box center [680, 398] width 856 height 44
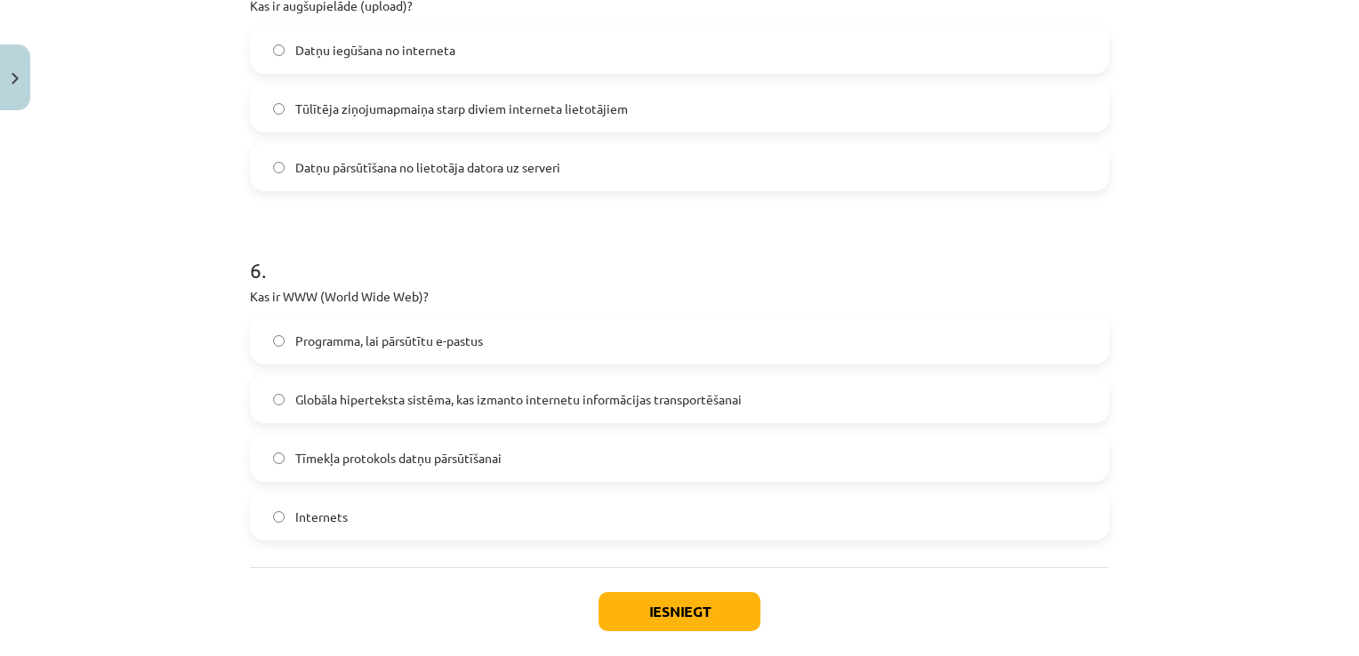
scroll to position [1847, 0]
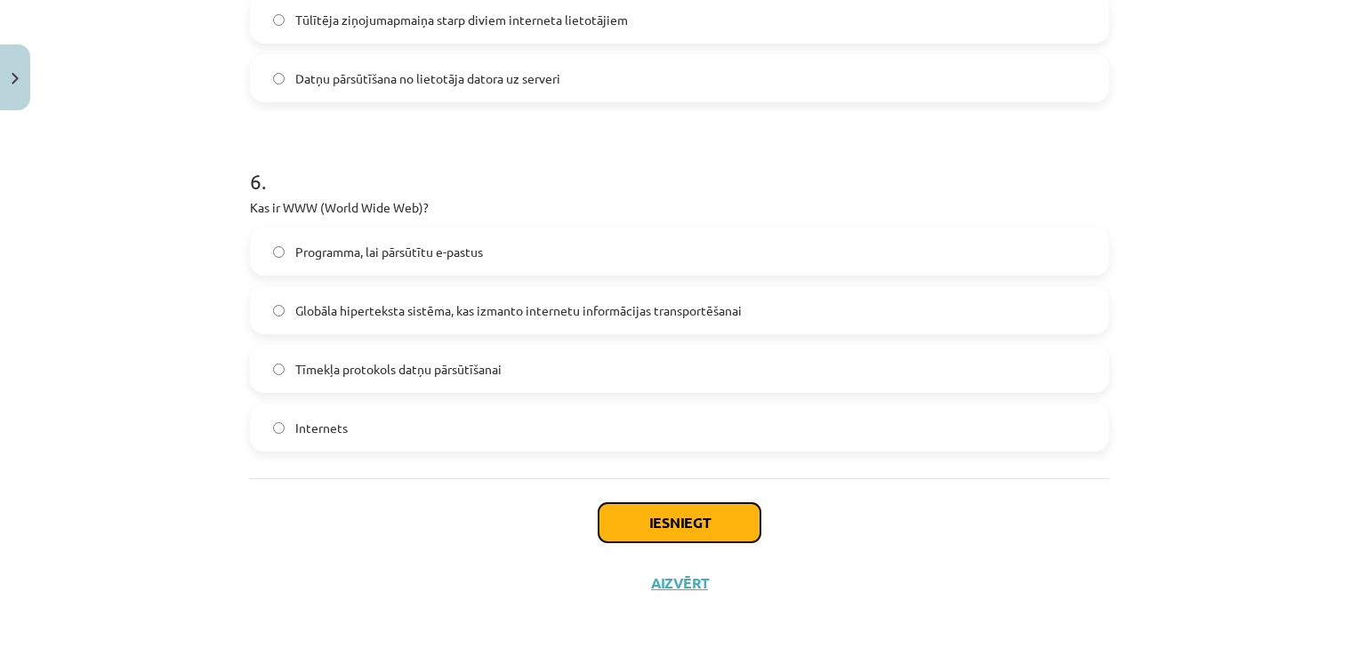
click at [700, 517] on button "Iesniegt" at bounding box center [680, 522] width 162 height 39
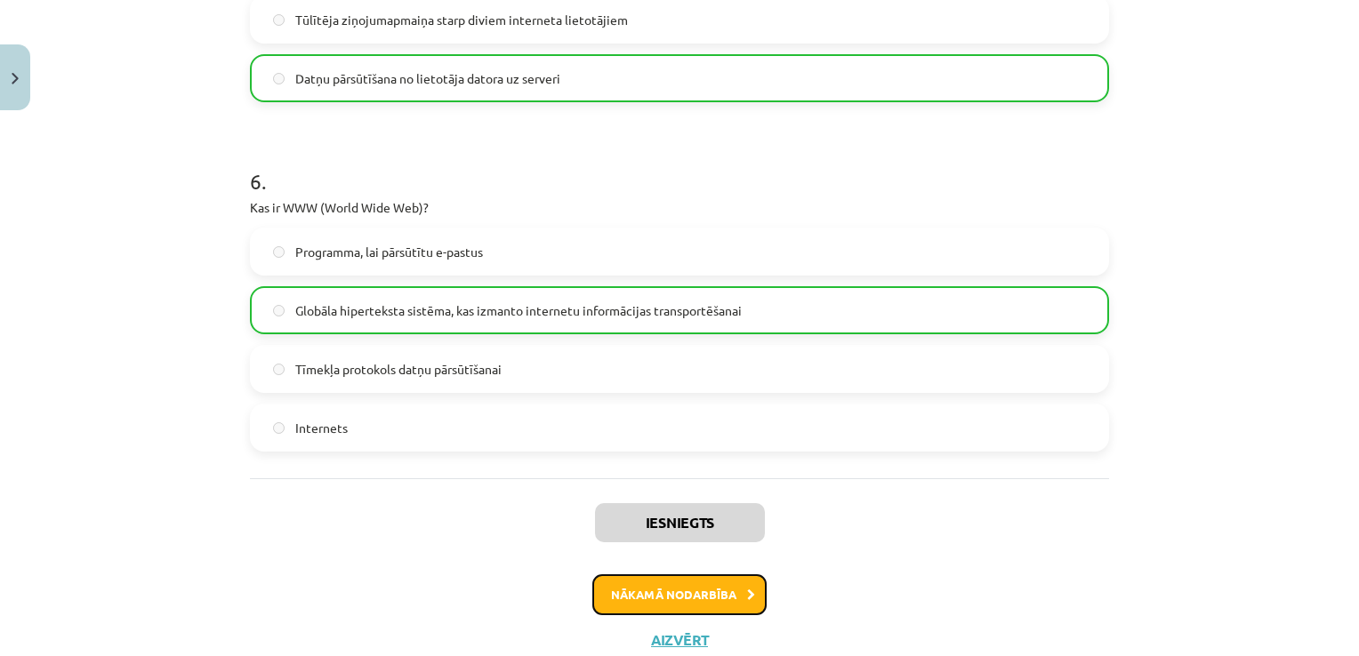
click at [674, 583] on button "Nākamā nodarbība" at bounding box center [679, 595] width 174 height 41
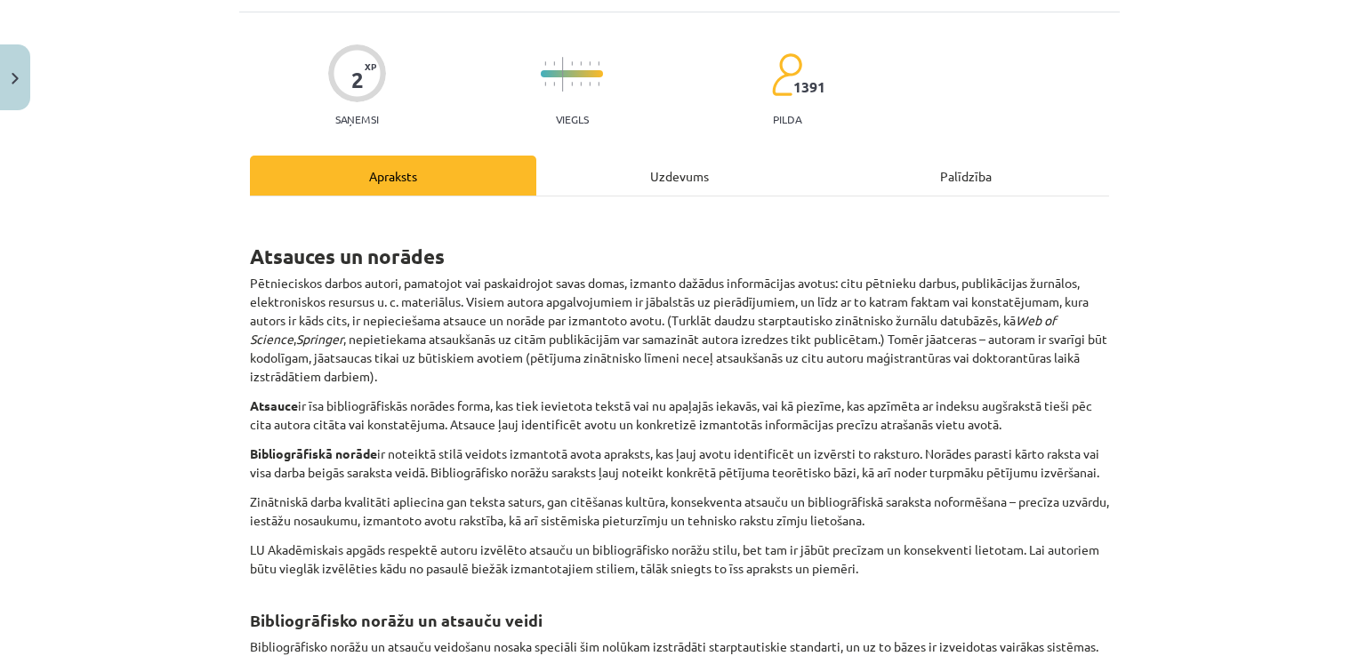
scroll to position [44, 0]
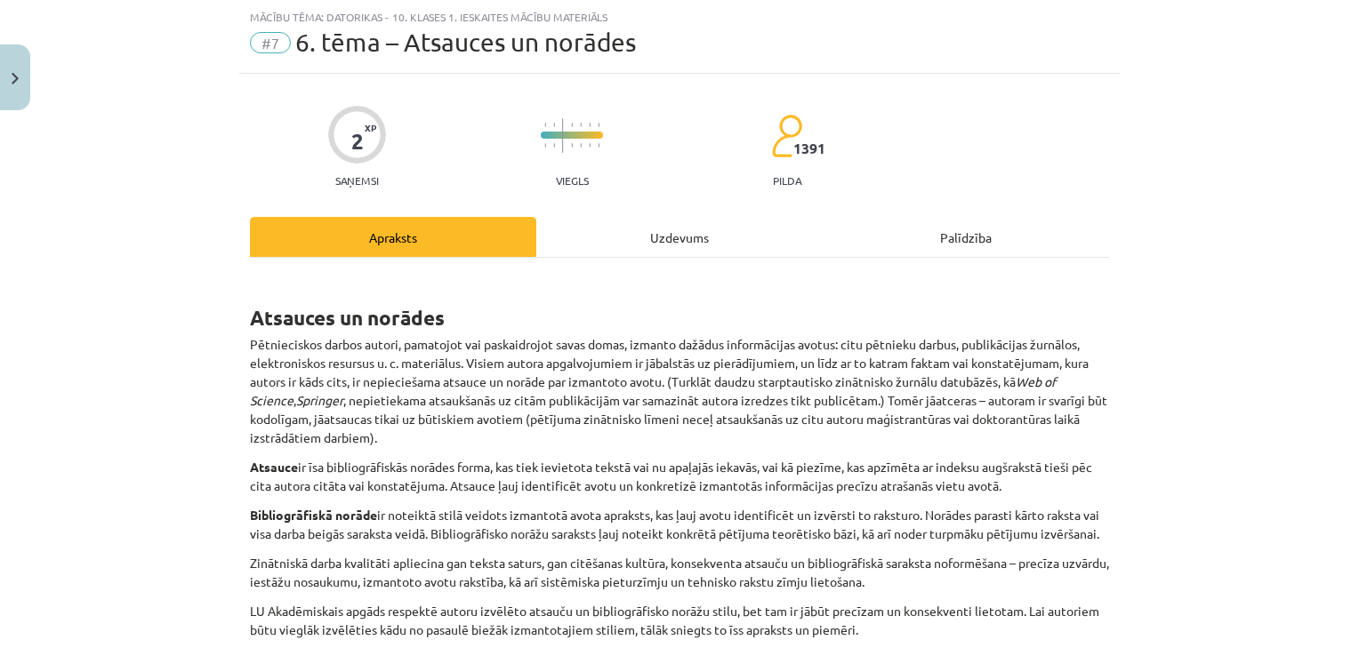
drag, startPoint x: 733, startPoint y: 201, endPoint x: 718, endPoint y: 219, distance: 23.3
click at [732, 204] on div "2 XP Saņemsi Viegls 1391 pilda Apraksts Uzdevums Palīdzība Atsauces un norādes …" at bounding box center [679, 665] width 881 height 1182
click at [717, 220] on div "Uzdevums" at bounding box center [679, 237] width 286 height 40
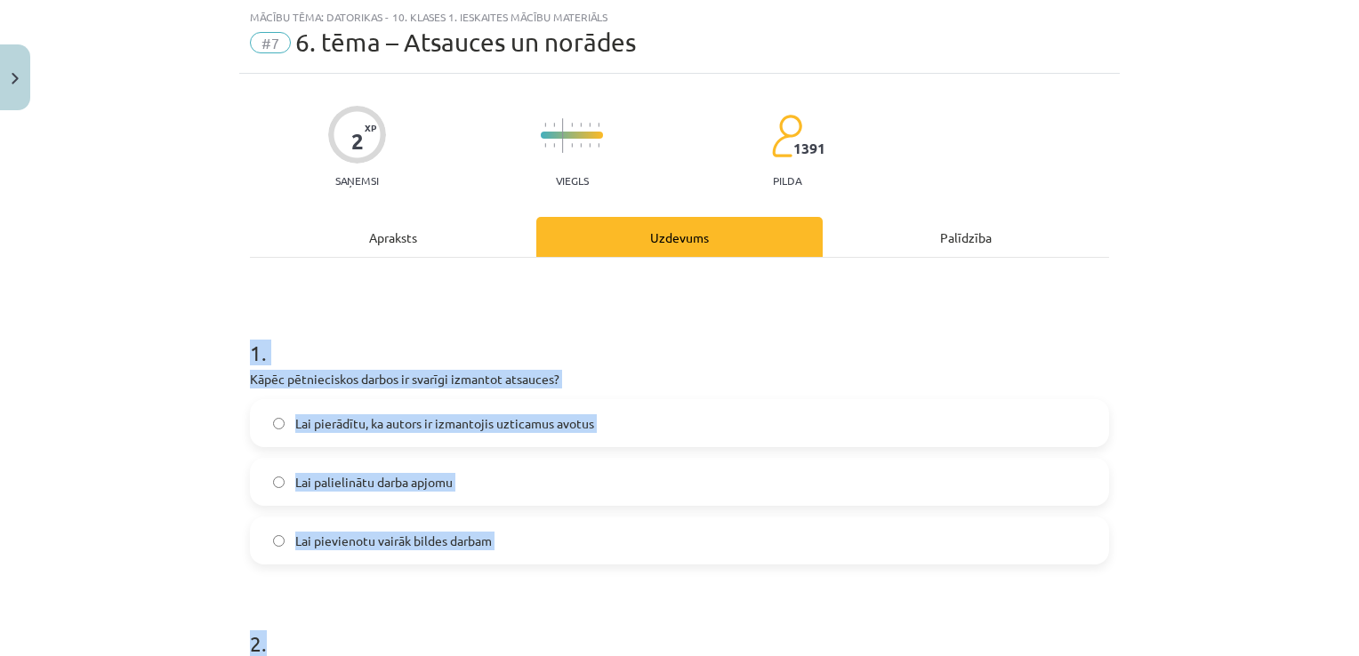
scroll to position [448, 0]
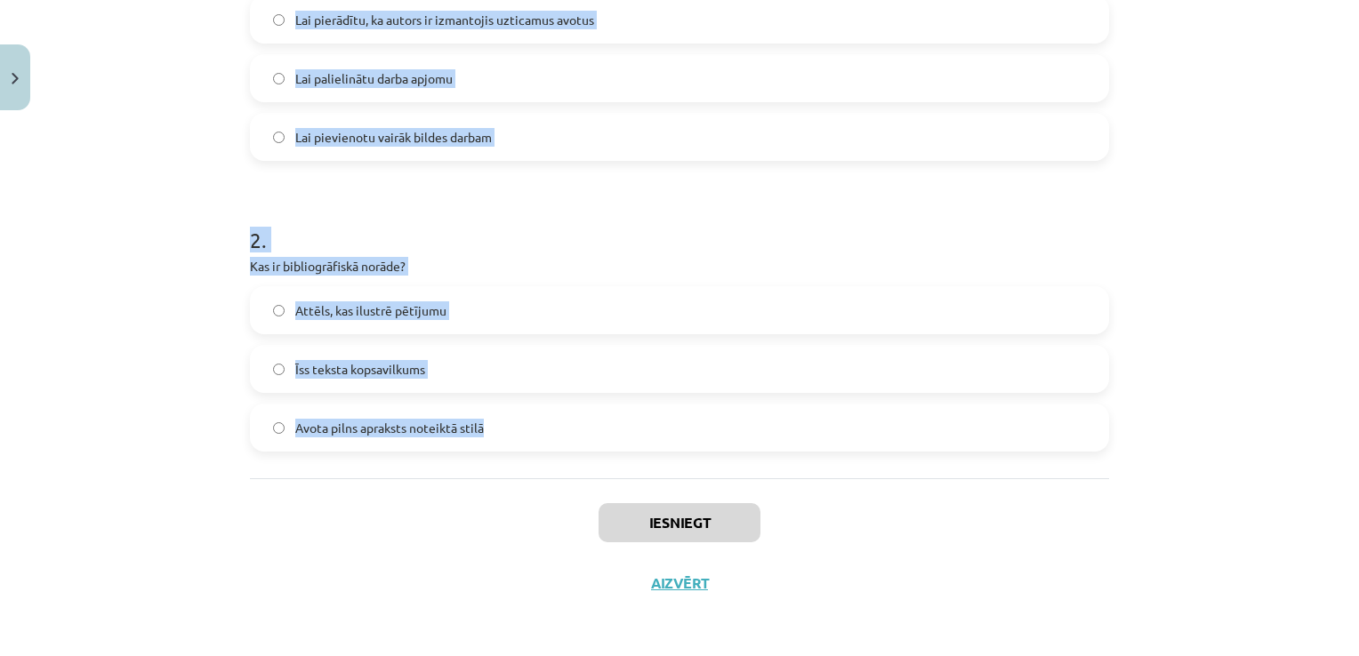
drag, startPoint x: 213, startPoint y: 326, endPoint x: 613, endPoint y: 439, distance: 415.1
click at [612, 439] on div "Mācību tēma: Datorikas - 10. klases 1. ieskaites mācību materiāls #7 6. tēma – …" at bounding box center [679, 328] width 1359 height 656
copy form "1 . Kāpēc pētnieciskos darbos ir svarīgi izmantot atsauces? Lai pierādītu, ka a…"
click at [488, 429] on label "Avota pilns apraksts noteiktā stilā" at bounding box center [680, 428] width 856 height 44
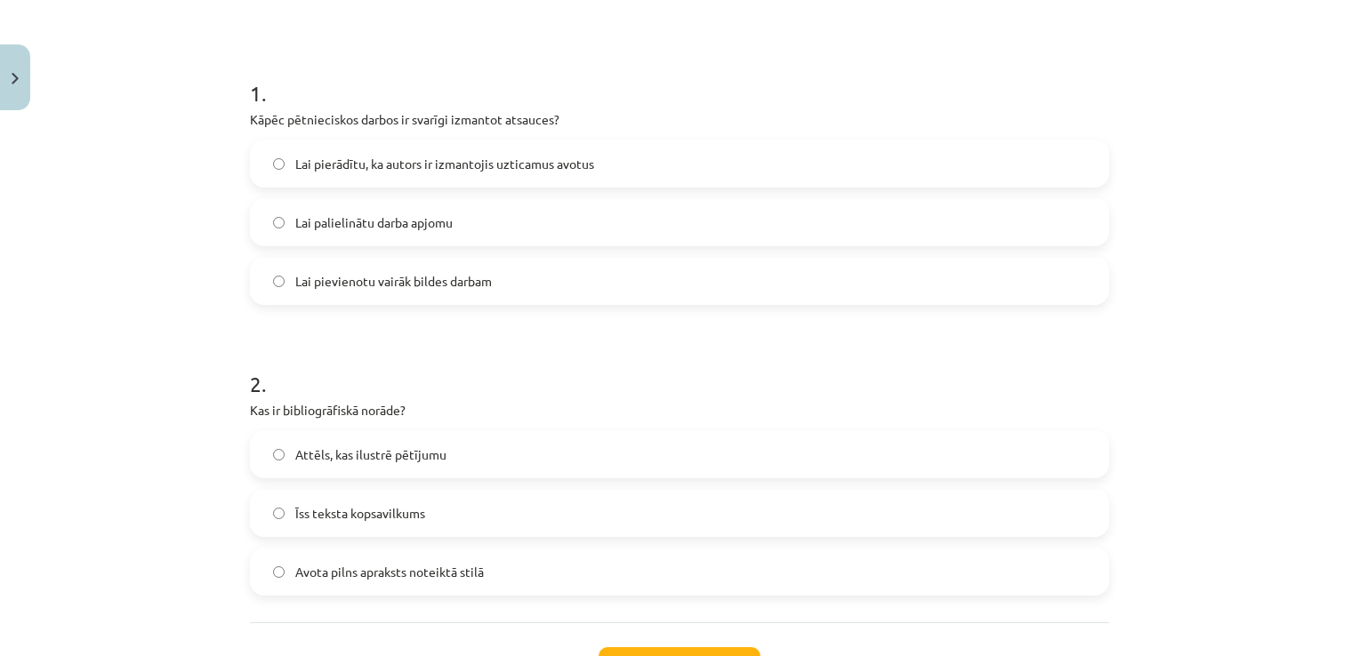
scroll to position [270, 0]
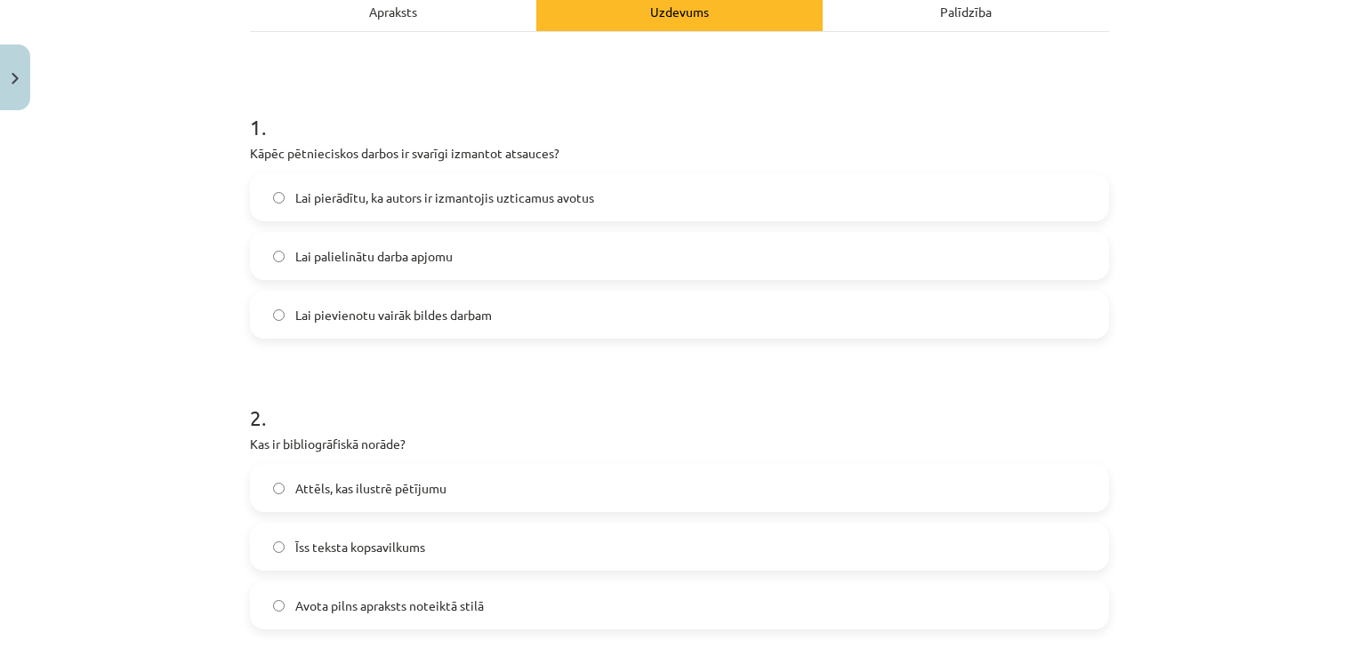
click at [614, 201] on label "Lai pierādītu, ka autors ir izmantojis uzticamus avotus" at bounding box center [680, 197] width 856 height 44
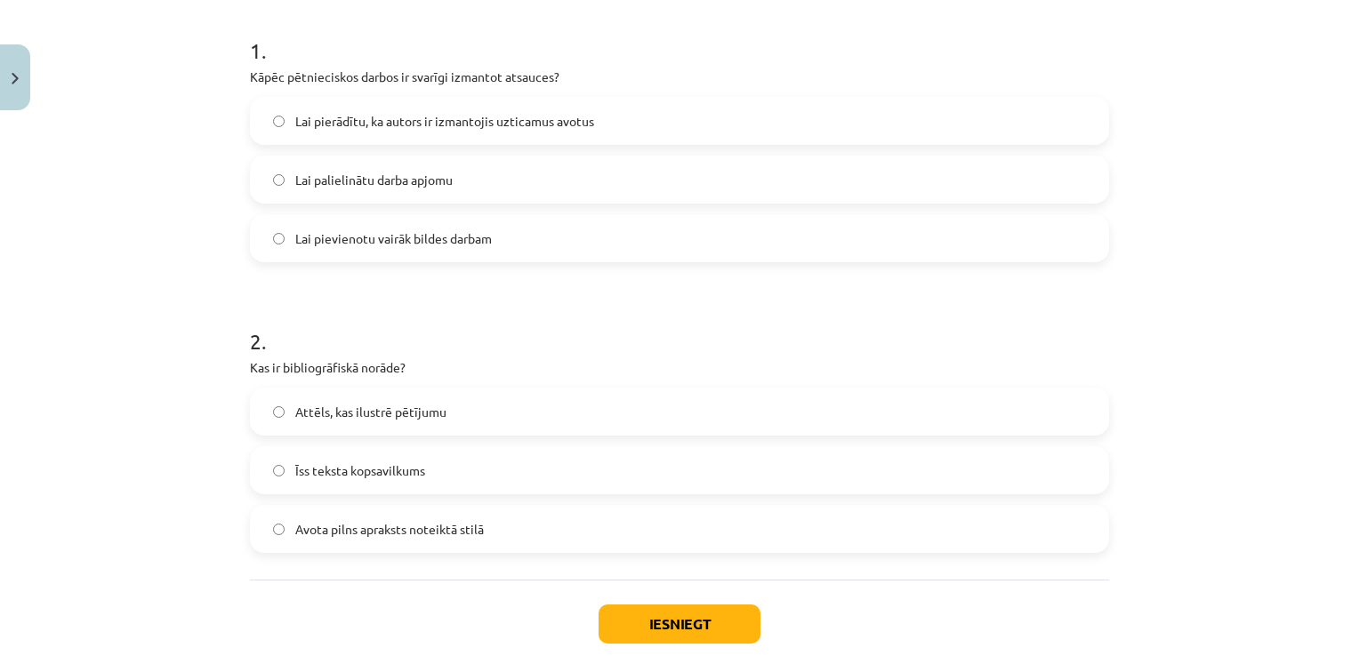
scroll to position [448, 0]
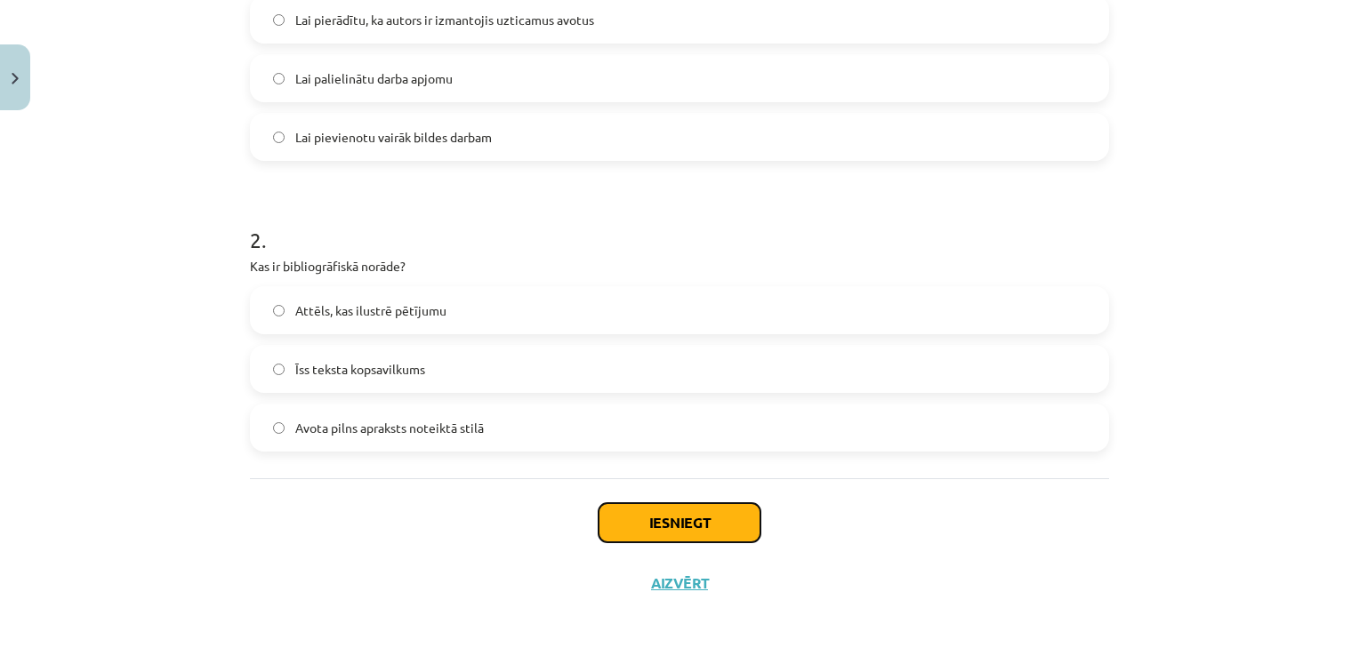
click at [676, 532] on button "Iesniegt" at bounding box center [680, 522] width 162 height 39
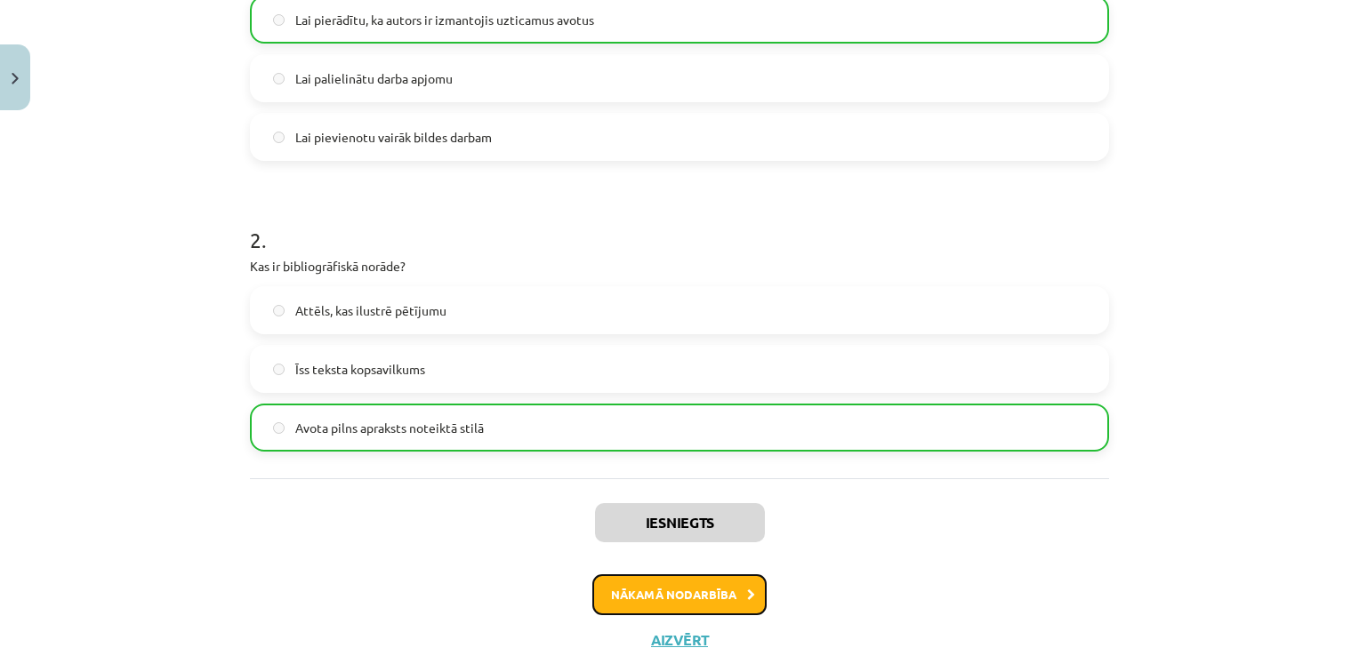
click at [662, 576] on button "Nākamā nodarbība" at bounding box center [679, 595] width 174 height 41
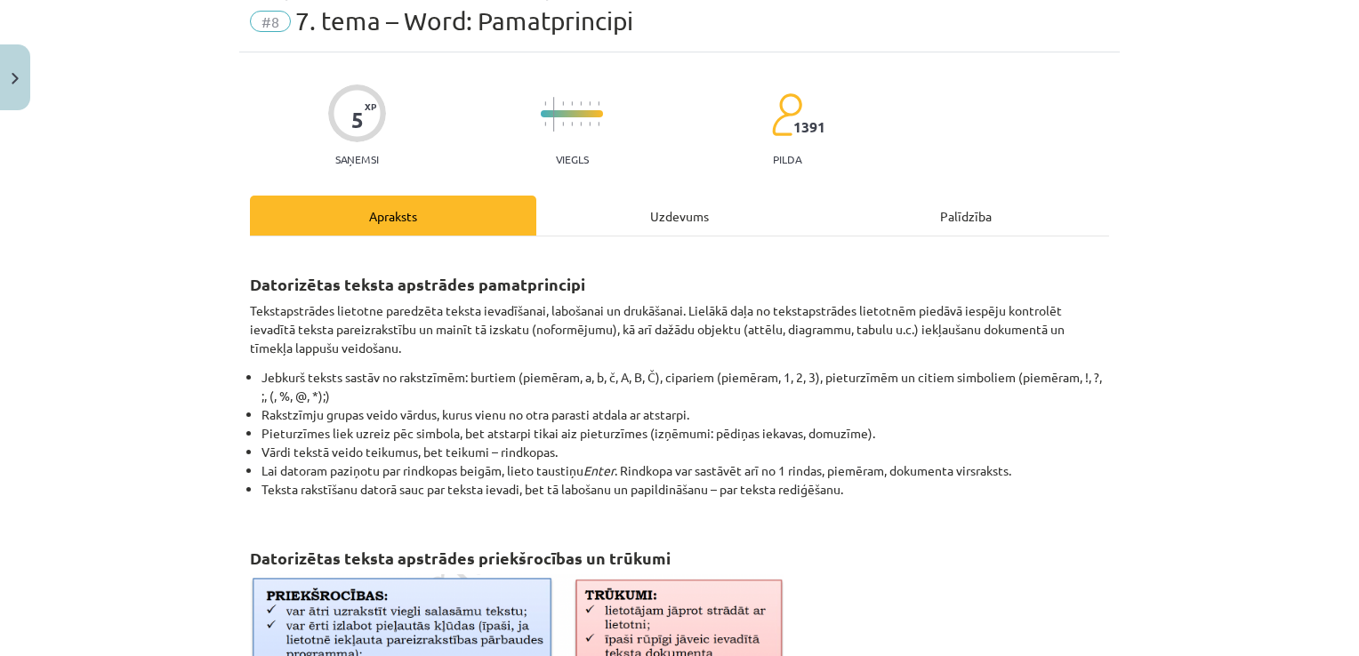
scroll to position [44, 0]
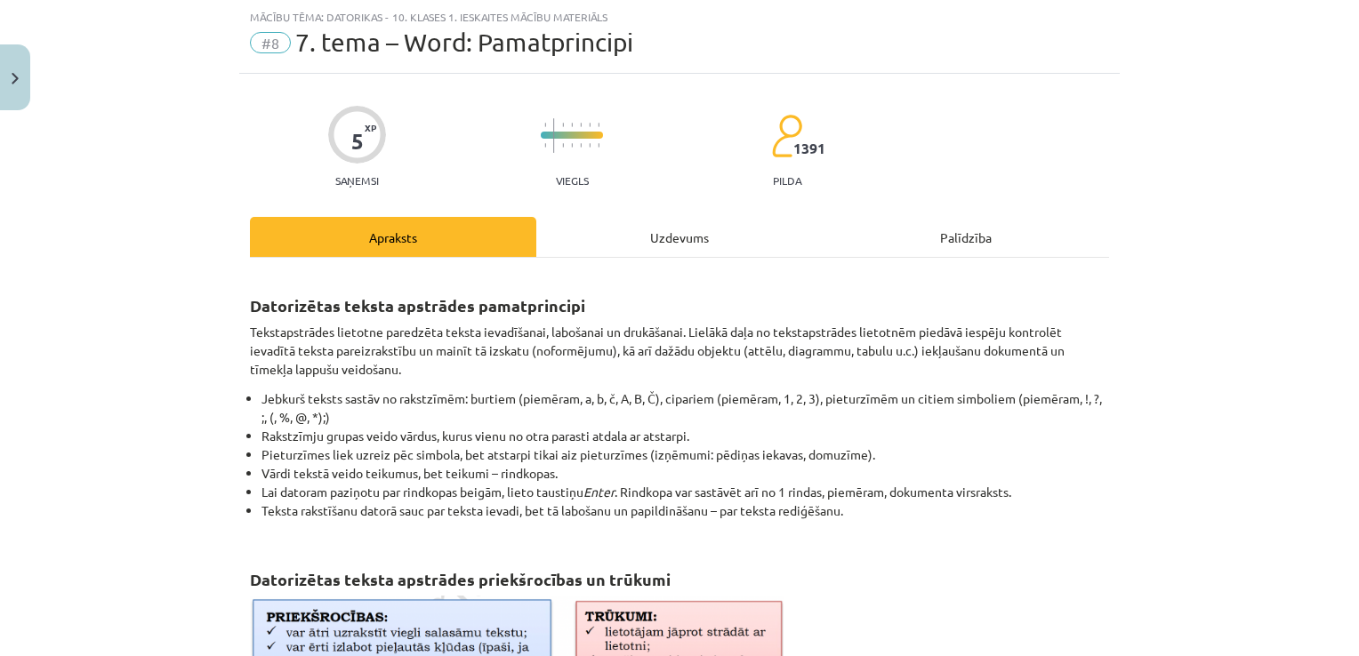
click at [689, 241] on div "Uzdevums" at bounding box center [679, 237] width 286 height 40
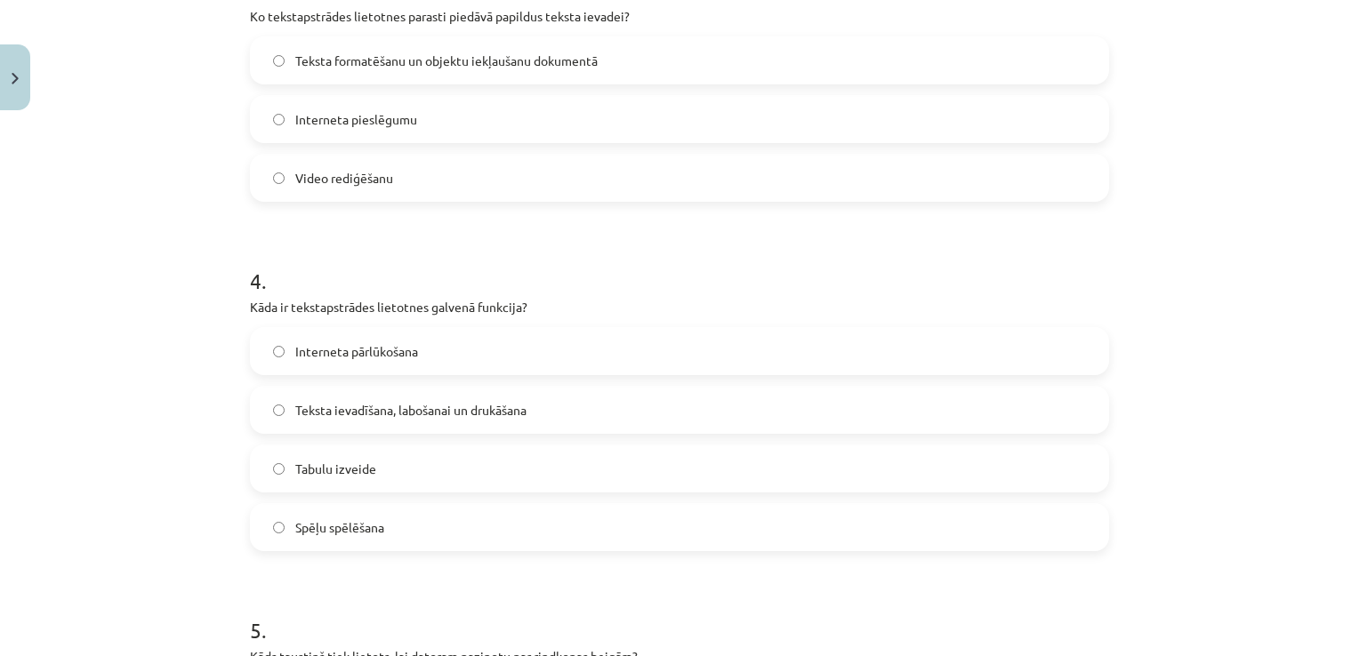
scroll to position [1557, 0]
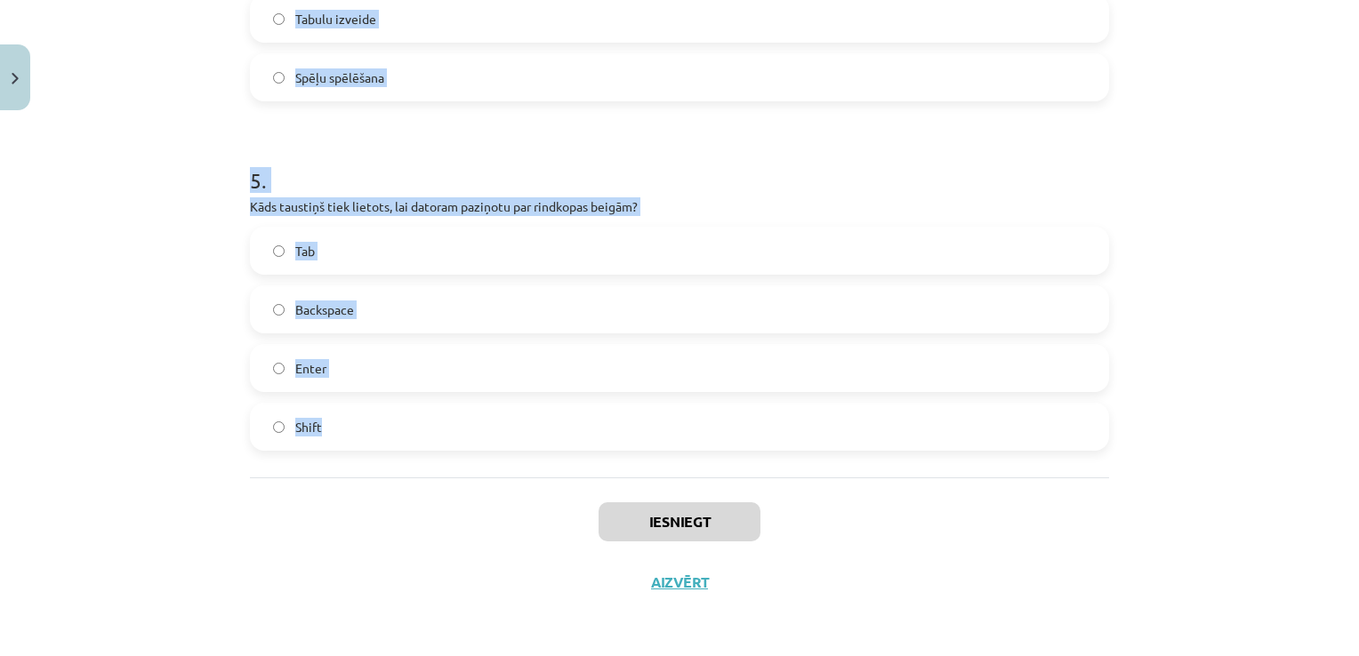
drag, startPoint x: 223, startPoint y: 337, endPoint x: 563, endPoint y: 455, distance: 359.8
click at [563, 455] on div "Mācību tēma: Datorikas - 10. klases 1. ieskaites mācību materiāls #8 7. tema – …" at bounding box center [679, 328] width 1359 height 656
copy form "1 . Kas parasti atdala vārdus tekstā? Domuzīme Enter taustiņš Atstarpe Pieturzī…"
click at [380, 378] on label "Enter" at bounding box center [680, 368] width 856 height 44
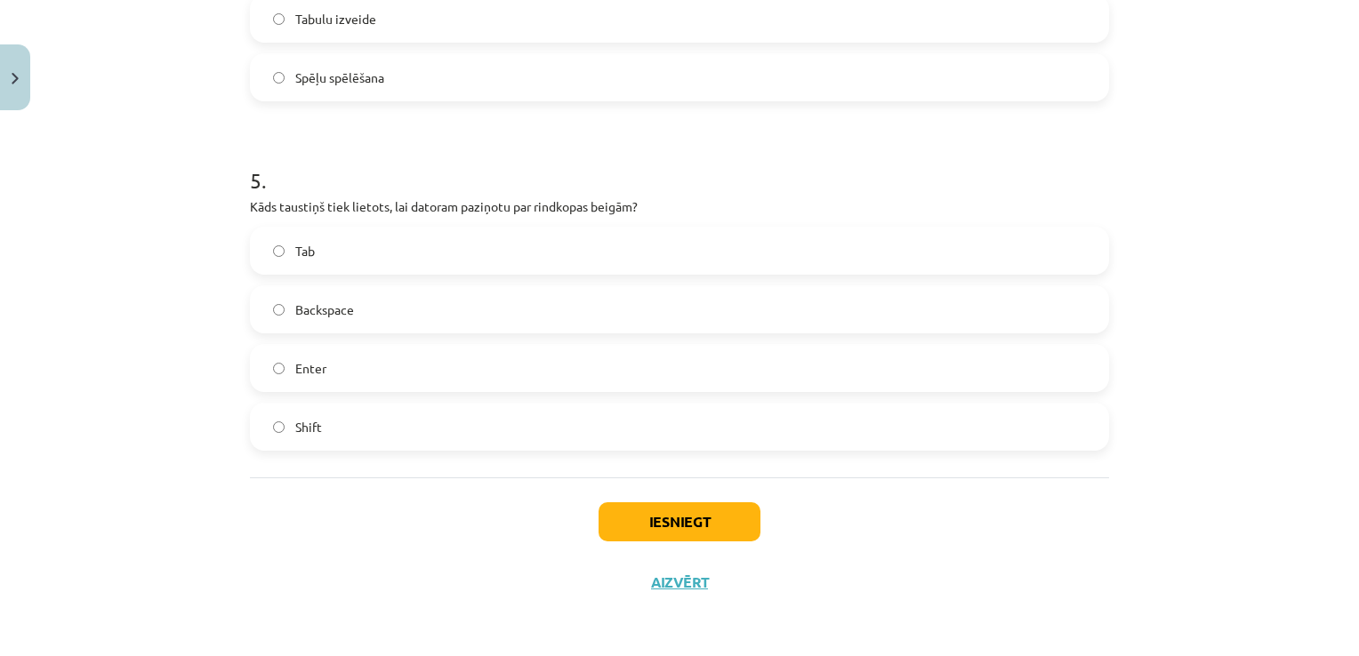
scroll to position [1290, 0]
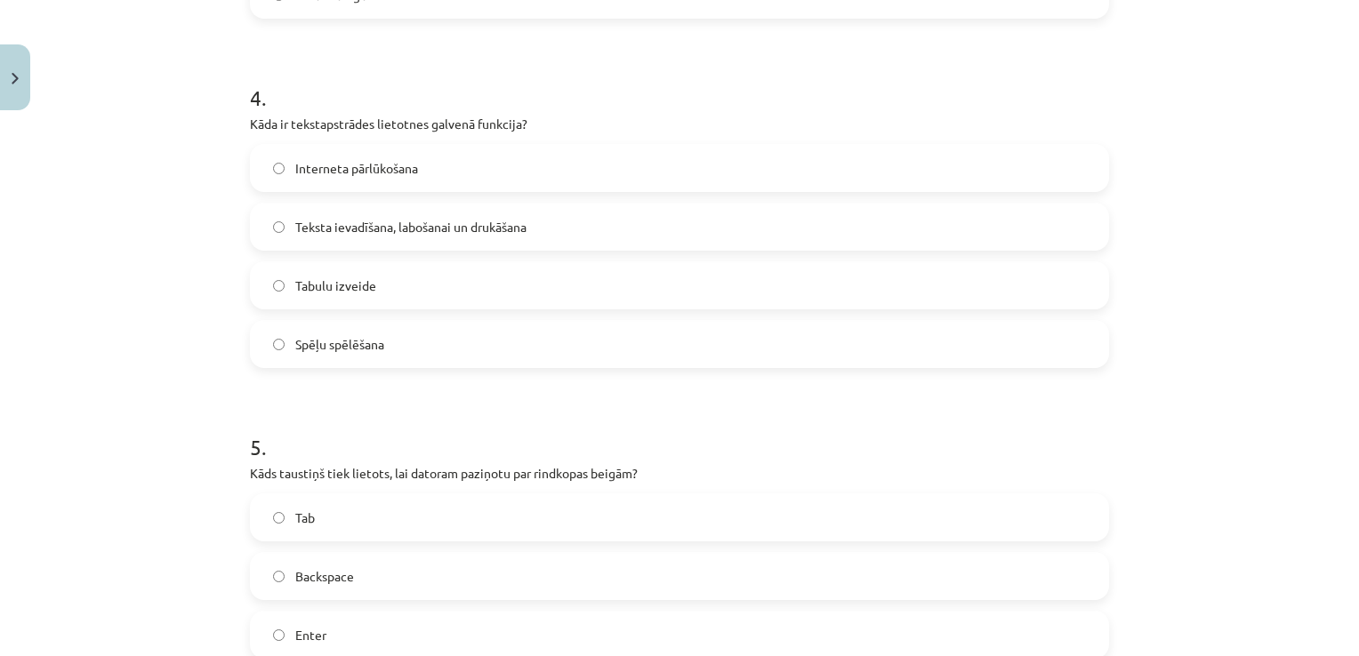
click at [506, 237] on label "Teksta ievadīšana, labošanai un drukāšana" at bounding box center [680, 227] width 856 height 44
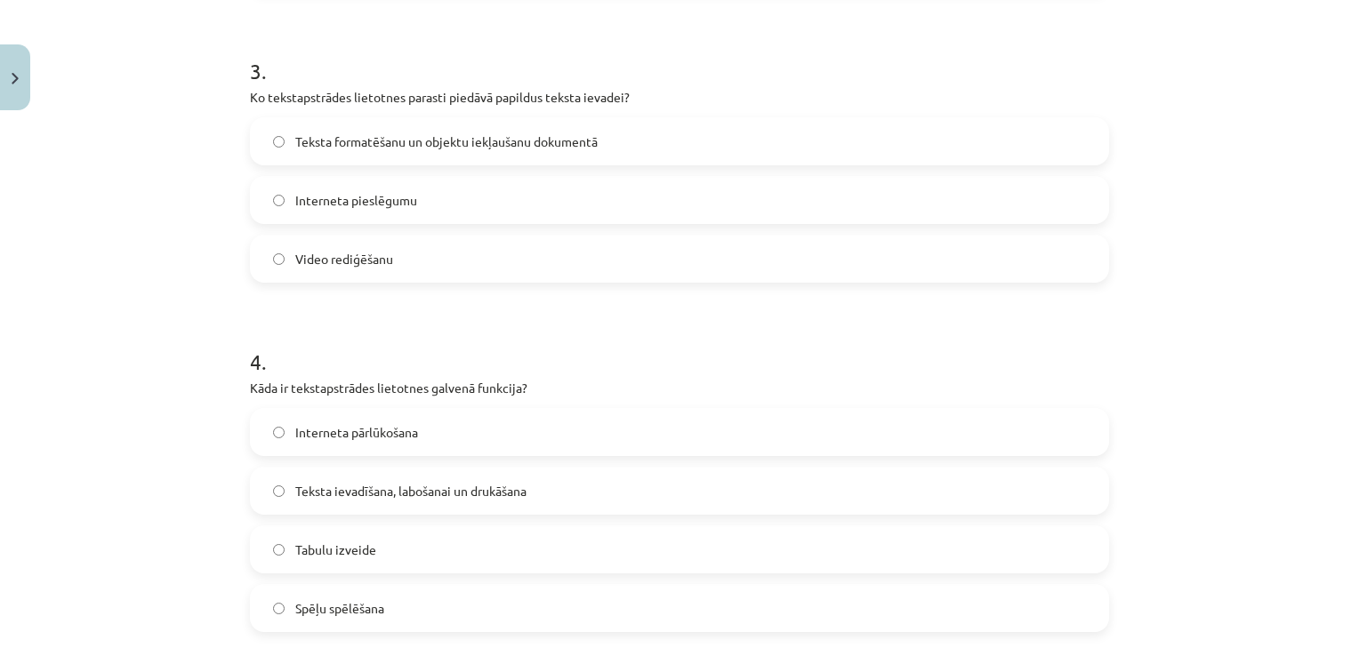
scroll to position [1023, 0]
click at [519, 154] on label "Teksta formatēšanu un objektu iekļaušanu dokumentā" at bounding box center [680, 144] width 856 height 44
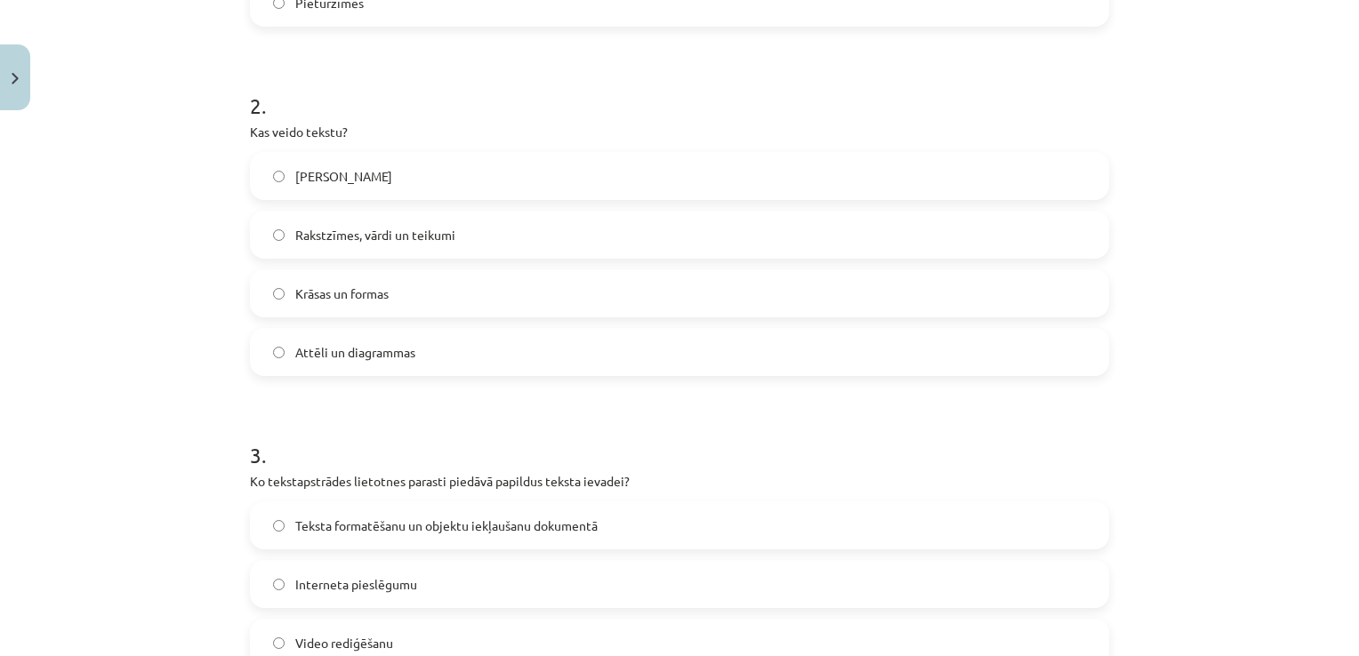
scroll to position [489, 0]
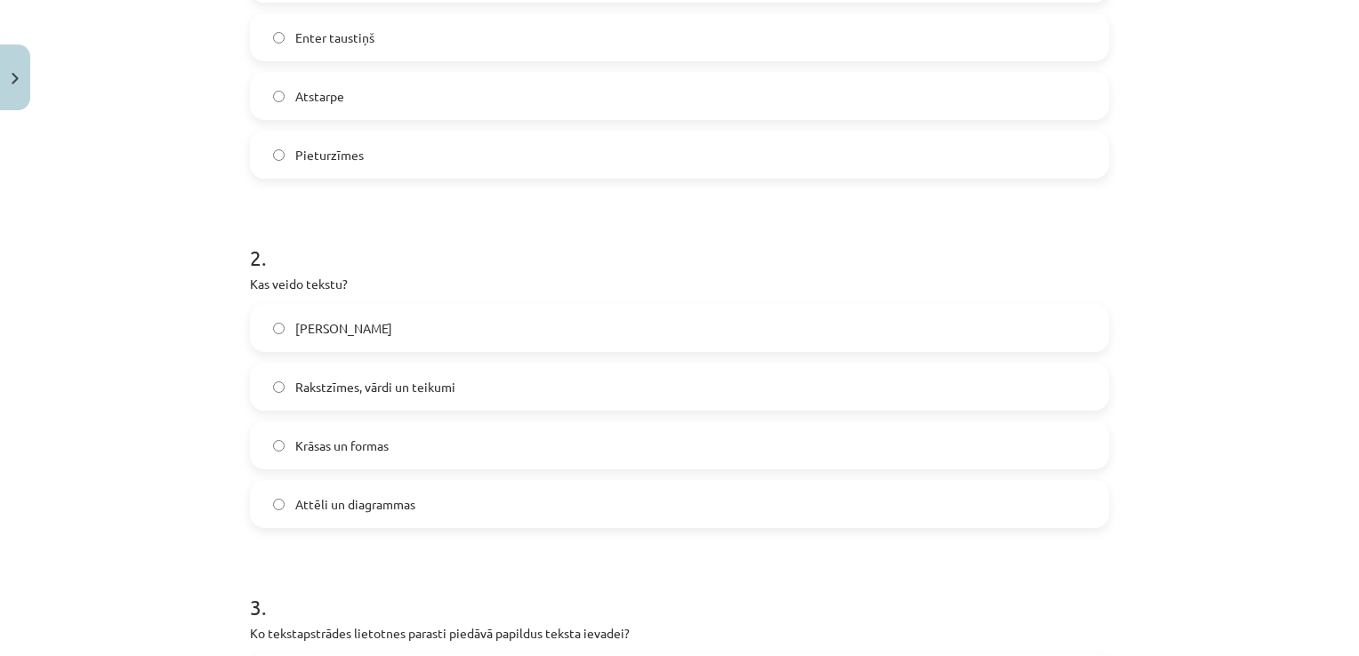
click at [473, 386] on label "Rakstzīmes, vārdi un teikumi" at bounding box center [680, 387] width 856 height 44
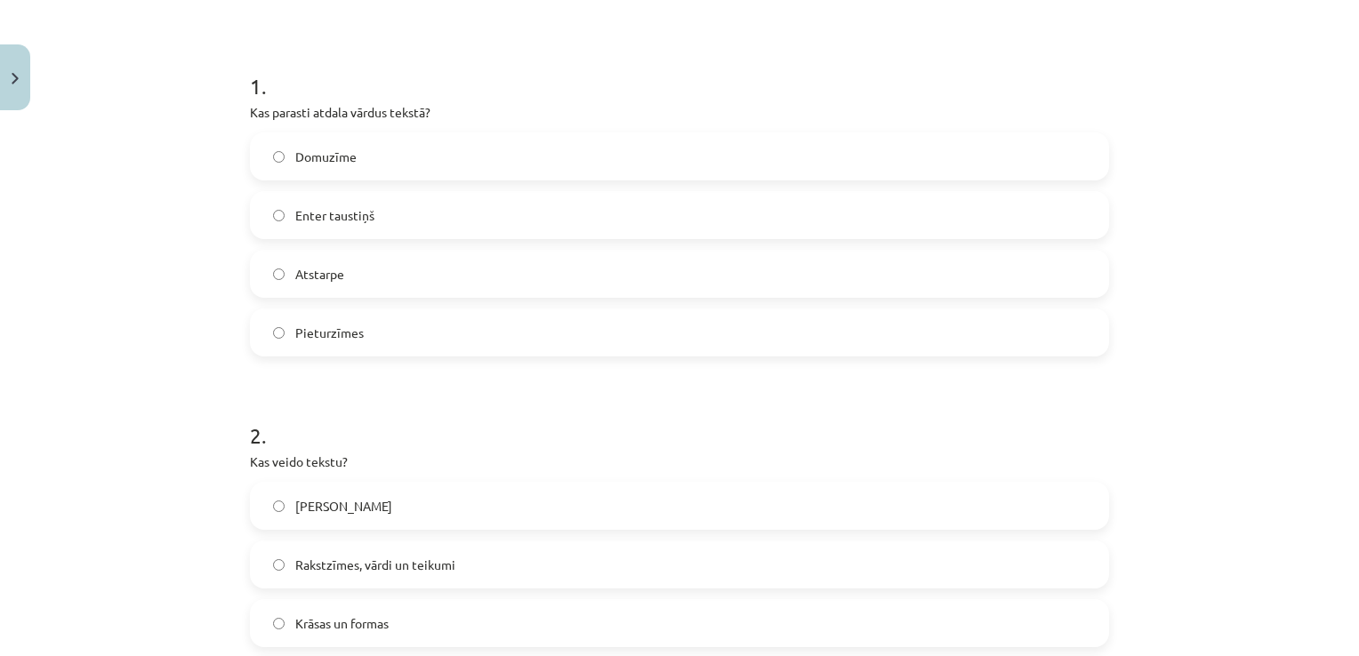
click at [391, 271] on label "Atstarpe" at bounding box center [680, 274] width 856 height 44
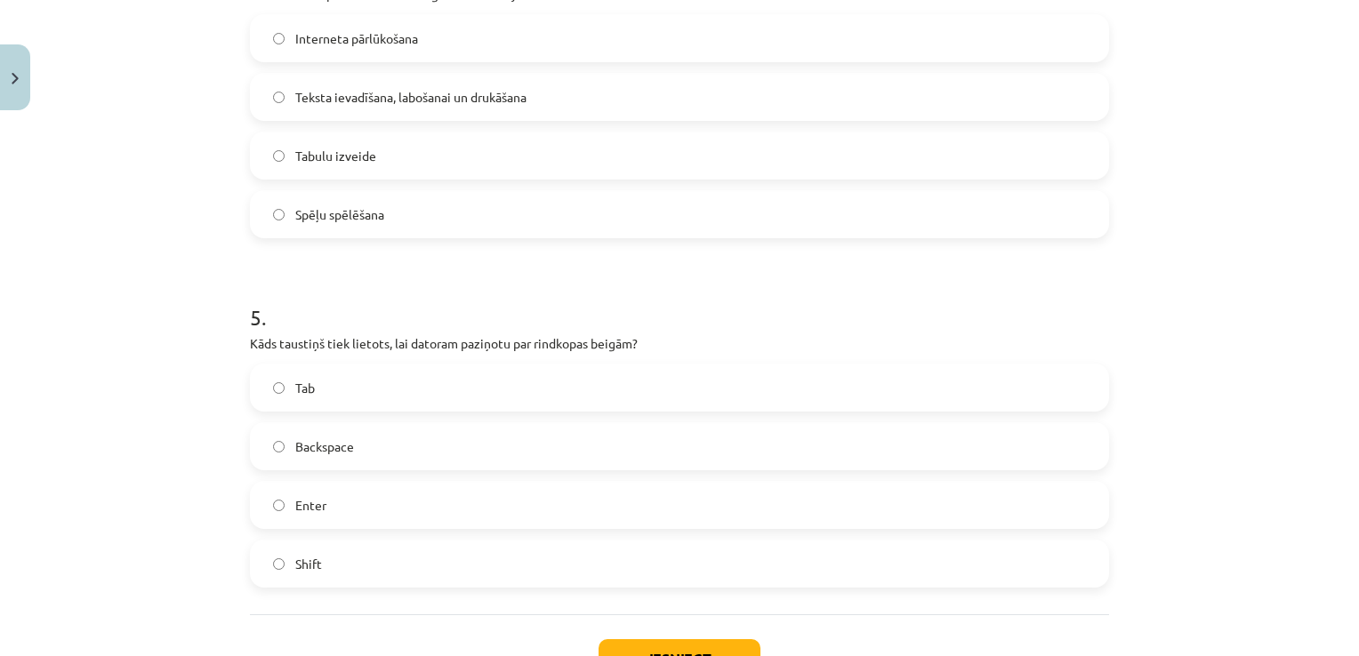
scroll to position [1557, 0]
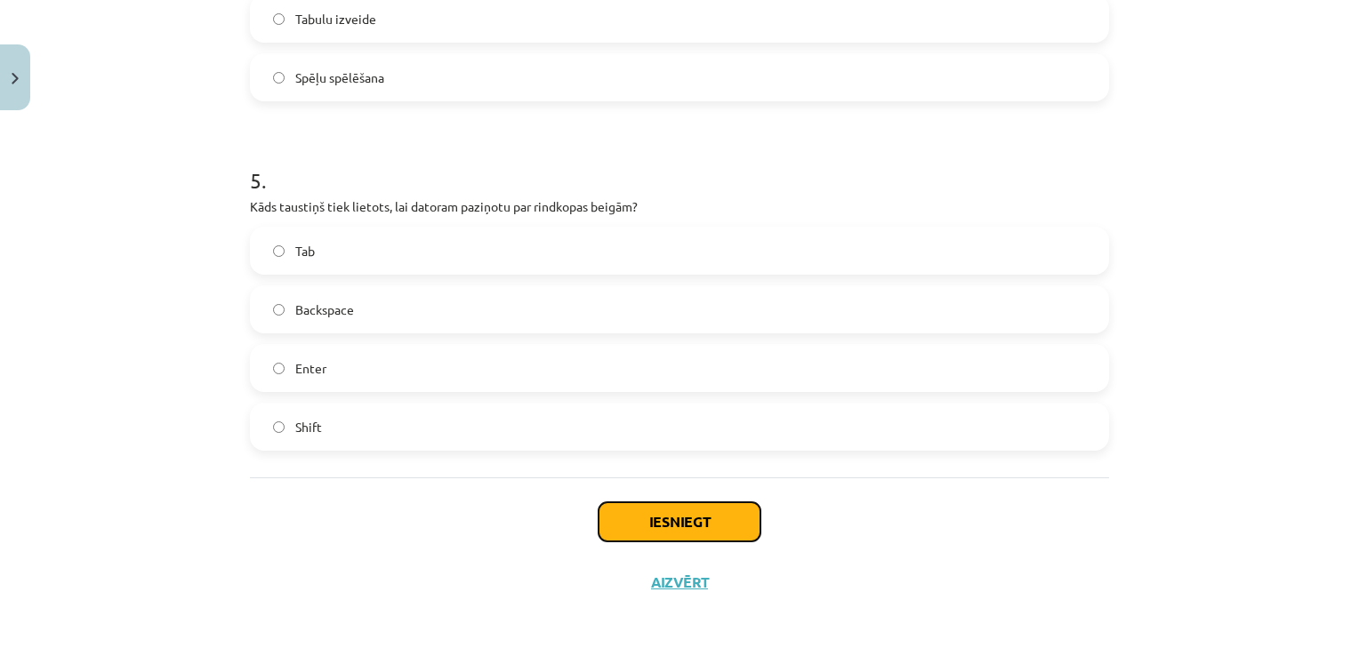
click at [680, 509] on button "Iesniegt" at bounding box center [680, 522] width 162 height 39
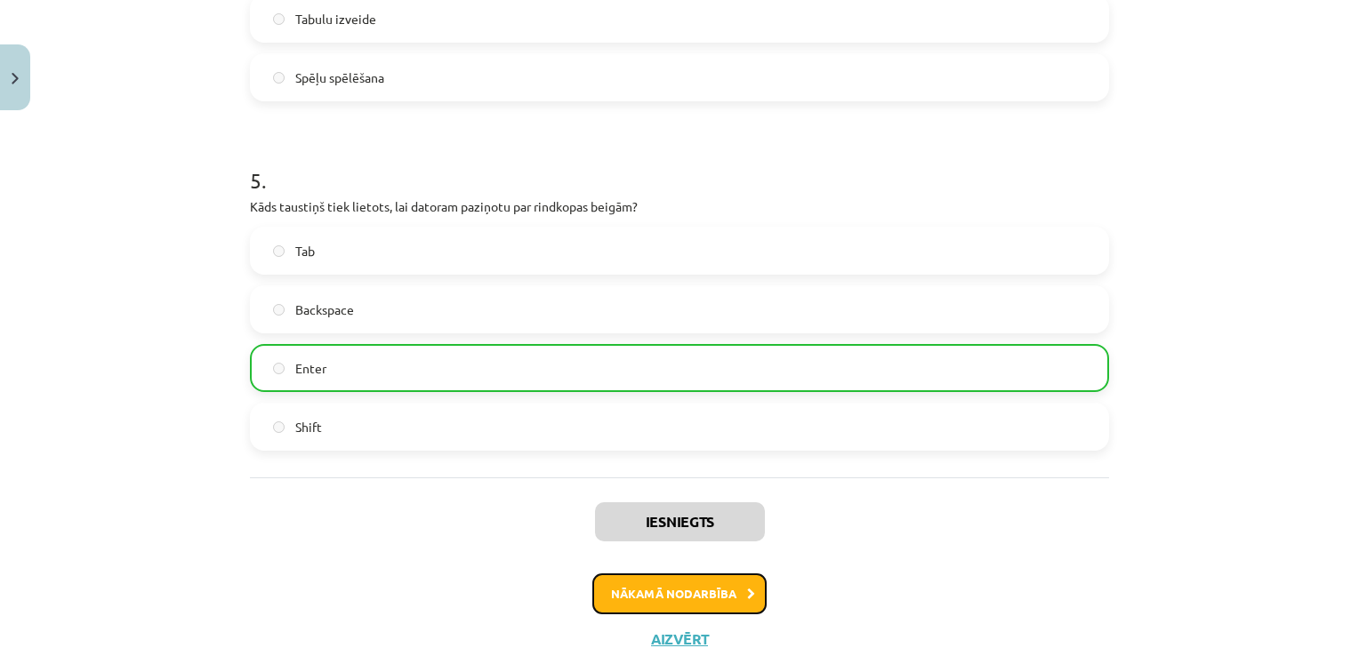
click at [680, 578] on button "Nākamā nodarbība" at bounding box center [679, 594] width 174 height 41
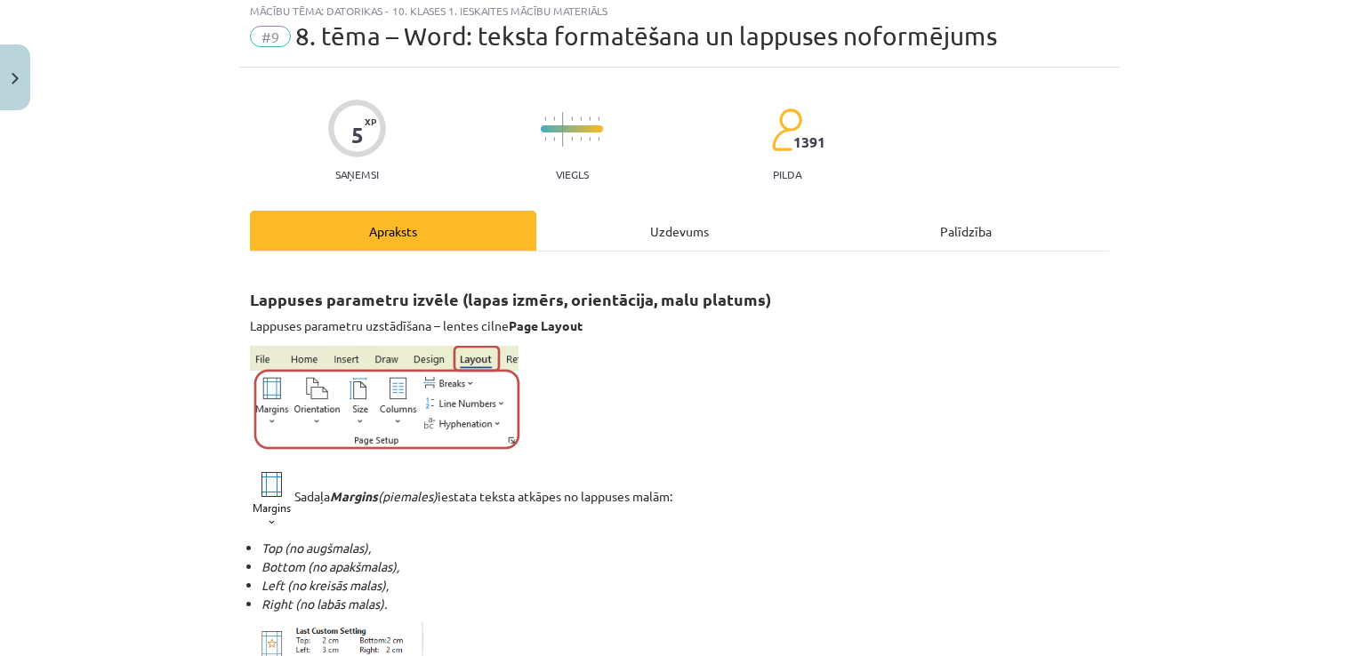
scroll to position [44, 0]
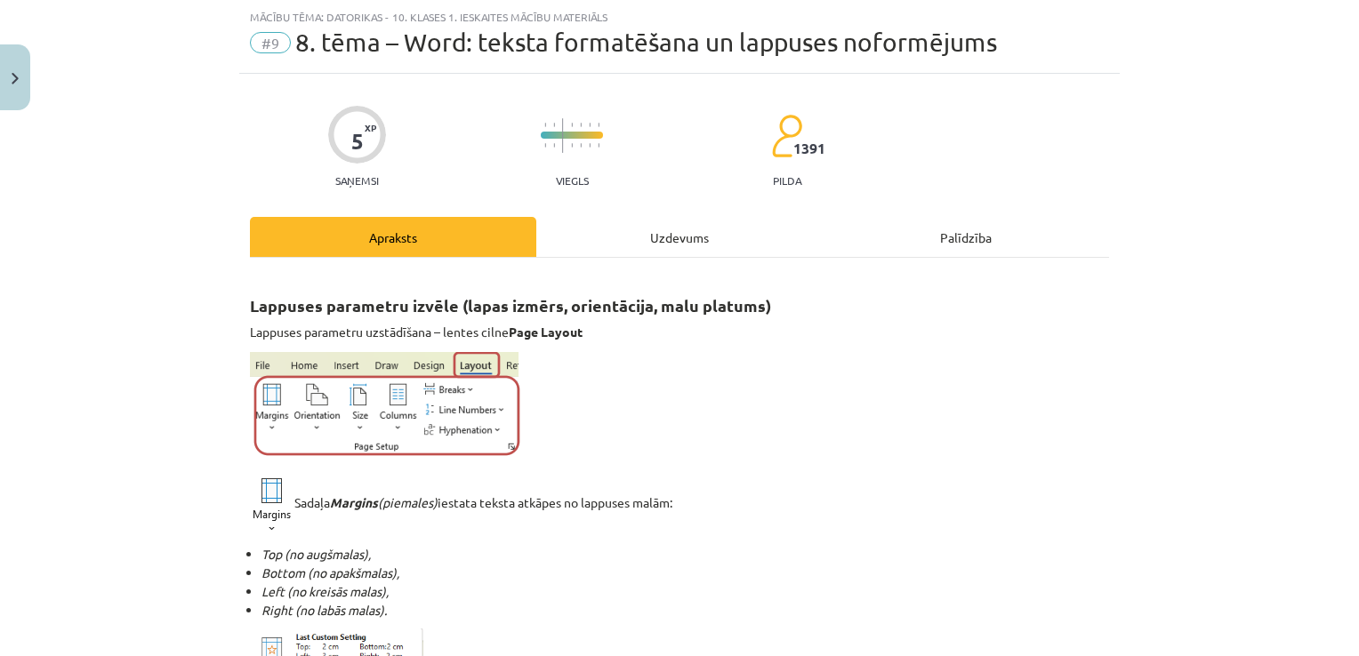
click at [682, 232] on div "Uzdevums" at bounding box center [679, 237] width 286 height 40
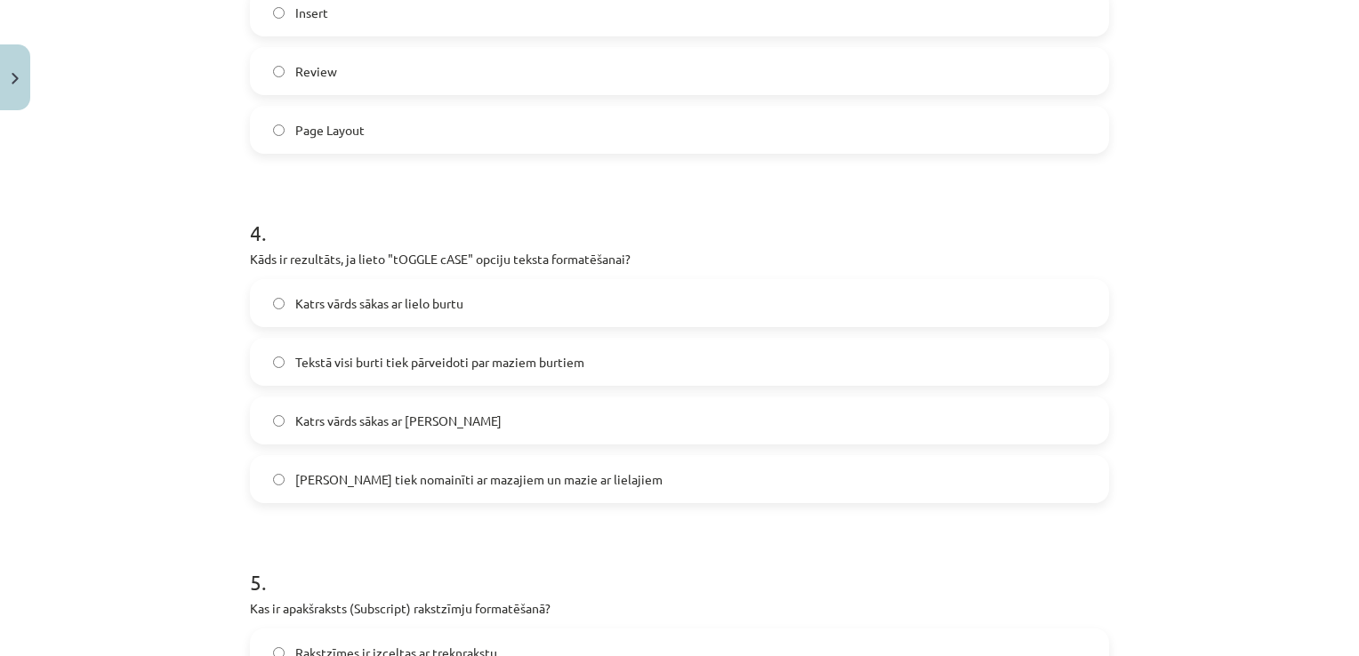
scroll to position [1632, 0]
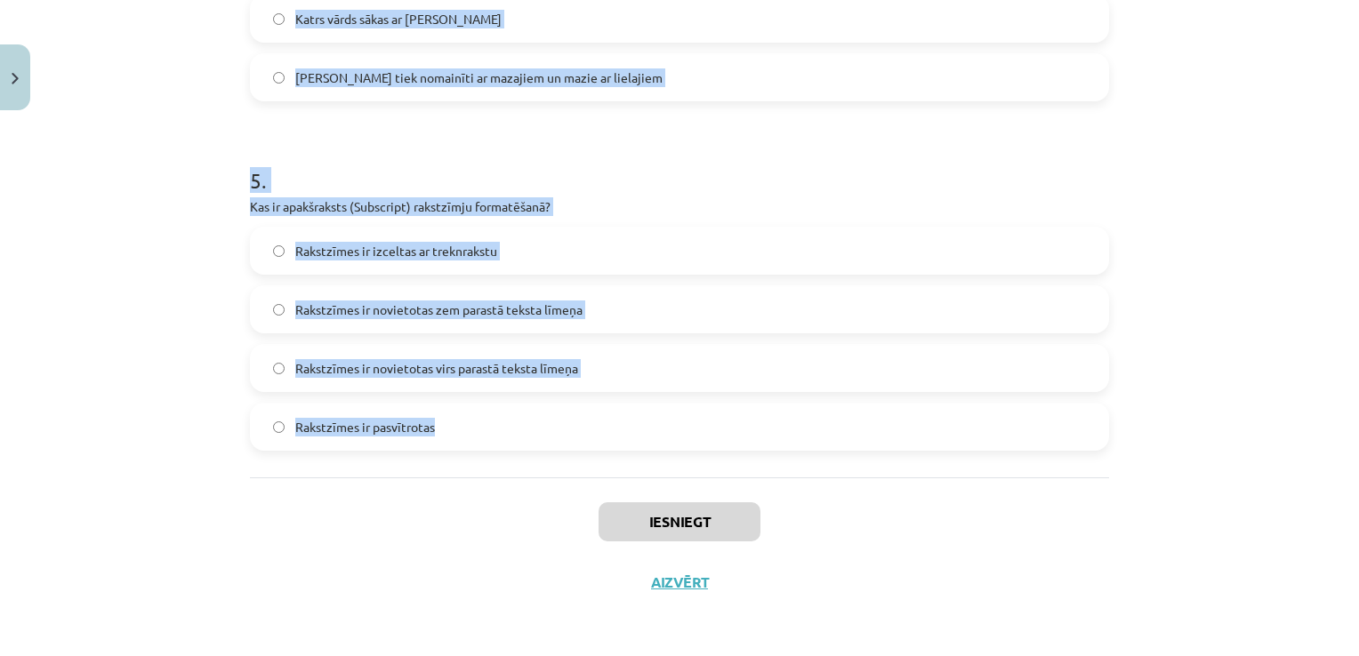
drag, startPoint x: 209, startPoint y: 328, endPoint x: 683, endPoint y: 414, distance: 481.8
click at [683, 414] on div "Mācību tēma: Datorikas - 10. klases 1. ieskaites mācību materiāls #9 8. tēma – …" at bounding box center [679, 328] width 1359 height 656
copy form "1 . Kas ir aizzīmēts saraksts? Rindkopa, kas sākas ar skaitli Rindkopa, kurai i…"
click at [697, 171] on h1 "5 ." at bounding box center [679, 164] width 859 height 55
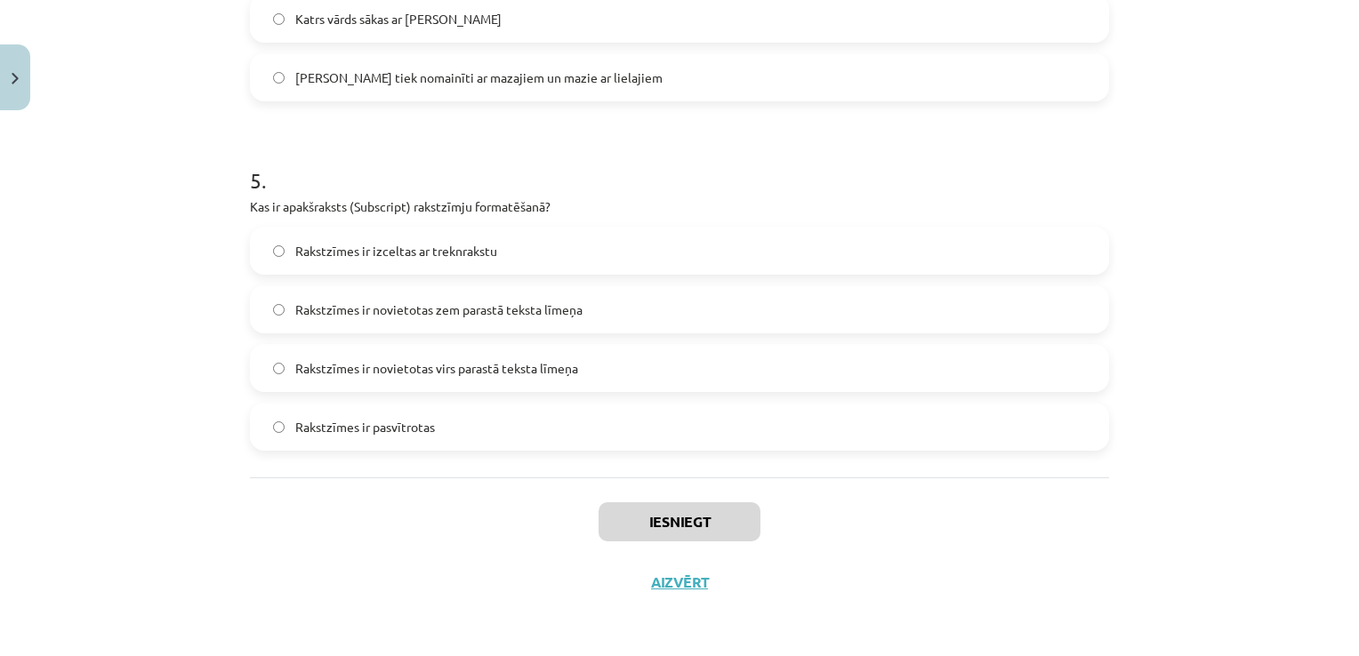
click at [594, 368] on label "Rakstzīmes ir novietotas virs parastā teksta līmeņa" at bounding box center [680, 368] width 856 height 44
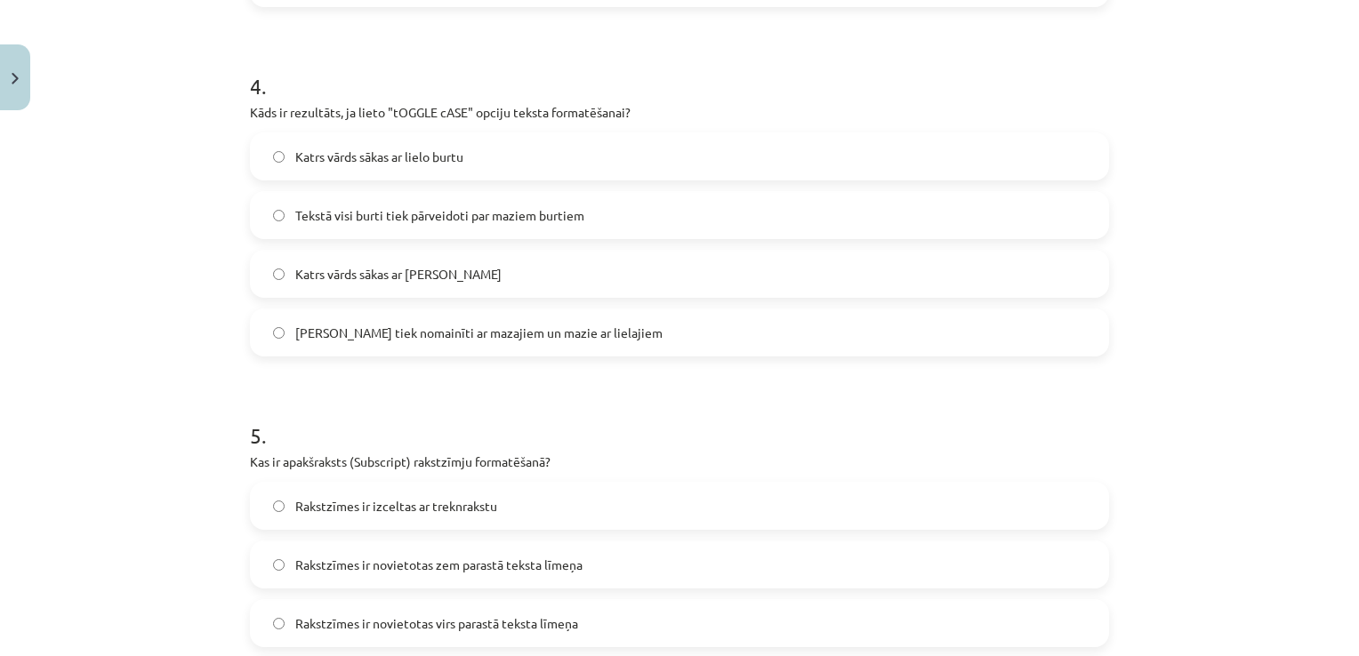
scroll to position [1365, 0]
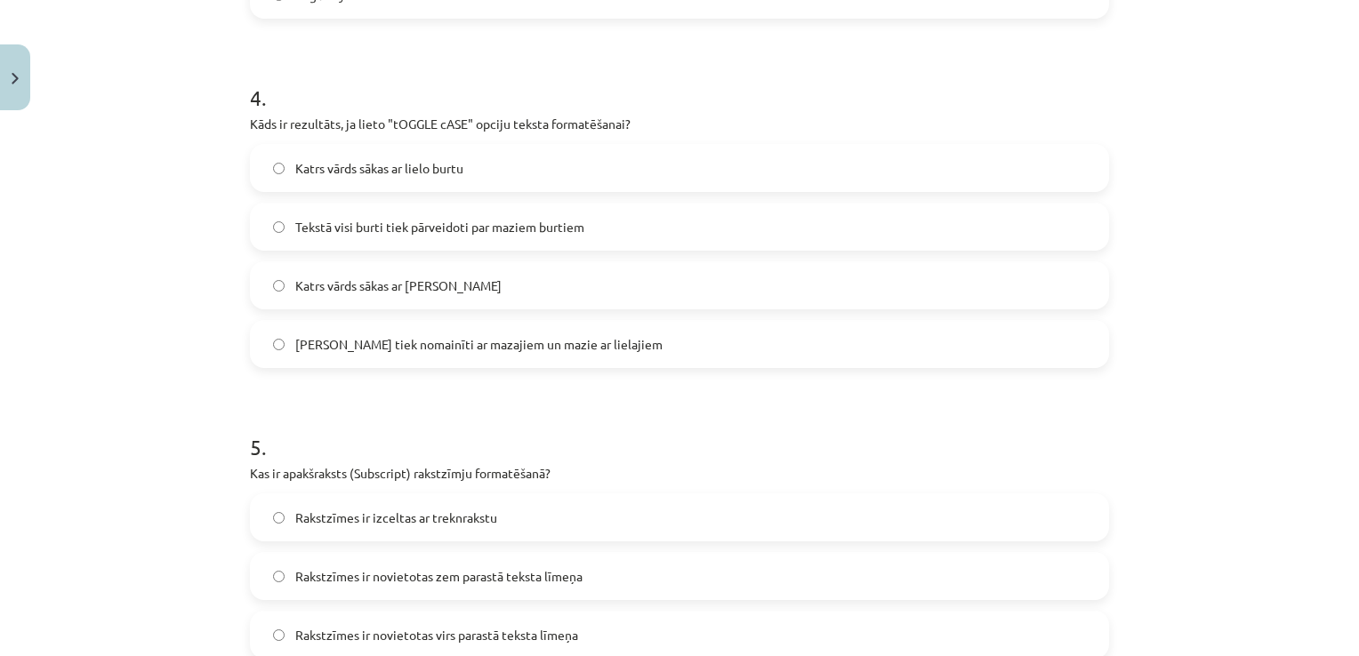
click at [620, 336] on label "Lielie burti tiek nomainīti ar mazajiem un mazie ar lielajiem" at bounding box center [680, 344] width 856 height 44
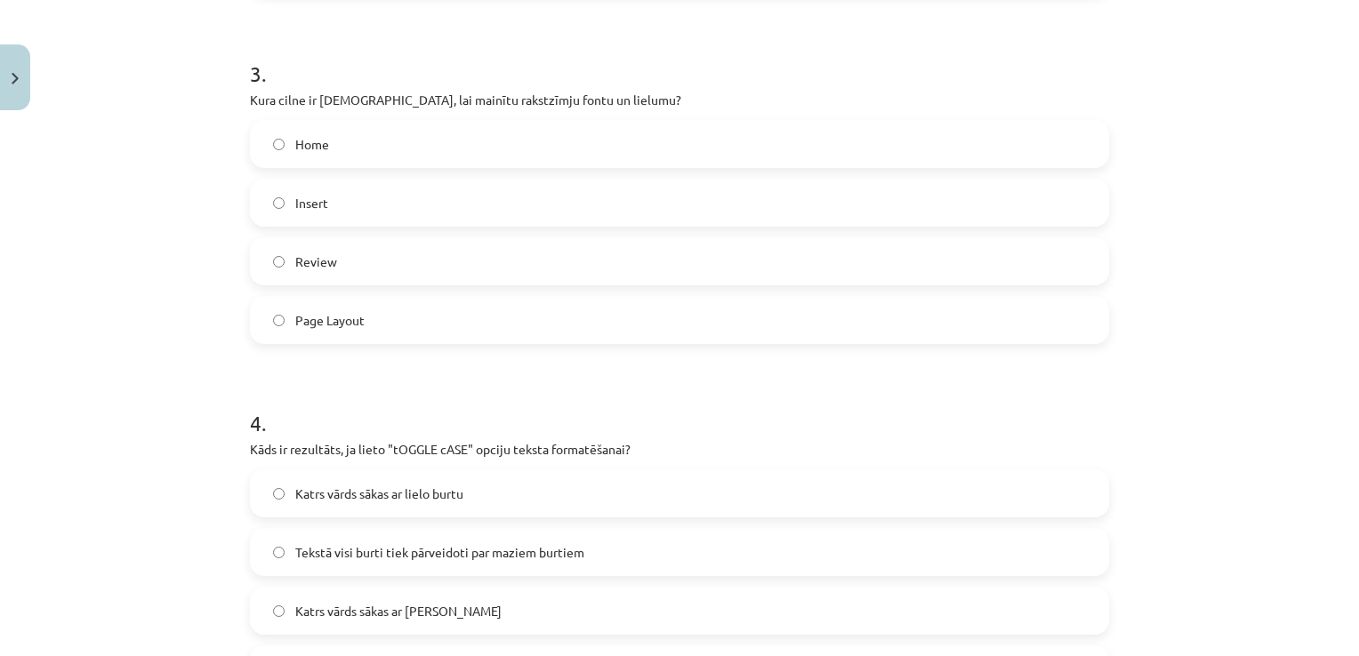
scroll to position [1010, 0]
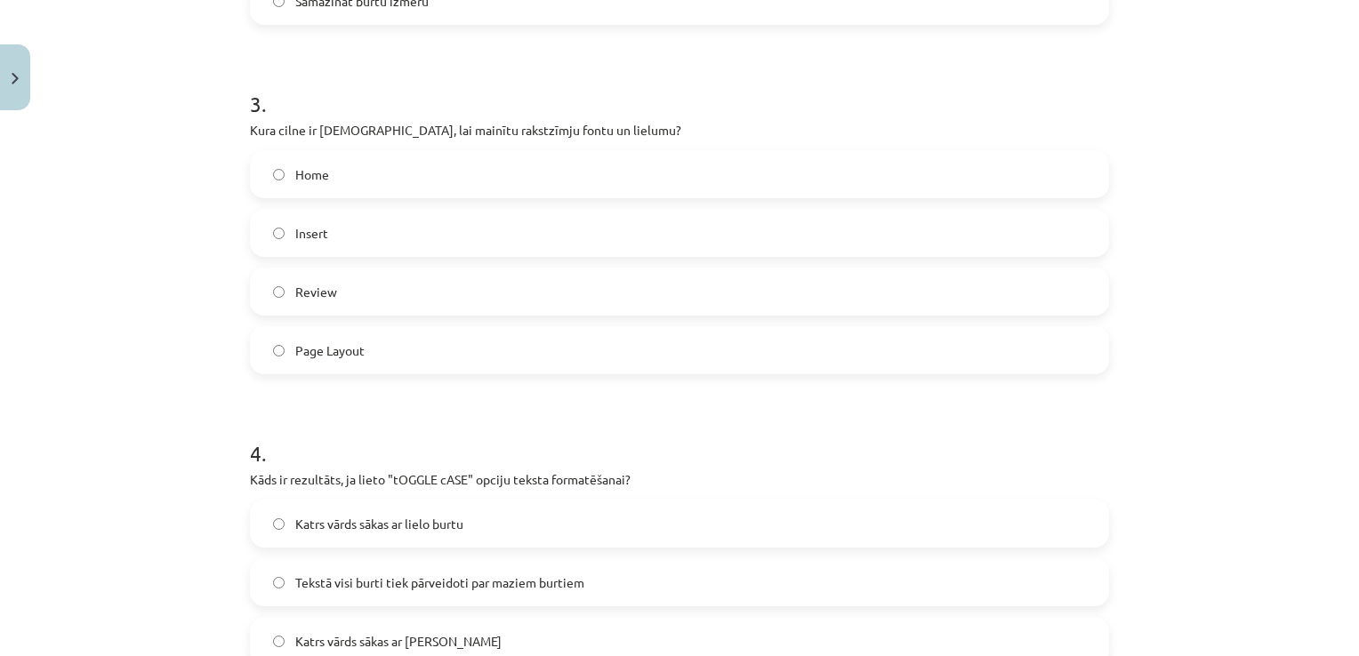
click at [314, 165] on span "Home" at bounding box center [312, 174] width 34 height 19
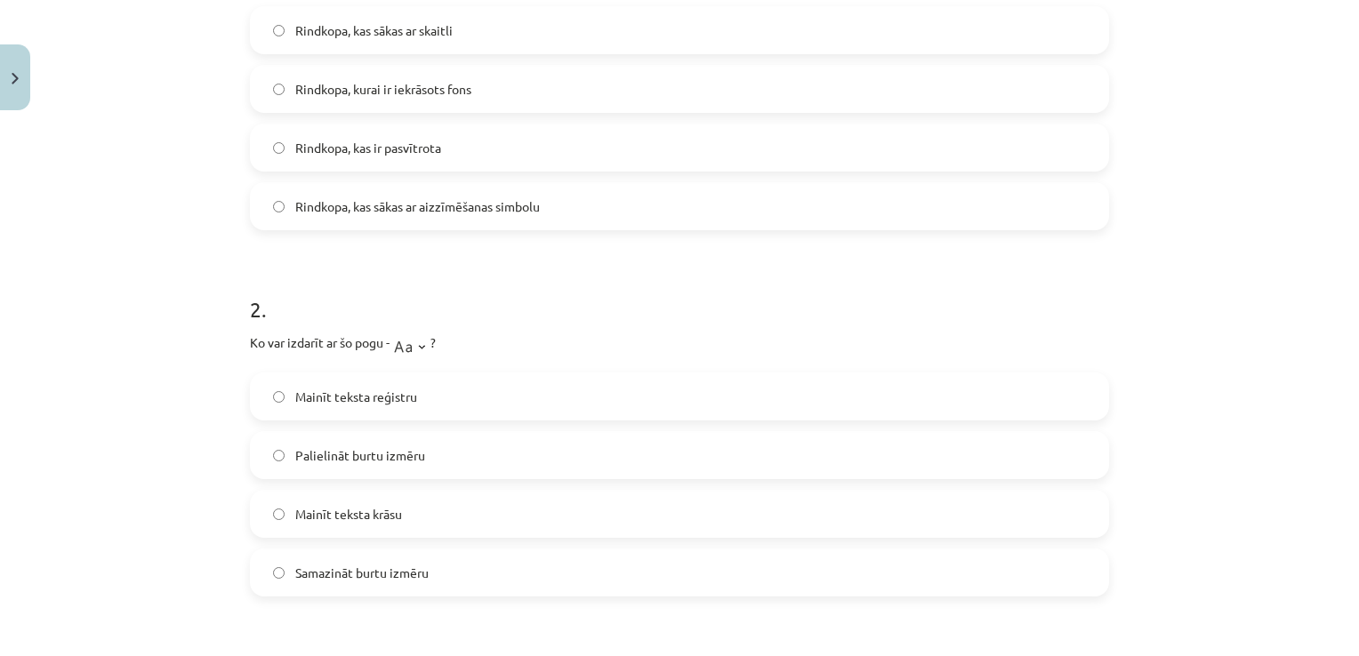
scroll to position [387, 0]
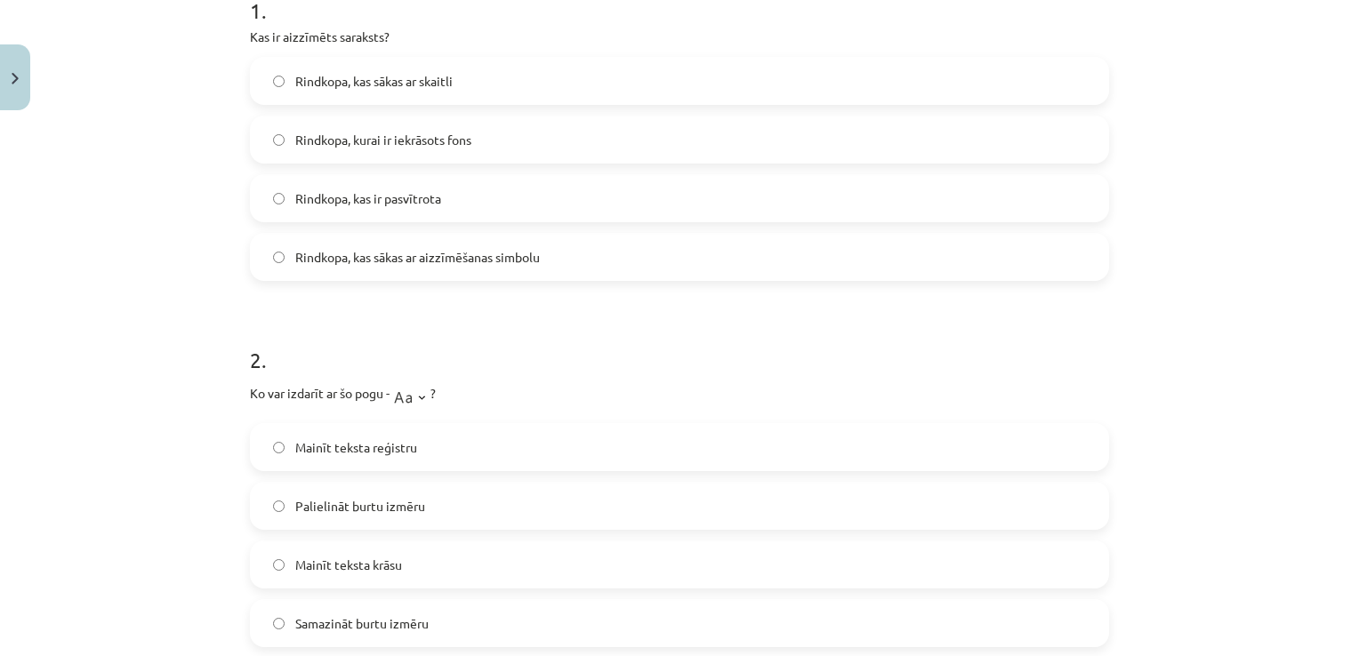
click at [455, 511] on label "Palielināt burtu izmēru" at bounding box center [680, 506] width 856 height 44
click at [552, 249] on label "Rindkopa, kas sākas ar aizzīmēšanas simbolu" at bounding box center [680, 257] width 856 height 44
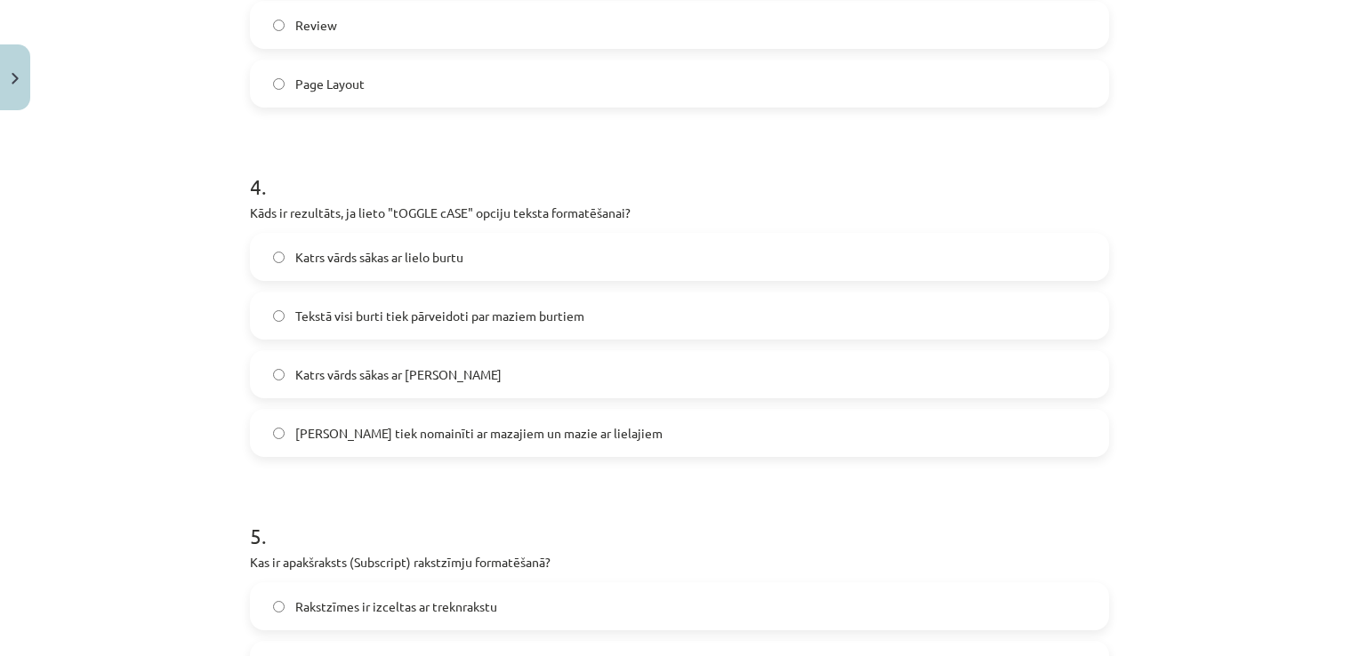
scroll to position [1632, 0]
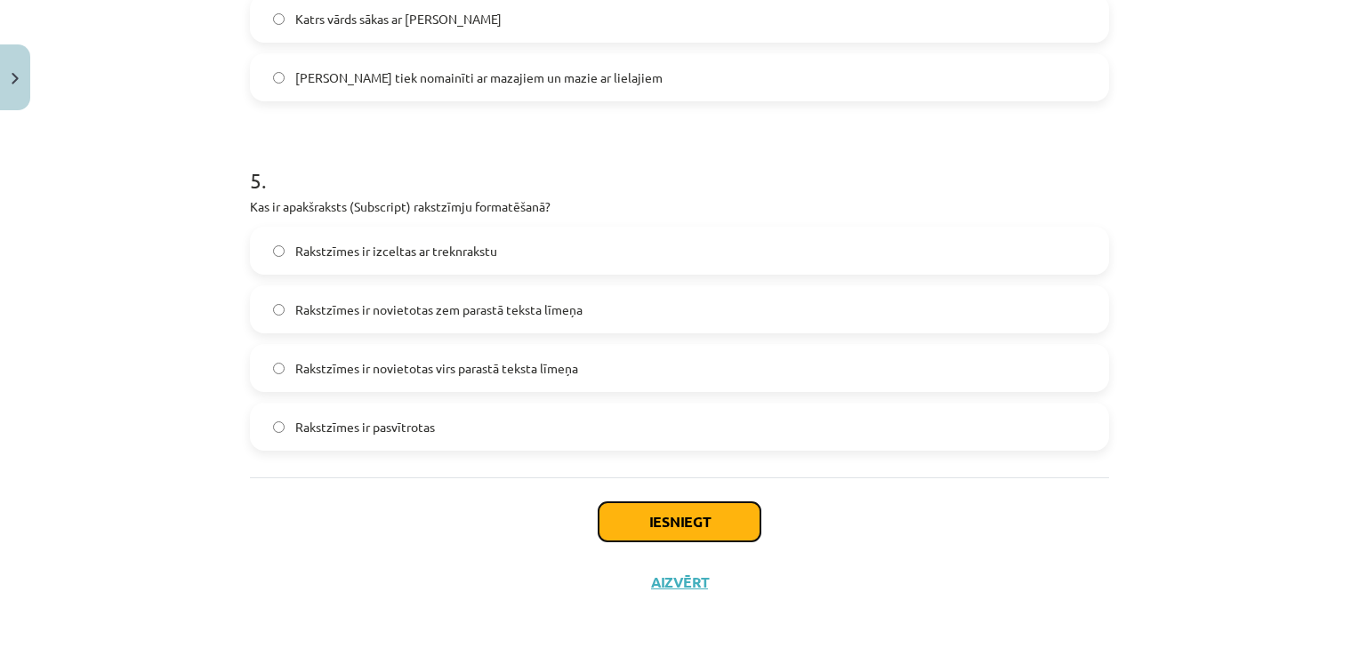
click at [712, 516] on button "Iesniegt" at bounding box center [680, 522] width 162 height 39
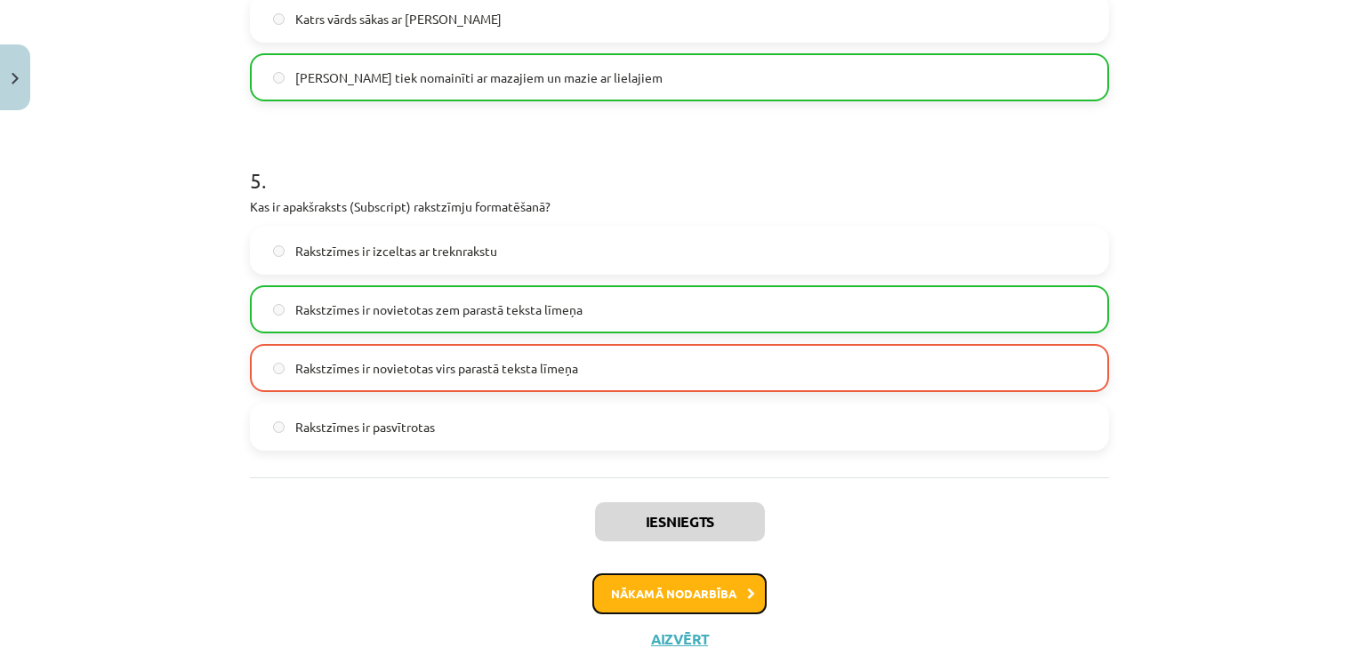
click at [669, 585] on button "Nākamā nodarbība" at bounding box center [679, 594] width 174 height 41
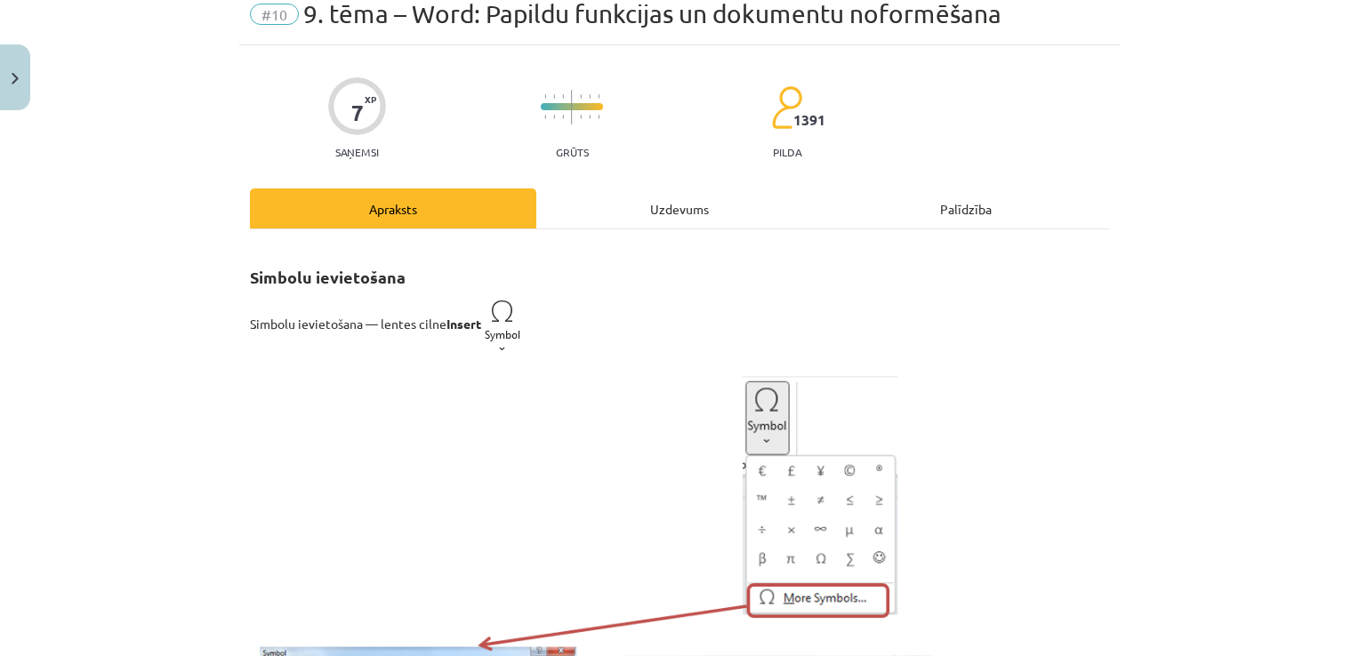
scroll to position [44, 0]
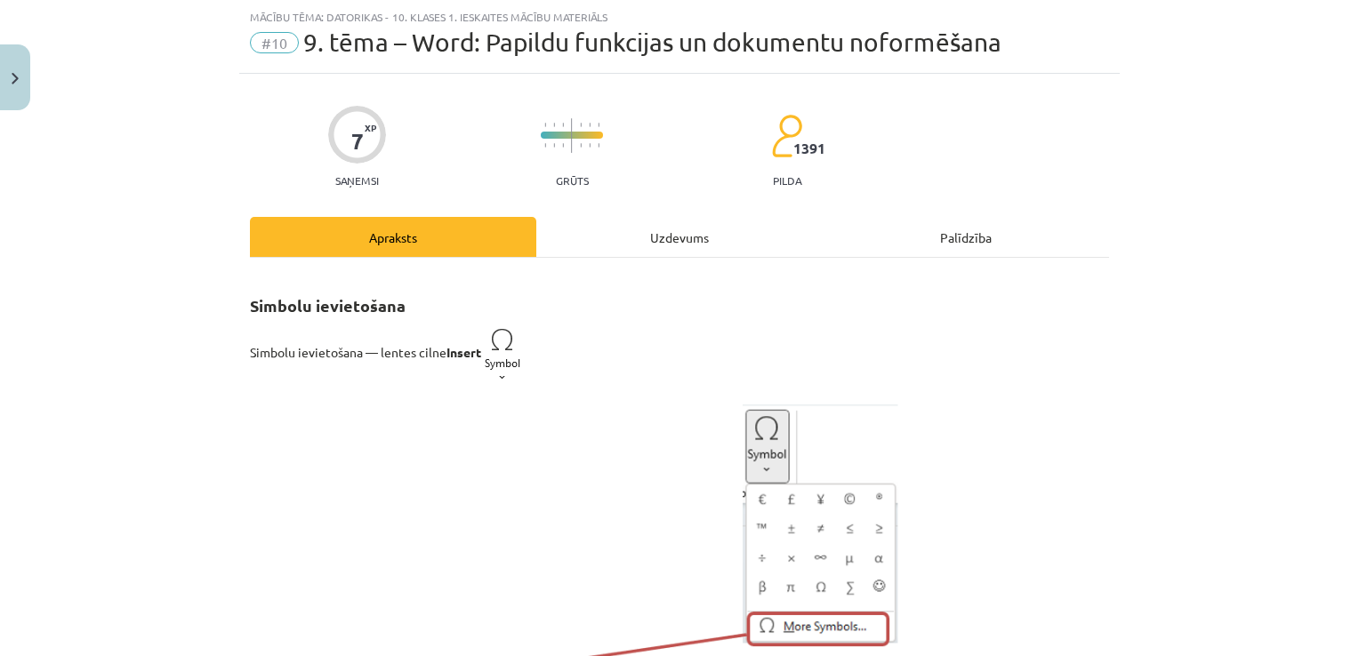
click at [687, 242] on div "Uzdevums" at bounding box center [679, 237] width 286 height 40
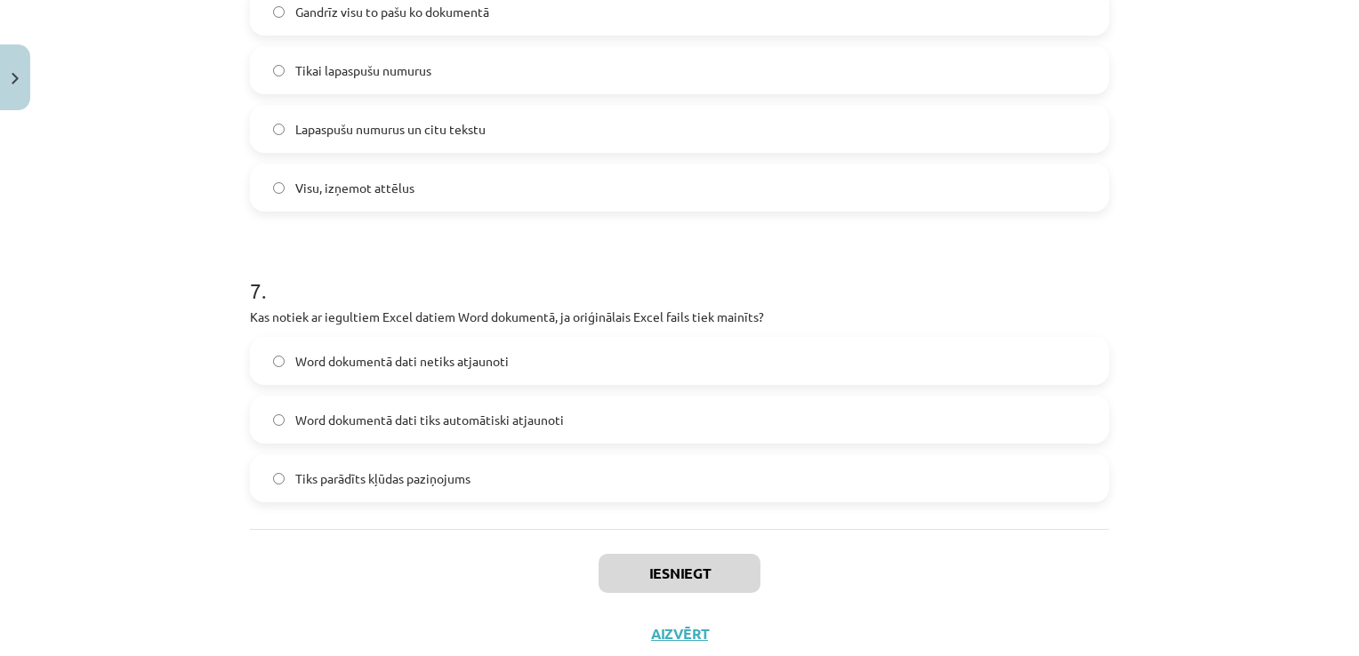
scroll to position [2197, 0]
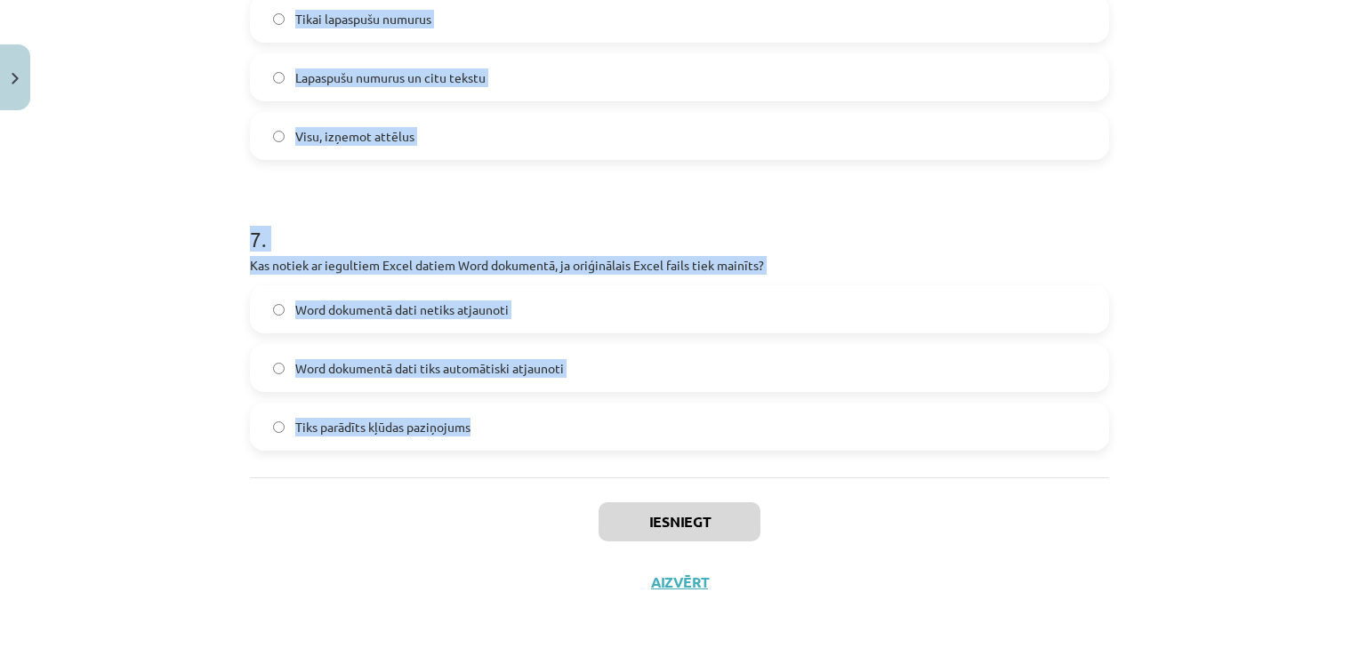
drag, startPoint x: 233, startPoint y: 328, endPoint x: 534, endPoint y: 422, distance: 314.8
copy form "1 . Kura no šīm nevarētu būt lapaspušu automātiska numerācija? a,b,c ..... q,w,…"
click at [548, 368] on span "Word dokumentā dati tiks automātiski atjaunoti" at bounding box center [429, 368] width 269 height 19
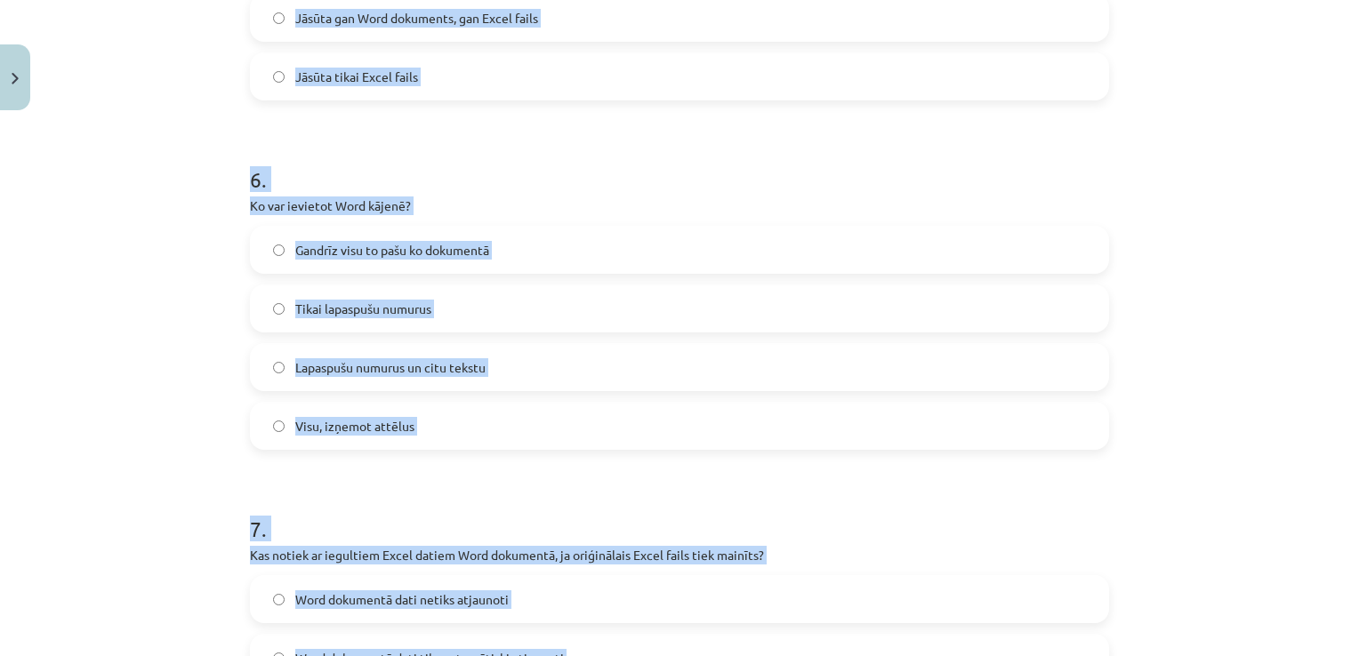
scroll to position [1841, 0]
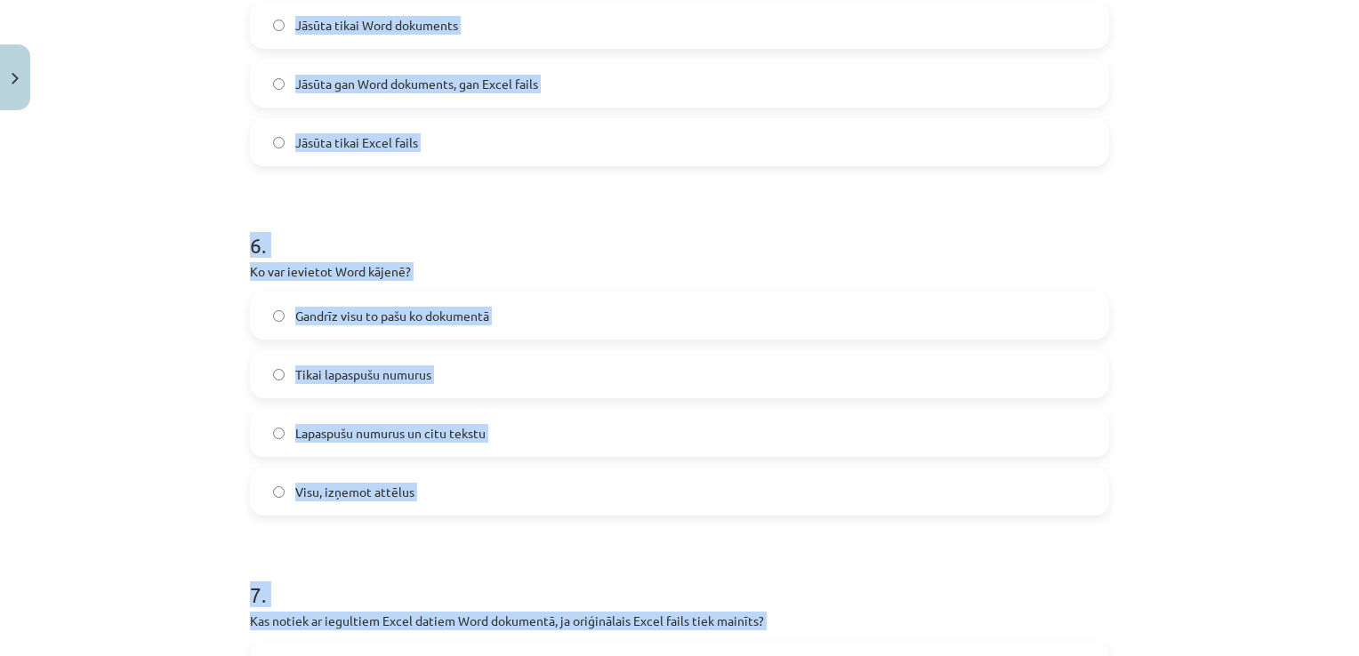
click at [689, 220] on h1 "6 ." at bounding box center [679, 229] width 859 height 55
click at [500, 300] on label "Gandrīz visu to pašu ko dokumentā" at bounding box center [680, 316] width 856 height 44
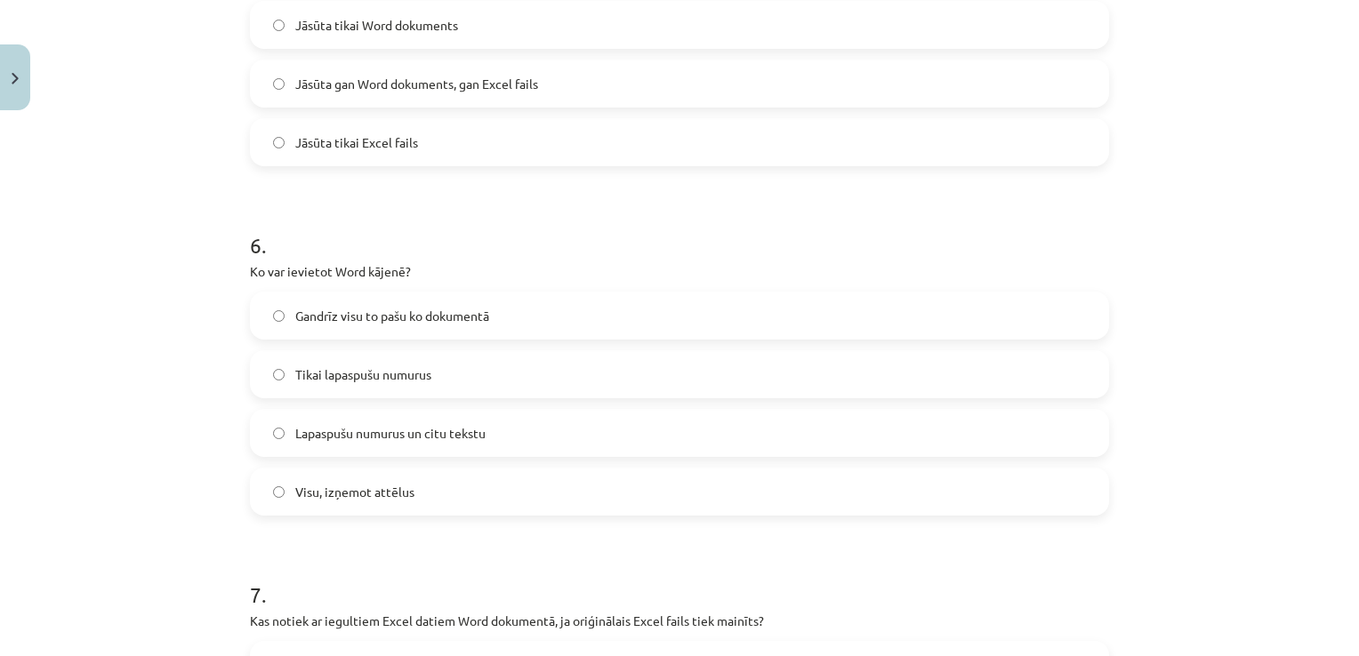
scroll to position [1663, 0]
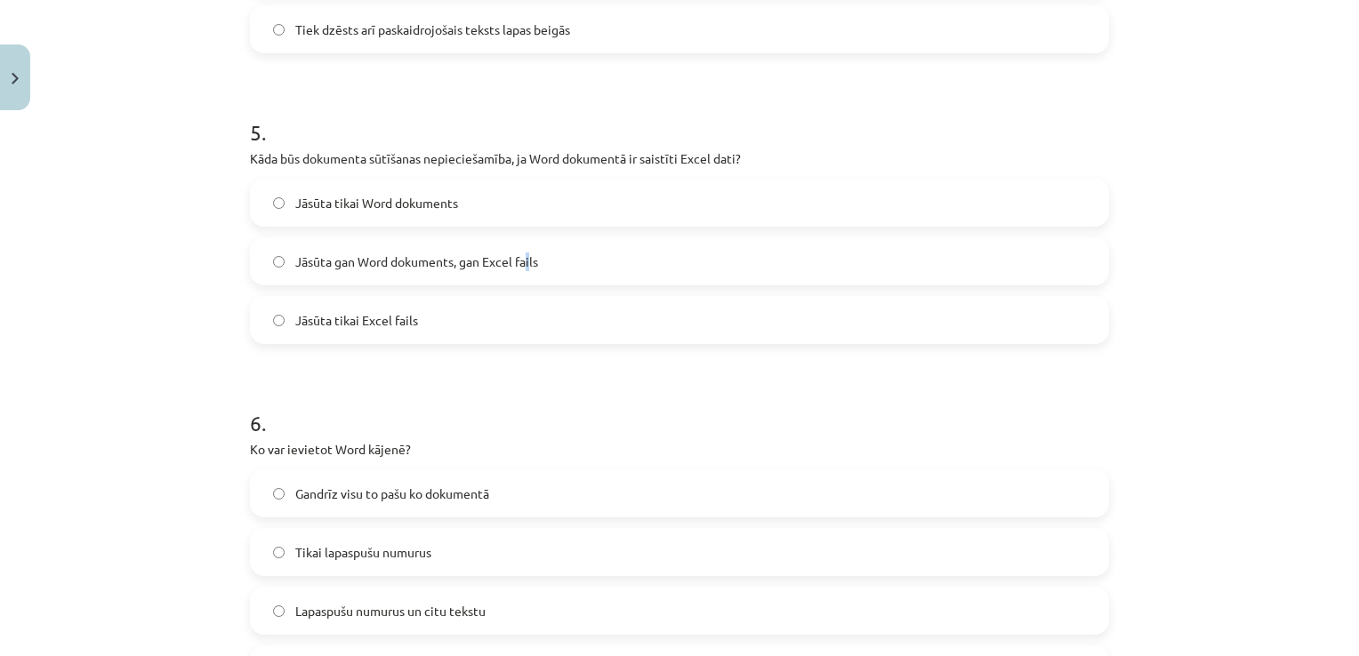
click at [526, 247] on label "Jāsūta gan Word dokuments, gan Excel fails" at bounding box center [680, 261] width 856 height 44
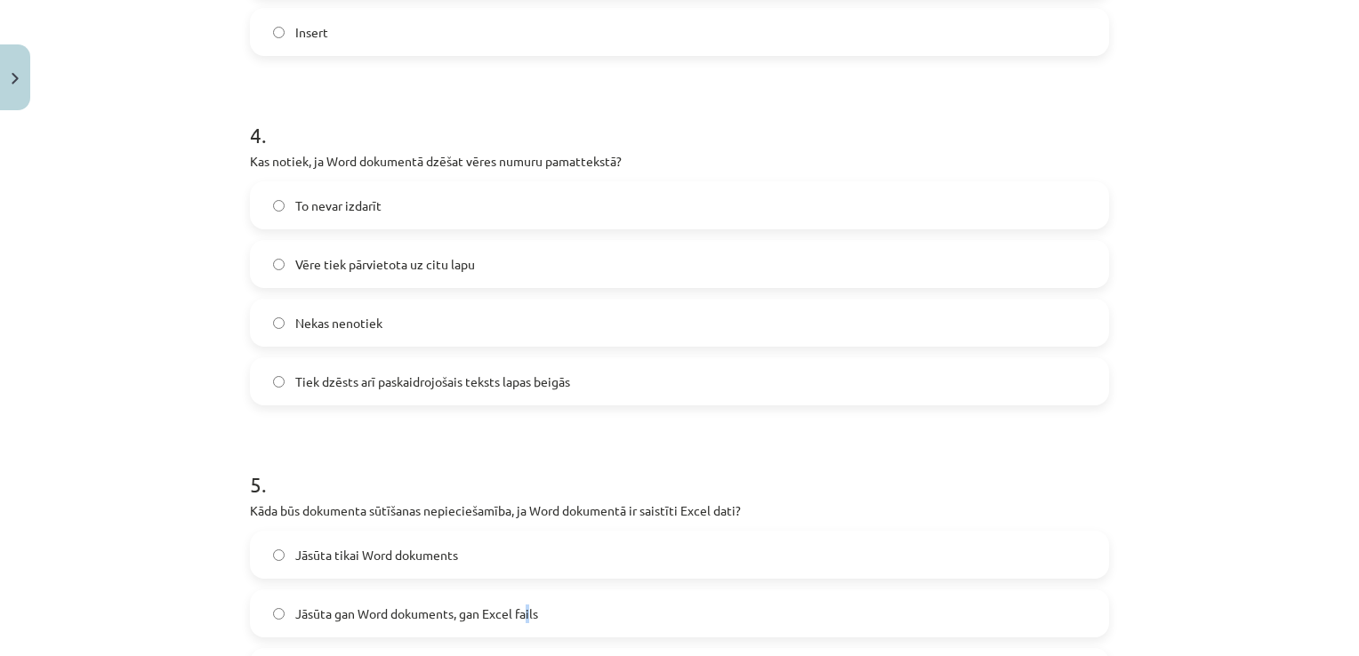
scroll to position [1308, 0]
click at [553, 624] on label "Jāsūta gan Word dokuments, gan Excel fails" at bounding box center [680, 617] width 856 height 44
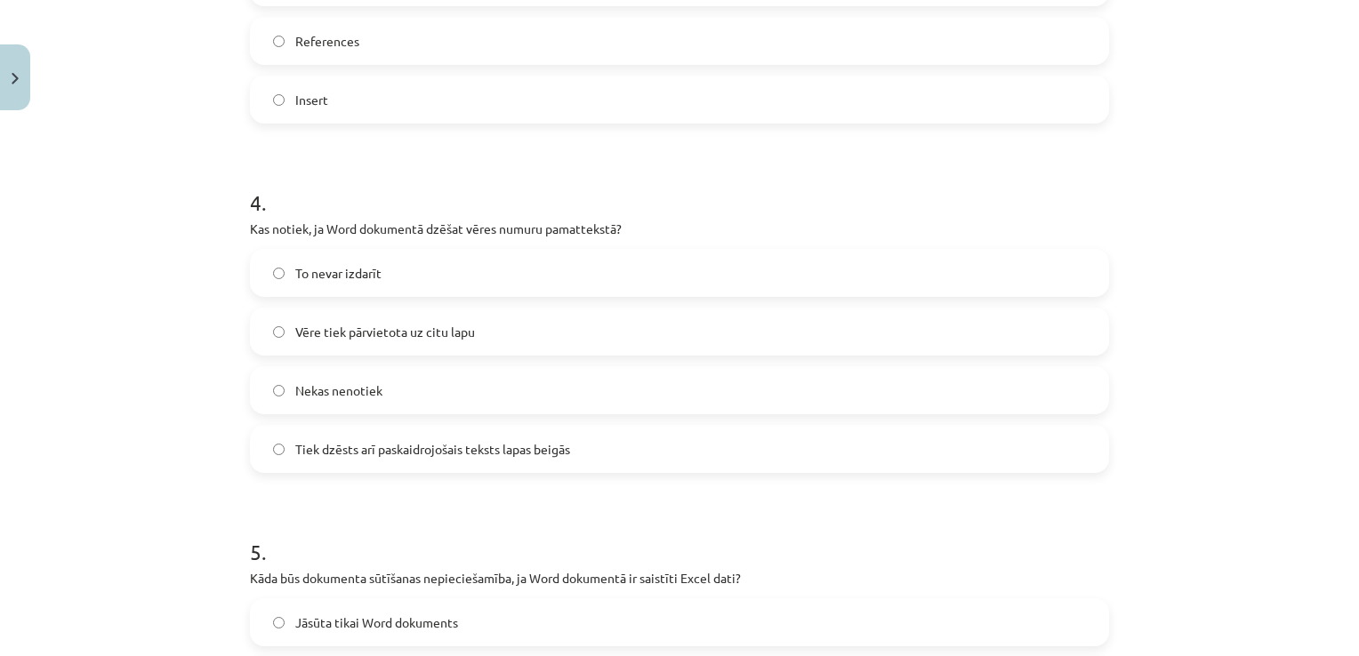
scroll to position [1130, 0]
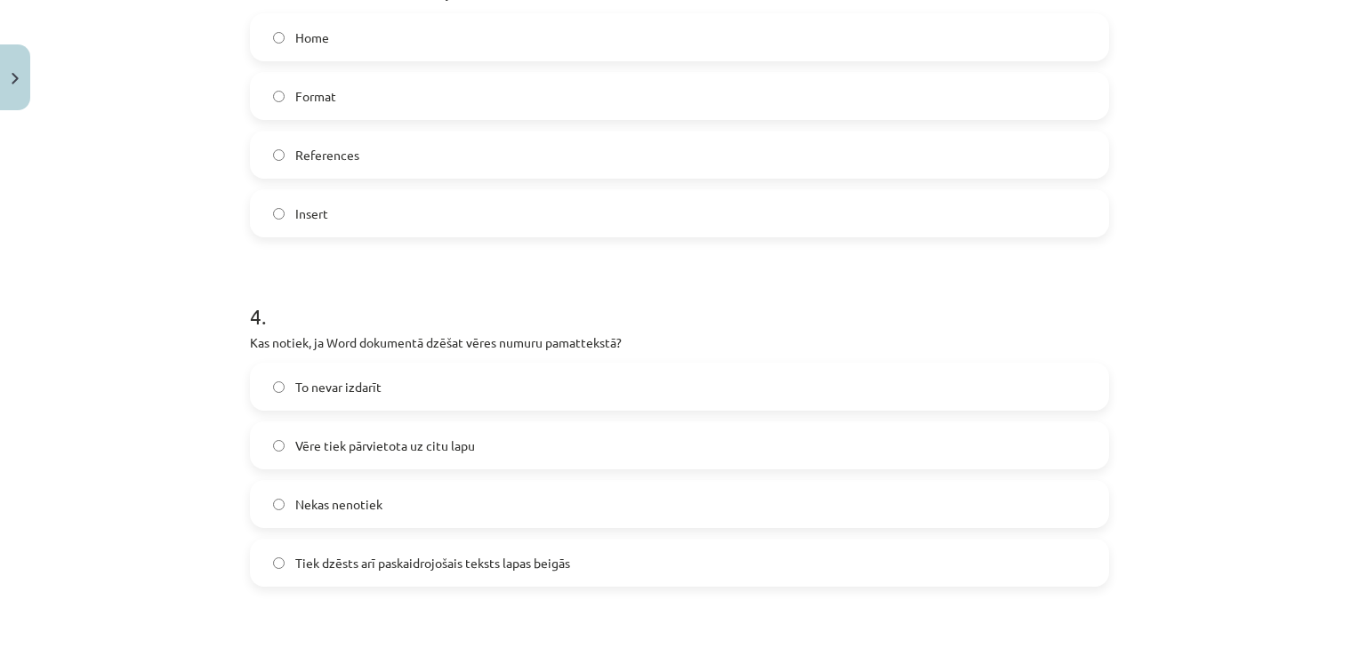
click at [584, 566] on label "Tiek dzēsts arī paskaidrojošais teksts lapas beigās" at bounding box center [680, 563] width 856 height 44
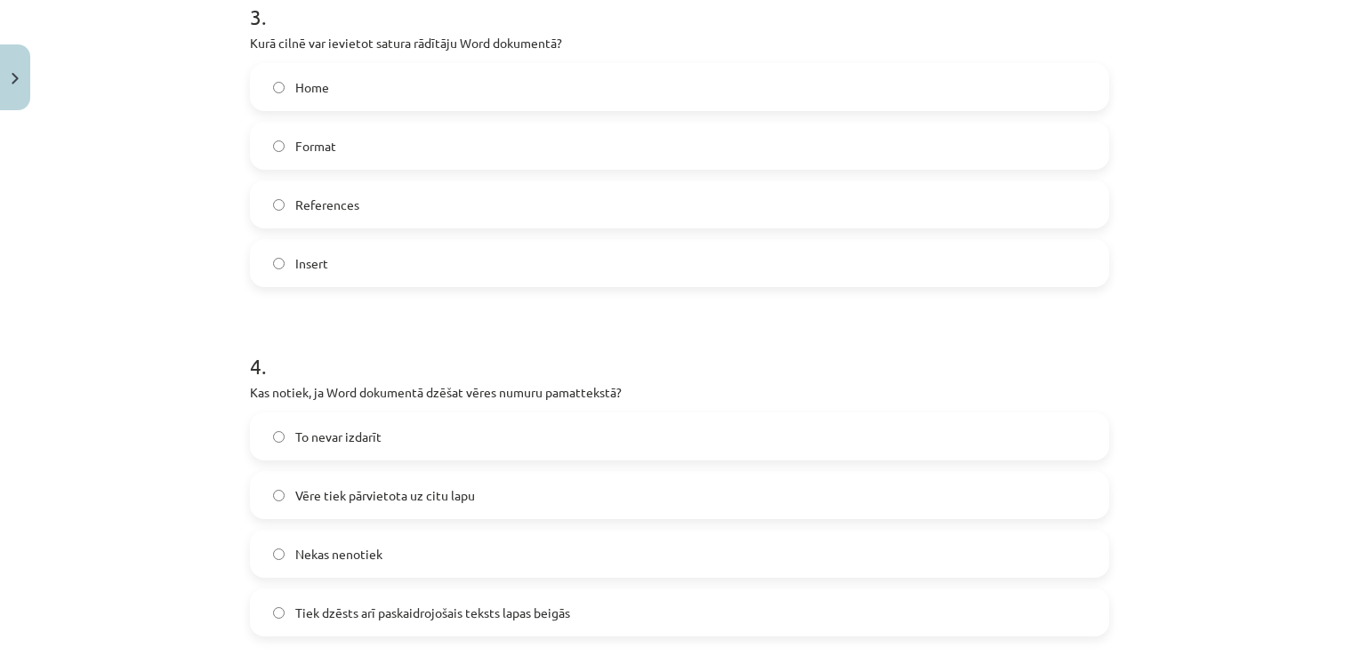
scroll to position [1041, 0]
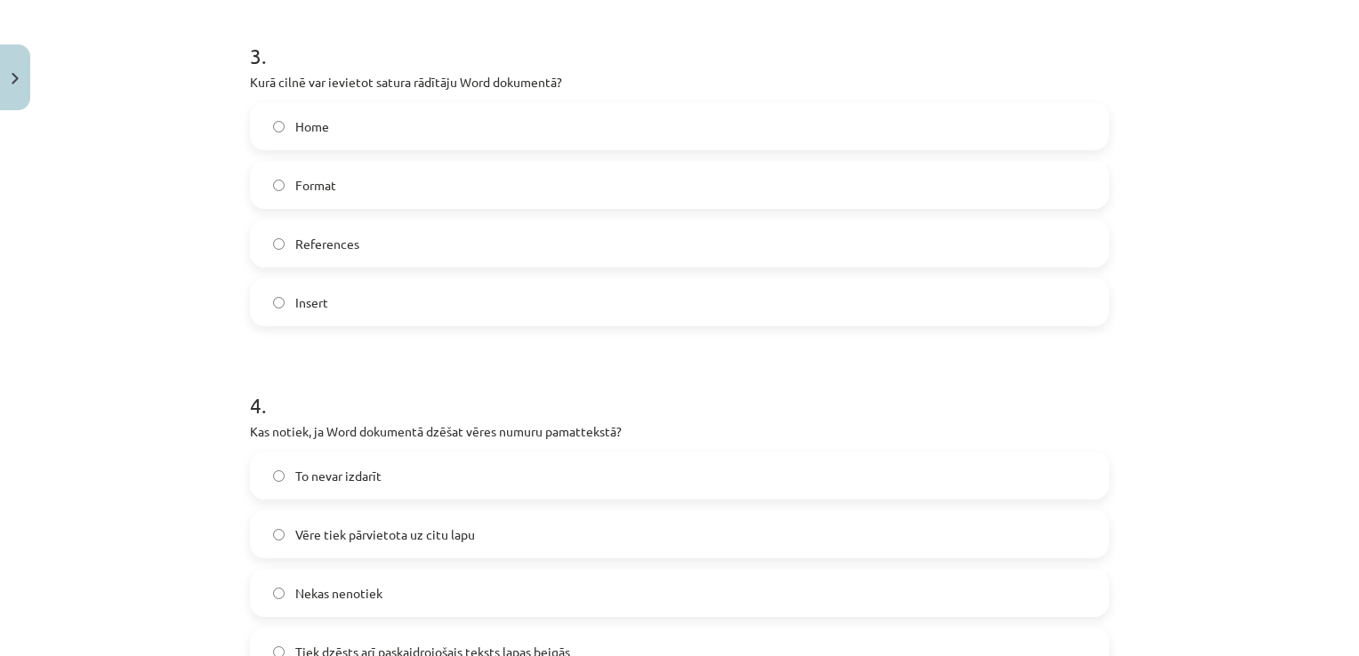
click at [356, 264] on label "References" at bounding box center [680, 243] width 856 height 44
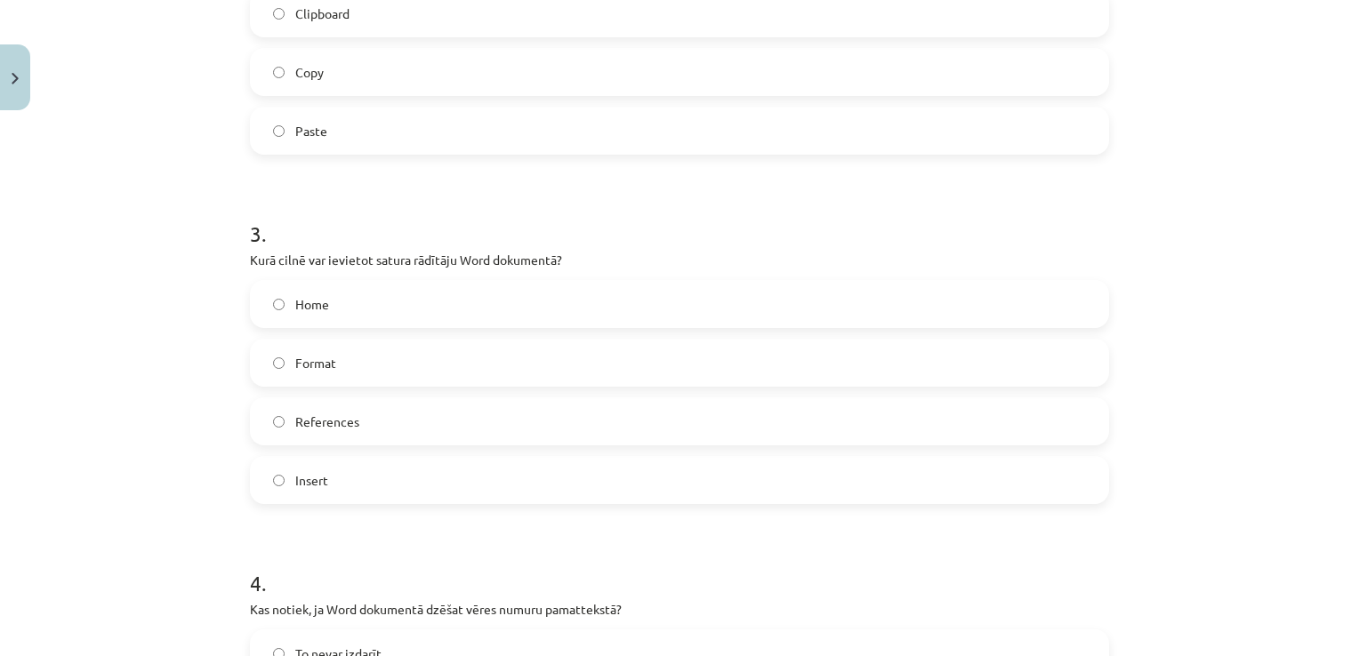
scroll to position [507, 0]
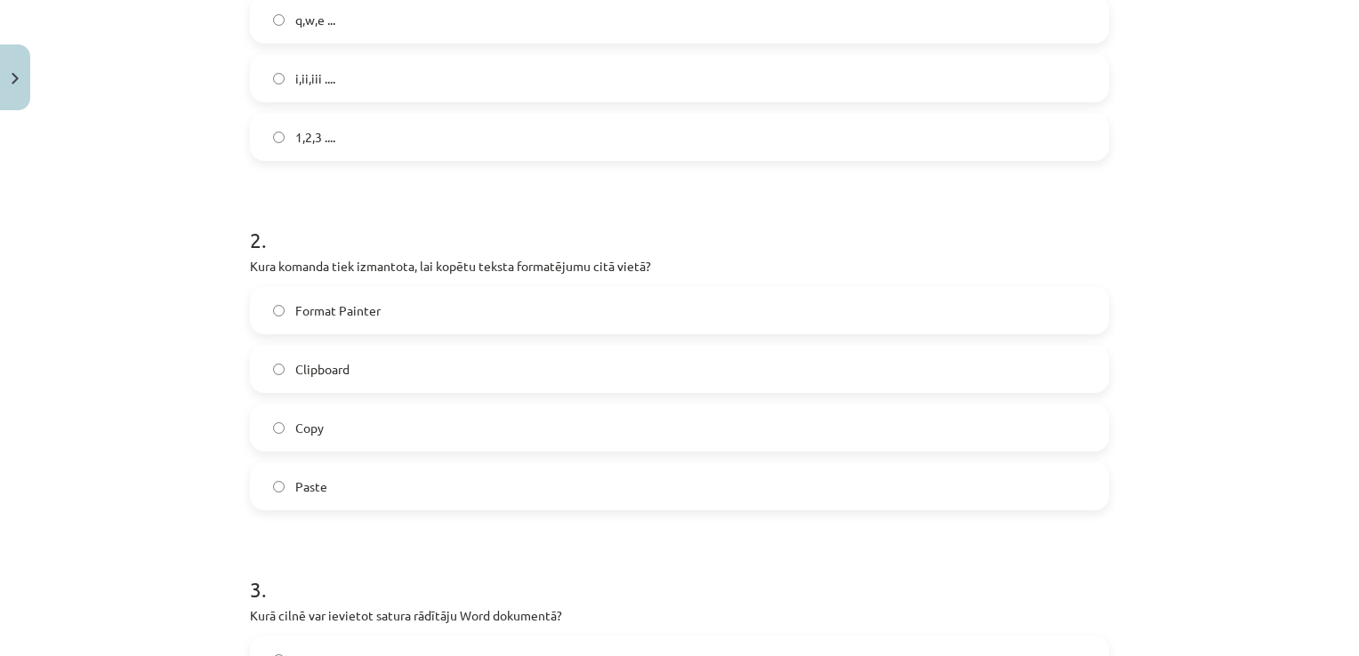
click at [441, 315] on label "Format Painter" at bounding box center [680, 310] width 856 height 44
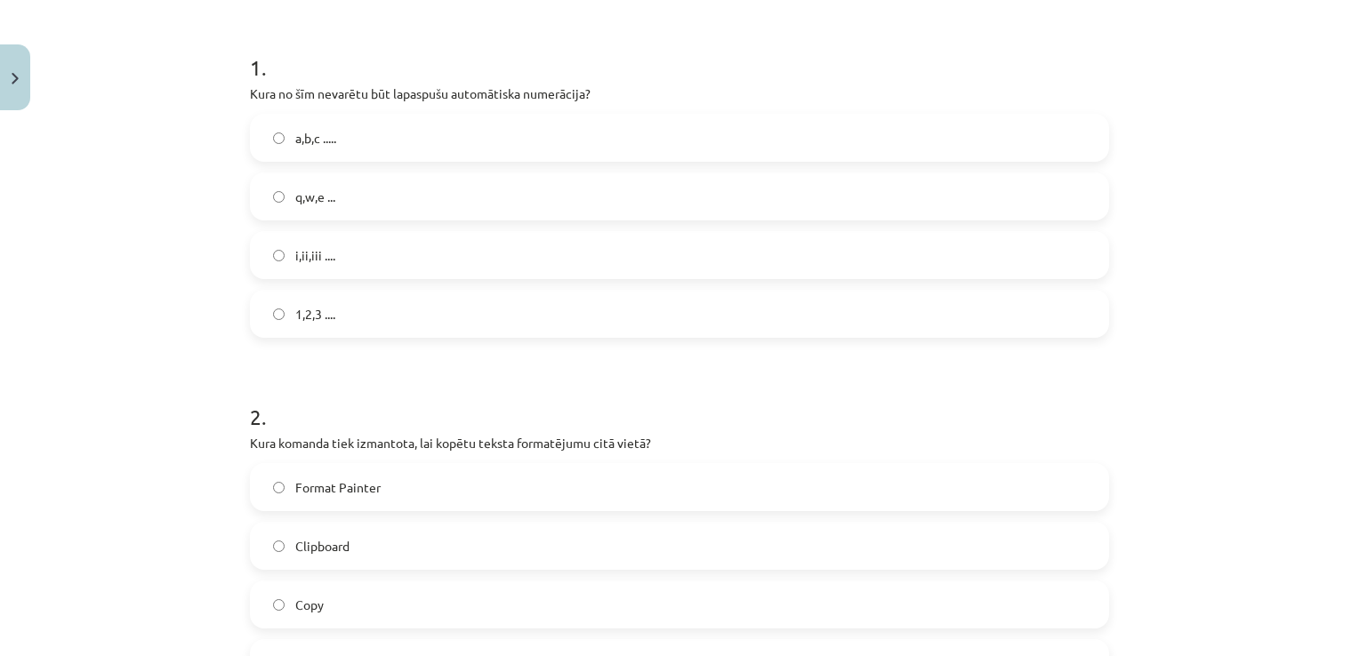
scroll to position [329, 0]
click at [366, 205] on label "q,w,e ..." at bounding box center [680, 197] width 856 height 44
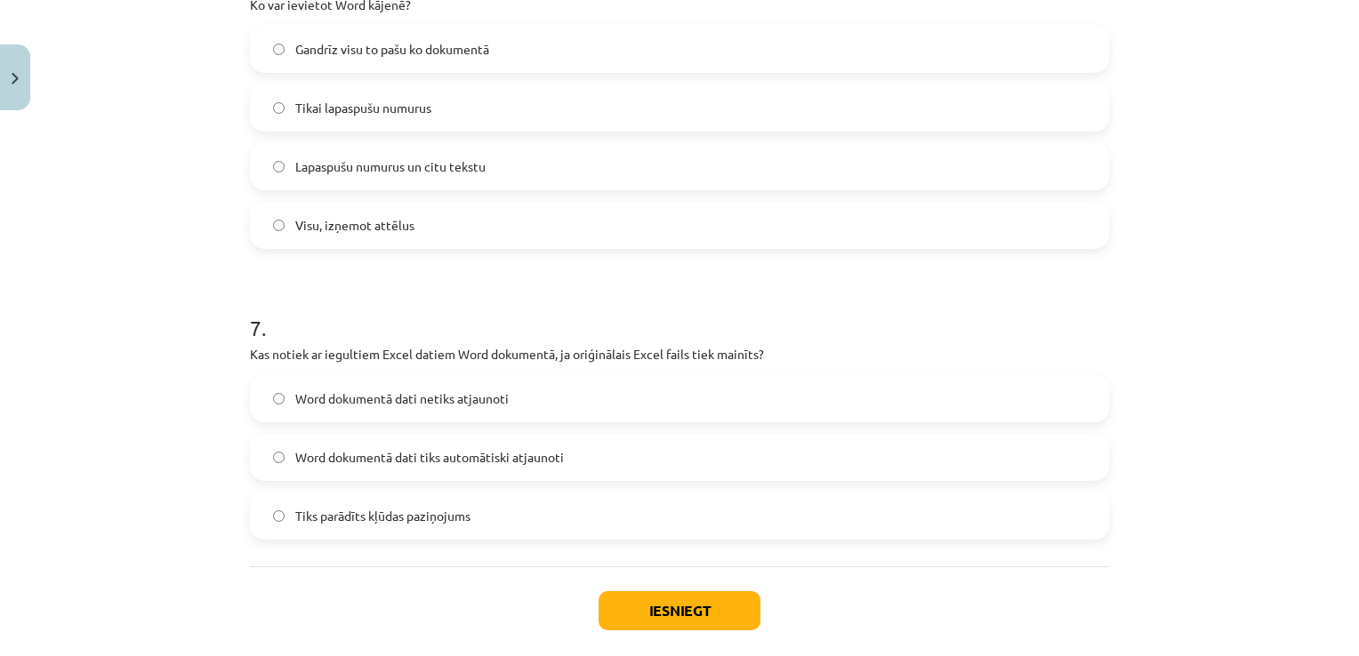
scroll to position [2197, 0]
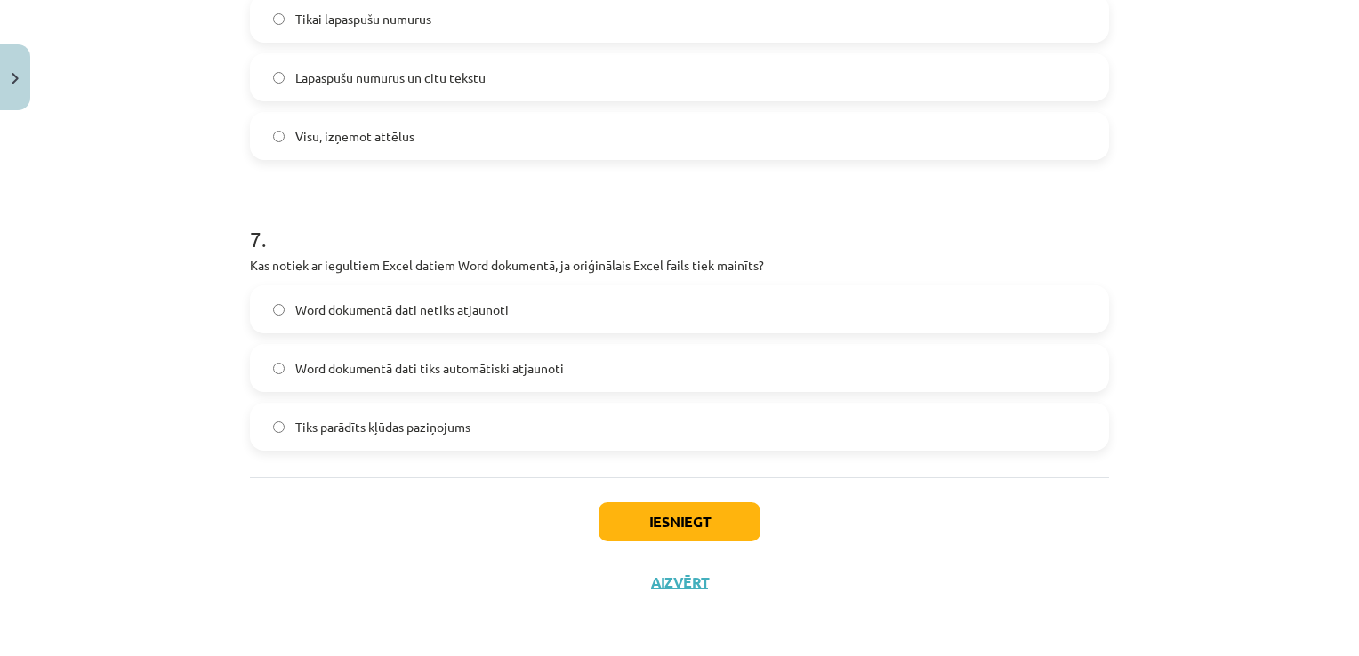
click at [683, 490] on div "Iesniegt Aizvērt" at bounding box center [679, 540] width 859 height 125
click at [680, 497] on div "Iesniegt Aizvērt" at bounding box center [679, 540] width 859 height 125
click at [680, 503] on div "Iesniegt Aizvērt" at bounding box center [679, 540] width 859 height 125
click at [678, 513] on button "Iesniegt" at bounding box center [680, 522] width 162 height 39
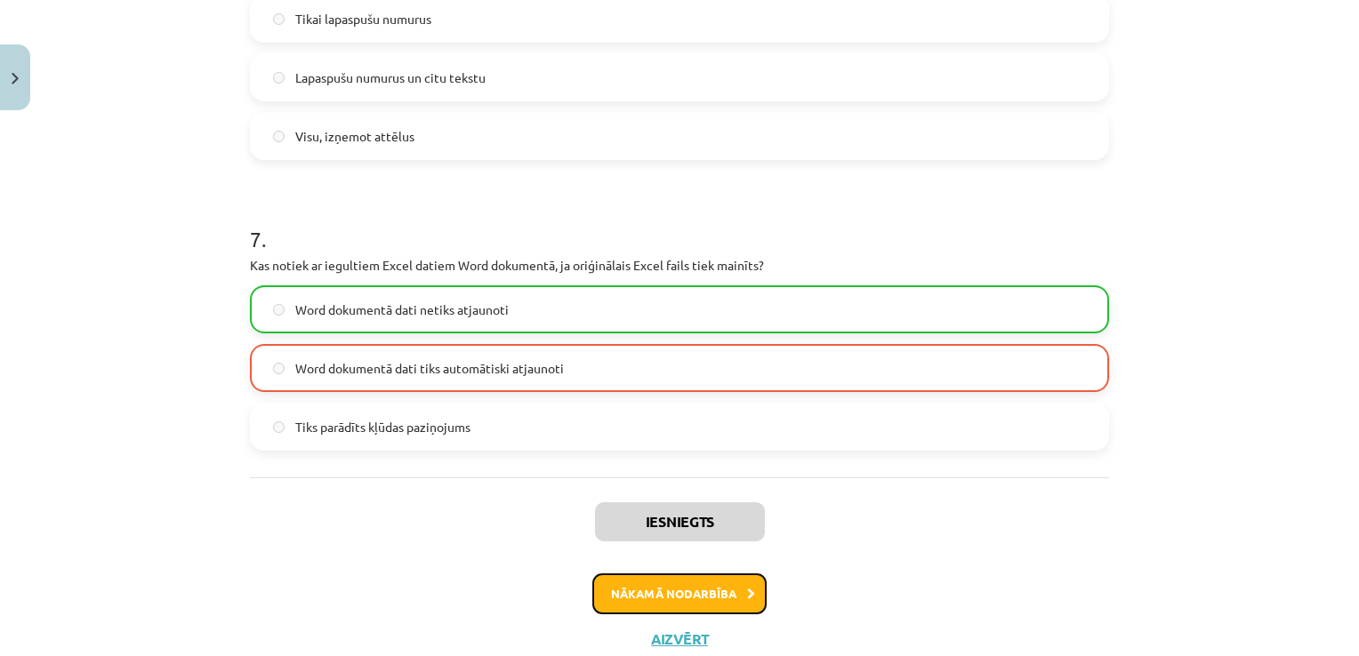
click at [670, 576] on button "Nākamā nodarbība" at bounding box center [679, 594] width 174 height 41
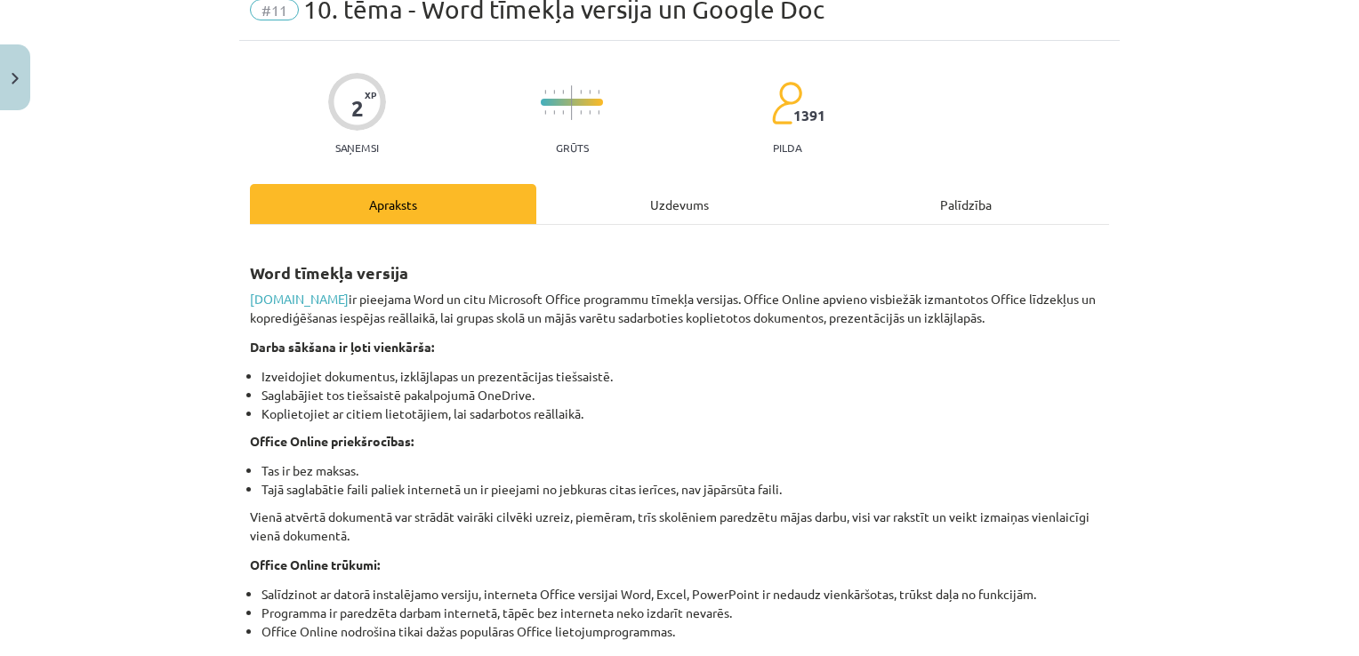
scroll to position [44, 0]
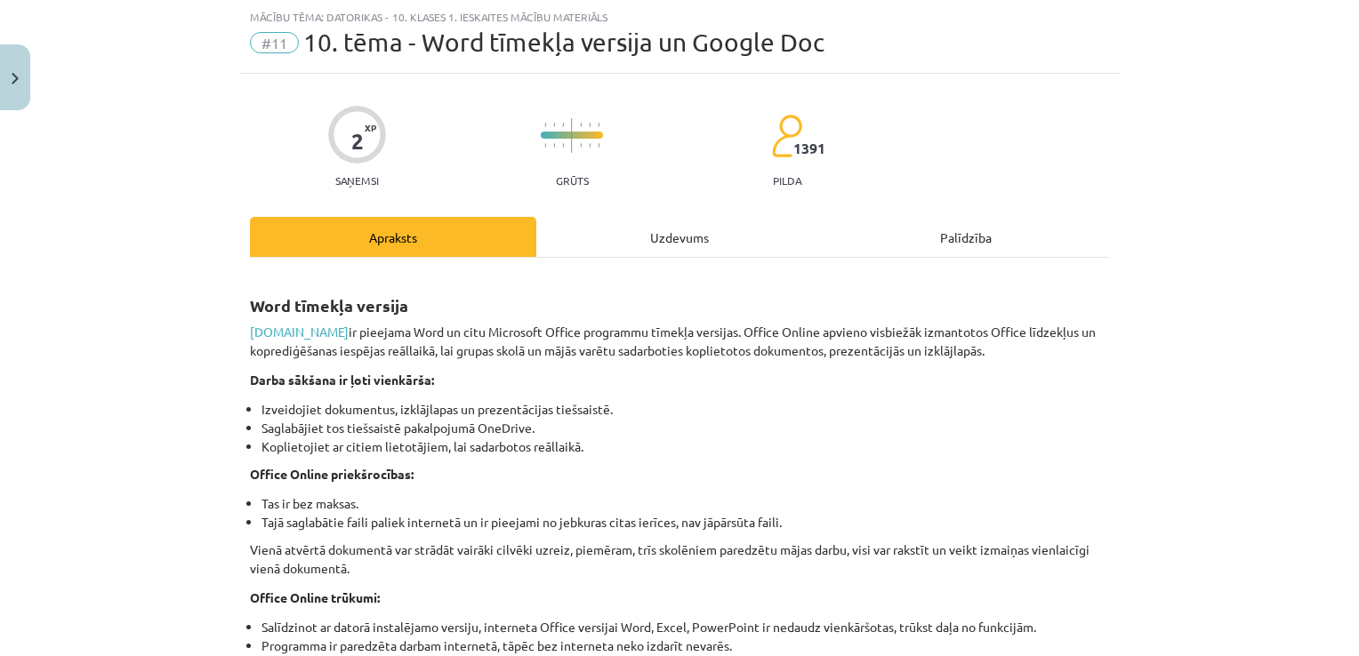
click at [687, 238] on div "Uzdevums" at bounding box center [679, 237] width 286 height 40
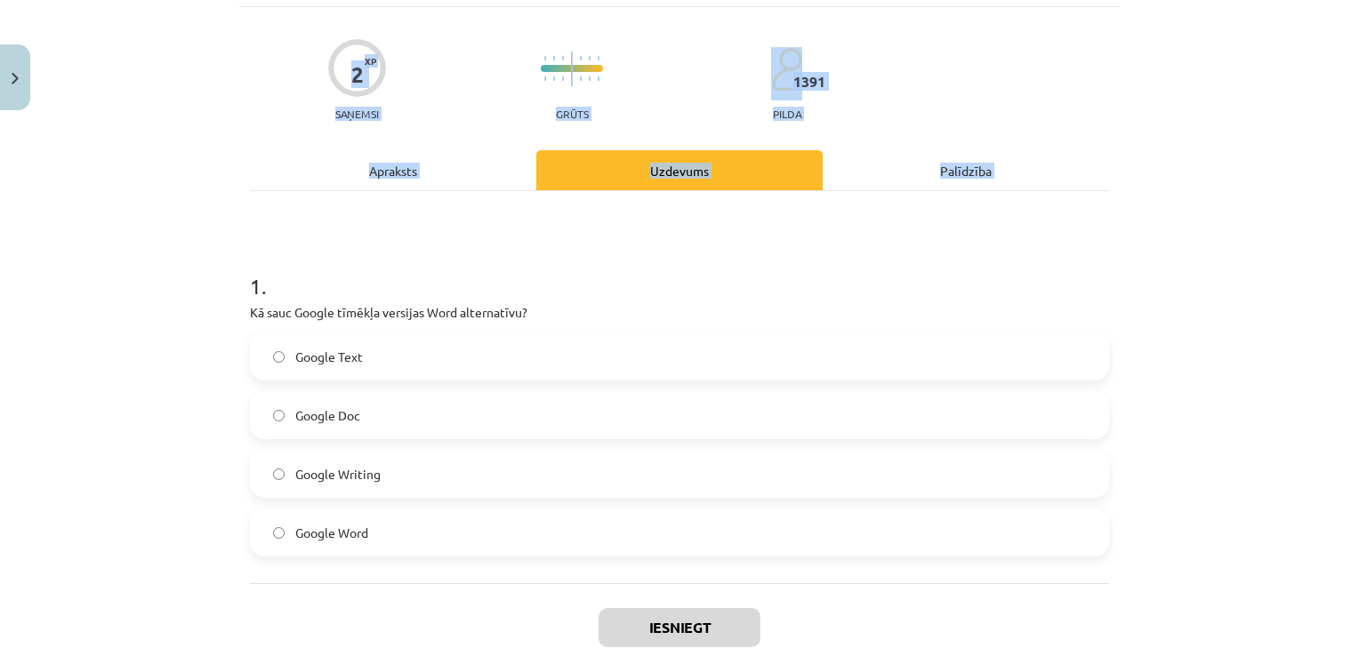
scroll to position [217, 0]
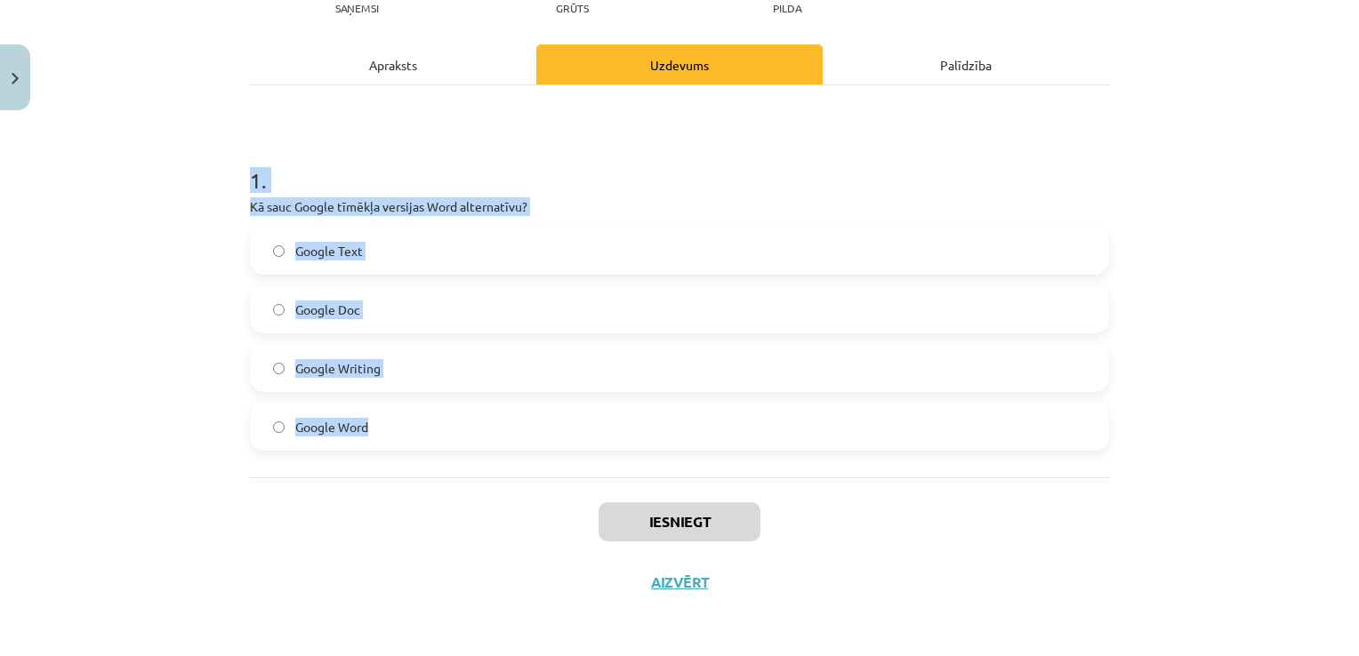
drag, startPoint x: 226, startPoint y: 331, endPoint x: 643, endPoint y: 425, distance: 427.7
click at [643, 425] on div "Mācību tēma: Datorikas - 10. klases 1. ieskaites mācību materiāls #11 10. tēma …" at bounding box center [679, 328] width 1359 height 656
copy div "1 . Kā sauc Google tīmēkļa versijas Word alternatīvu? Google Text Google Doc Go…"
click at [416, 304] on label "Google Doc" at bounding box center [680, 309] width 856 height 44
click at [684, 504] on button "Iesniegt" at bounding box center [680, 522] width 162 height 39
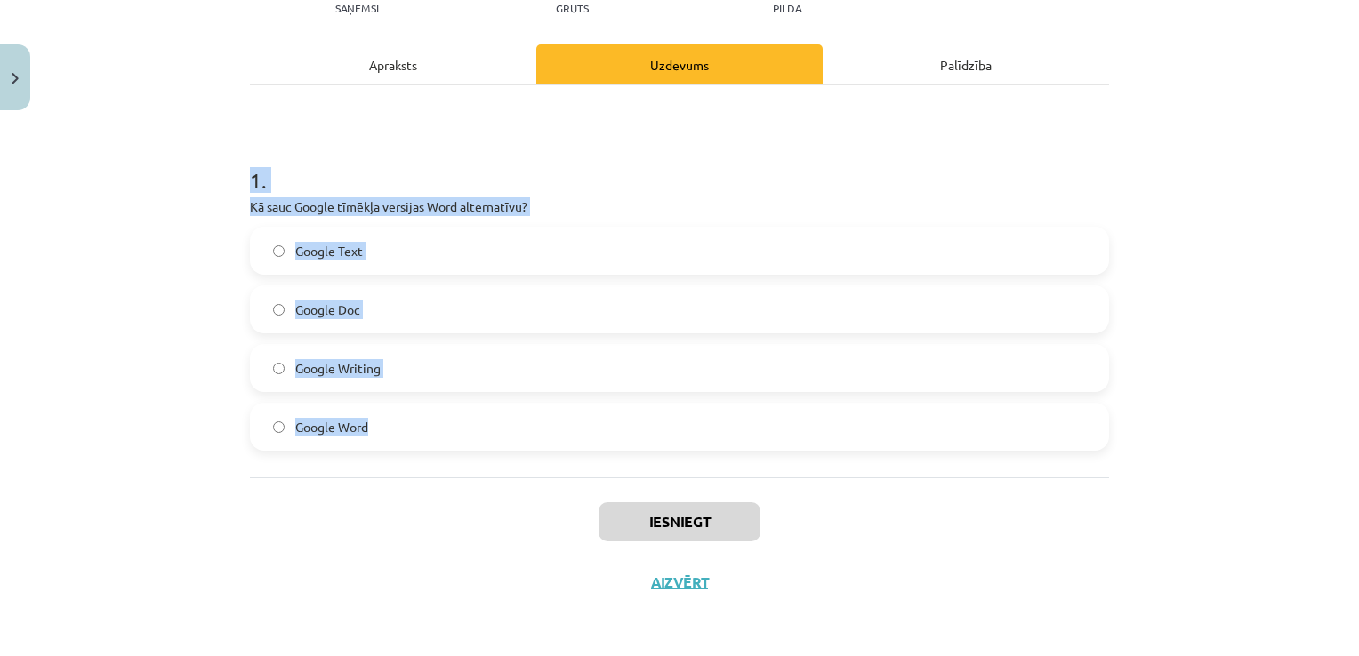
click at [1146, 465] on div "Mācību tēma: Datorikas - 10. klases 1. ieskaites mācību materiāls #11 10. tēma …" at bounding box center [679, 328] width 1359 height 656
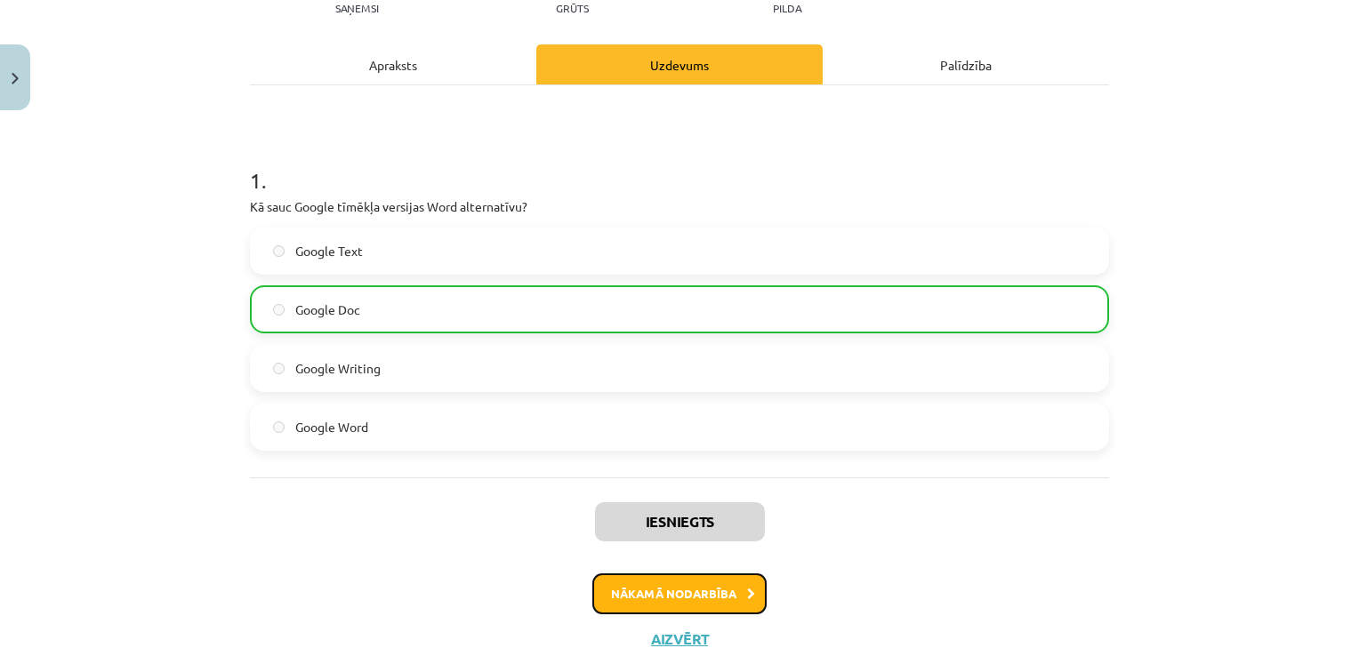
click at [694, 575] on button "Nākamā nodarbība" at bounding box center [679, 594] width 174 height 41
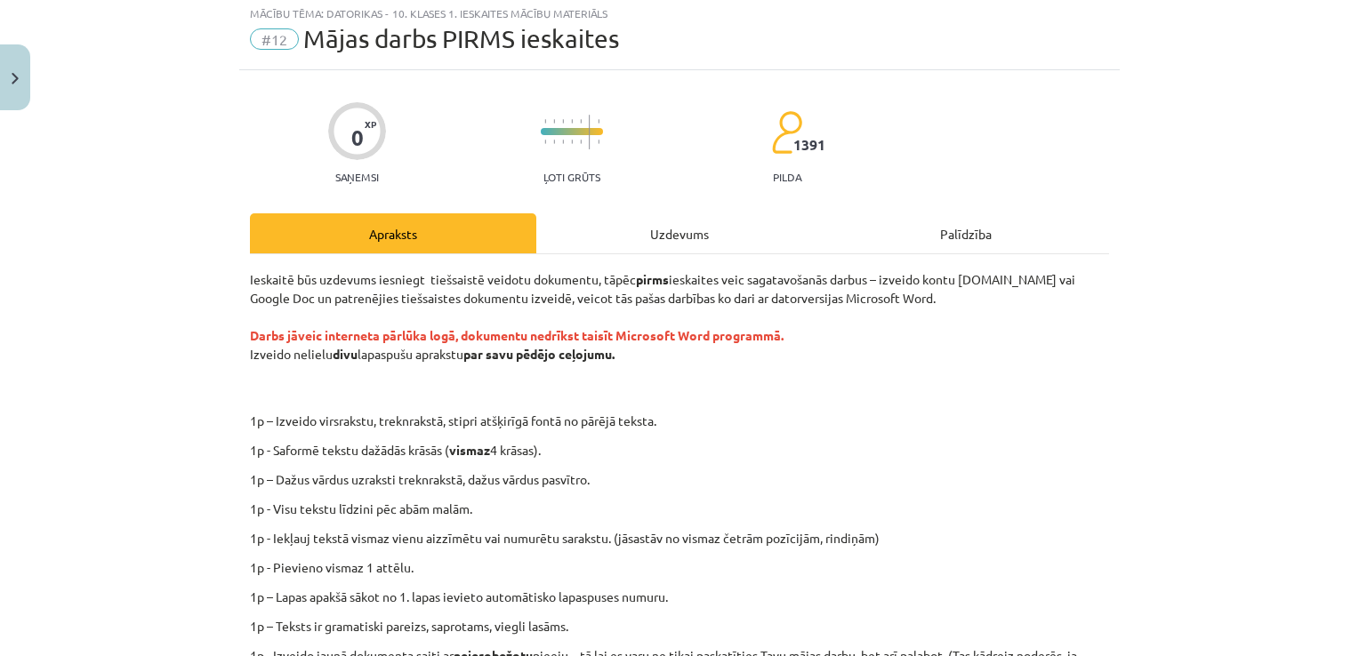
scroll to position [44, 0]
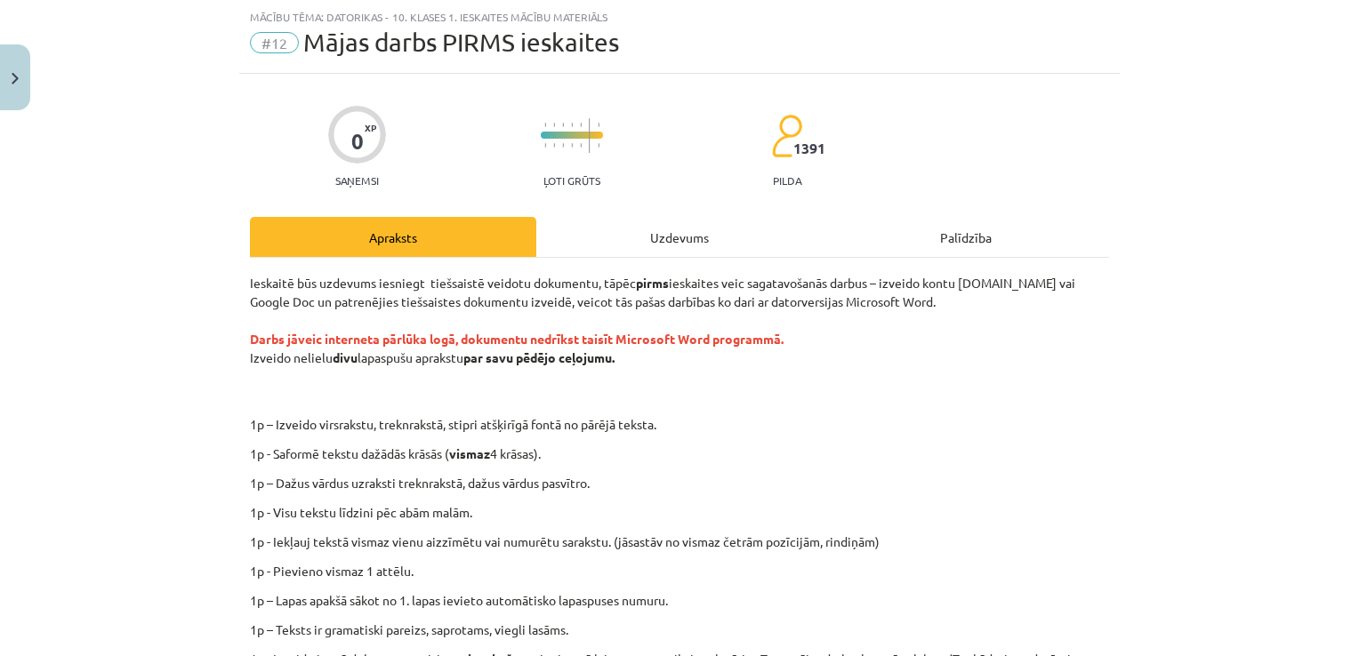
click at [671, 251] on div "Uzdevums" at bounding box center [679, 237] width 286 height 40
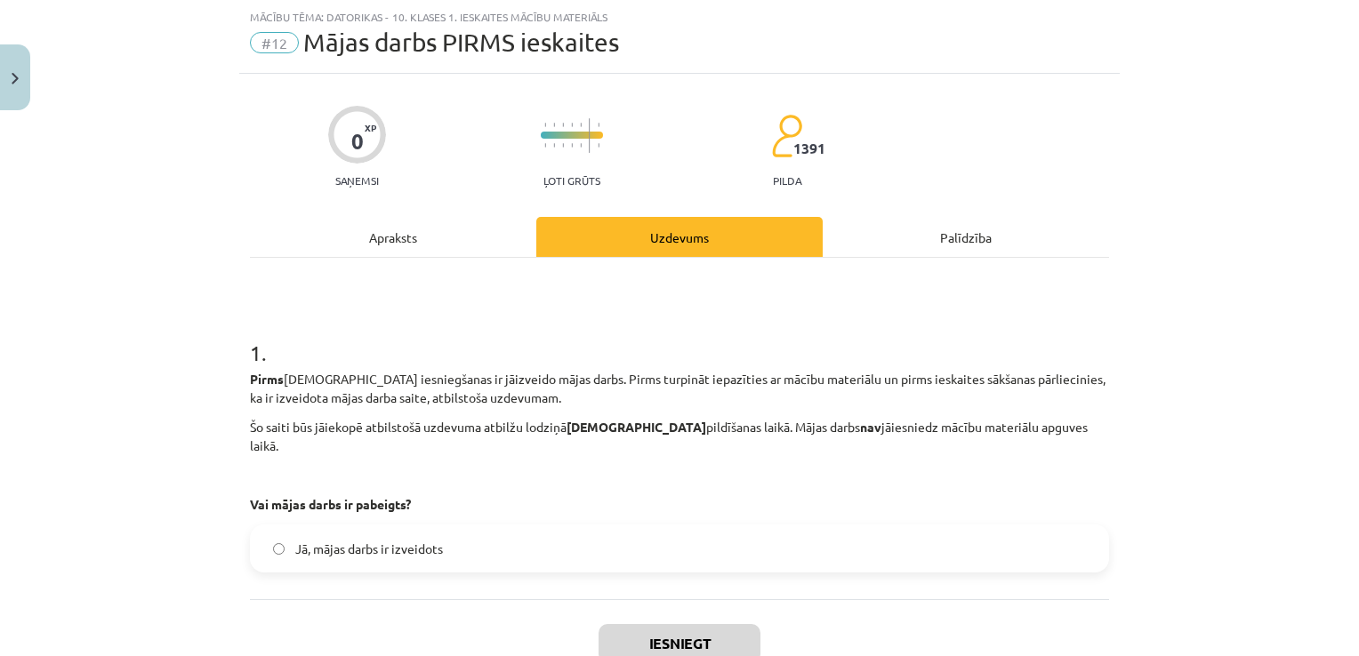
drag, startPoint x: 471, startPoint y: 512, endPoint x: 503, endPoint y: 528, distance: 35.8
click at [473, 527] on label "Jā, mājas darbs ir izveidots" at bounding box center [680, 549] width 856 height 44
click at [750, 624] on button "Iesniegt" at bounding box center [680, 643] width 162 height 39
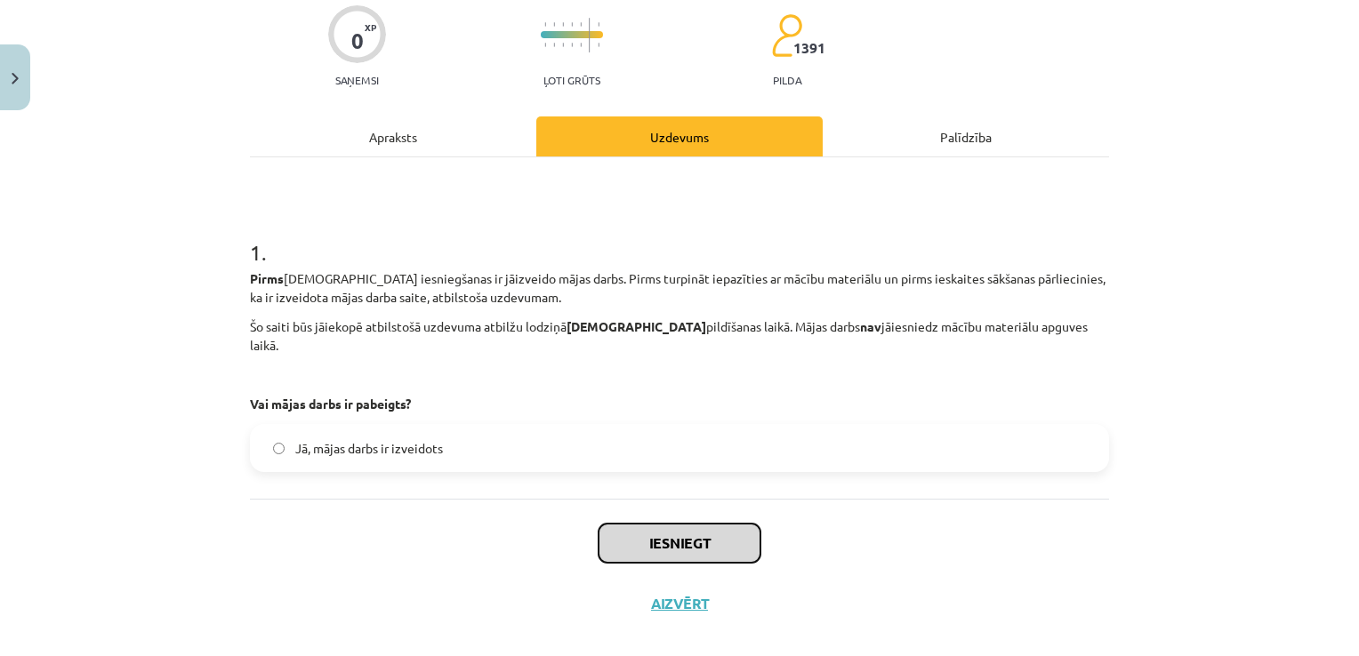
scroll to position [148, 0]
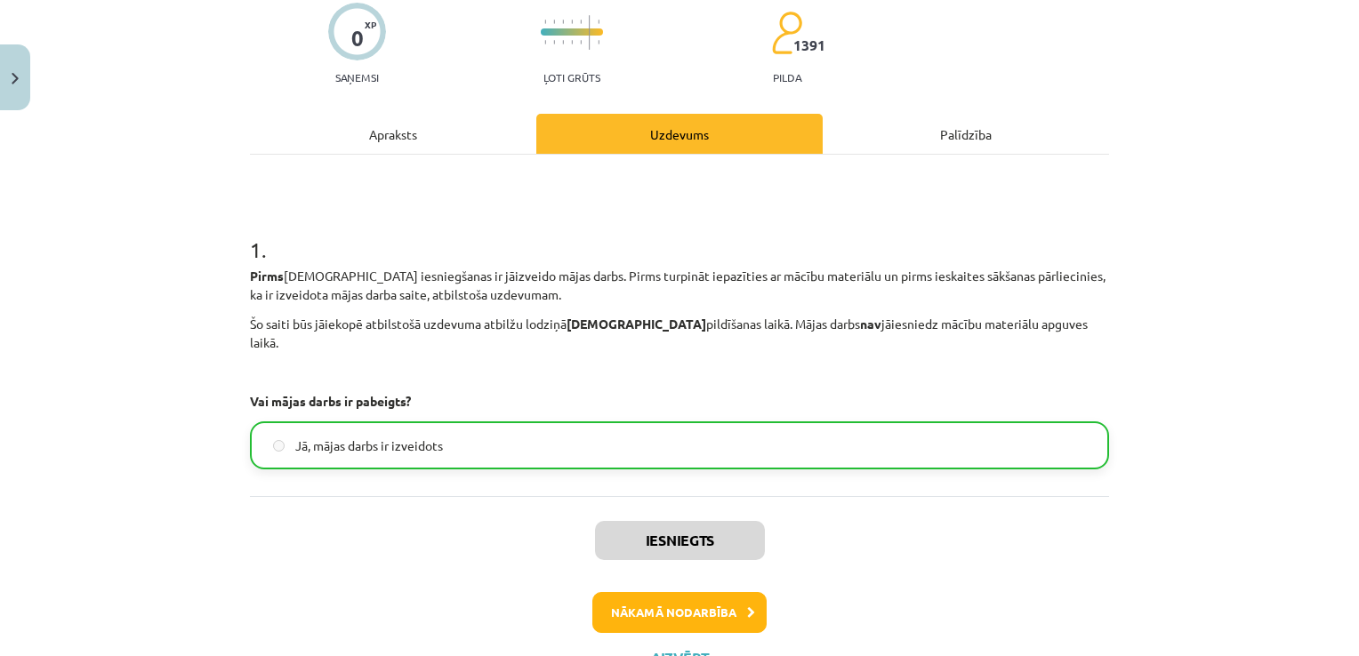
click at [672, 571] on div "Iesniegts Nākamā nodarbība Aizvērt" at bounding box center [679, 586] width 859 height 181
click at [694, 597] on button "Nākamā nodarbība" at bounding box center [679, 612] width 174 height 41
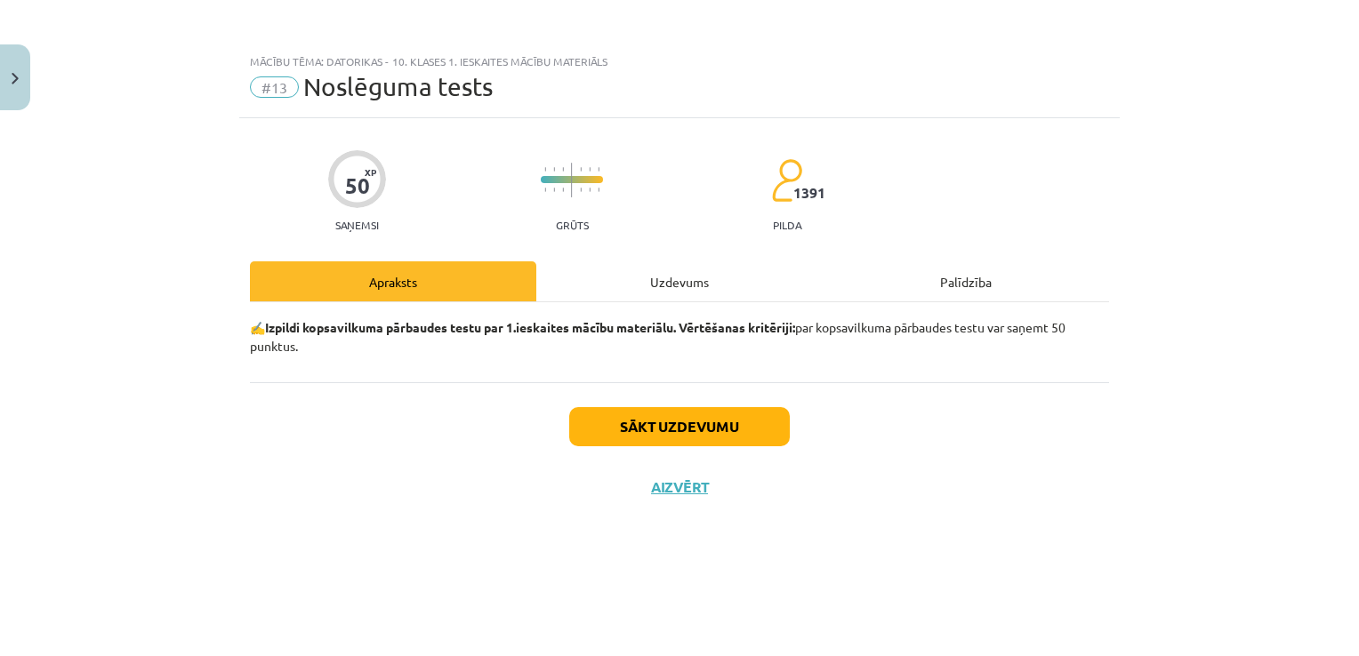
scroll to position [0, 0]
click at [723, 435] on button "Sākt uzdevumu" at bounding box center [679, 426] width 221 height 39
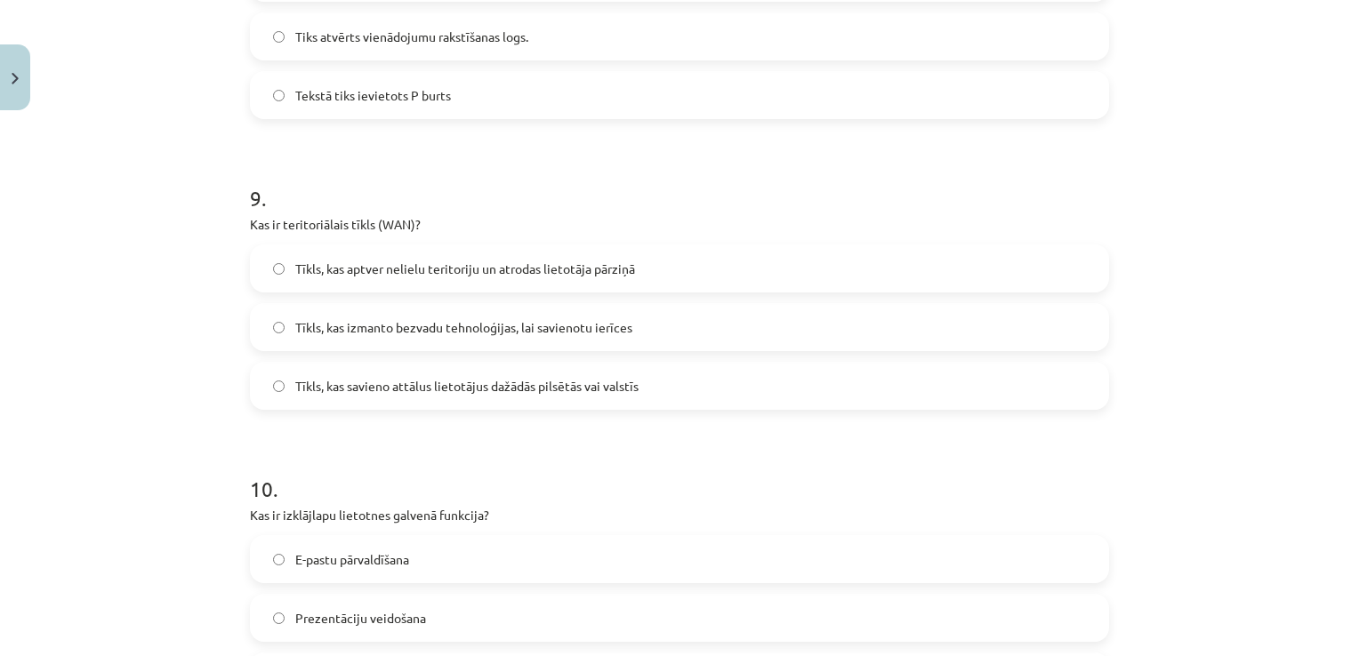
scroll to position [3029, 0]
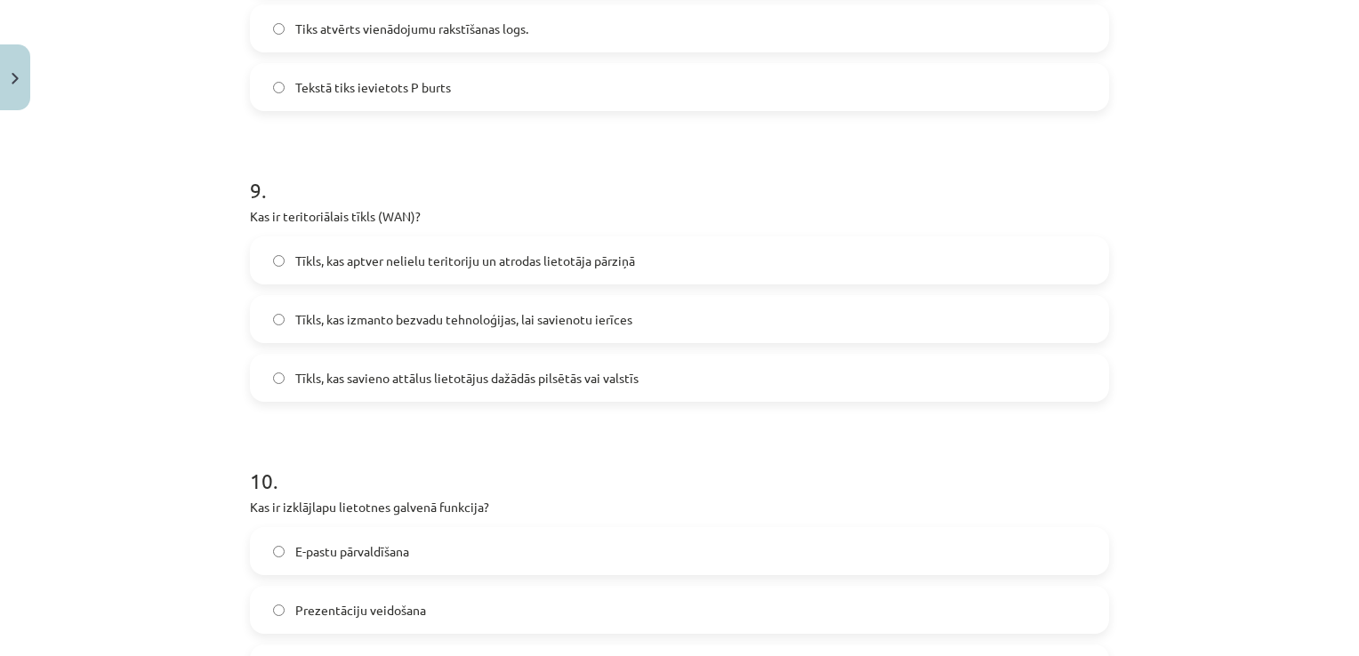
drag, startPoint x: 262, startPoint y: 392, endPoint x: 699, endPoint y: 642, distance: 504.0
click at [699, 642] on div "Mācību tēma: Datorikas - 10. klases 1. ieskaites mācību materiāls #13 Noslēguma…" at bounding box center [679, 328] width 1359 height 656
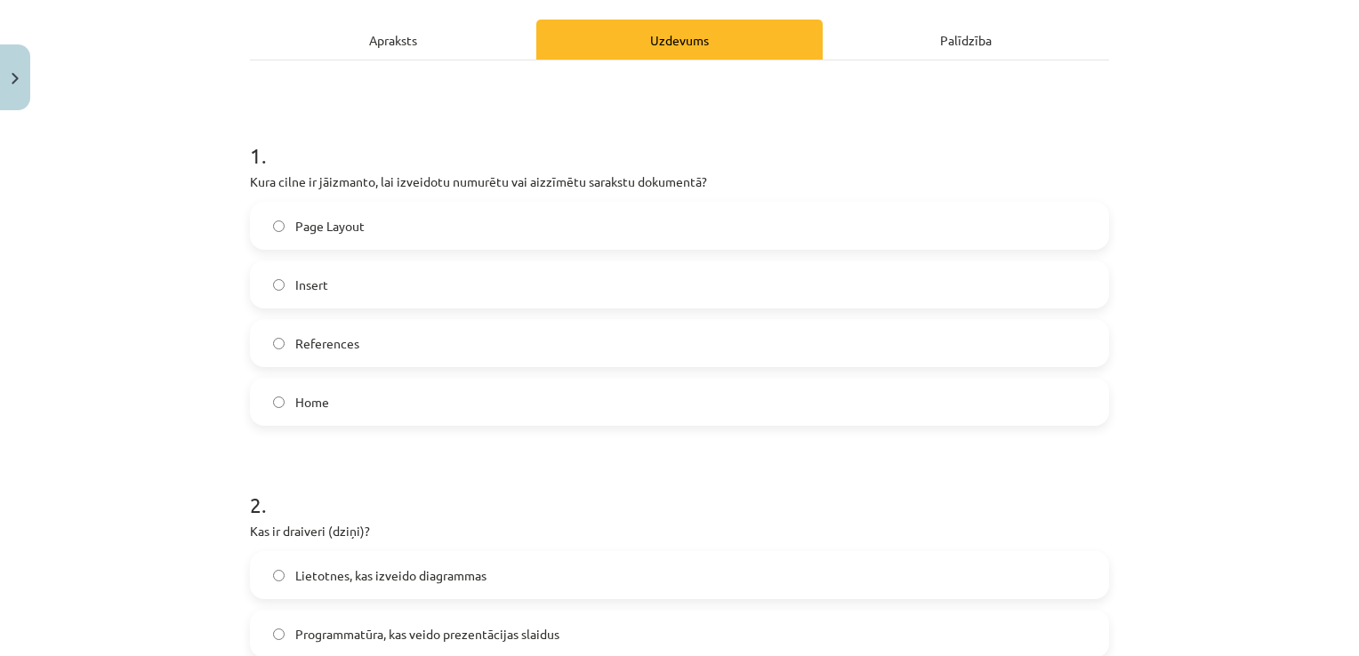
scroll to position [0, 0]
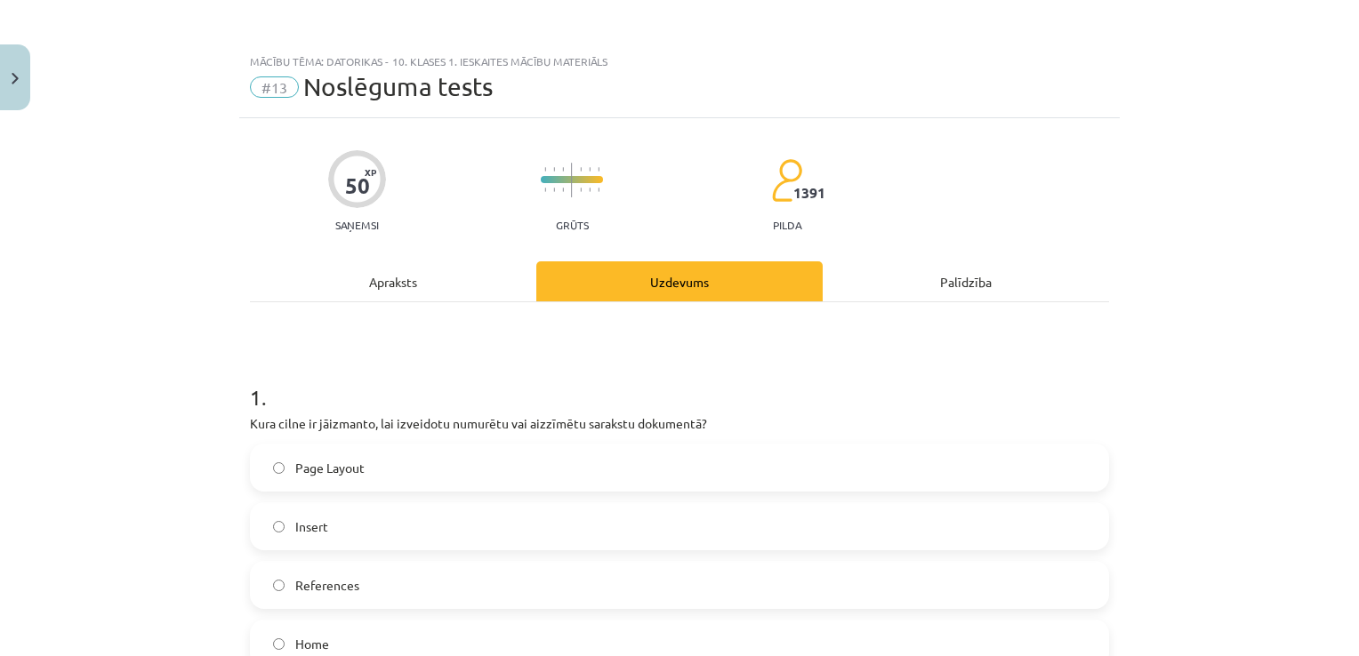
drag, startPoint x: 786, startPoint y: 537, endPoint x: 179, endPoint y: 395, distance: 624.0
click at [179, 395] on div "Mācību tēma: Datorikas - 10. klases 1. ieskaites mācību materiāls #13 Noslēguma…" at bounding box center [679, 328] width 1359 height 656
copy form "1 . Kura cilne ir jāizmanto, lai izveidotu numurētu vai aizzīmētu sarakstu doku…"
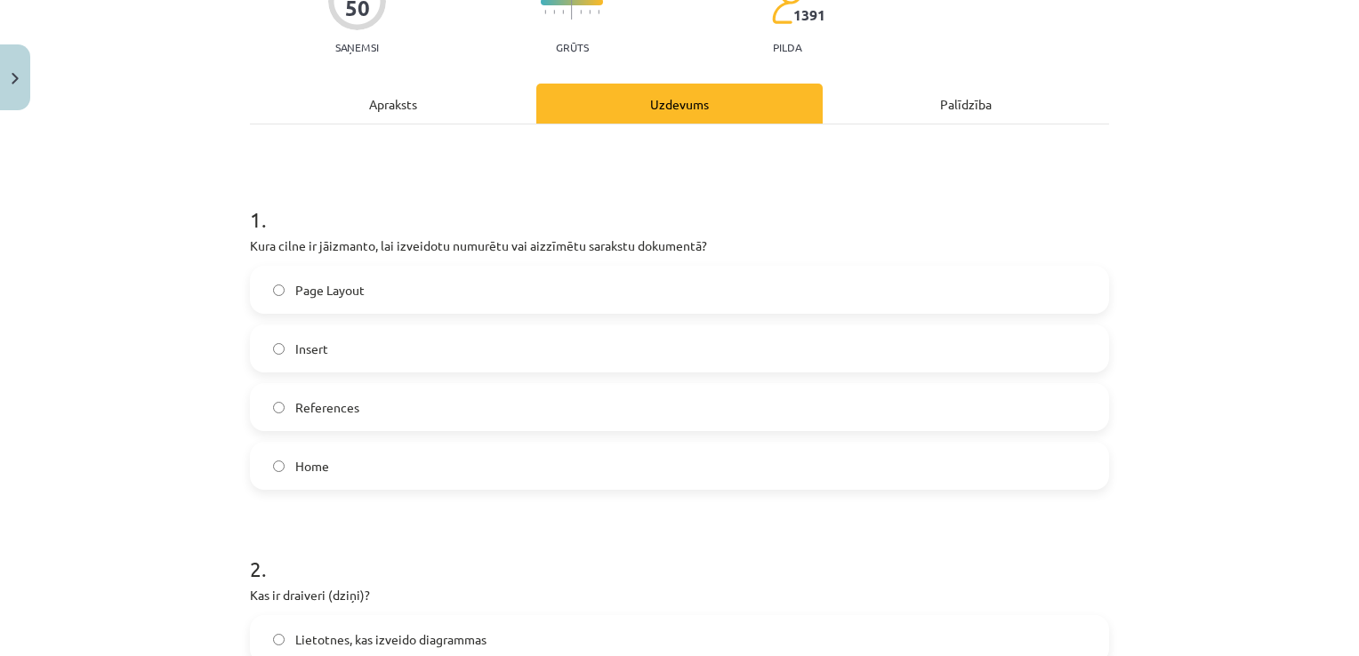
click at [338, 465] on label "Home" at bounding box center [680, 466] width 856 height 44
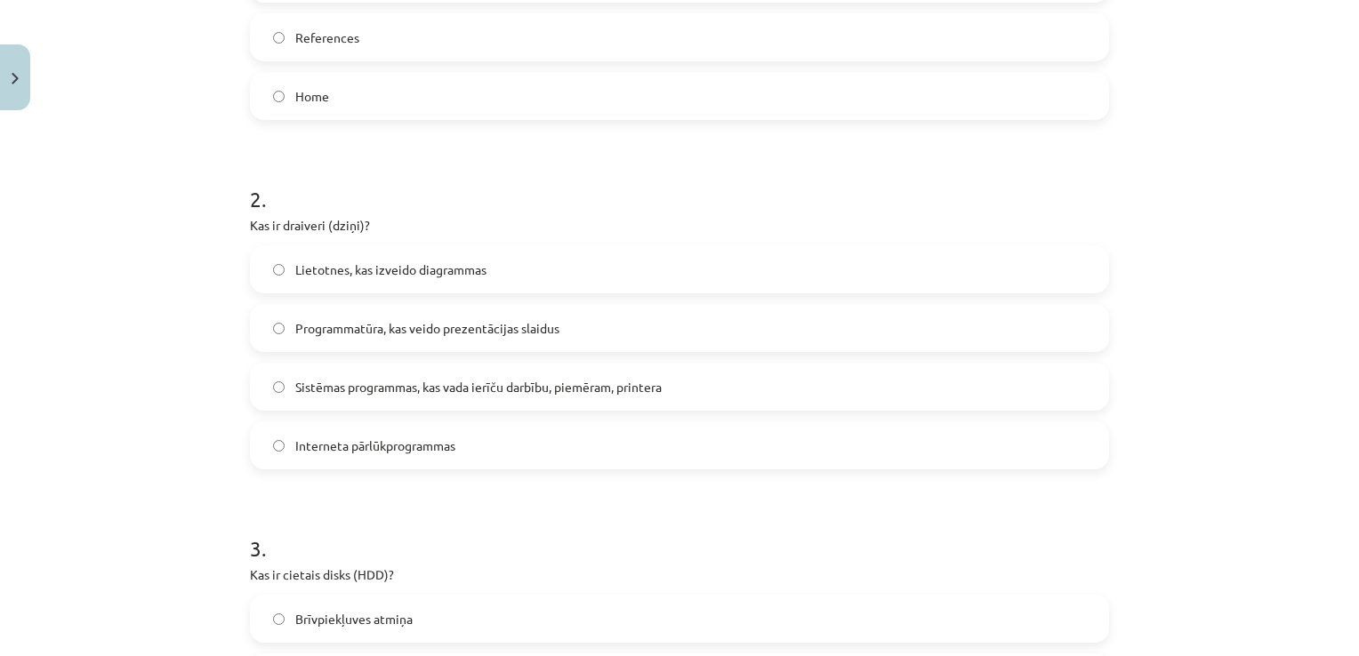
scroll to position [712, 0]
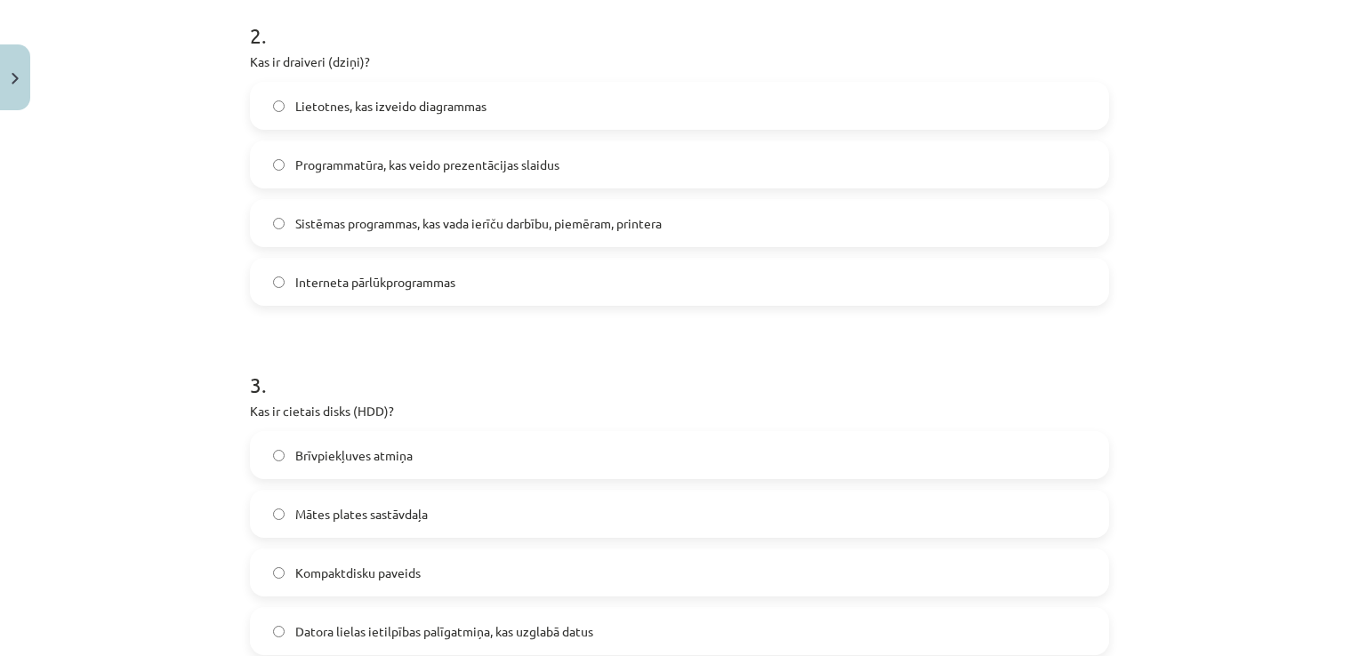
click at [651, 215] on span "Sistēmas programmas, kas vada ierīču darbību, piemēram, printera" at bounding box center [478, 223] width 366 height 19
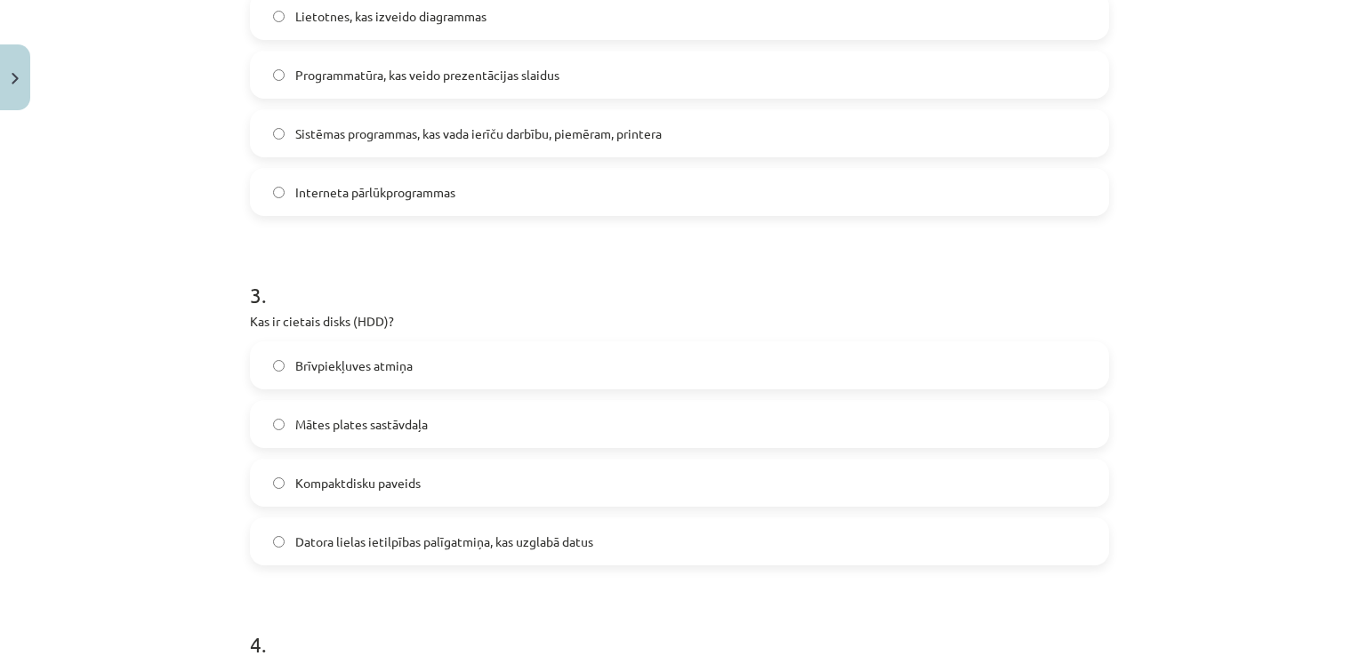
scroll to position [890, 0]
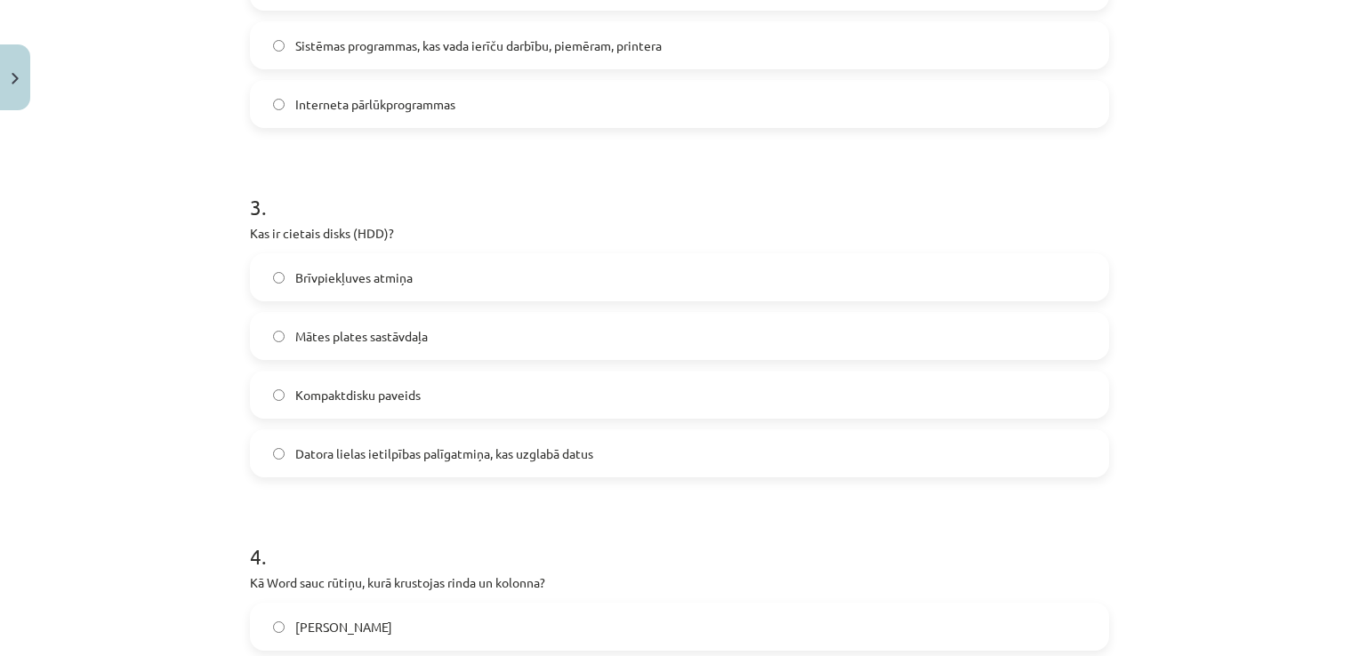
click at [612, 476] on div "Datora lielas ietilpības palīgatmiņa, kas uzglabā datus" at bounding box center [679, 454] width 859 height 48
click at [604, 463] on label "Datora lielas ietilpības palīgatmiņa, kas uzglabā datus" at bounding box center [680, 453] width 856 height 44
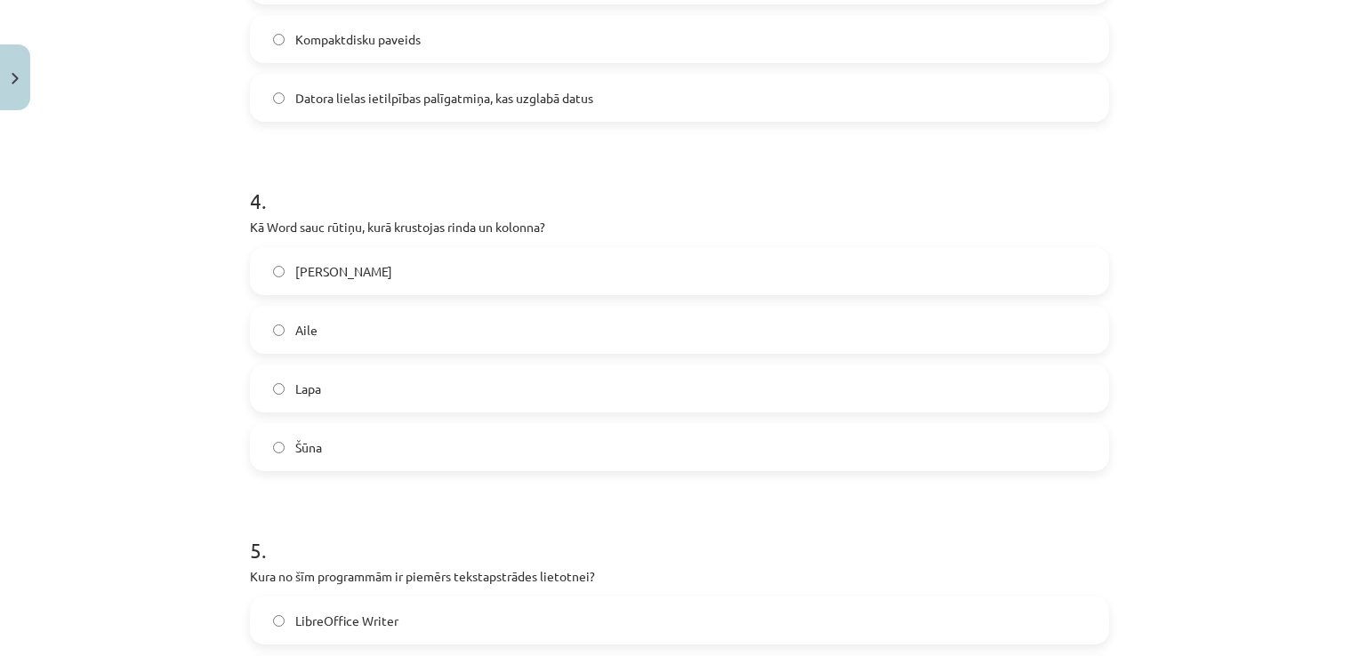
scroll to position [1423, 0]
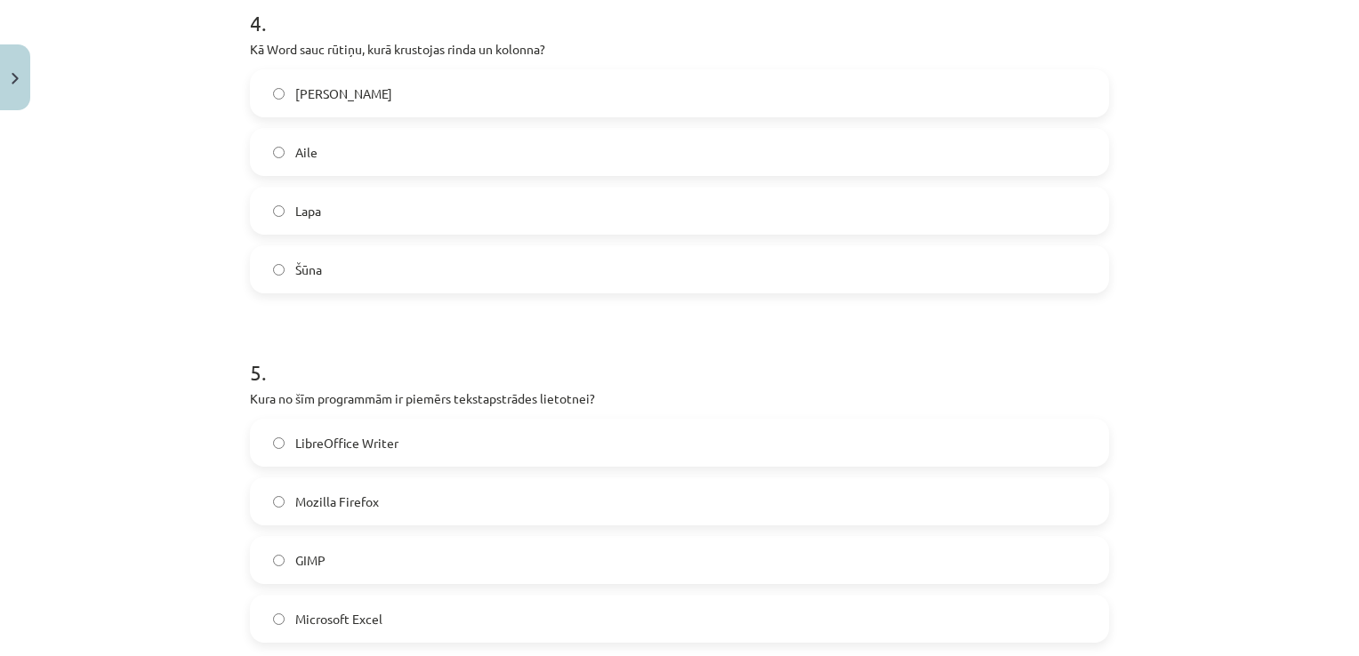
click at [327, 271] on label "Šūna" at bounding box center [680, 269] width 856 height 44
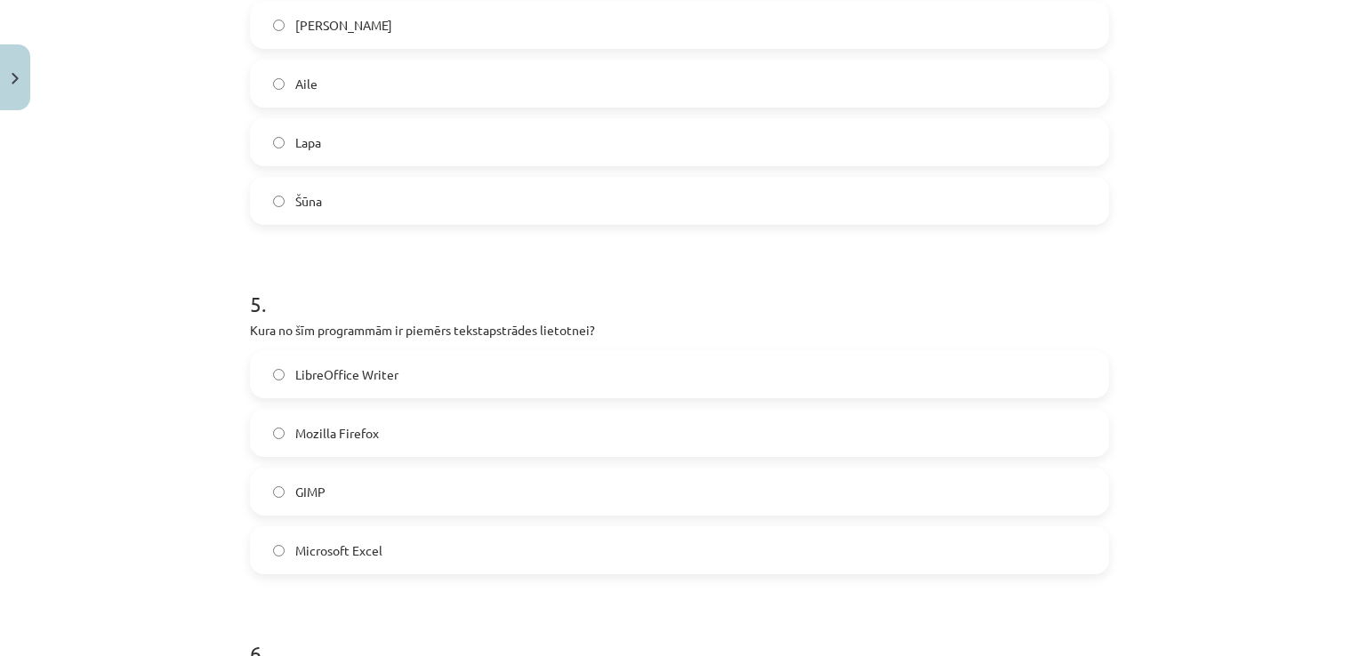
scroll to position [1690, 0]
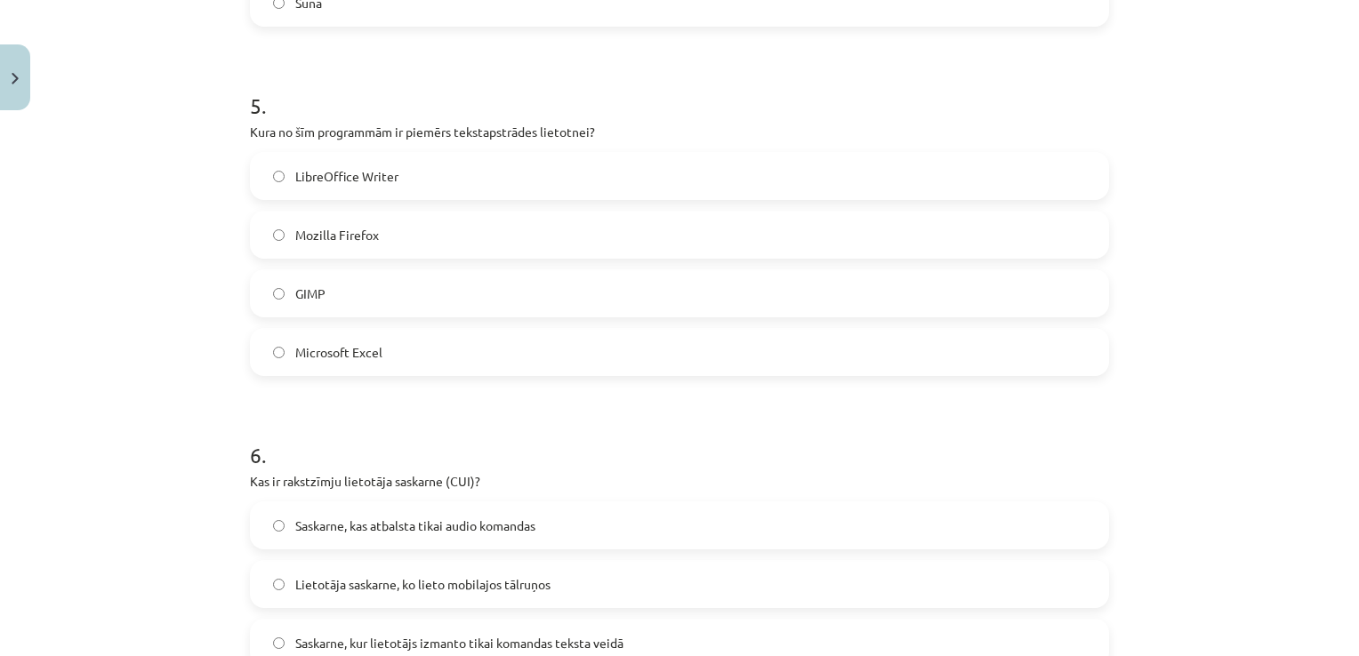
click at [399, 188] on label "LibreOffice Writer" at bounding box center [680, 176] width 856 height 44
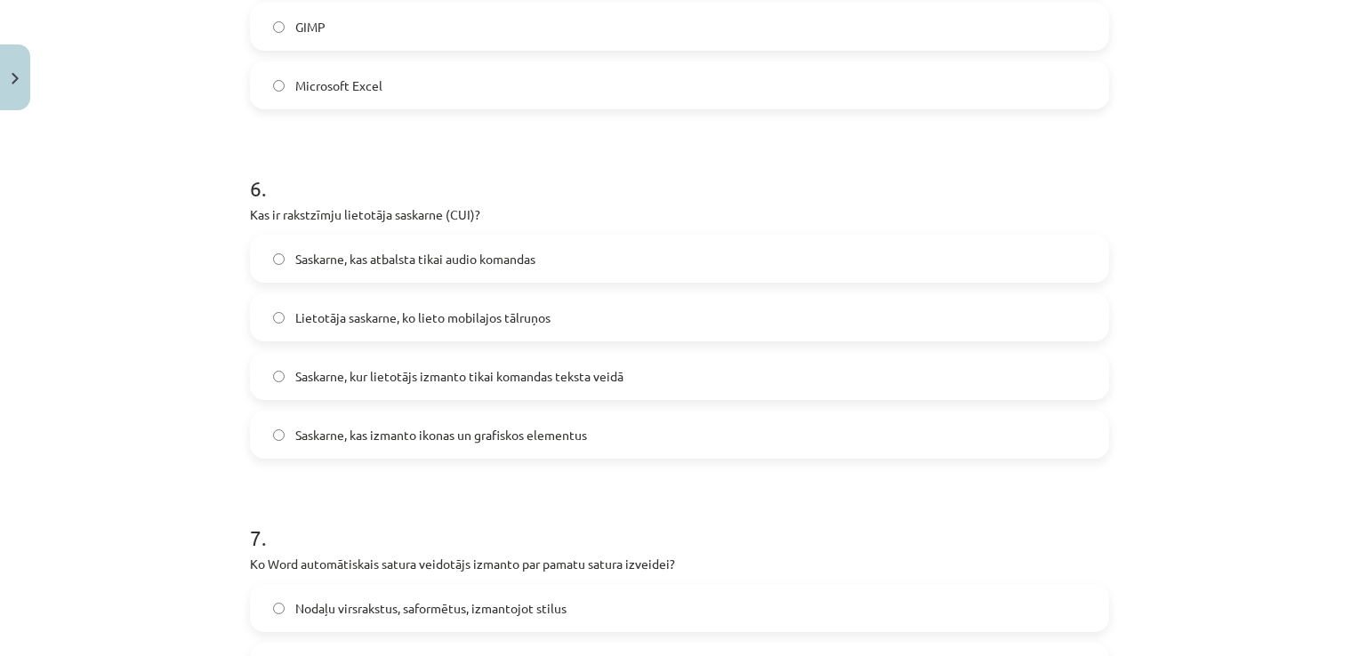
click at [615, 377] on span "Saskarne, kur lietotājs izmanto tikai komandas teksta veidā" at bounding box center [459, 376] width 328 height 19
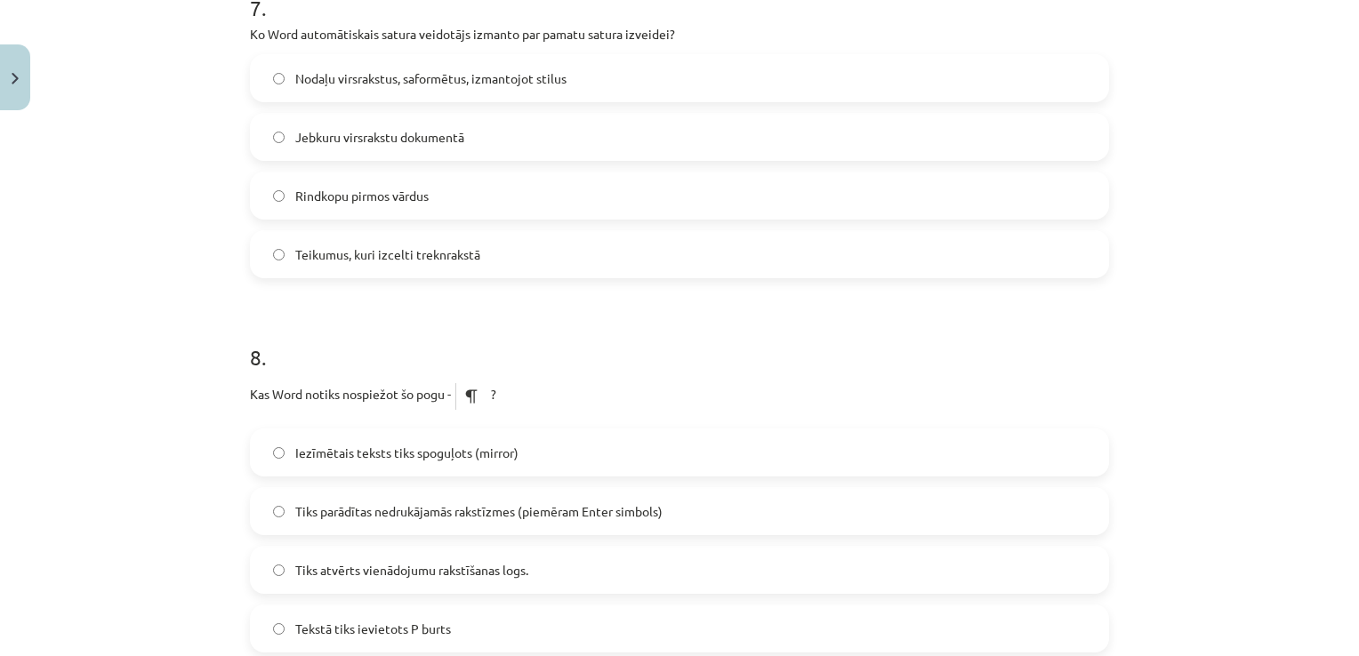
scroll to position [2491, 0]
click at [552, 60] on label "Nodaļu virsrakstus, saformētus, izmantojot stilus" at bounding box center [680, 74] width 856 height 44
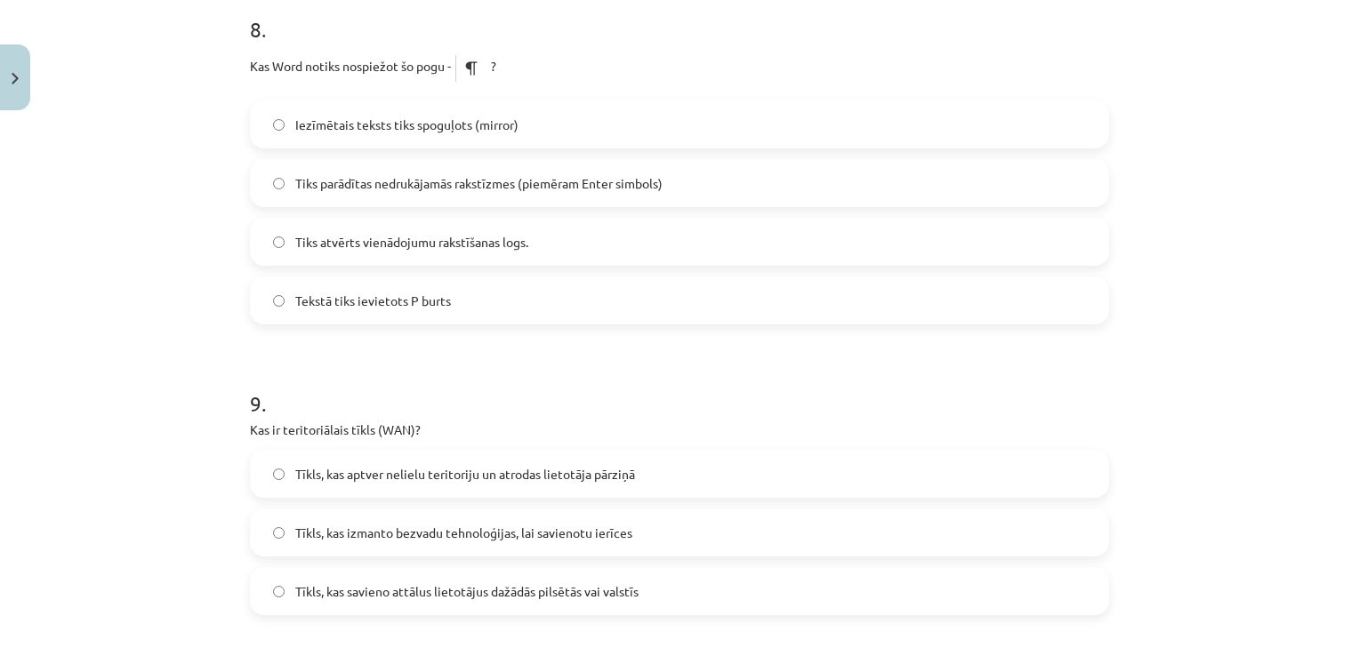
scroll to position [2847, 0]
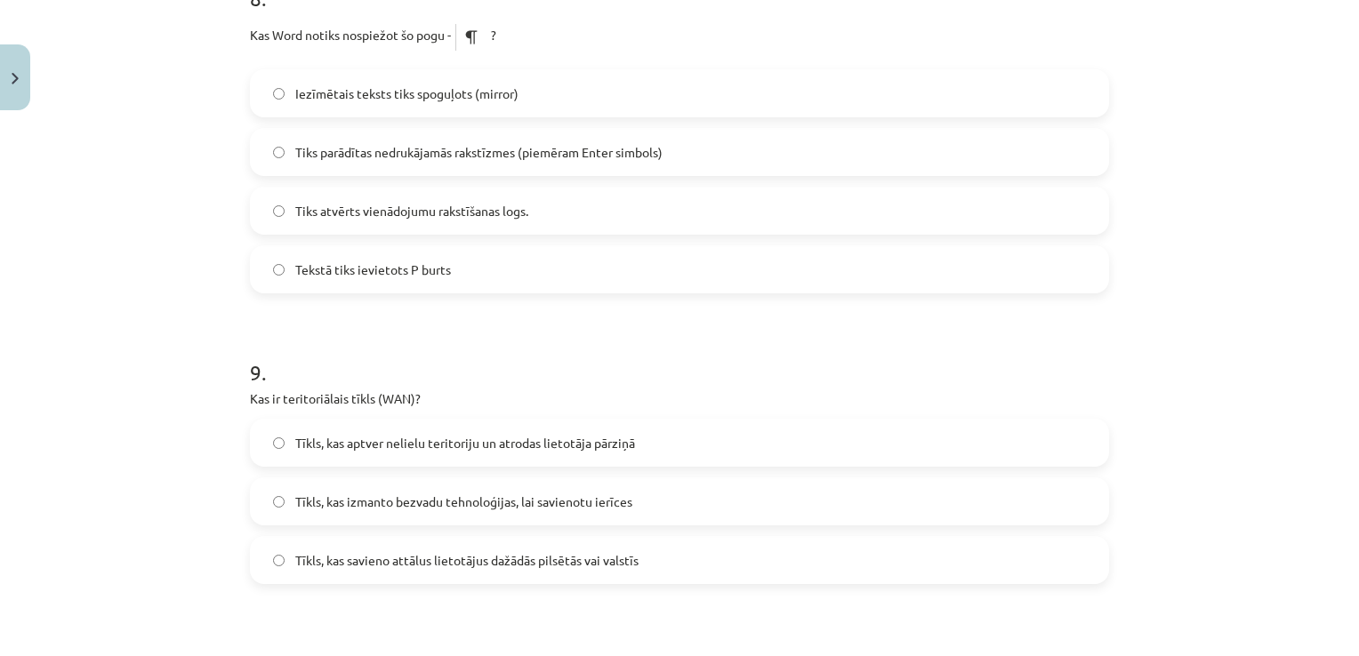
click at [617, 147] on span "Tiks parādītas nedrukājamās rakstīzmes (piemēram Enter simbols)" at bounding box center [478, 152] width 367 height 19
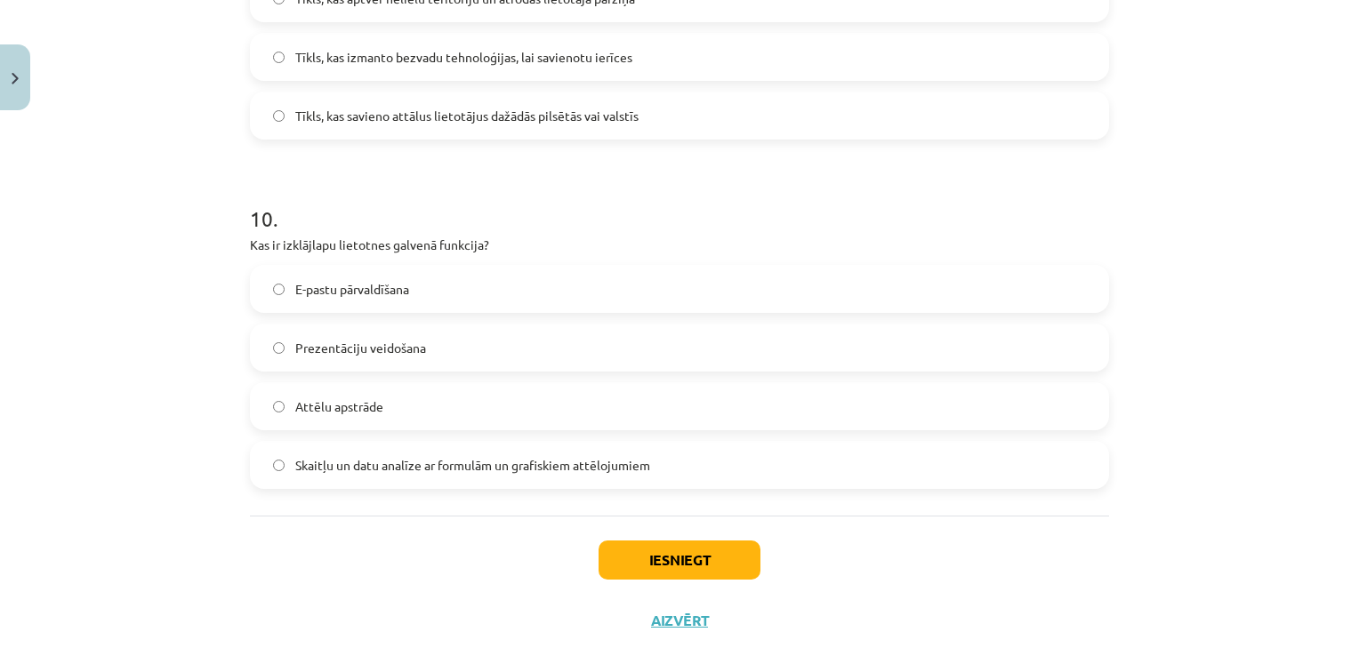
scroll to position [3202, 0]
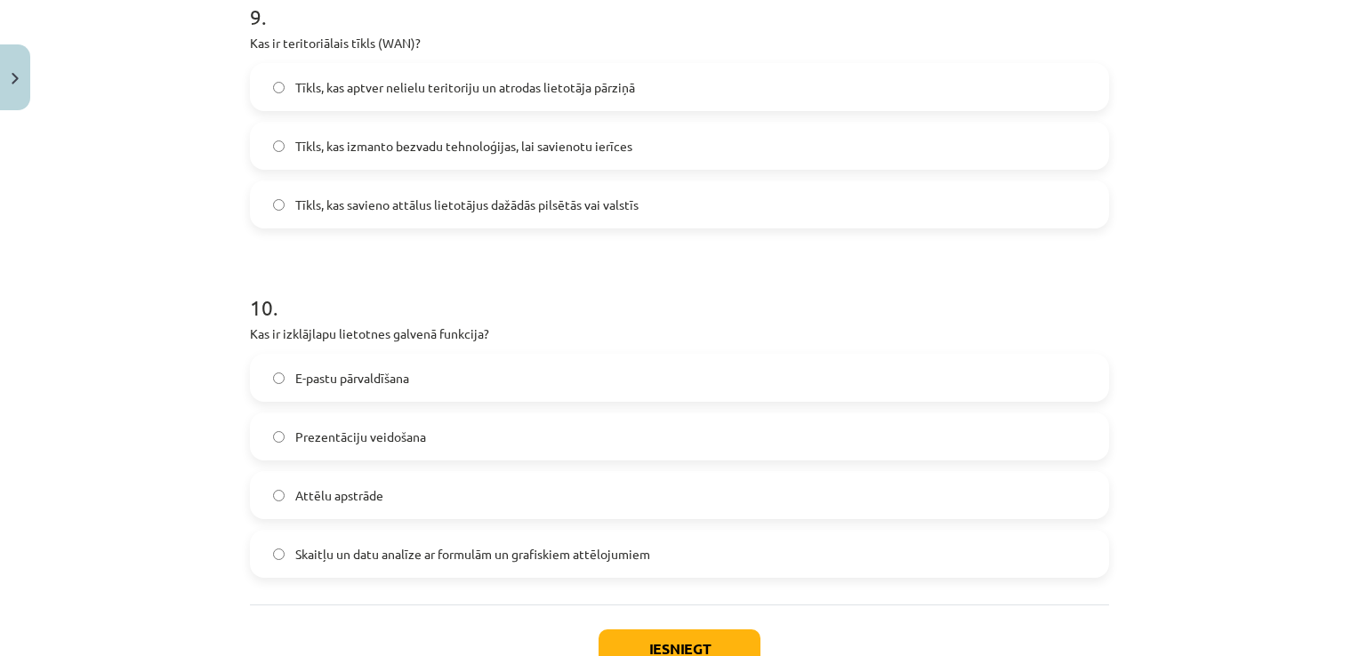
click at [655, 187] on label "Tīkls, kas savieno attālus lietotājus dažādās pilsētās vai valstīs" at bounding box center [680, 204] width 856 height 44
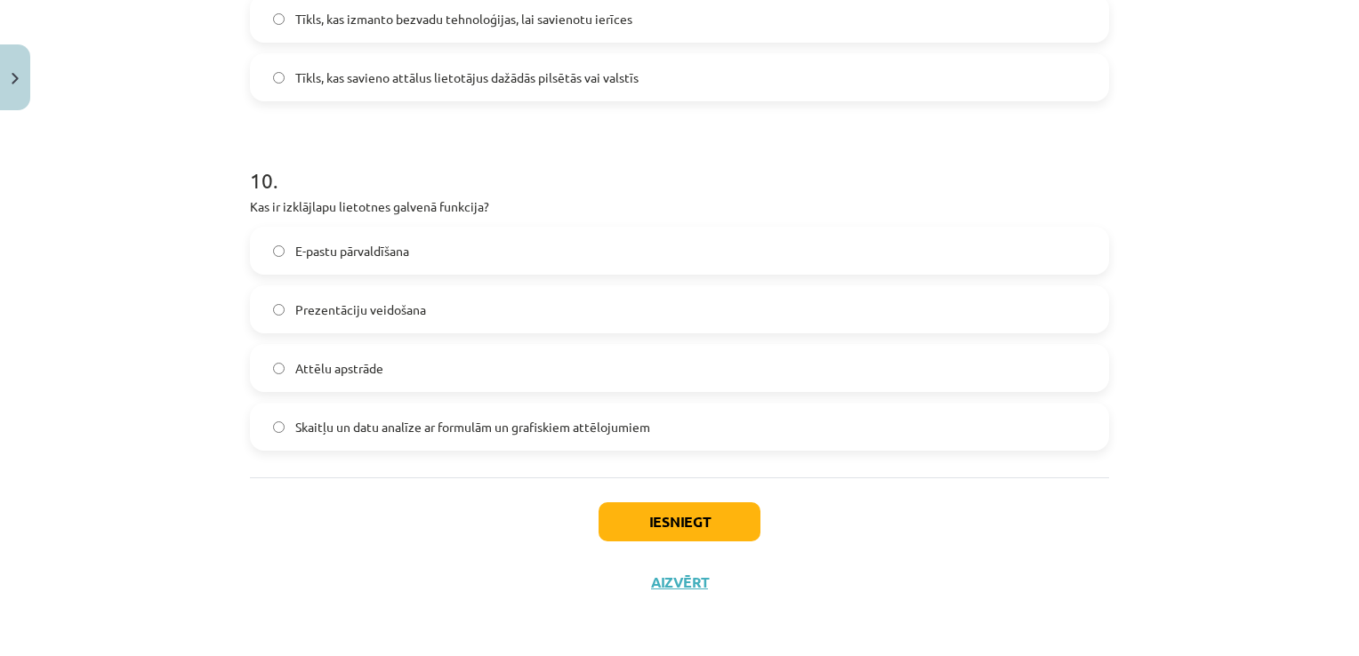
click at [630, 427] on span "Skaitļu un datu analīze ar formulām un grafiskiem attēlojumiem" at bounding box center [472, 427] width 355 height 19
click at [672, 521] on button "Iesniegt" at bounding box center [680, 522] width 162 height 39
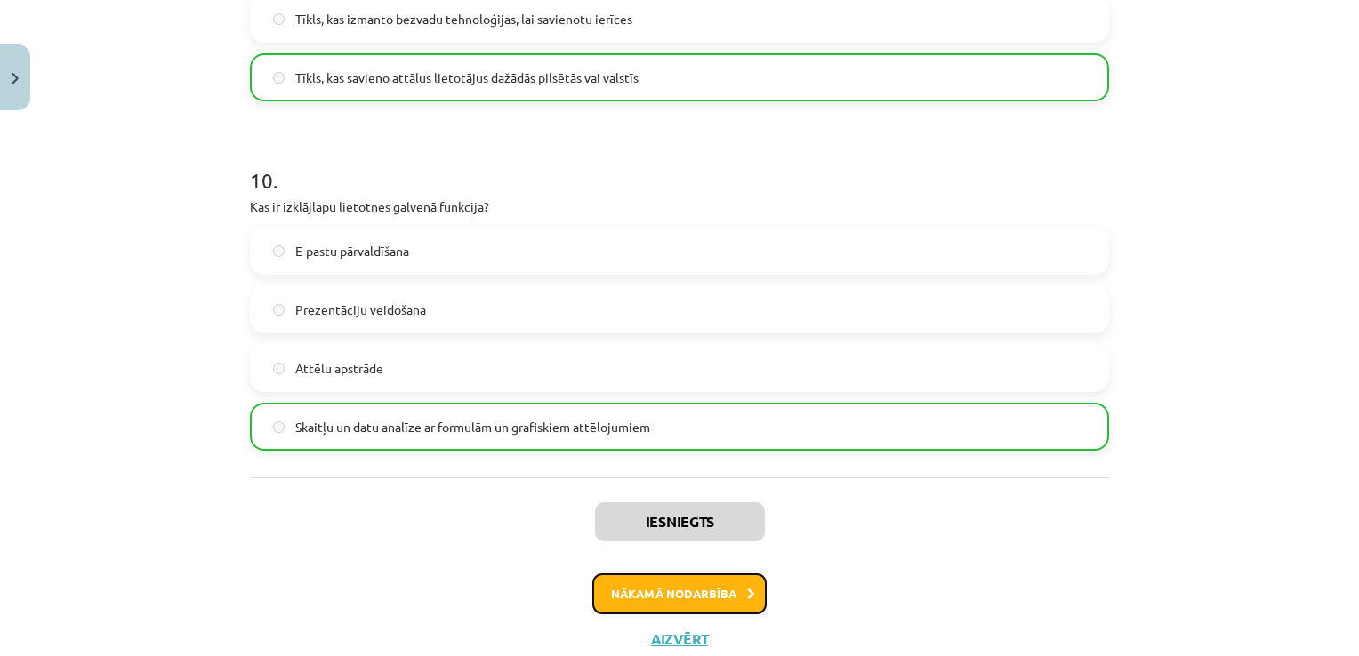
click at [672, 582] on button "Nākamā nodarbība" at bounding box center [679, 594] width 174 height 41
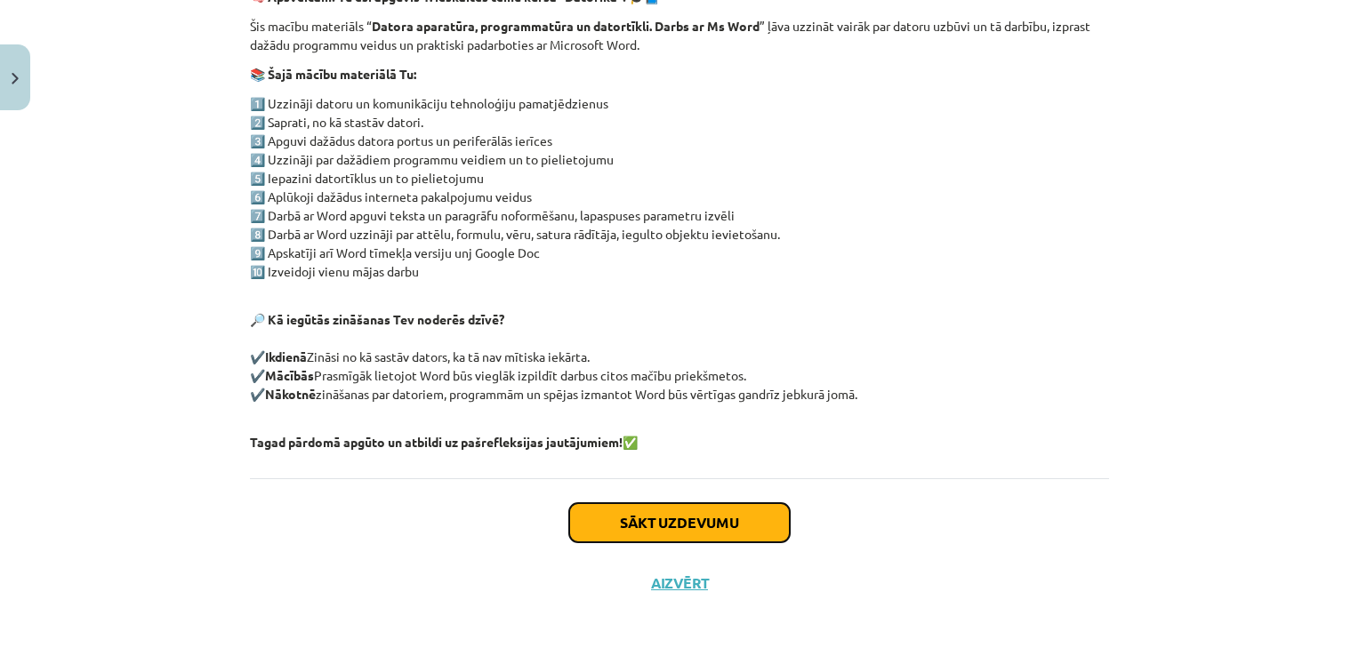
click at [689, 514] on button "Sākt uzdevumu" at bounding box center [679, 522] width 221 height 39
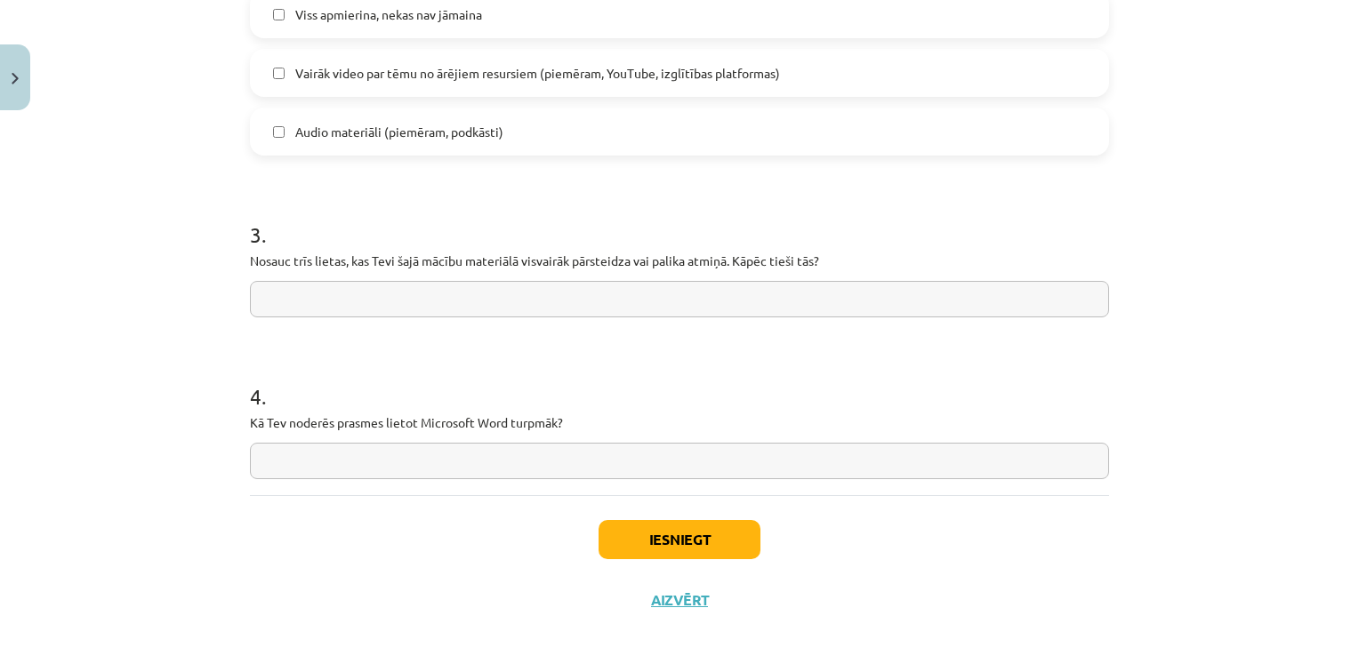
scroll to position [1427, 0]
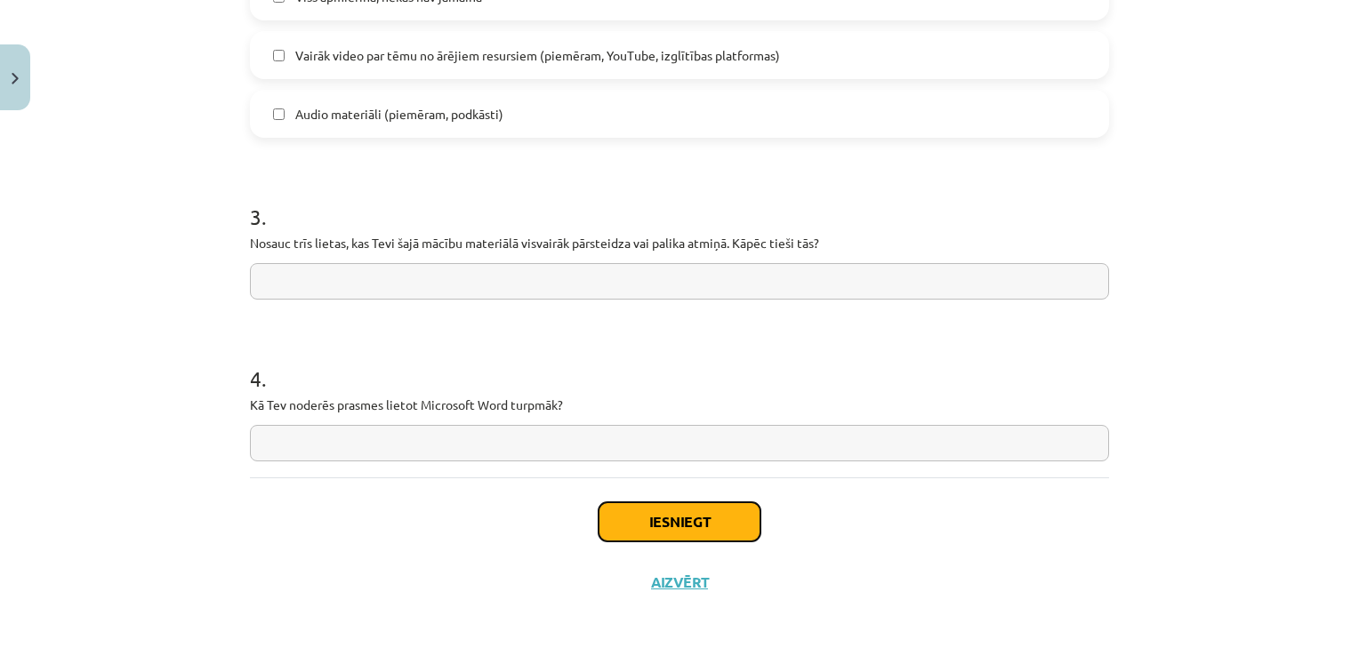
click at [689, 514] on button "Iesniegt" at bounding box center [680, 522] width 162 height 39
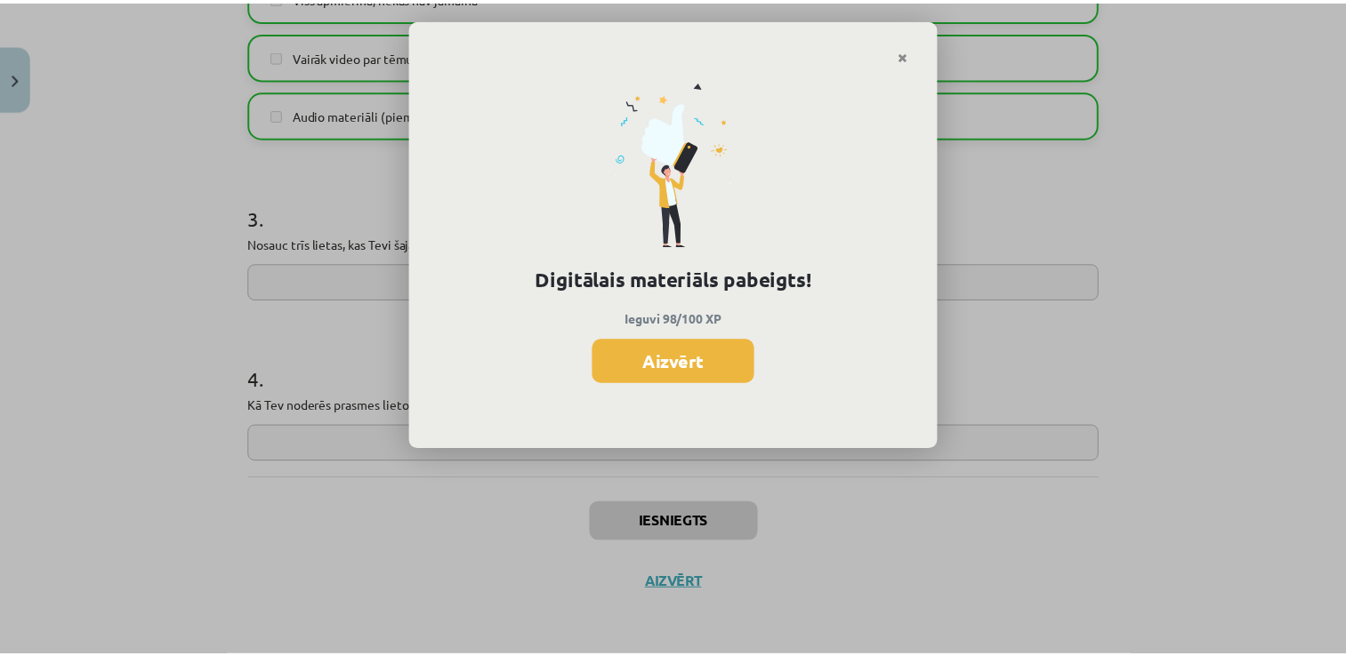
scroll to position [710, 0]
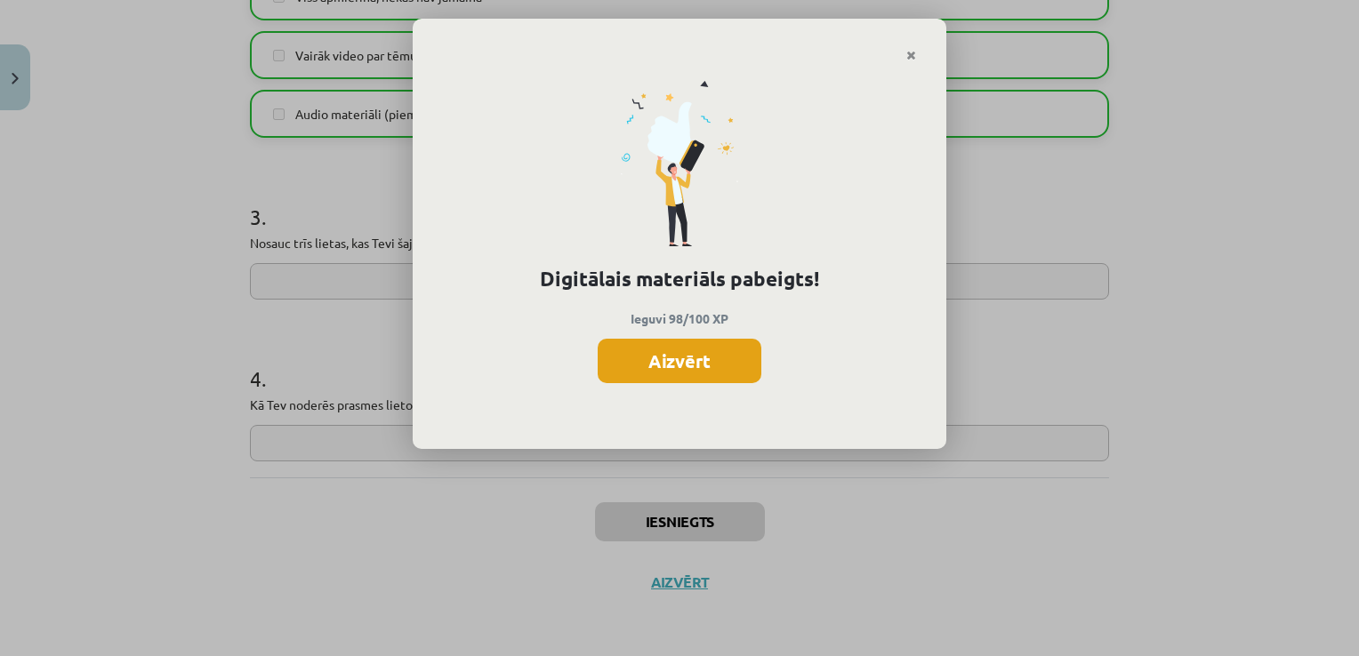
click at [740, 344] on button "Aizvērt" at bounding box center [680, 361] width 164 height 44
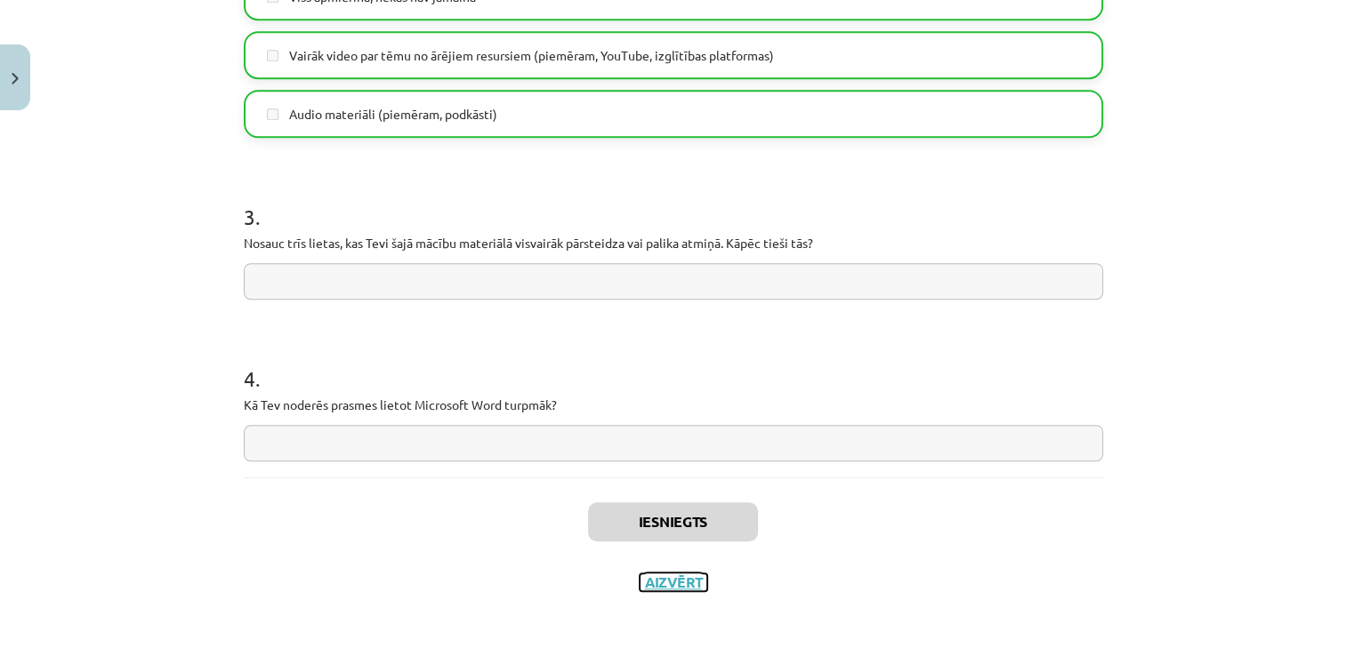
click at [650, 586] on button "Aizvērt" at bounding box center [674, 583] width 68 height 18
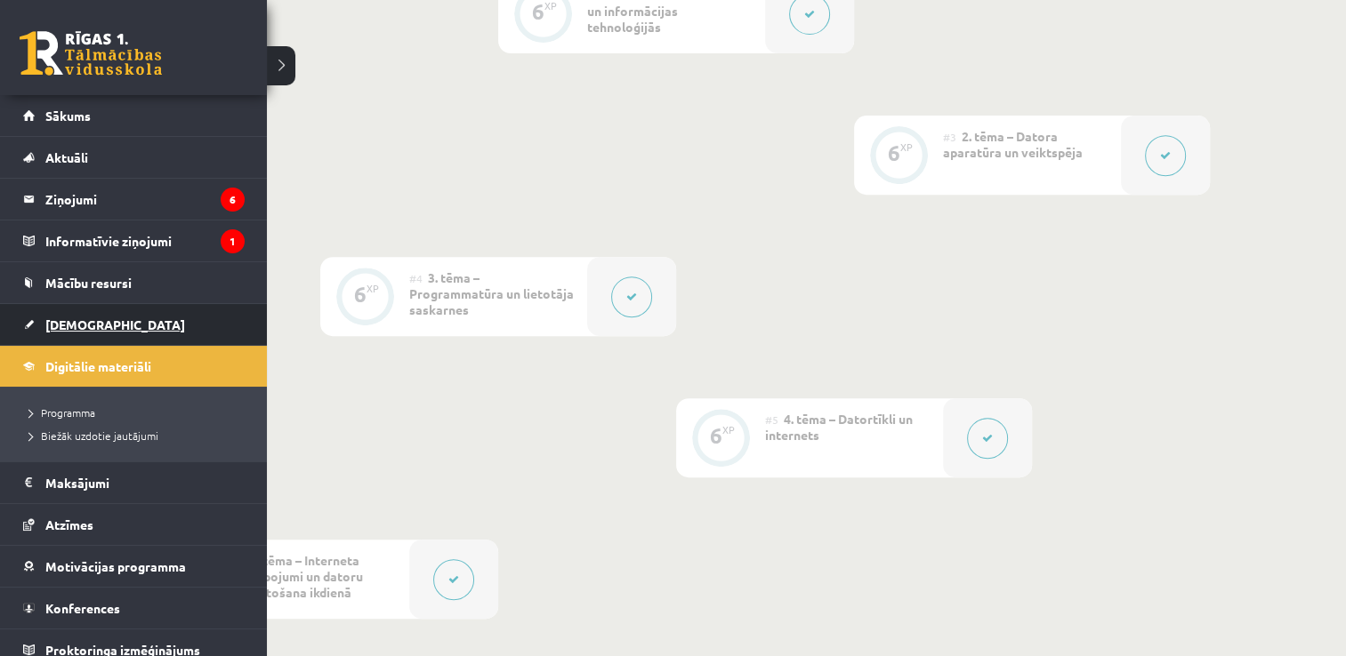
click at [74, 306] on link "[DEMOGRAPHIC_DATA]" at bounding box center [133, 324] width 221 height 41
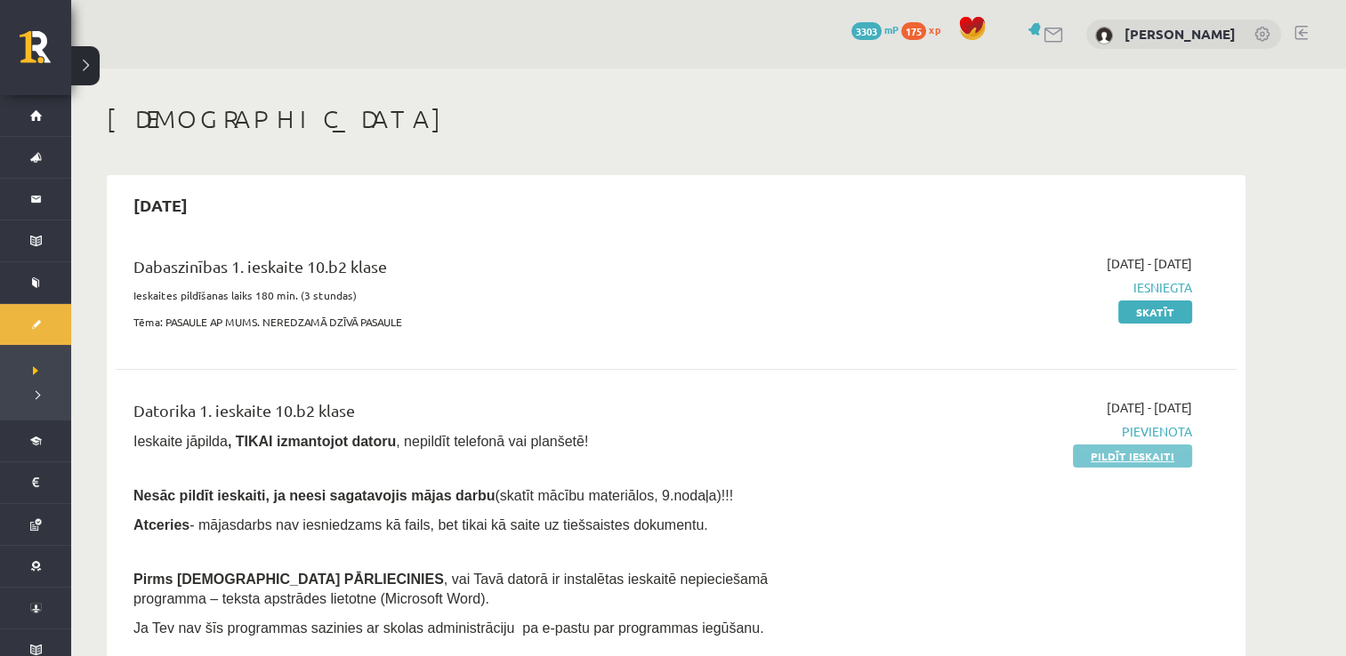
click at [1119, 457] on link "Pildīt ieskaiti" at bounding box center [1132, 456] width 119 height 23
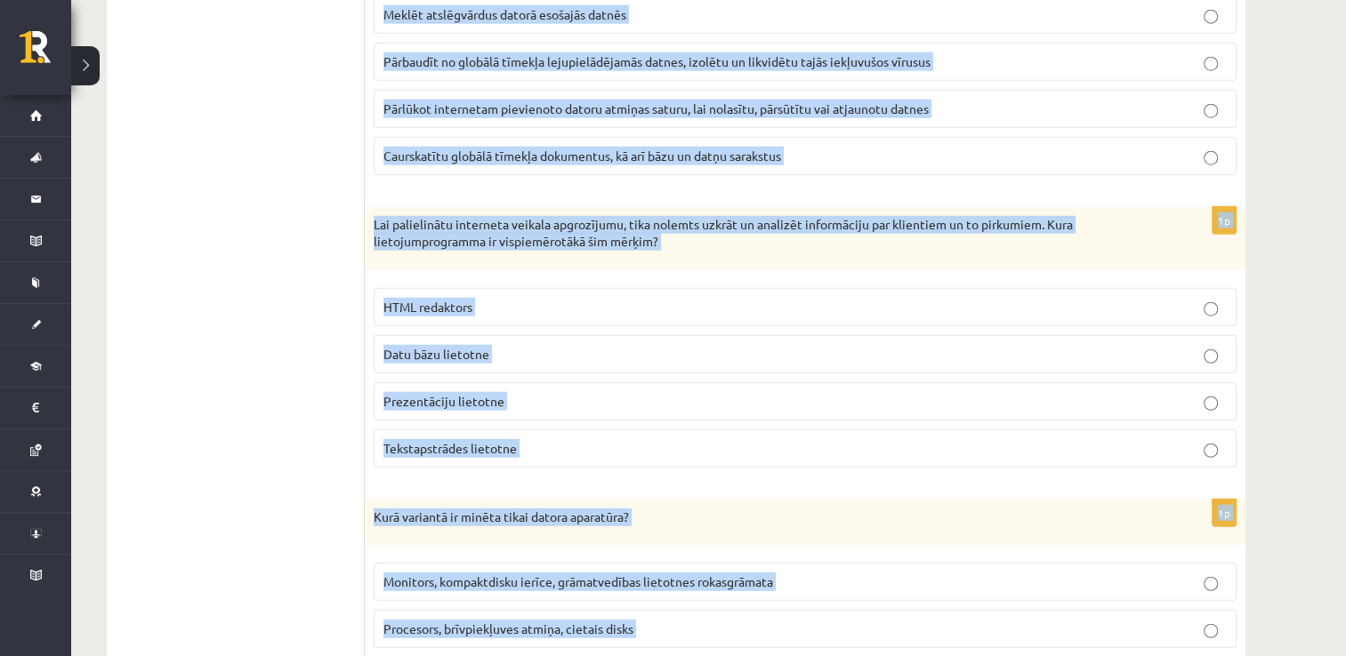
scroll to position [4907, 0]
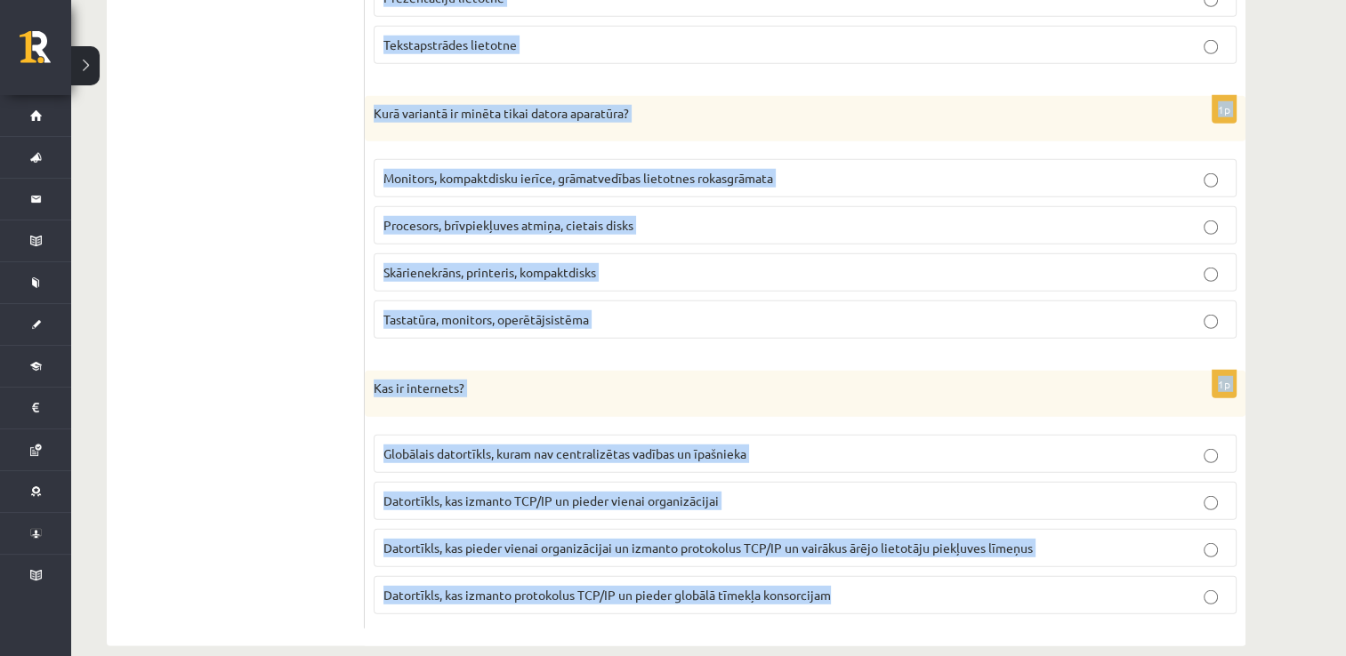
drag, startPoint x: 372, startPoint y: 269, endPoint x: 863, endPoint y: 571, distance: 576.7
copy form "Lore ip dolors ametconsect adip elitseddo eiusmodt incididuntu laboree? Dolorem…"
click at [745, 445] on p "Globālais datortīkls, kuram nav centralizētas vadības un īpašnieka" at bounding box center [804, 454] width 843 height 19
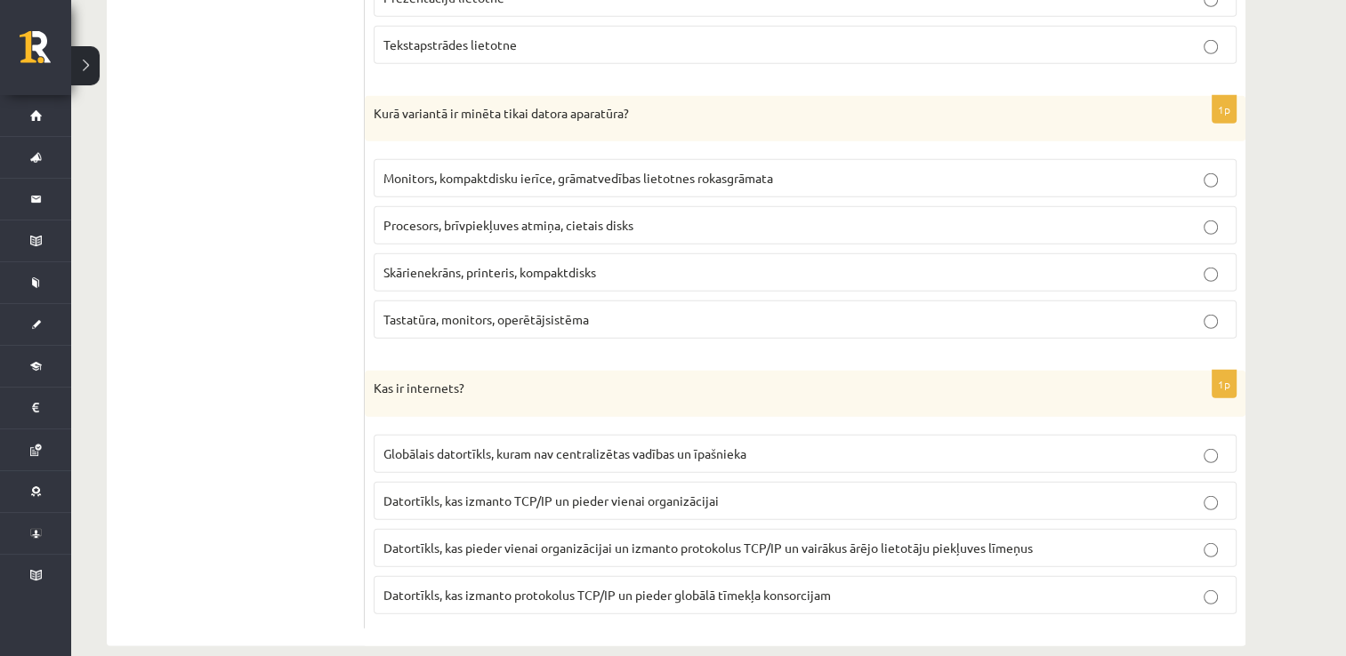
click at [581, 217] on span "Procesors, brīvpiekļuves atmiņa, cietais disks" at bounding box center [508, 225] width 250 height 16
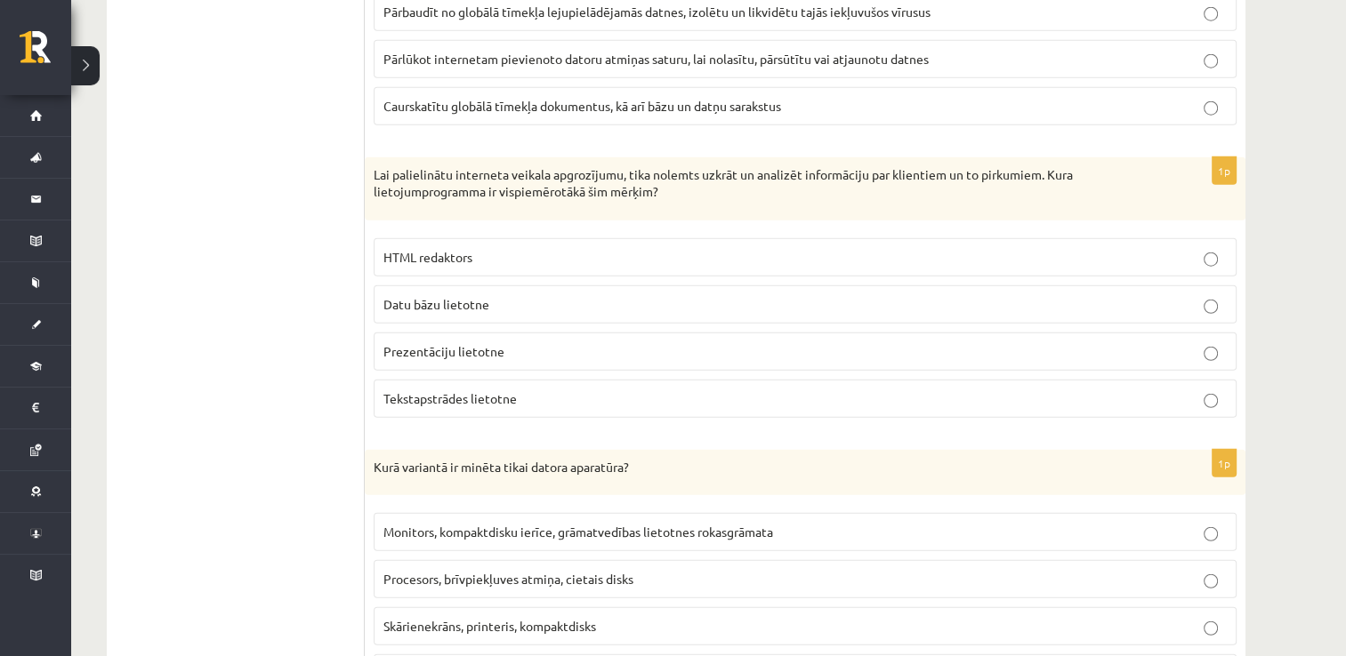
scroll to position [4551, 0]
click at [516, 344] on p "Prezentāciju lietotne" at bounding box center [804, 353] width 843 height 19
click at [449, 298] on span "Datu bāzu lietotne" at bounding box center [436, 306] width 106 height 16
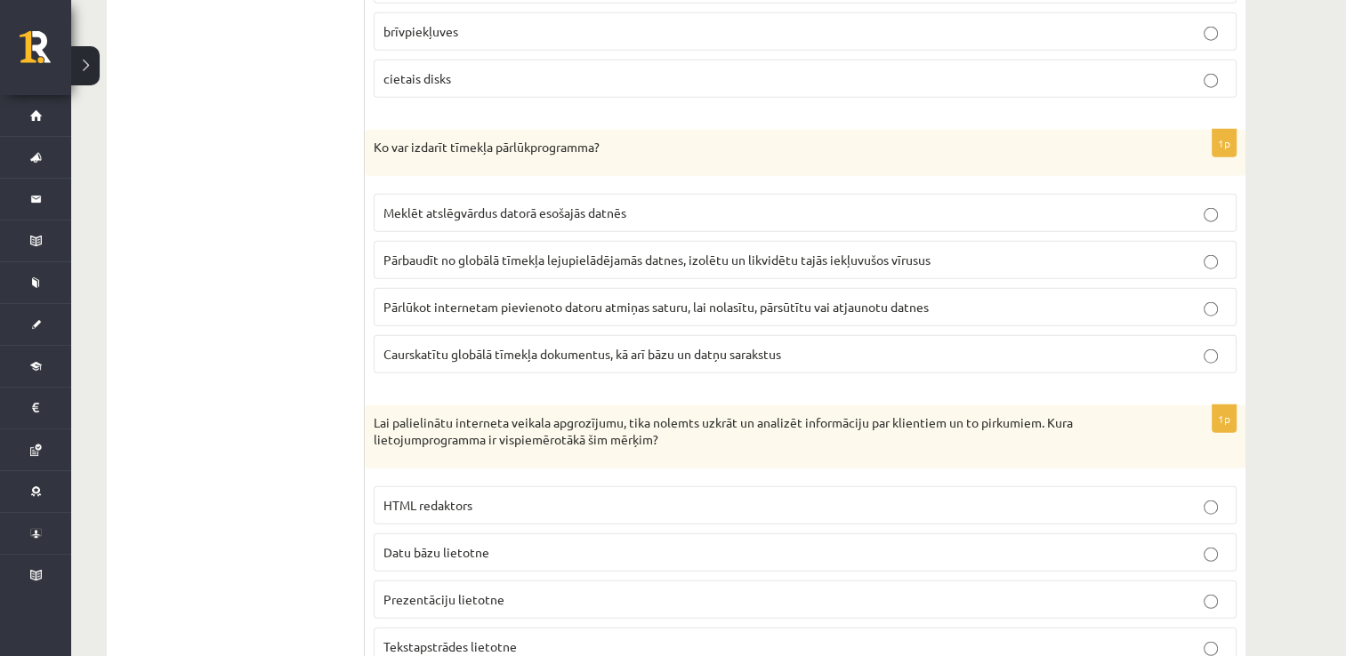
scroll to position [4284, 0]
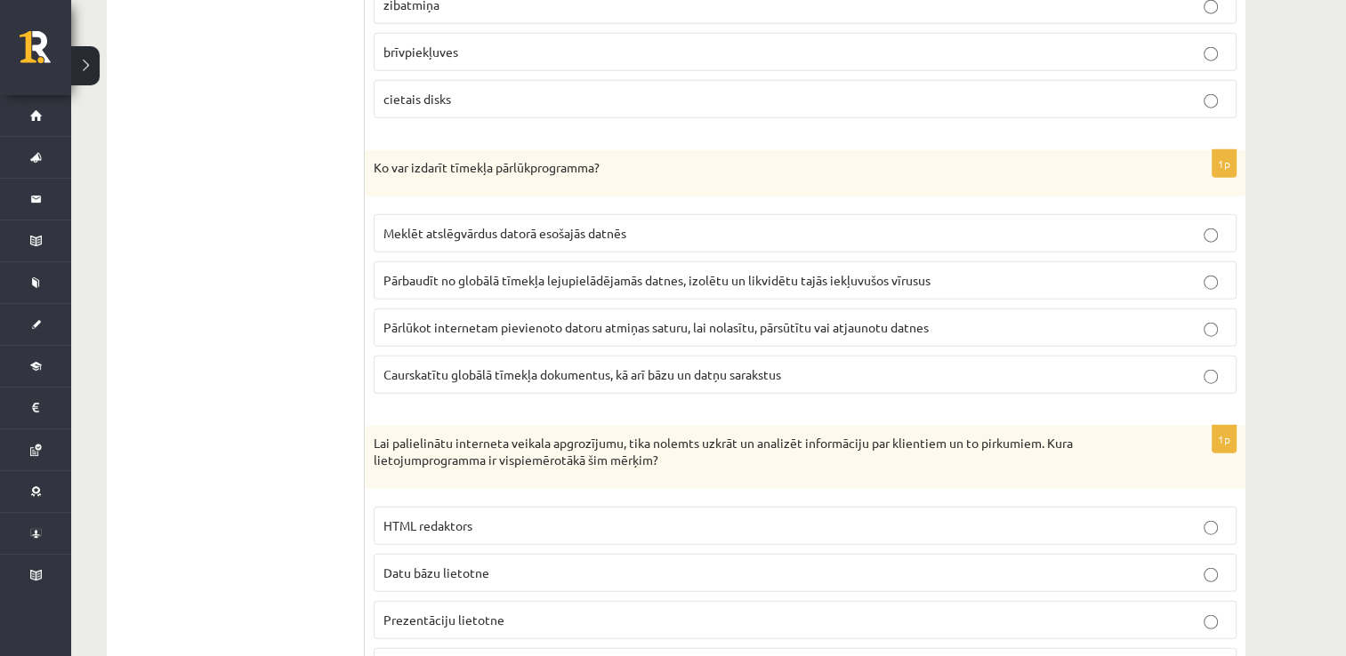
click at [856, 366] on p "Caurskatītu globālā tīmekļa dokumentus, kā arī bāzu un datņu sarakstus" at bounding box center [804, 375] width 843 height 19
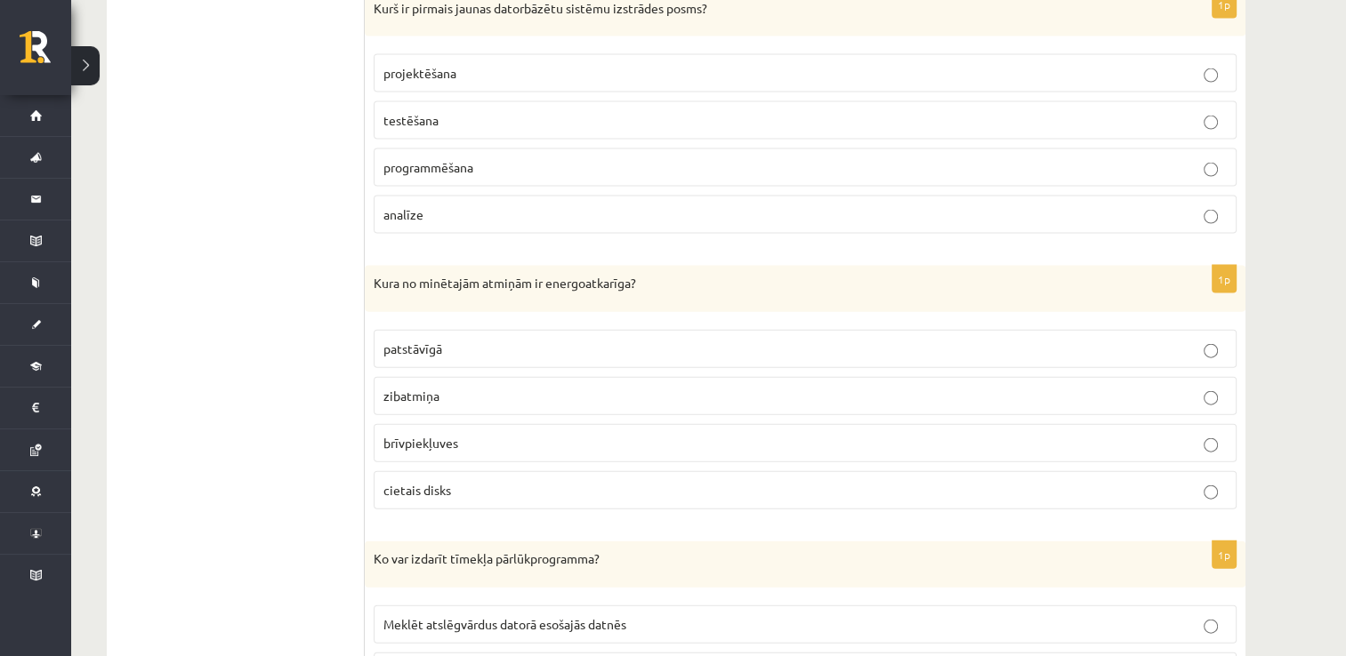
scroll to position [3839, 0]
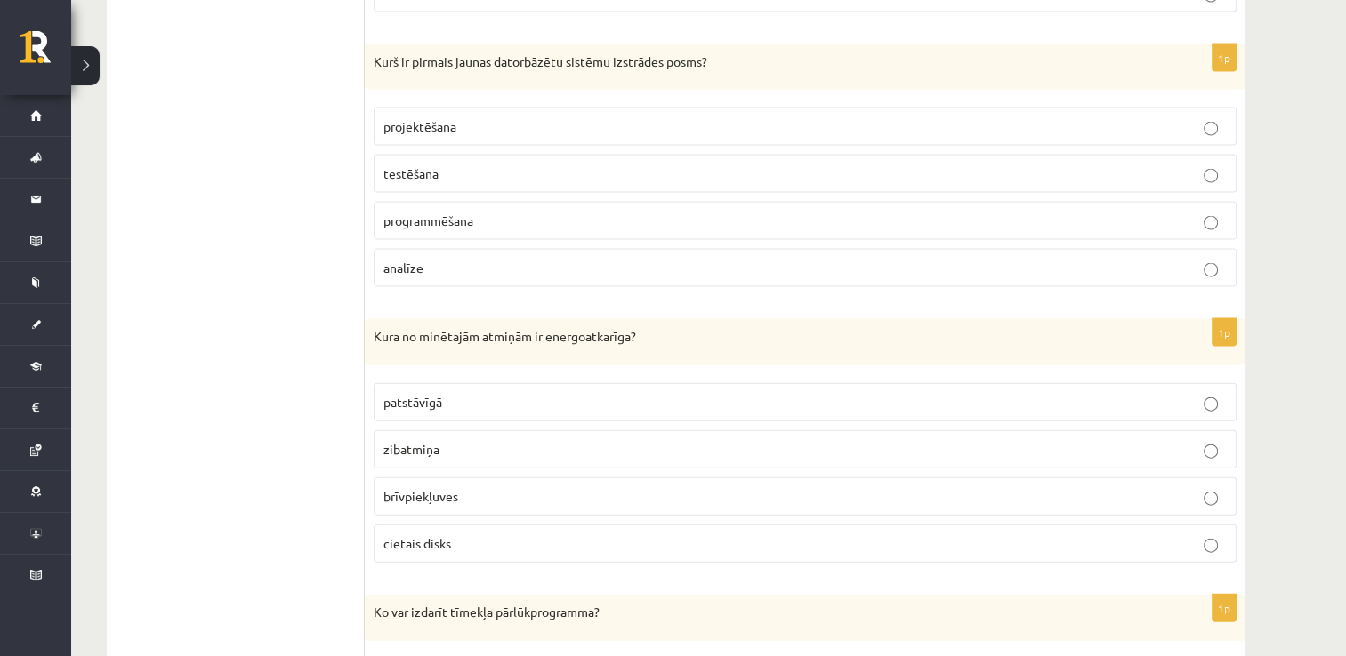
click at [404, 488] on label "brīvpiekļuves" at bounding box center [805, 497] width 863 height 38
click at [446, 259] on p "analīze" at bounding box center [804, 268] width 843 height 19
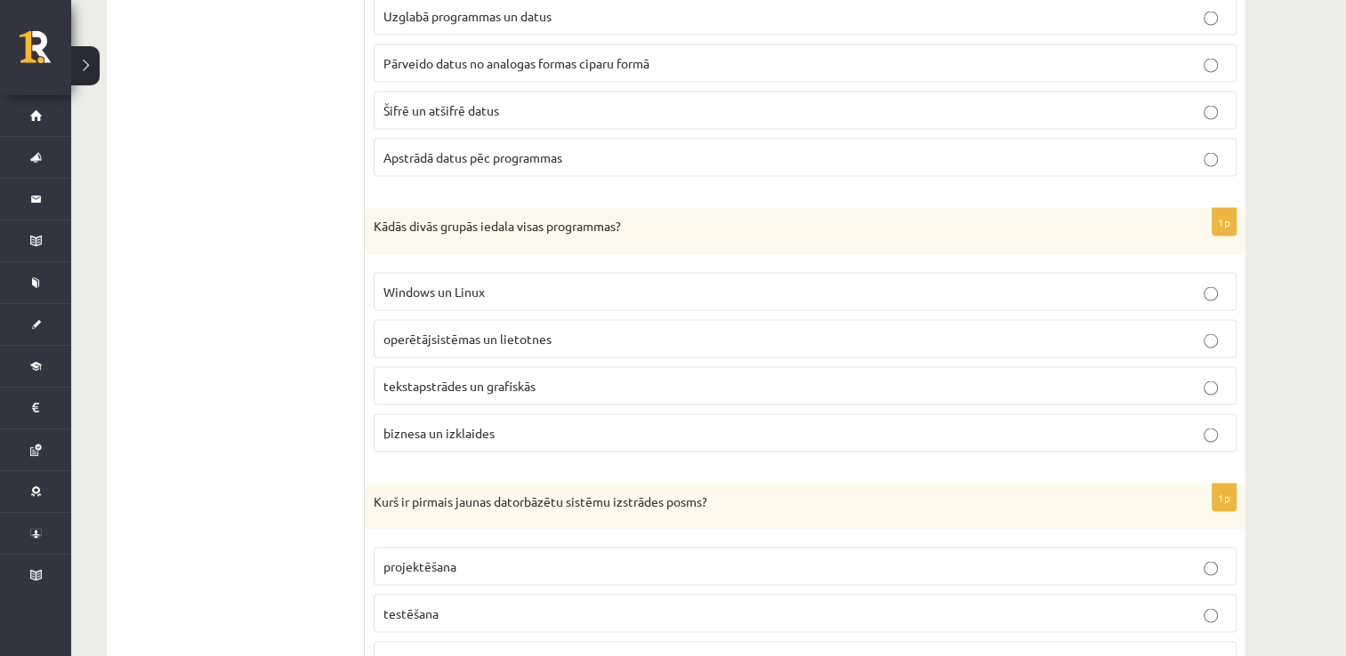
scroll to position [3395, 0]
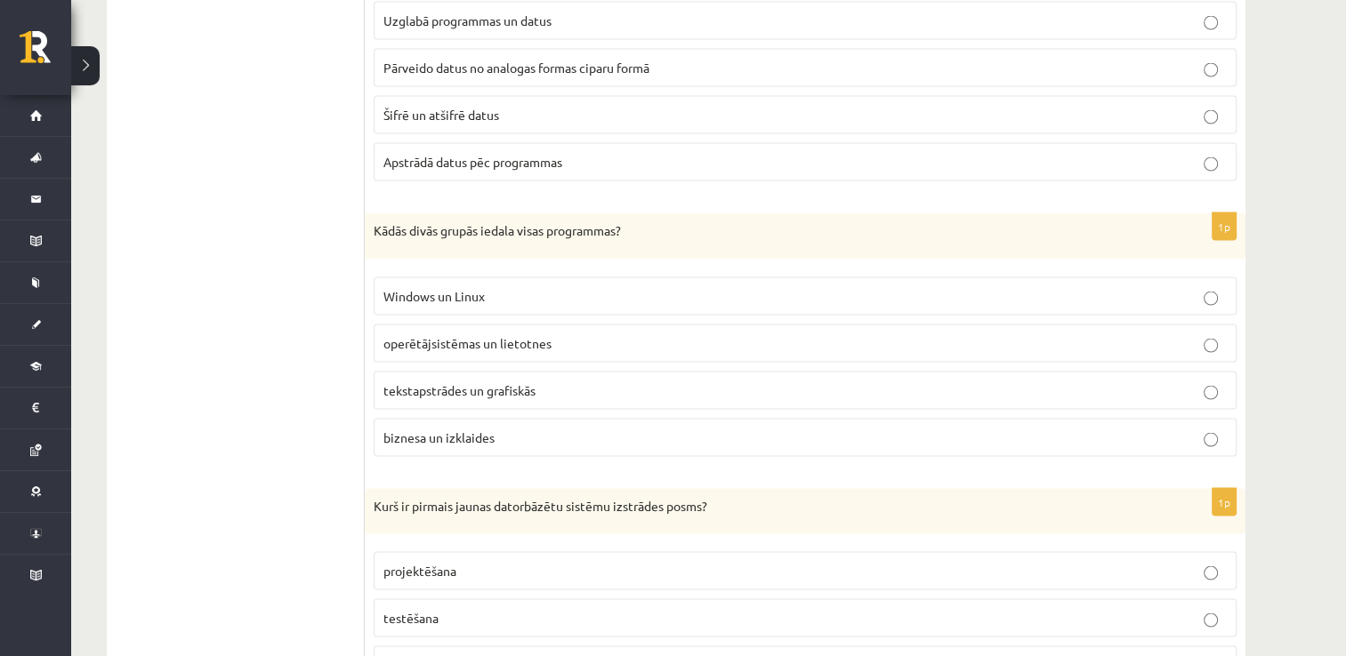
click at [546, 336] on label "operētājsistēmas un lietotnes" at bounding box center [805, 344] width 863 height 38
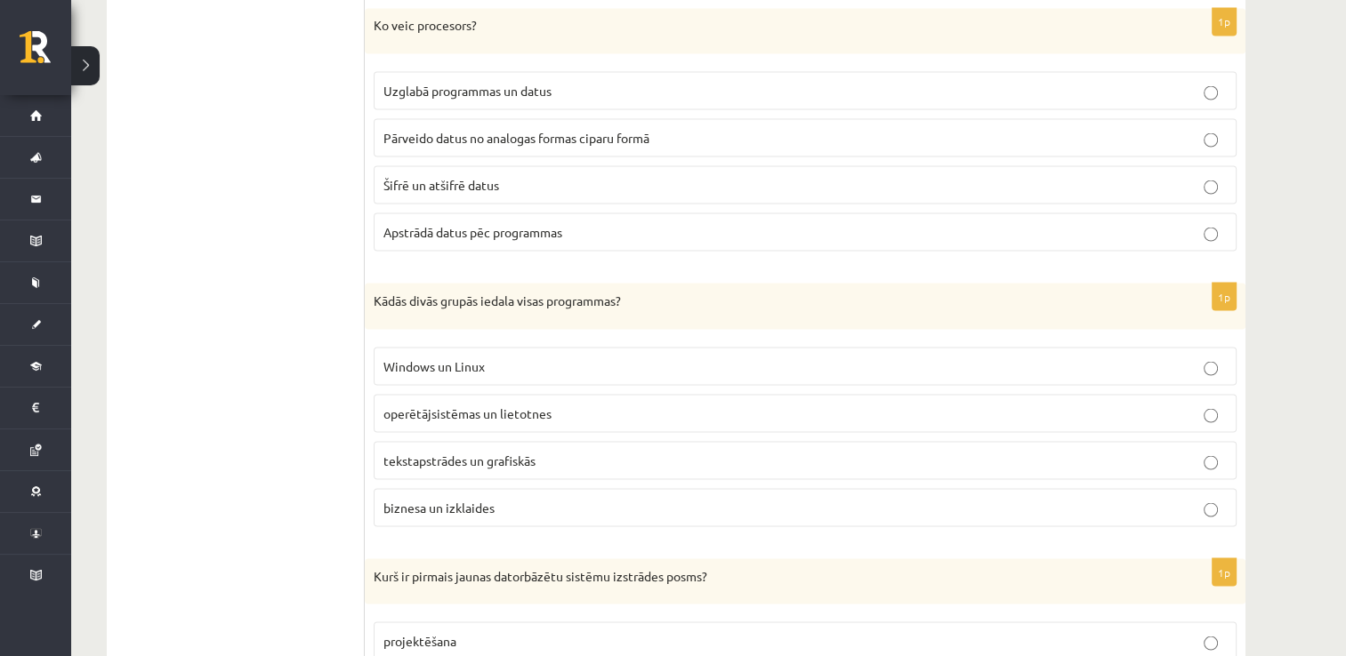
scroll to position [3217, 0]
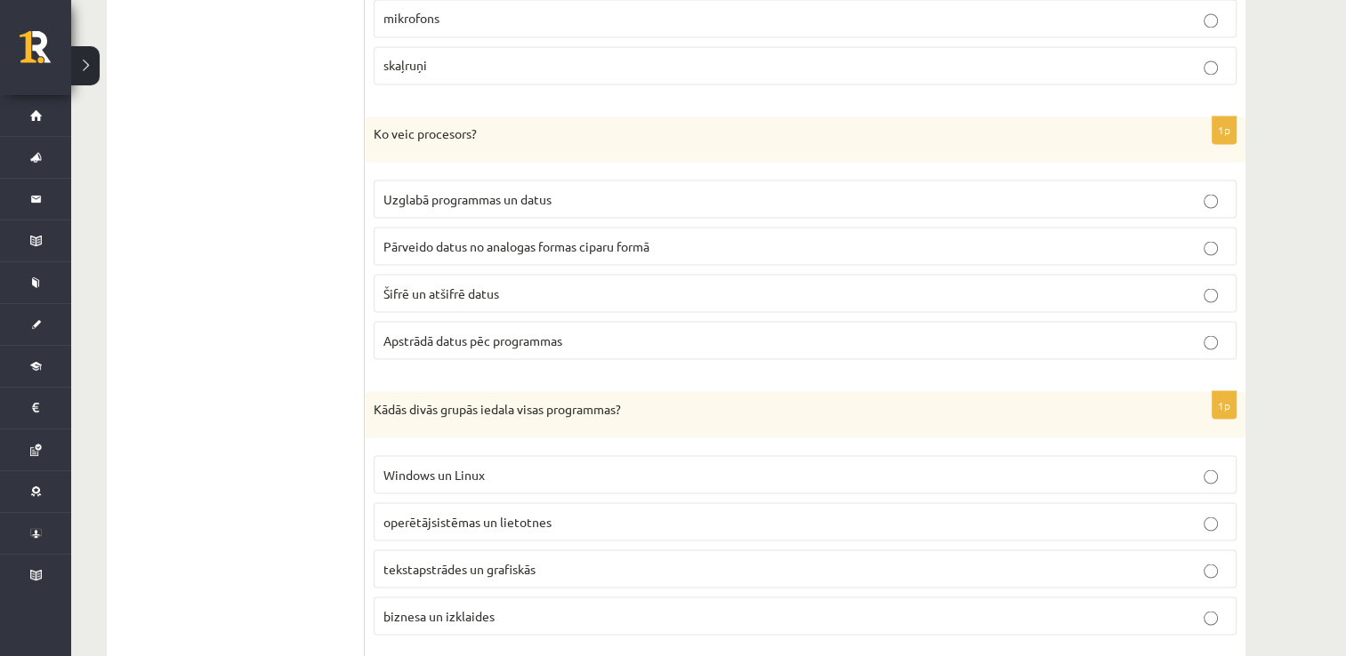
click at [559, 332] on span "Apstrādā datus pēc programmas" at bounding box center [472, 340] width 179 height 16
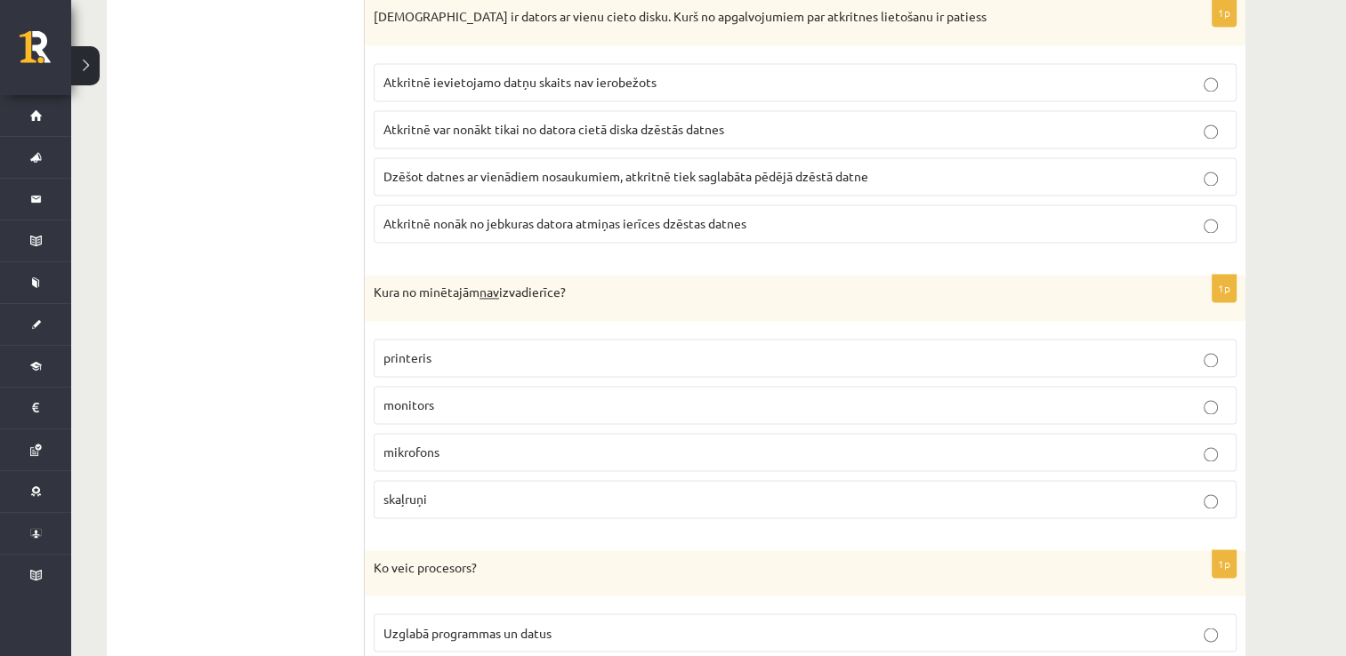
scroll to position [2772, 0]
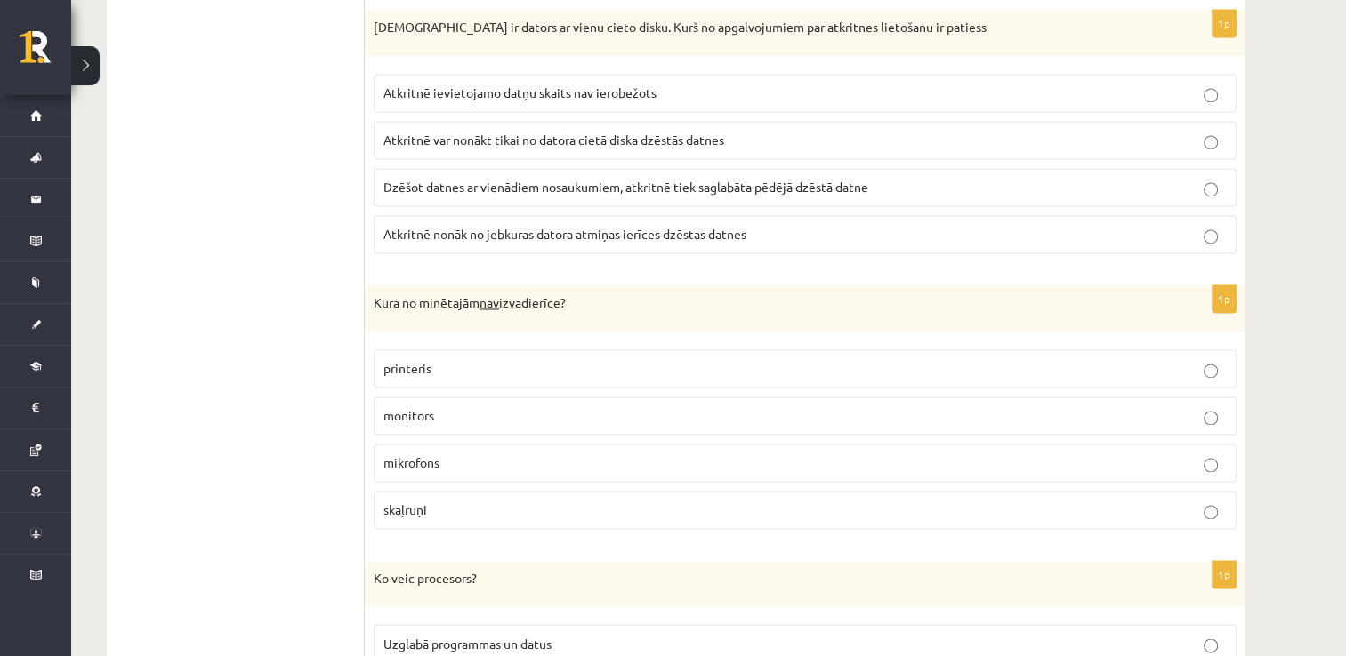
click at [495, 454] on p "mikrofons" at bounding box center [804, 463] width 843 height 19
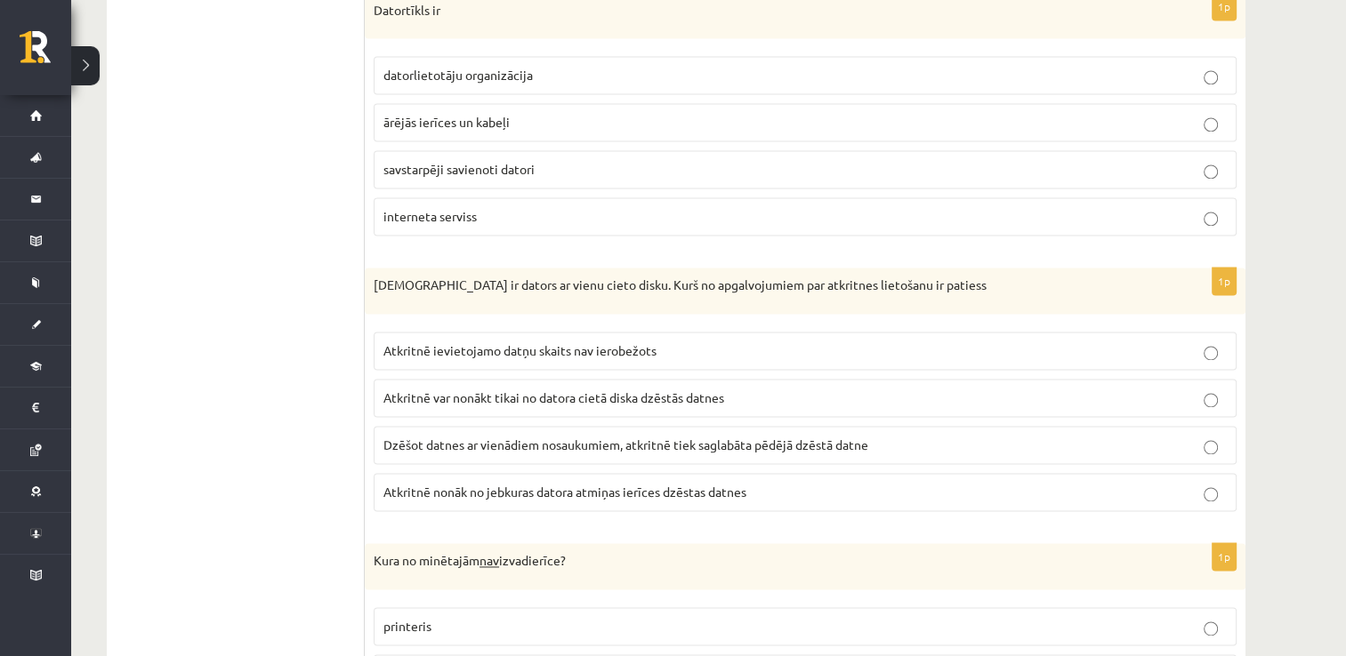
scroll to position [2505, 0]
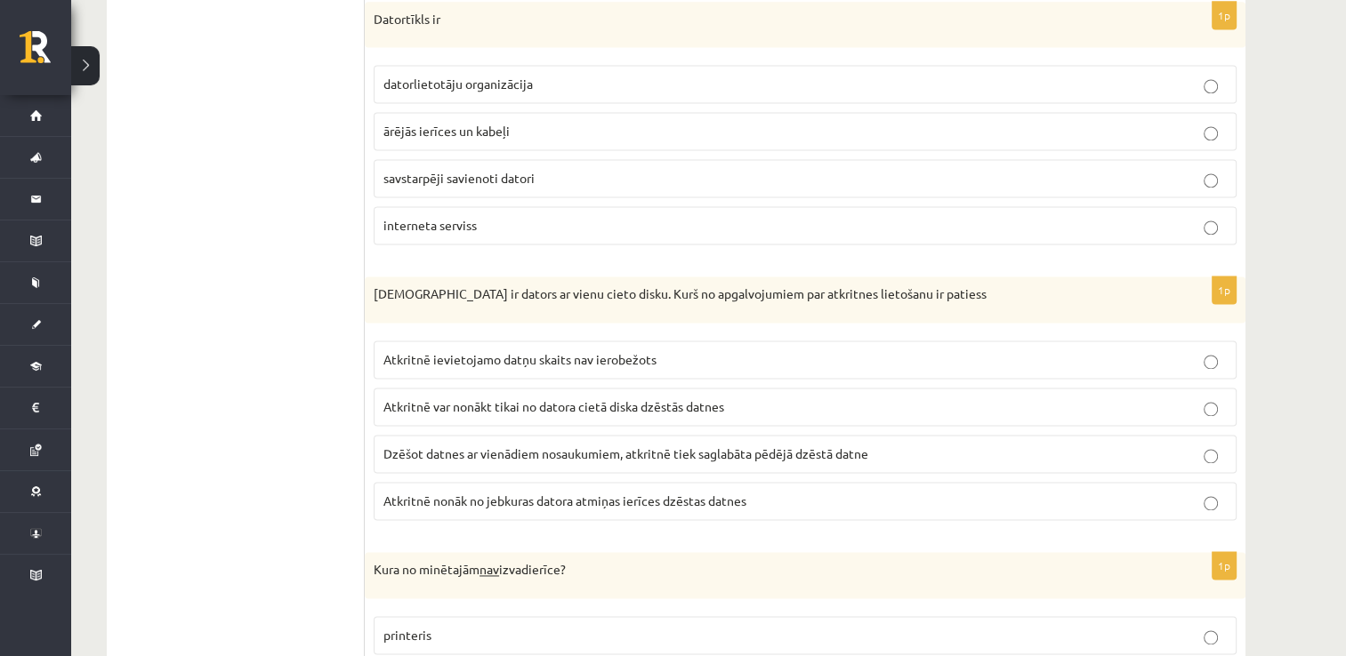
click at [711, 398] on p "Atkritnē var nonākt tikai no datora cietā diska dzēstās datnes" at bounding box center [804, 407] width 843 height 19
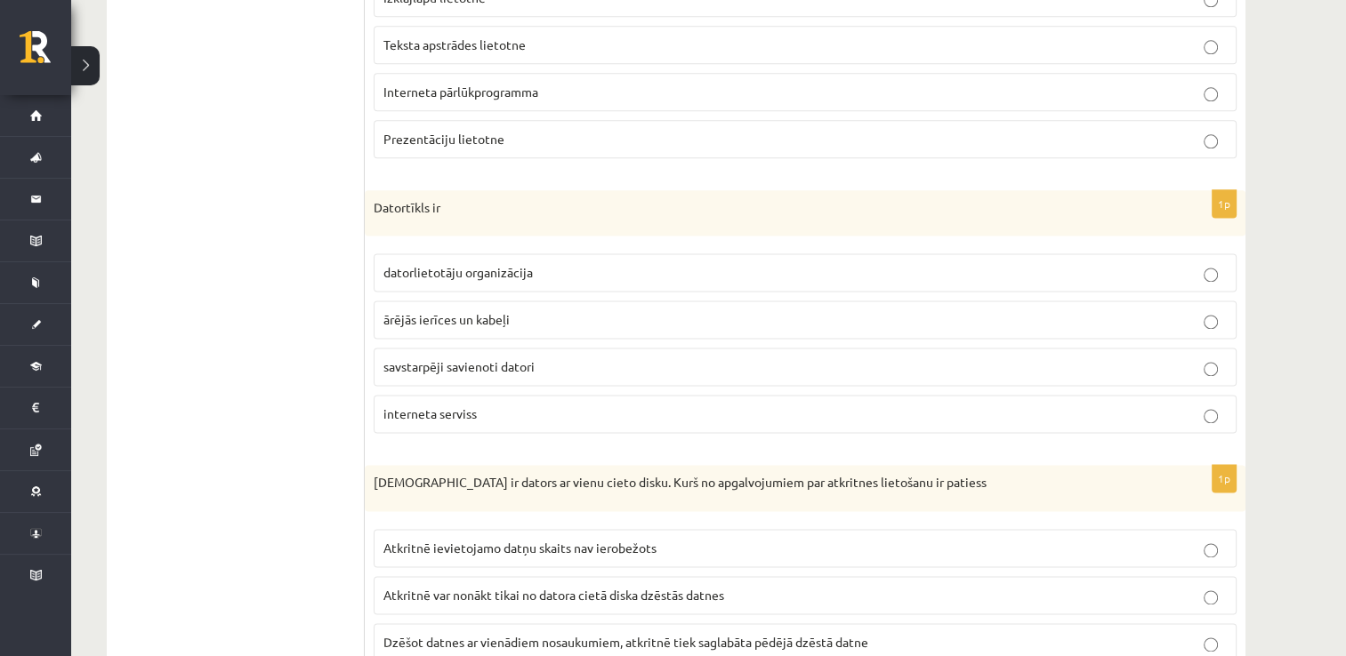
scroll to position [2238, 0]
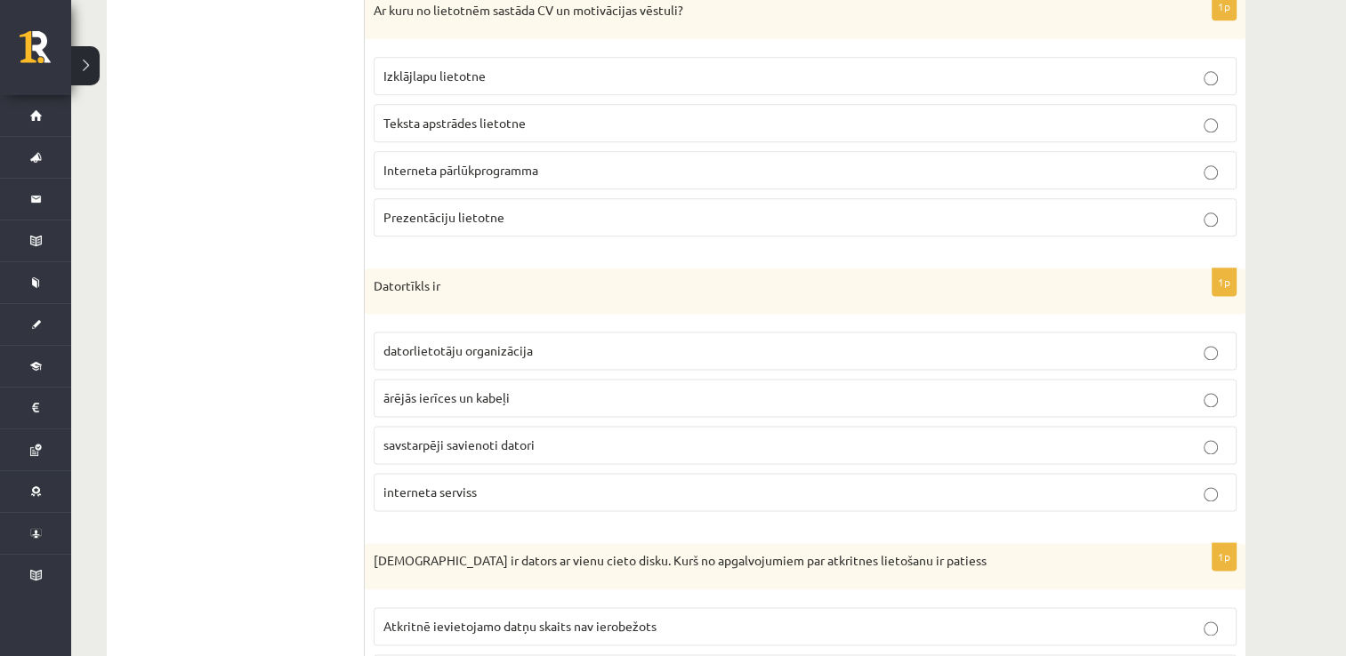
click at [522, 437] on span "savstarpēji savienoti datori" at bounding box center [458, 445] width 151 height 16
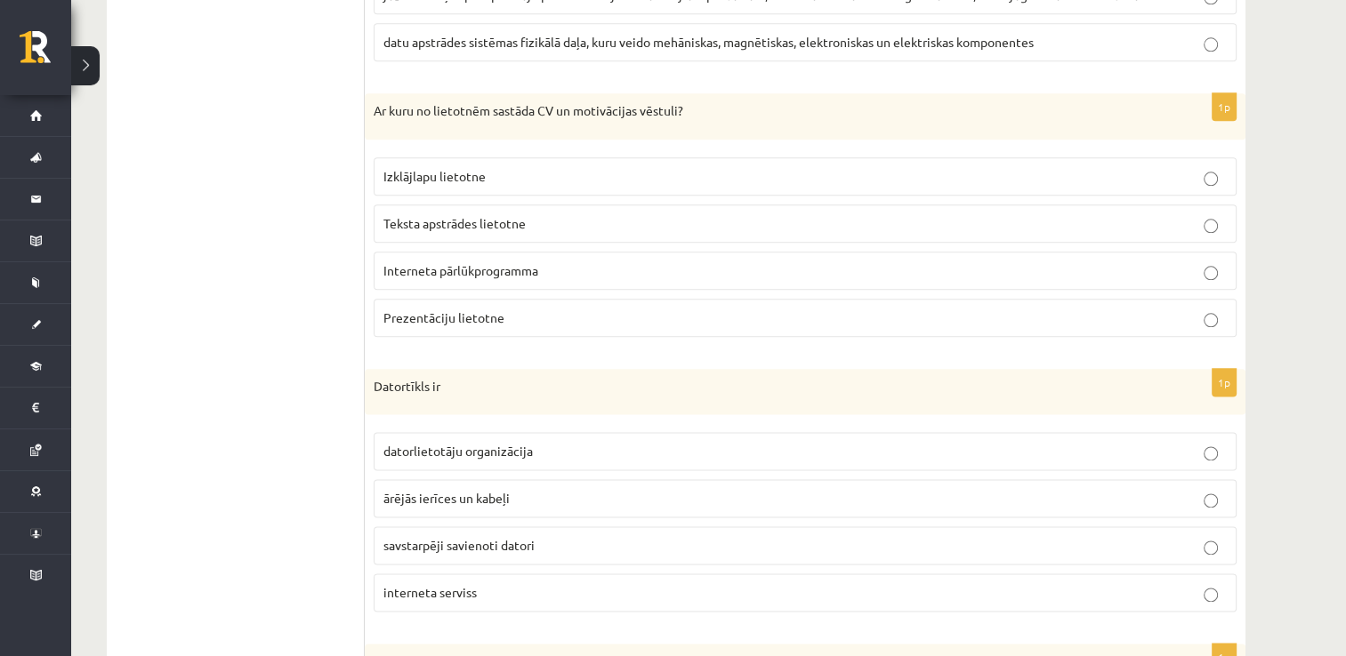
scroll to position [1971, 0]
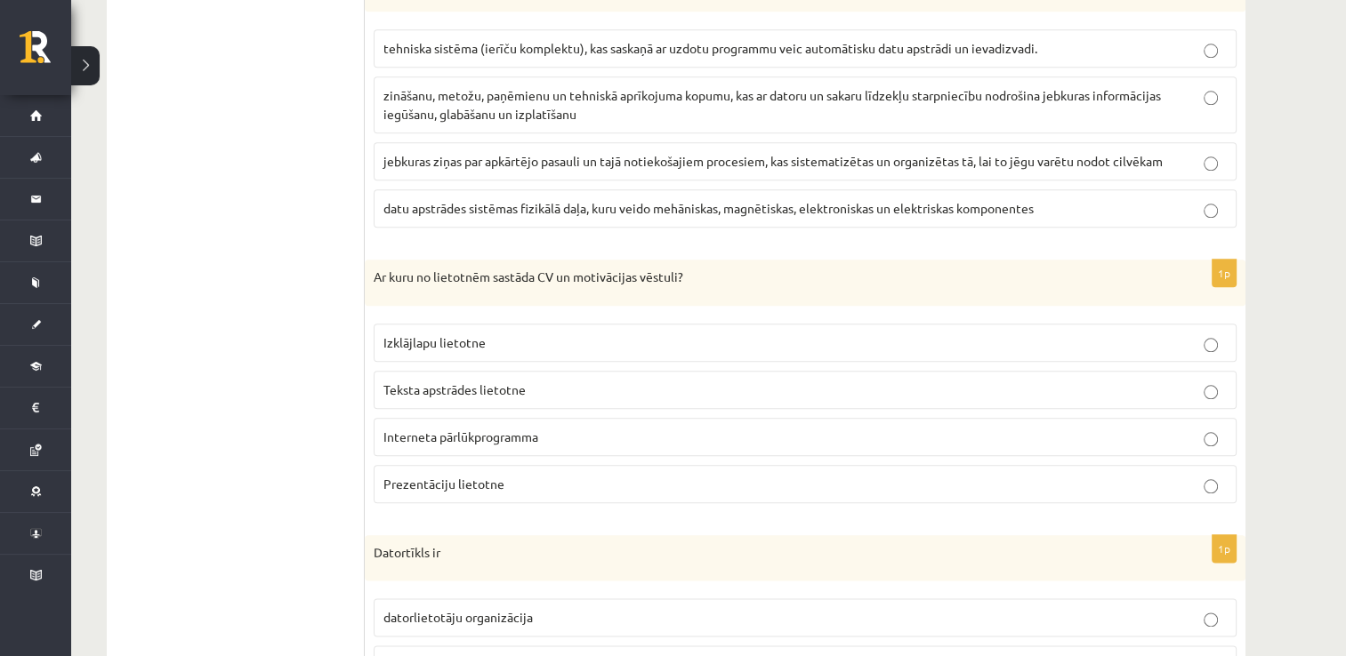
click at [519, 390] on p "Teksta apstrādes lietotne" at bounding box center [804, 390] width 843 height 19
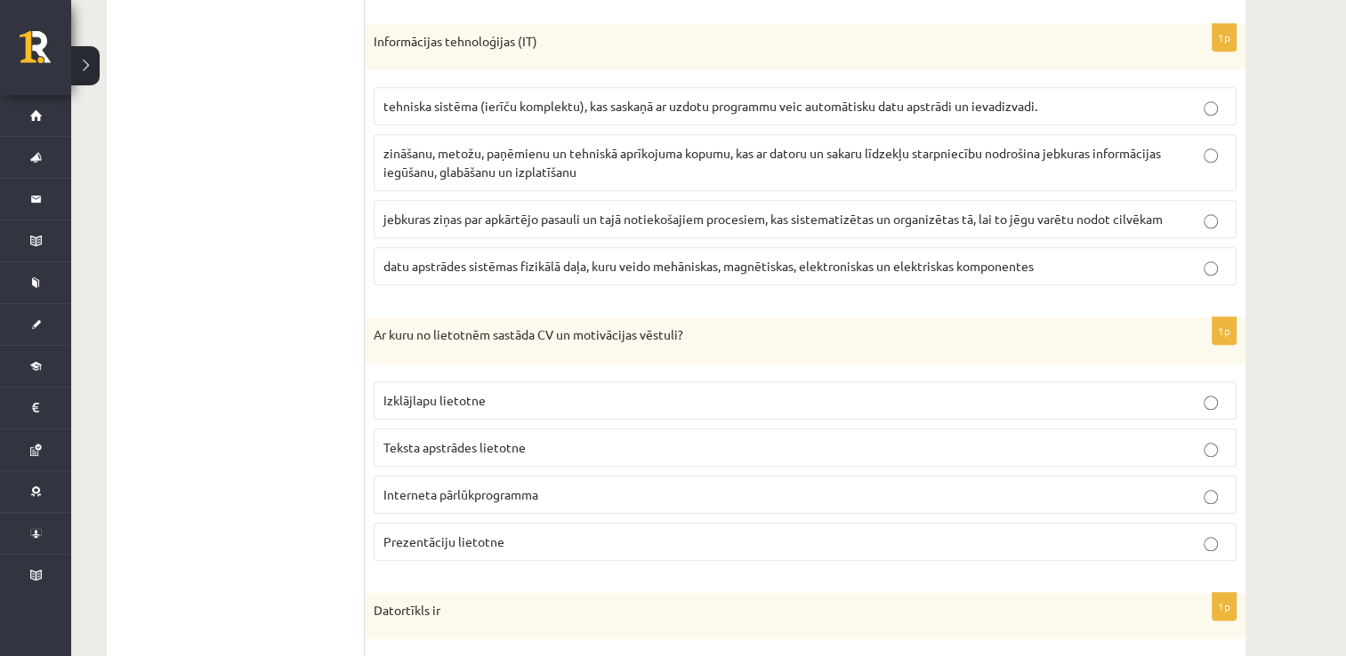
scroll to position [1882, 0]
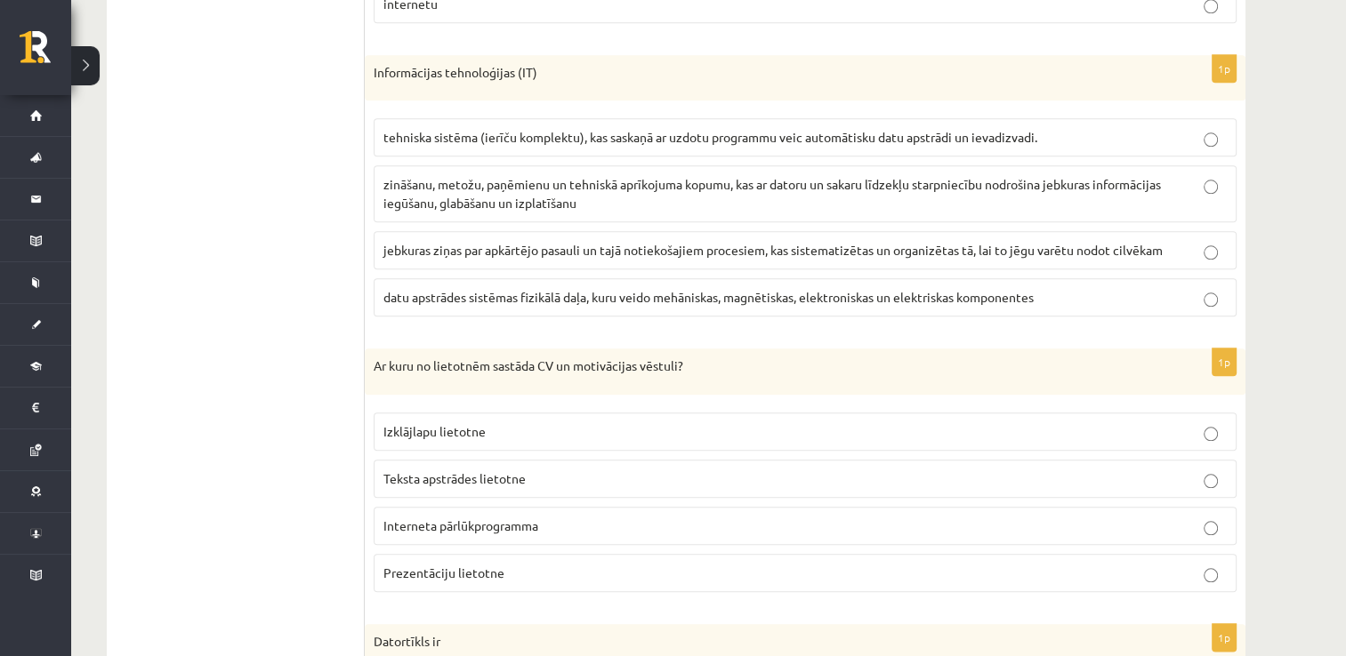
click at [782, 176] on span "zināšanu, metožu, paņēmienu un tehniskā aprīkojuma kopumu, kas ar datoru un sak…" at bounding box center [771, 193] width 777 height 35
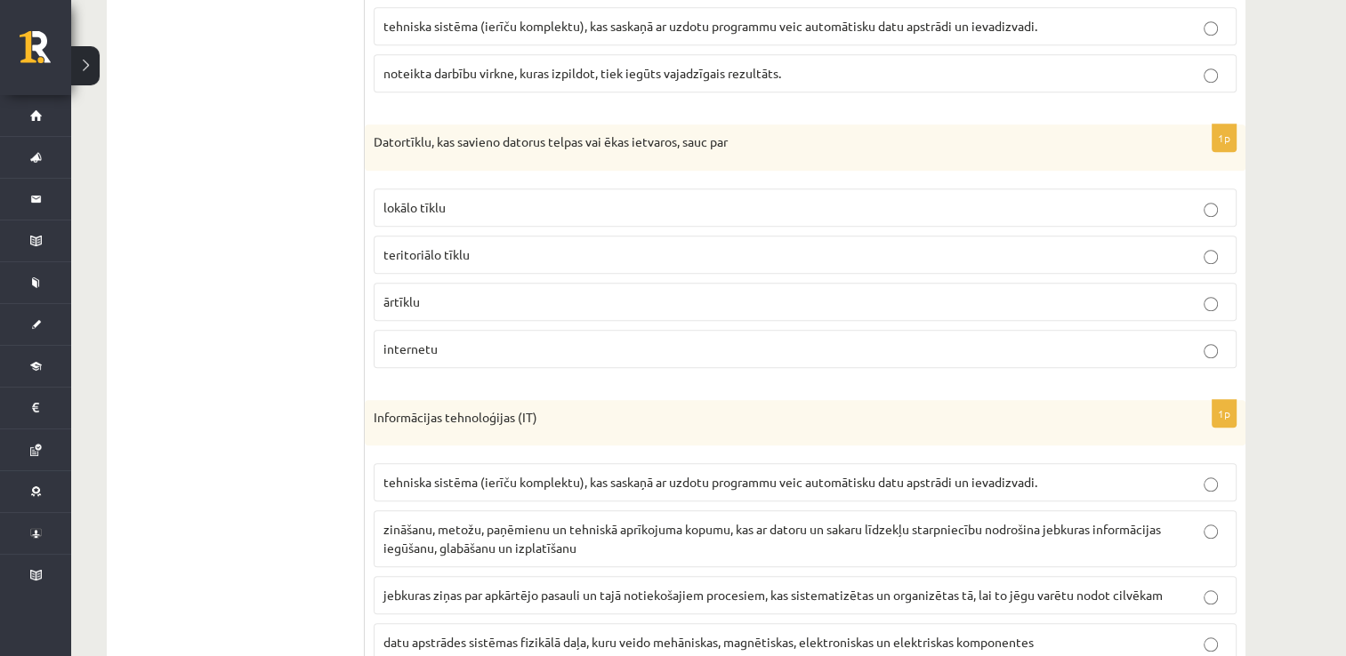
scroll to position [1526, 0]
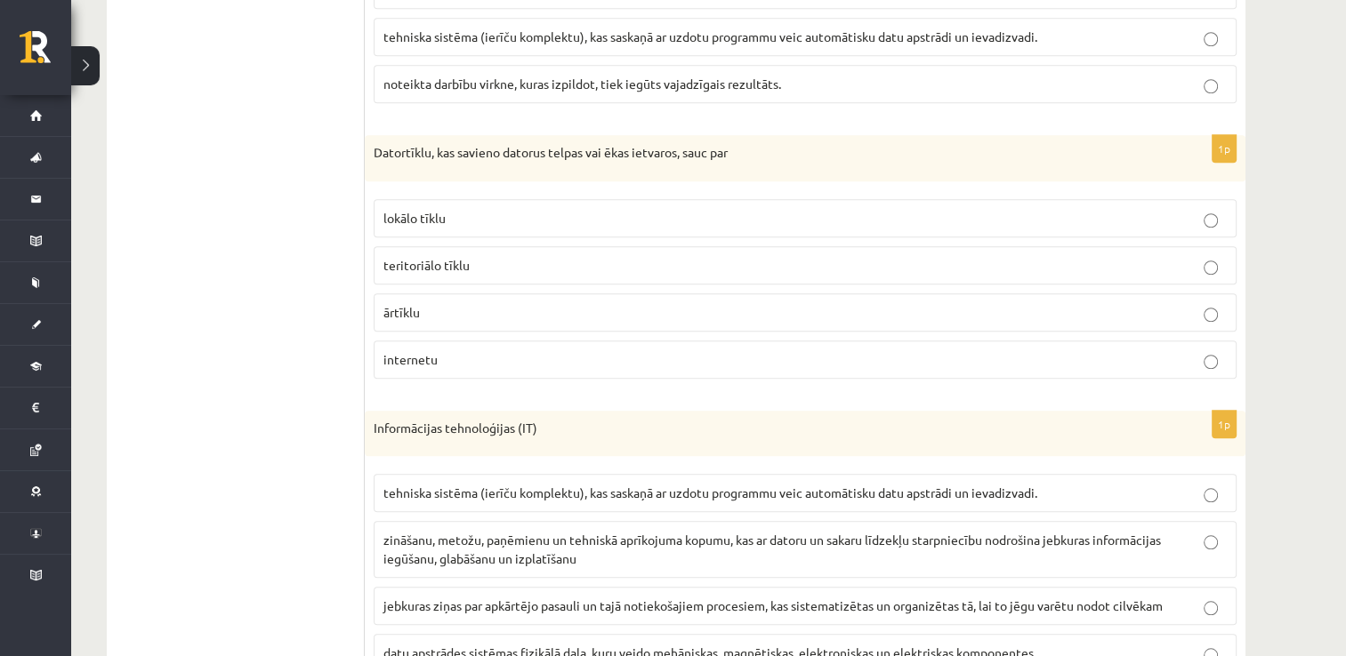
click at [463, 210] on p "lokālo tīklu" at bounding box center [804, 218] width 843 height 19
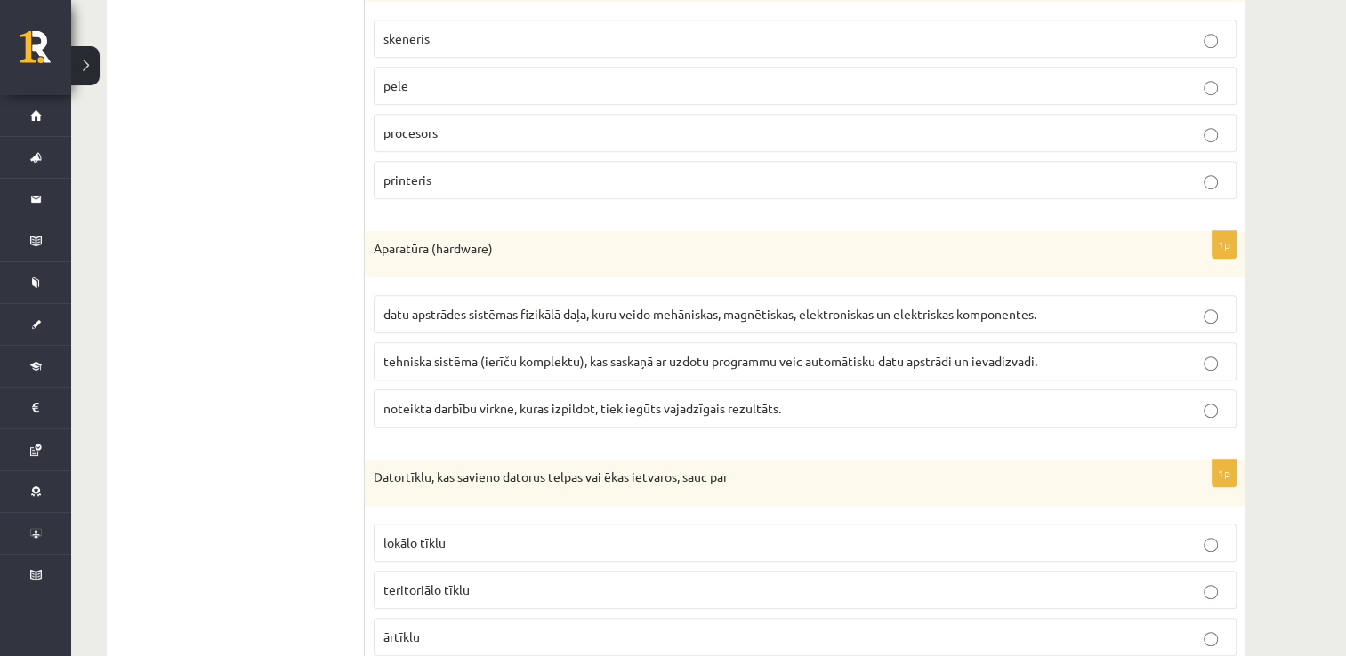
scroll to position [1171, 0]
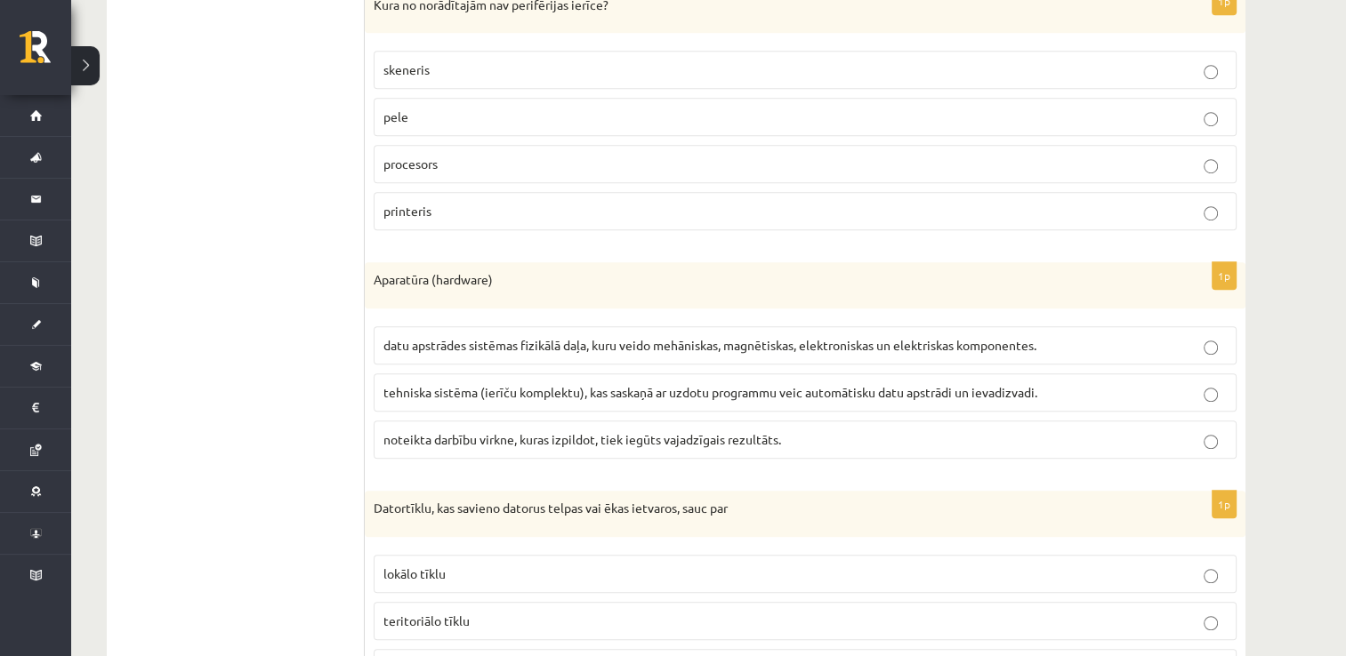
click at [595, 350] on label "datu apstrādes sistēmas fizikālā daļa, kuru veido mehāniskas, magnētiskas, elek…" at bounding box center [805, 345] width 863 height 38
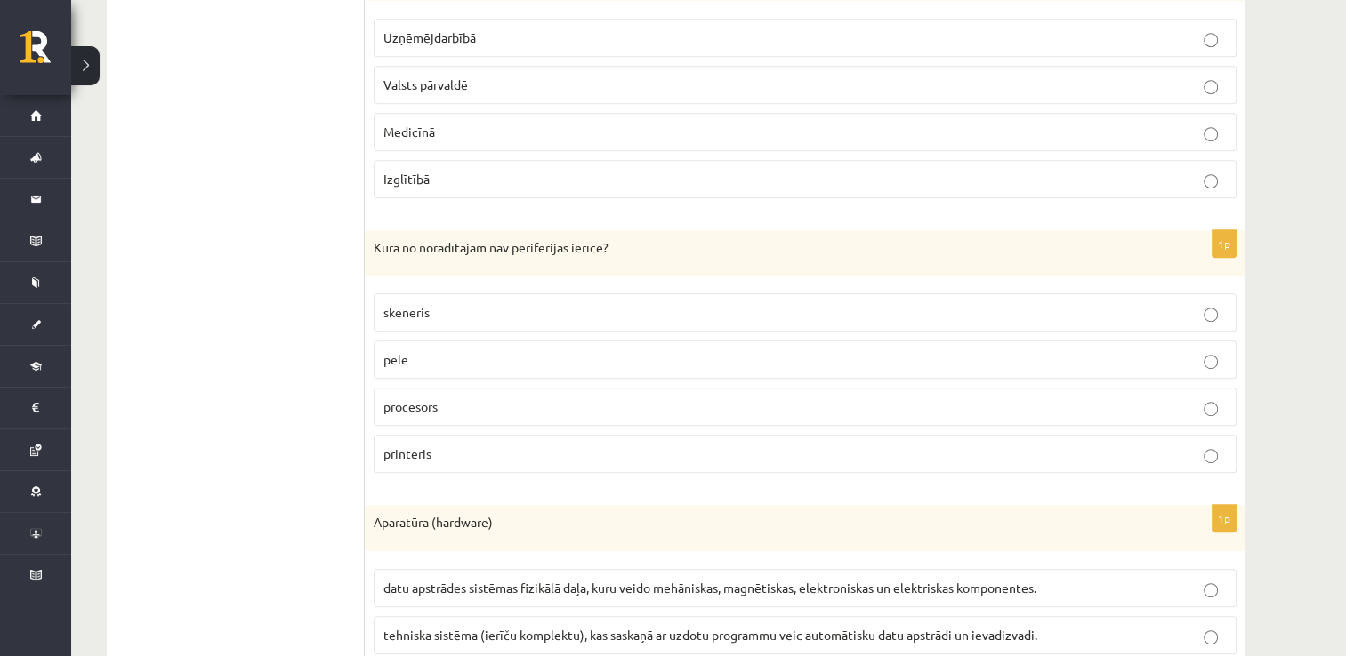
scroll to position [904, 0]
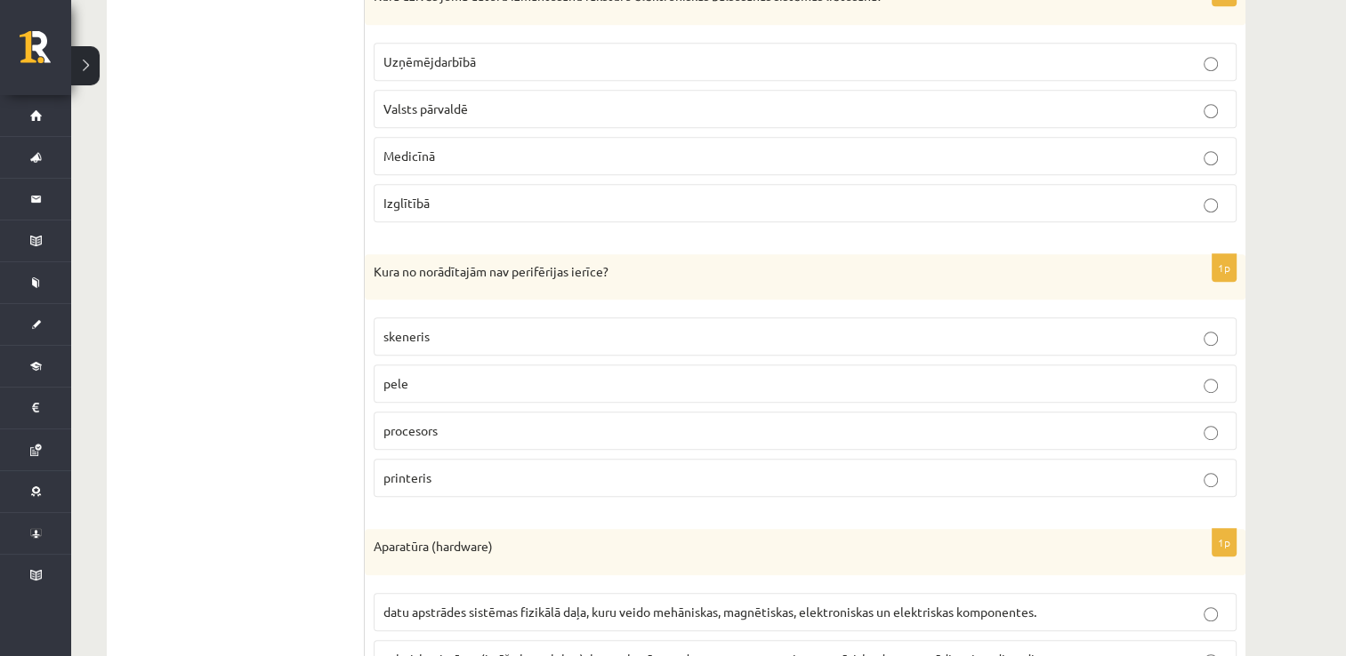
click at [435, 438] on label "procesors" at bounding box center [805, 431] width 863 height 38
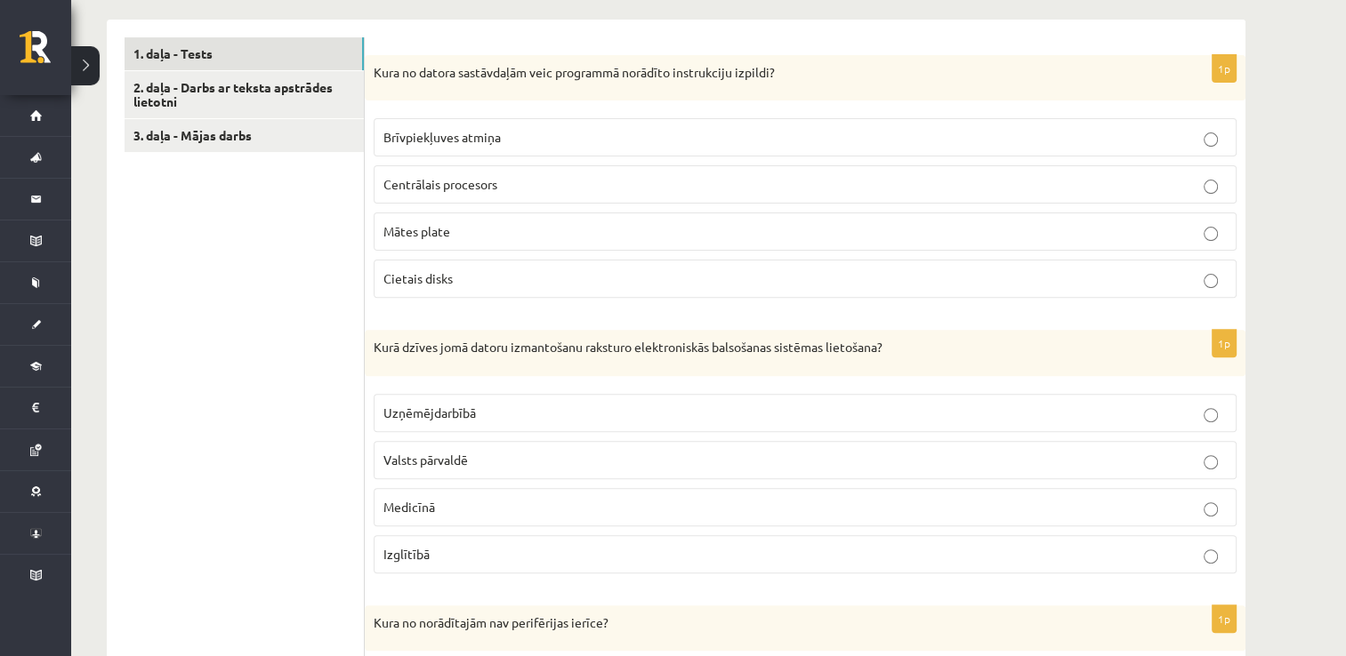
scroll to position [548, 0]
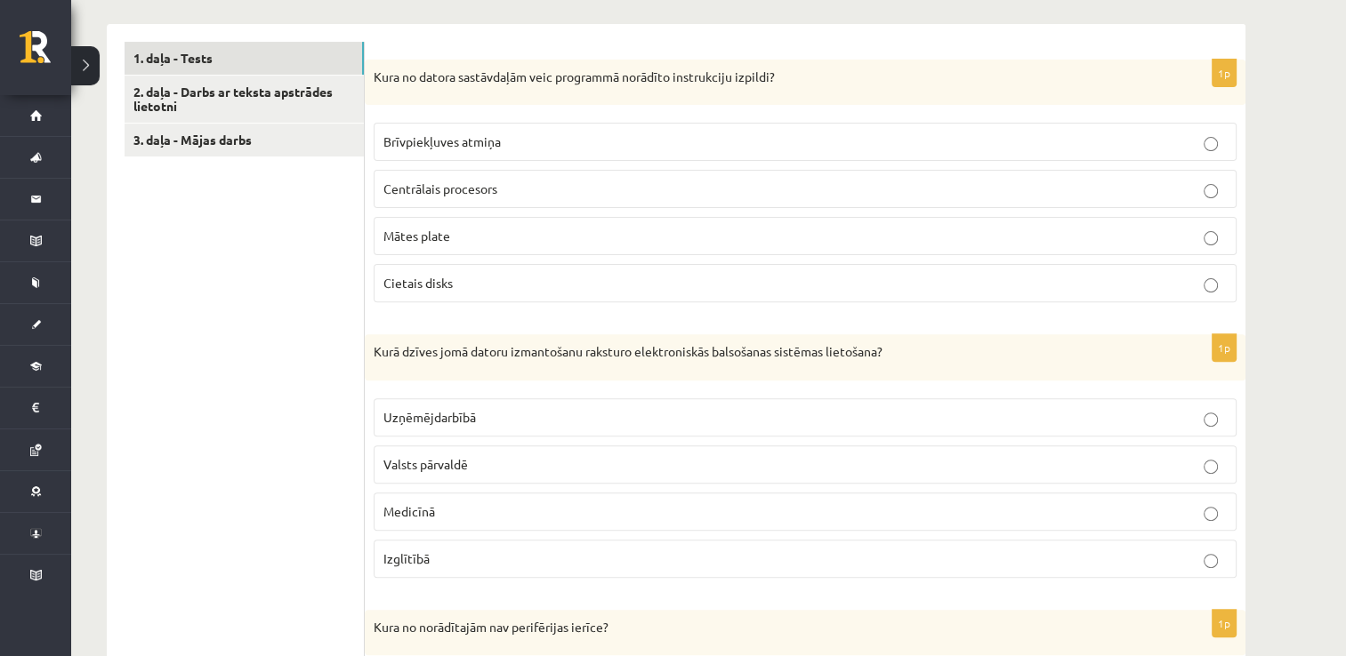
click at [455, 455] on p "Valsts pārvaldē" at bounding box center [804, 464] width 843 height 19
click at [523, 194] on p "Centrālais procesors" at bounding box center [804, 189] width 843 height 19
click at [318, 102] on link "2. daļa - Darbs ar teksta apstrādes lietotni" at bounding box center [244, 100] width 239 height 48
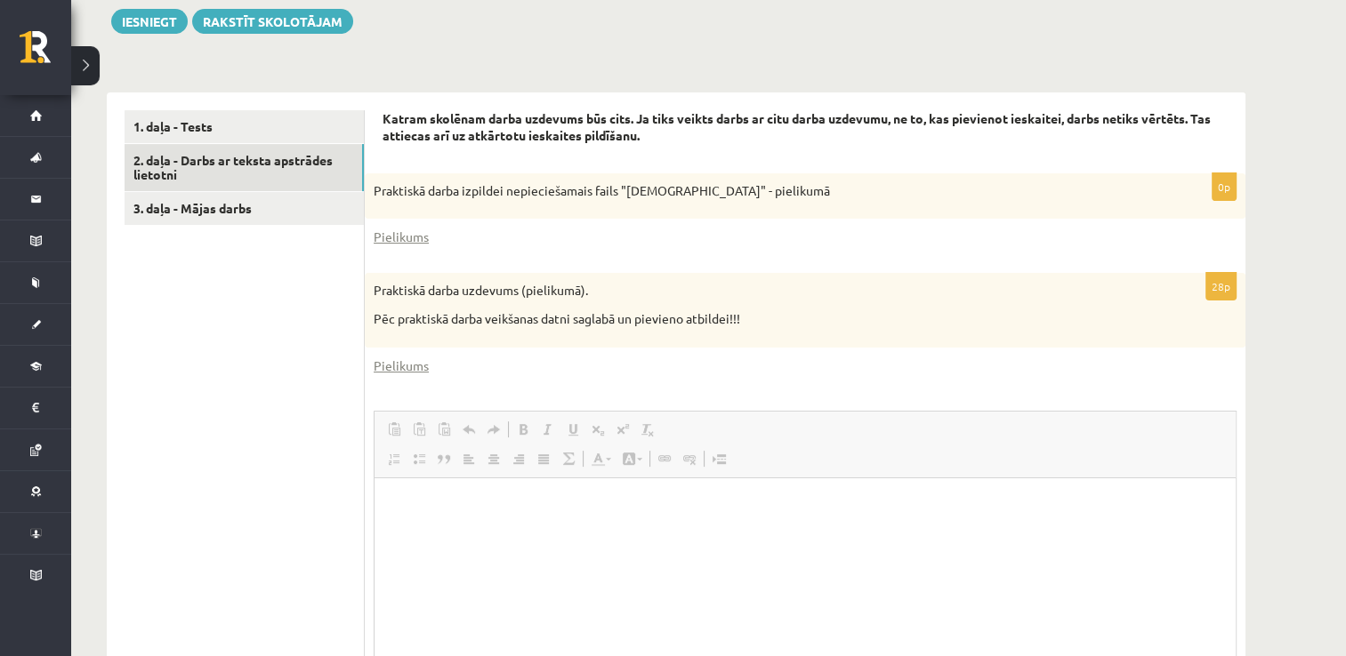
scroll to position [0, 0]
click at [542, 521] on html at bounding box center [805, 505] width 861 height 54
drag, startPoint x: 548, startPoint y: 503, endPoint x: 387, endPoint y: 491, distance: 161.5
click at [387, 491] on html "**********" at bounding box center [805, 505] width 861 height 54
copy link "**********"
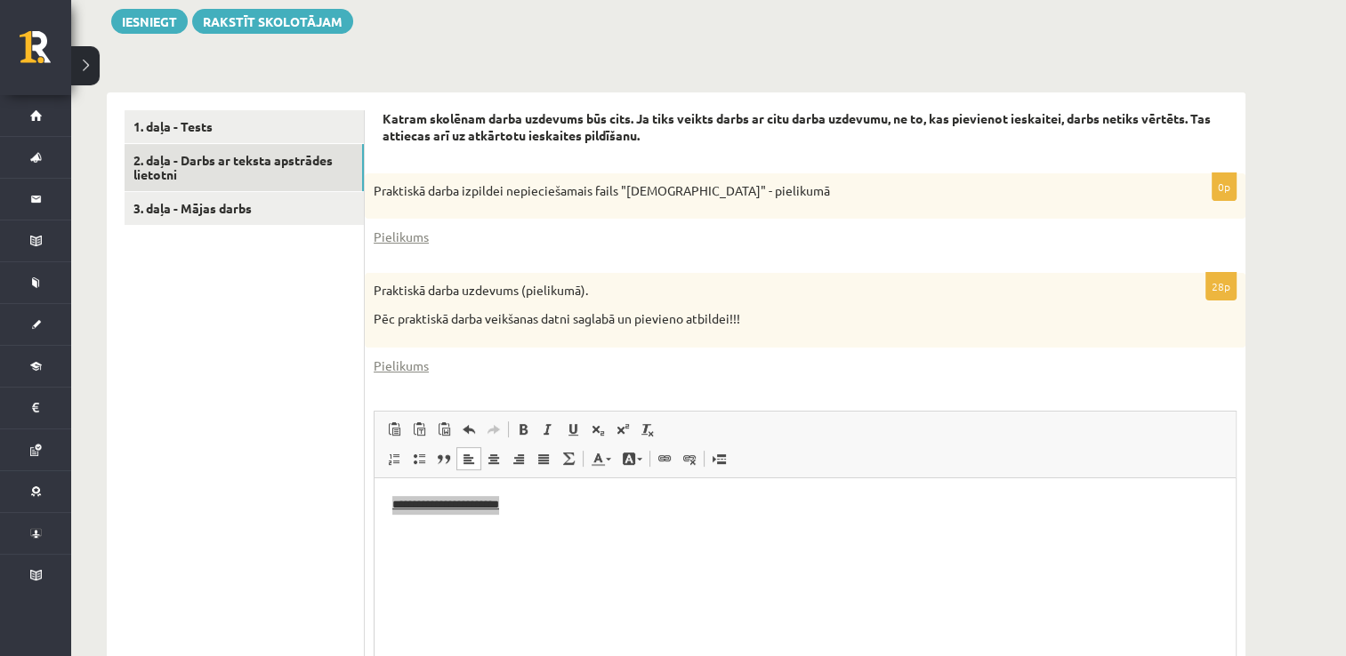
click at [811, 380] on div "28p Praktiskā darba uzdevums (pielikumā). Pēc praktiskā darba veikšanas datni s…" at bounding box center [805, 526] width 881 height 507
click at [752, 532] on html "**********" at bounding box center [805, 505] width 861 height 54
drag, startPoint x: 595, startPoint y: 502, endPoint x: 286, endPoint y: 525, distance: 310.4
click at [375, 525] on html "**********" at bounding box center [805, 505] width 861 height 54
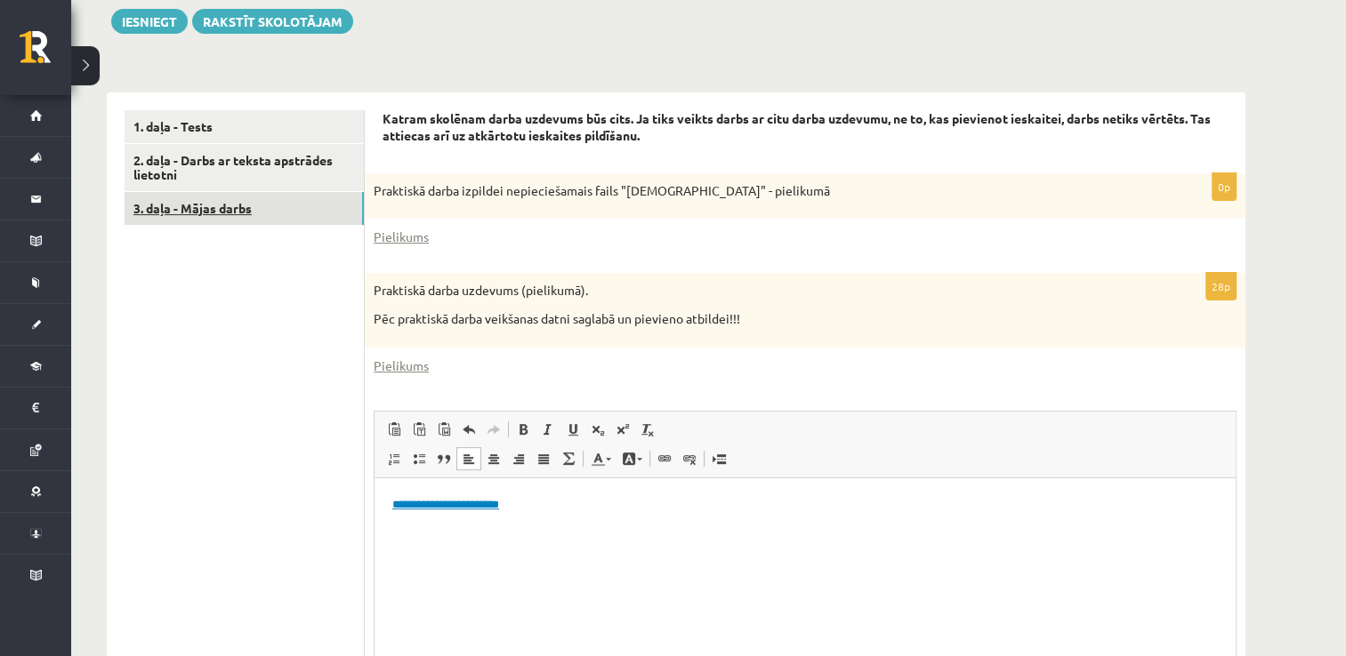
click at [270, 202] on link "3. daļa - Mājas darbs" at bounding box center [244, 208] width 239 height 33
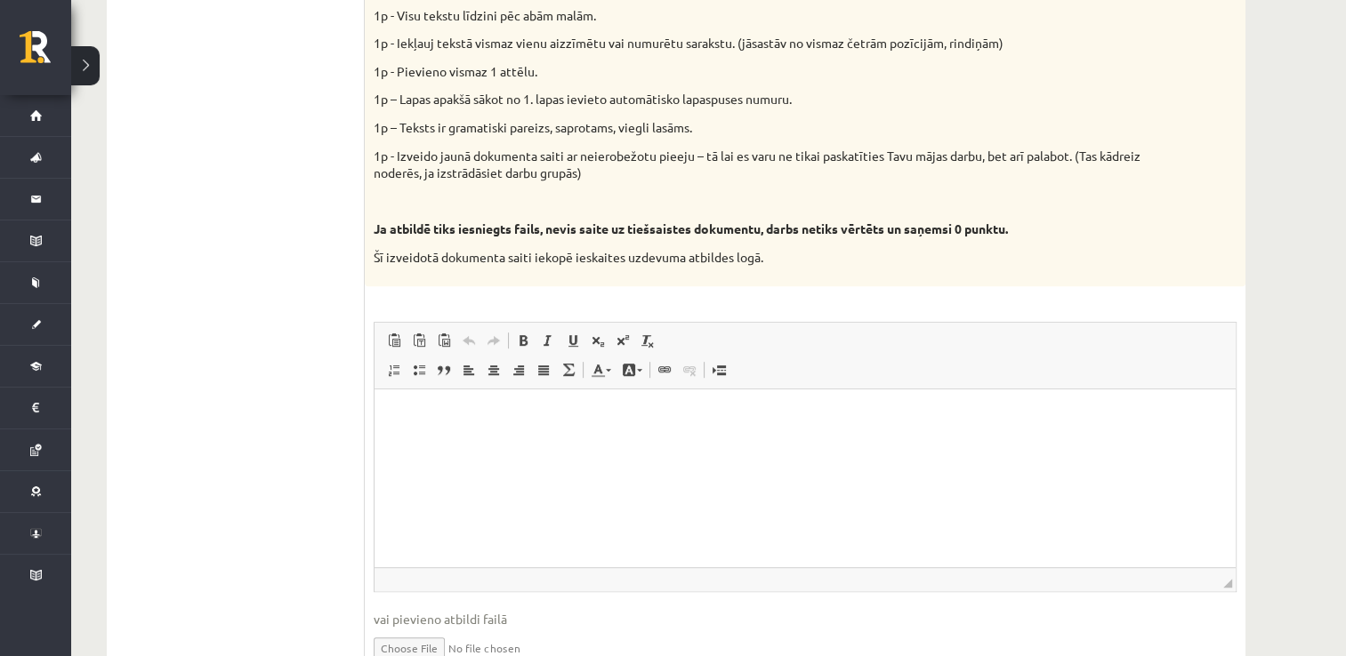
click at [452, 443] on html at bounding box center [805, 416] width 861 height 54
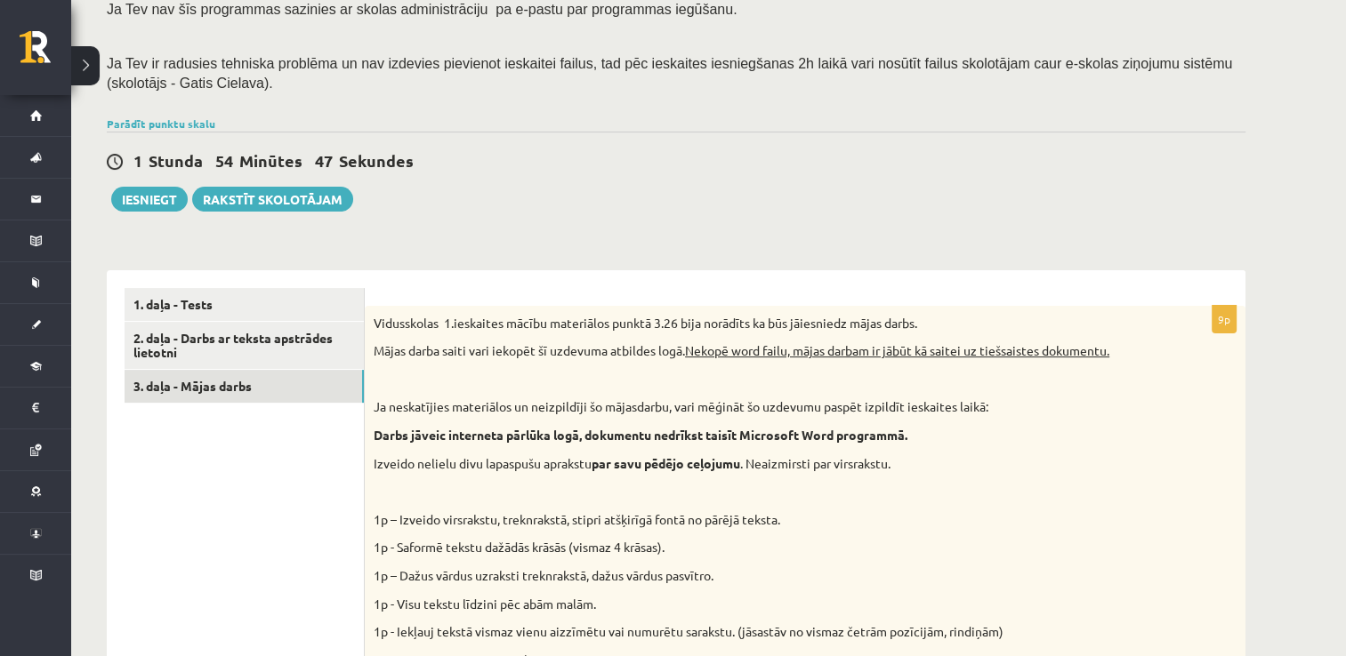
scroll to position [178, 0]
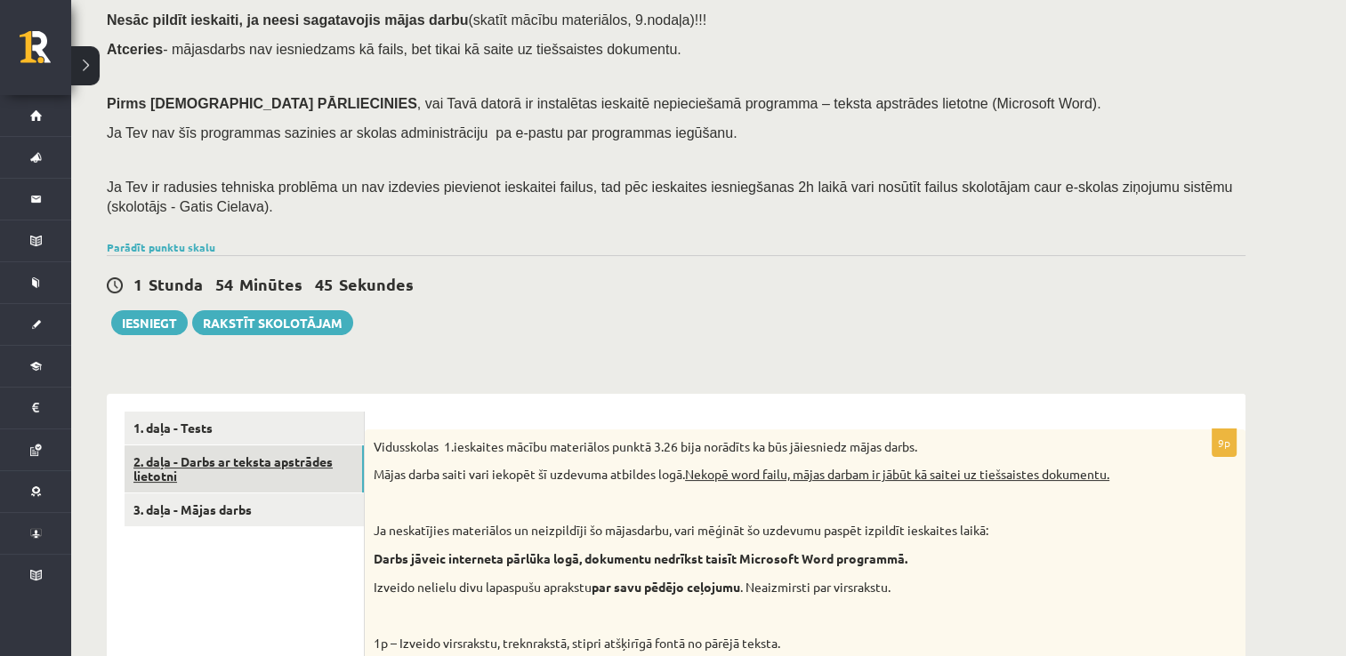
click at [301, 479] on link "2. daļa - Darbs ar teksta apstrādes lietotni" at bounding box center [244, 470] width 239 height 48
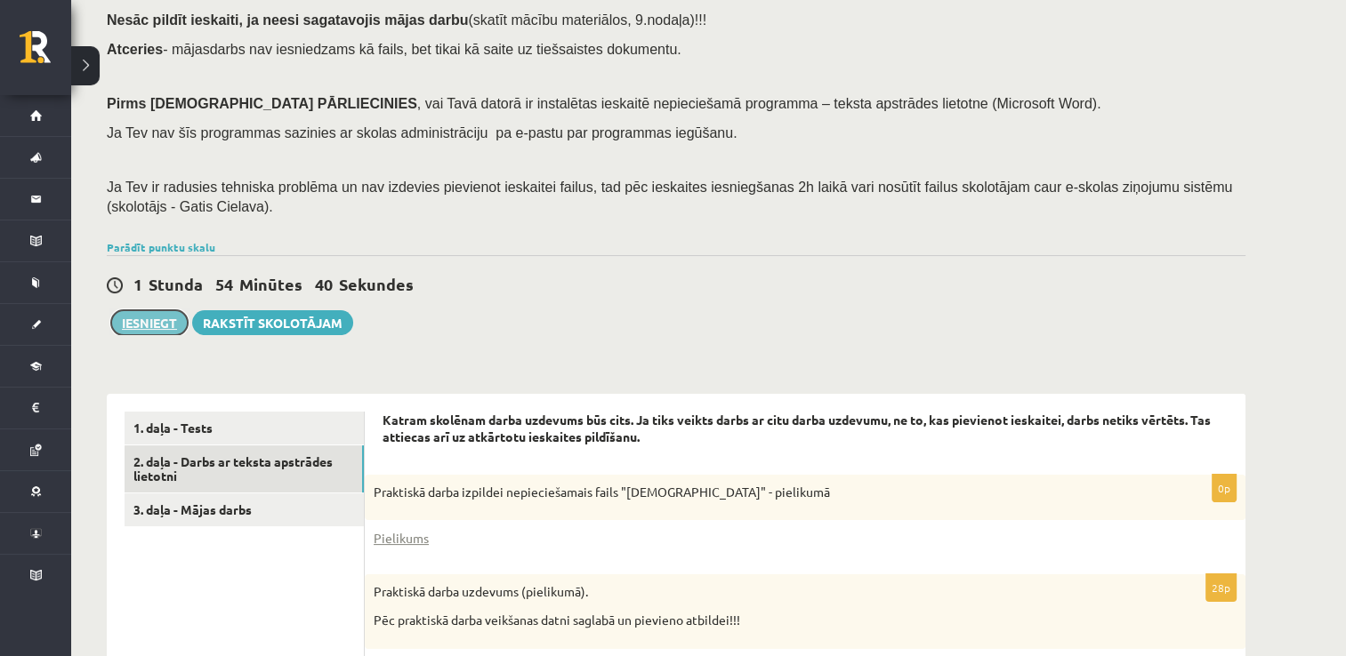
click at [179, 329] on button "Iesniegt" at bounding box center [149, 322] width 77 height 25
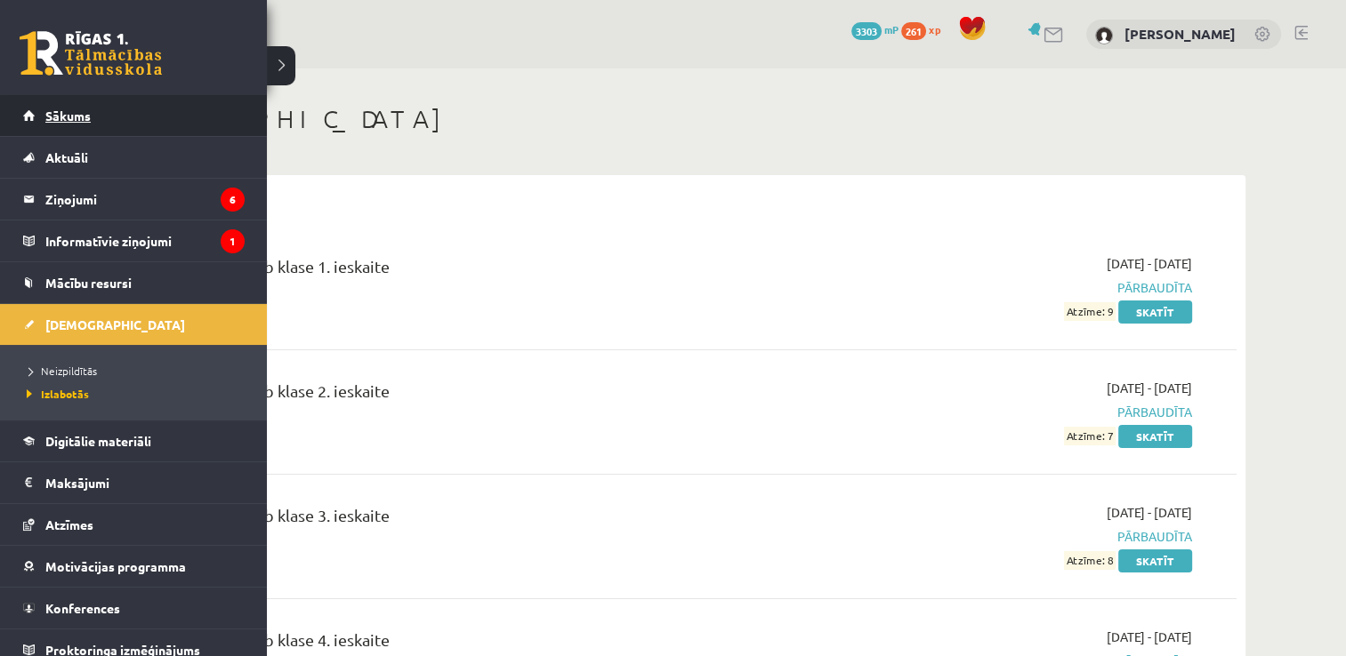
click at [36, 104] on link "Sākums" at bounding box center [133, 115] width 221 height 41
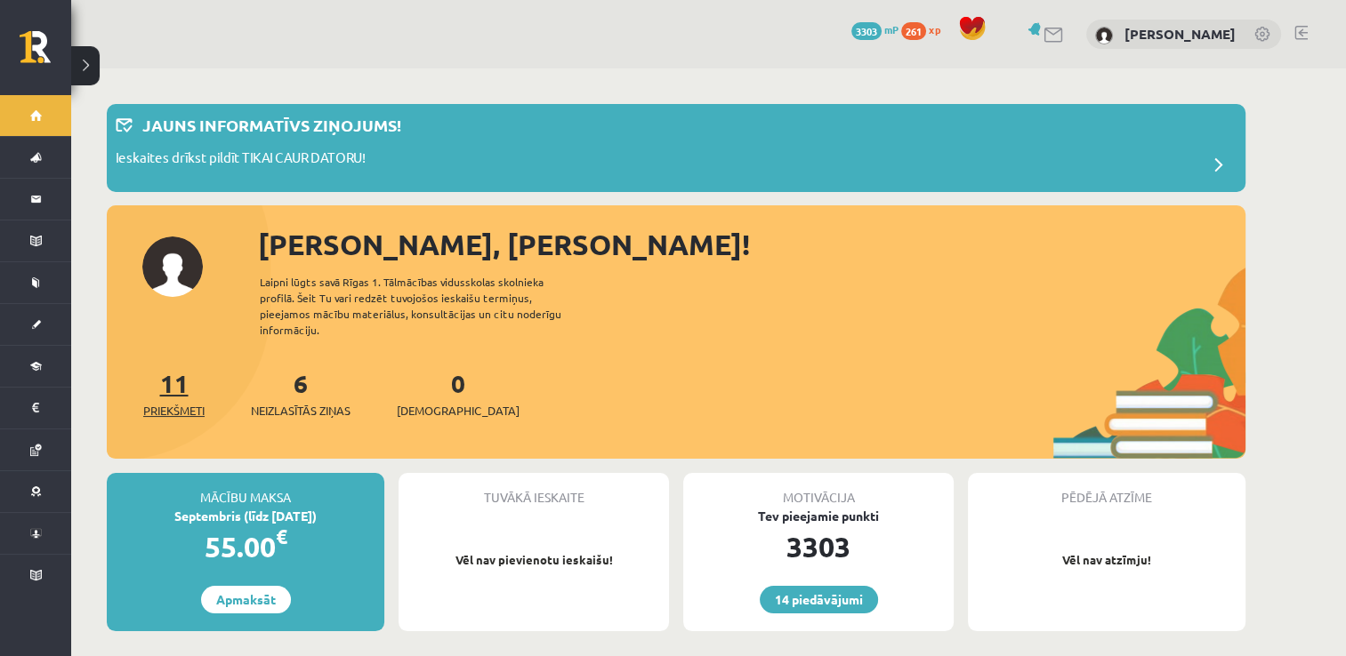
click at [174, 372] on link "11 Priekšmeti" at bounding box center [173, 393] width 61 height 52
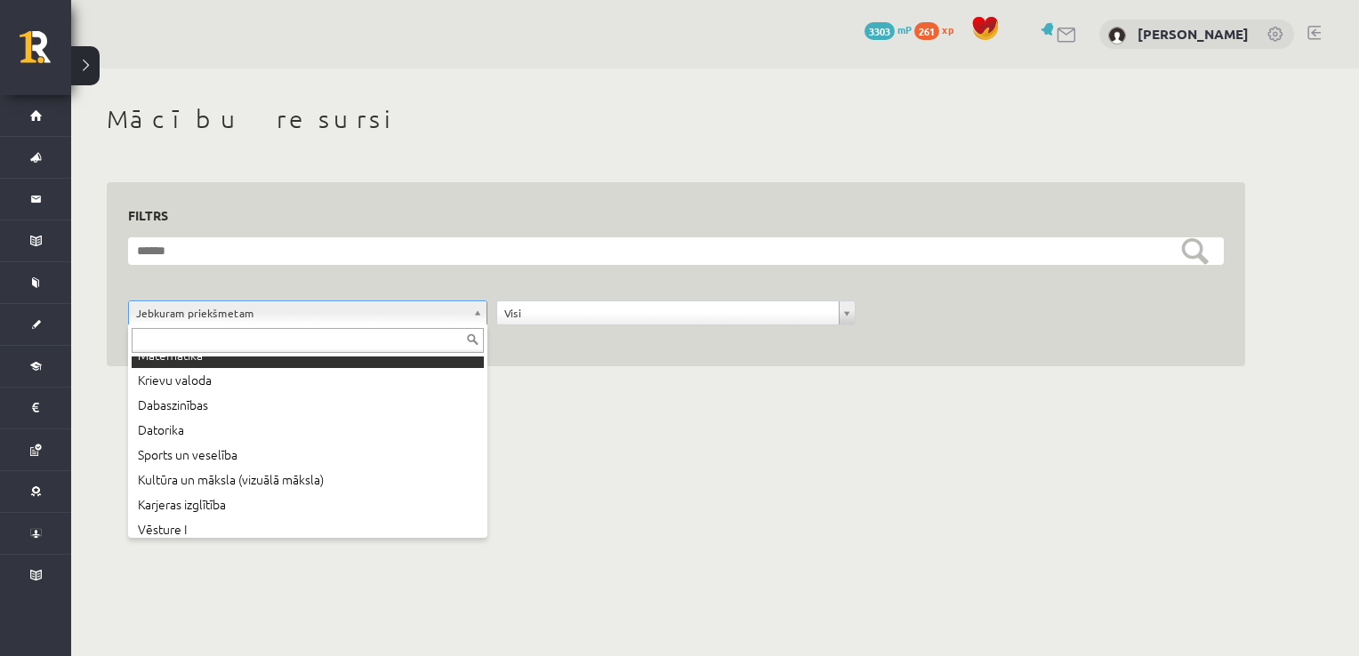
scroll to position [121, 0]
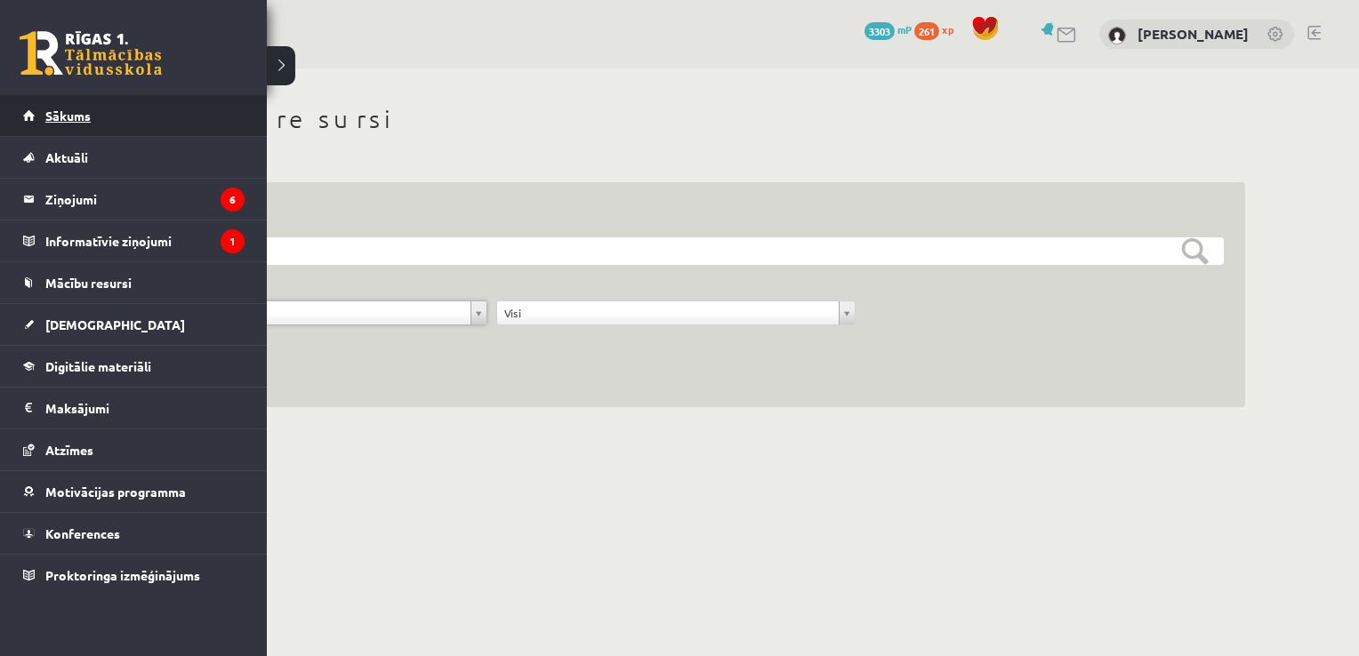
click at [117, 119] on link "Sākums" at bounding box center [133, 115] width 221 height 41
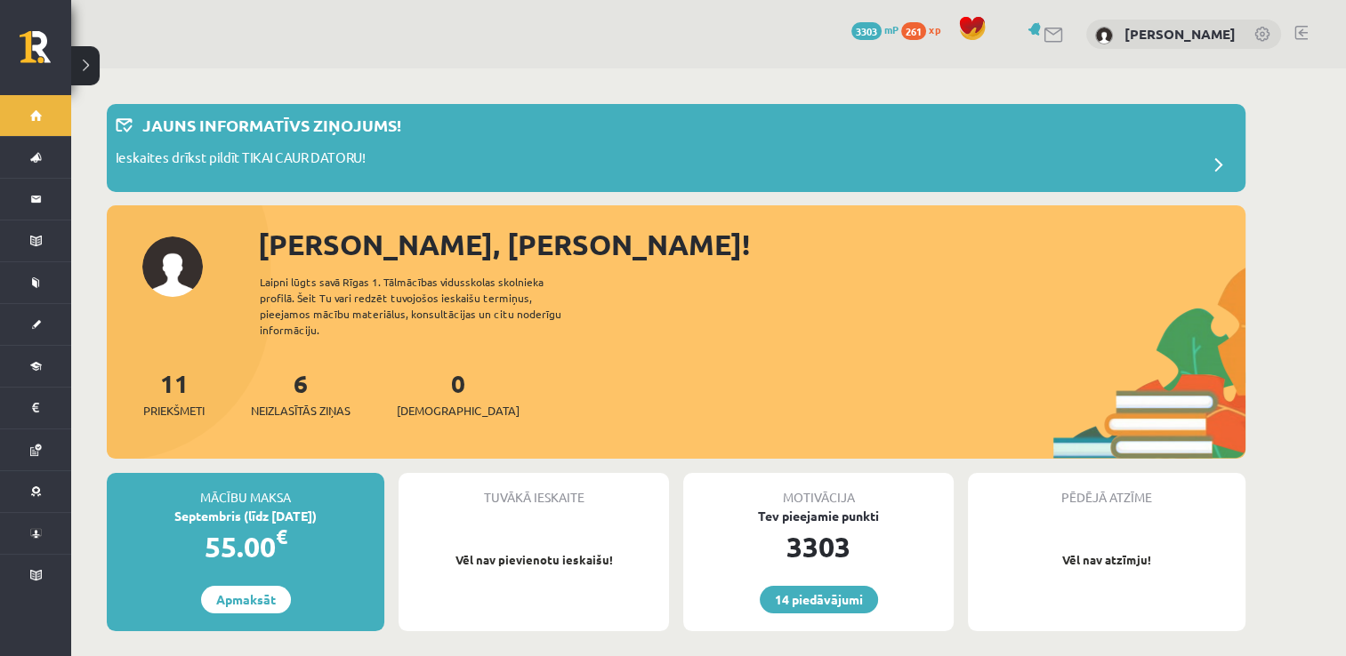
click at [1295, 36] on link at bounding box center [1300, 33] width 13 height 14
